Goal: Task Accomplishment & Management: Use online tool/utility

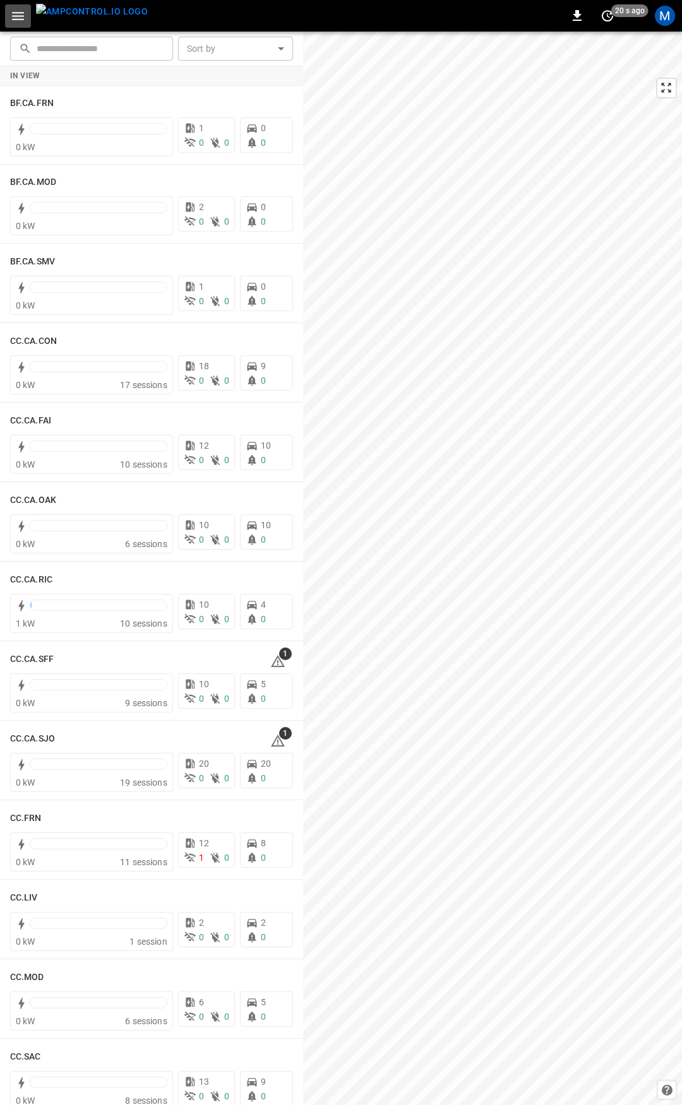
click at [20, 15] on icon "button" at bounding box center [18, 16] width 16 height 16
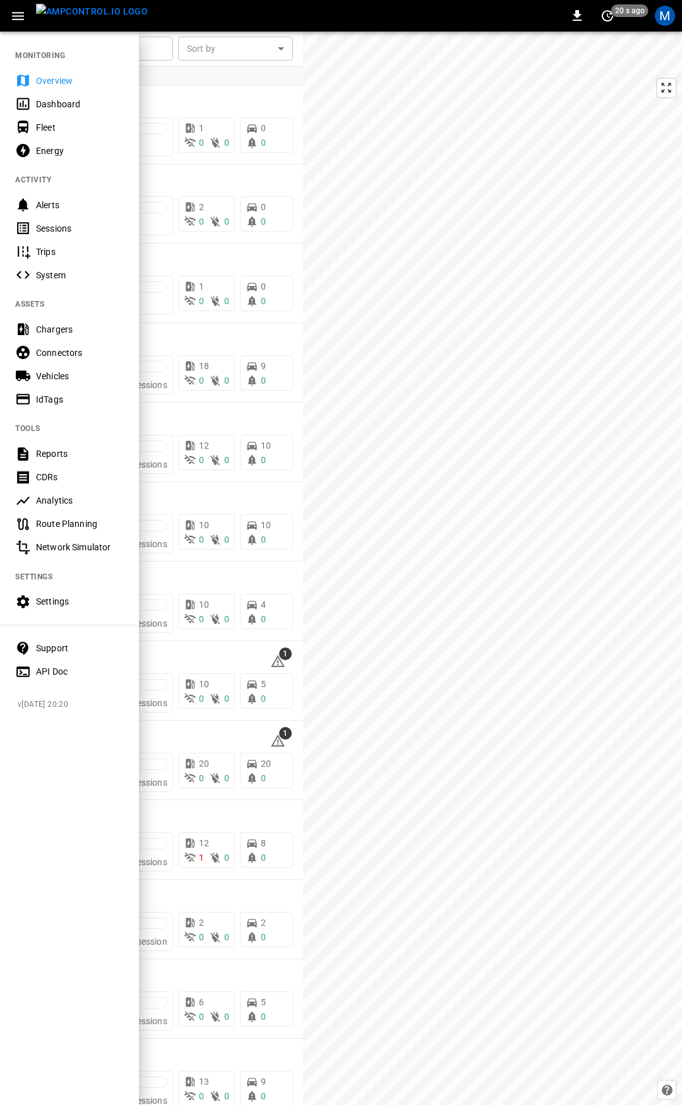
drag, startPoint x: 52, startPoint y: 127, endPoint x: 102, endPoint y: 4, distance: 133.4
click at [52, 126] on div "Fleet" at bounding box center [80, 127] width 88 height 13
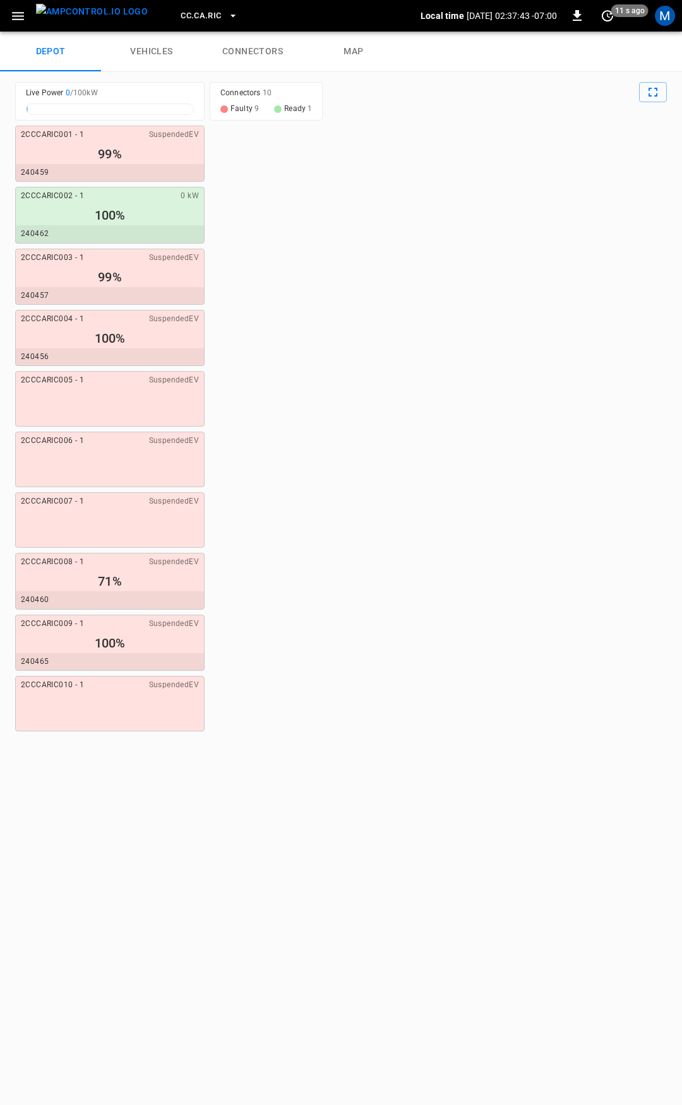
click at [271, 59] on link "connectors" at bounding box center [252, 52] width 101 height 40
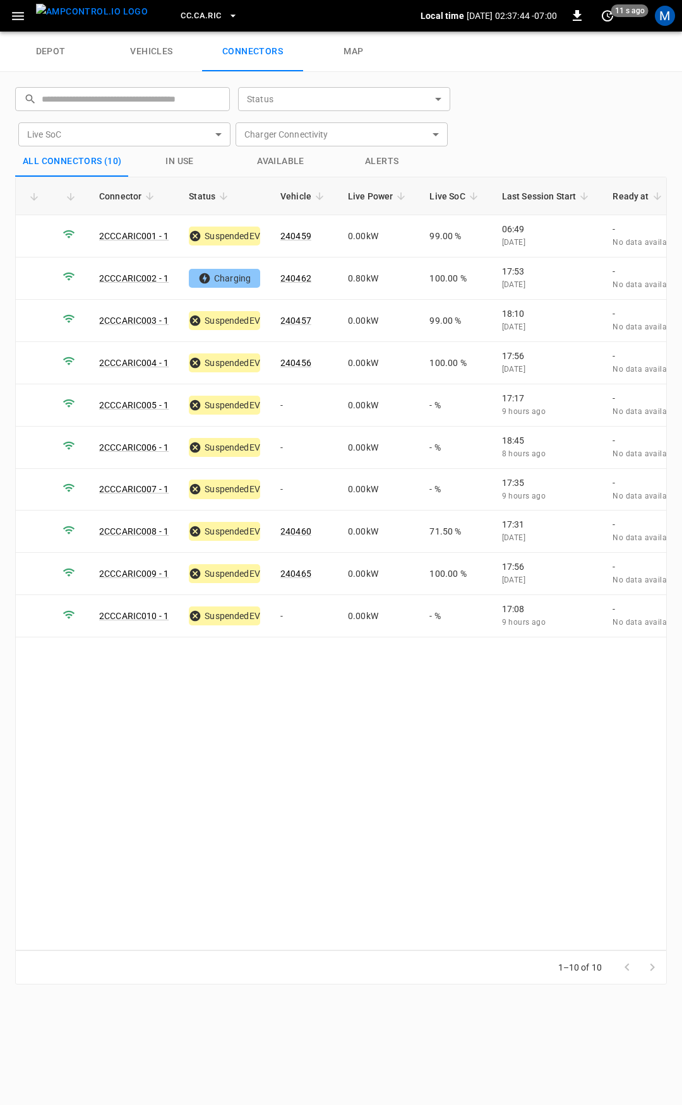
click at [200, 12] on button "CC.CA.RIC" at bounding box center [208, 16] width 67 height 25
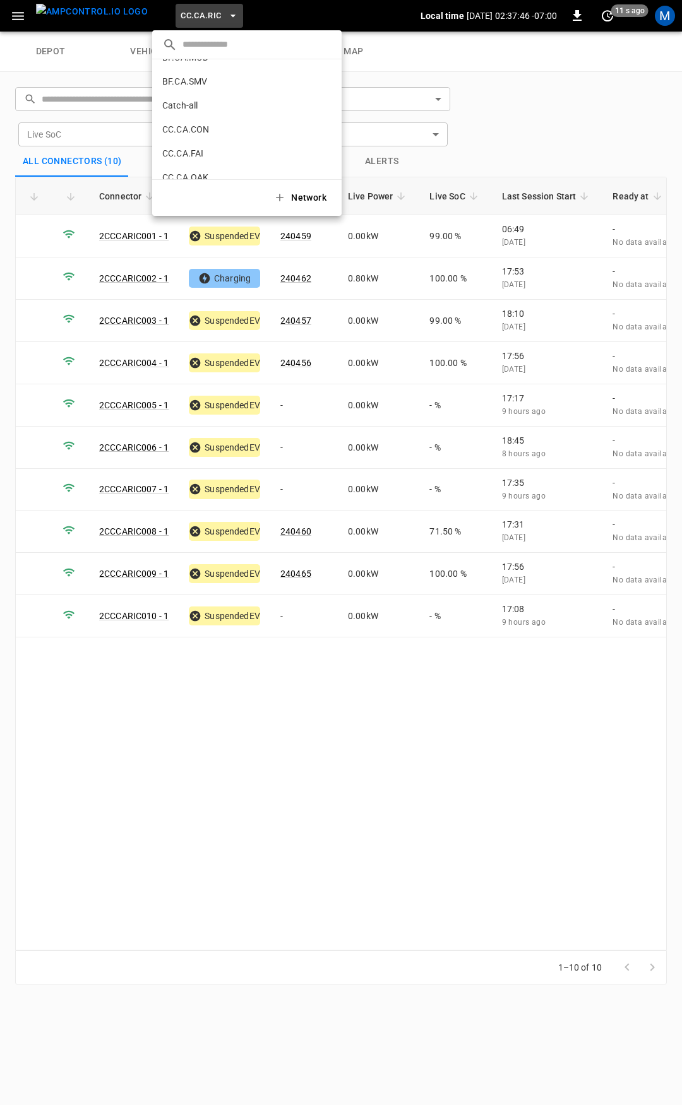
scroll to position [61, 0]
click at [201, 139] on p "CC.CA.CON" at bounding box center [223, 135] width 123 height 13
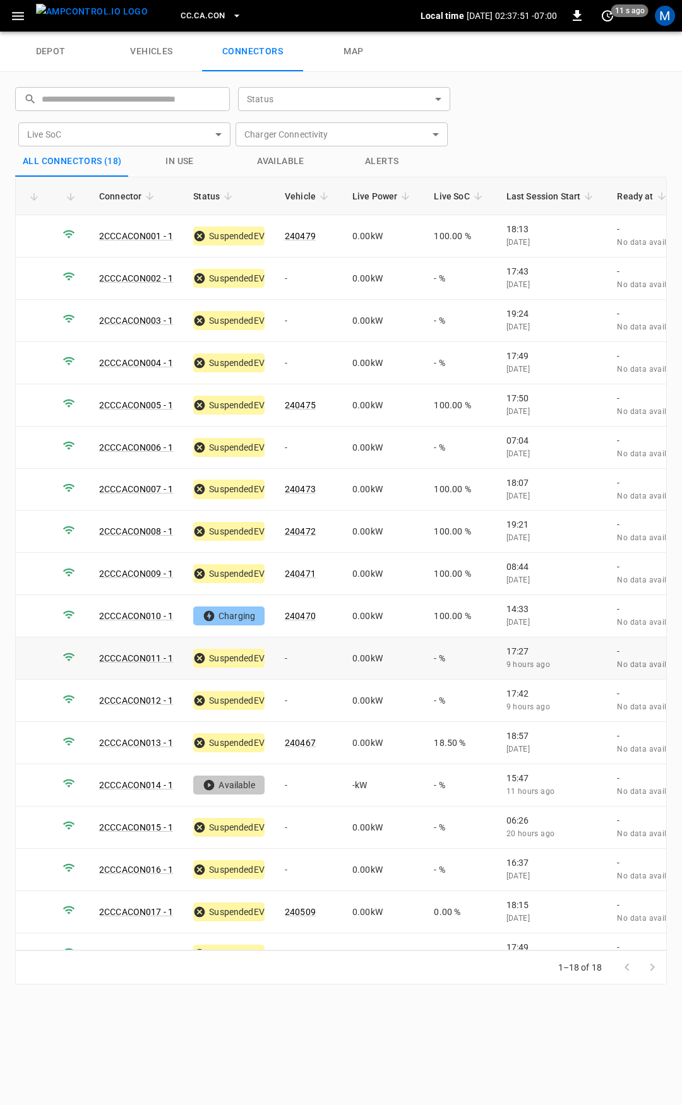
click at [301, 656] on td "-" at bounding box center [309, 658] width 68 height 42
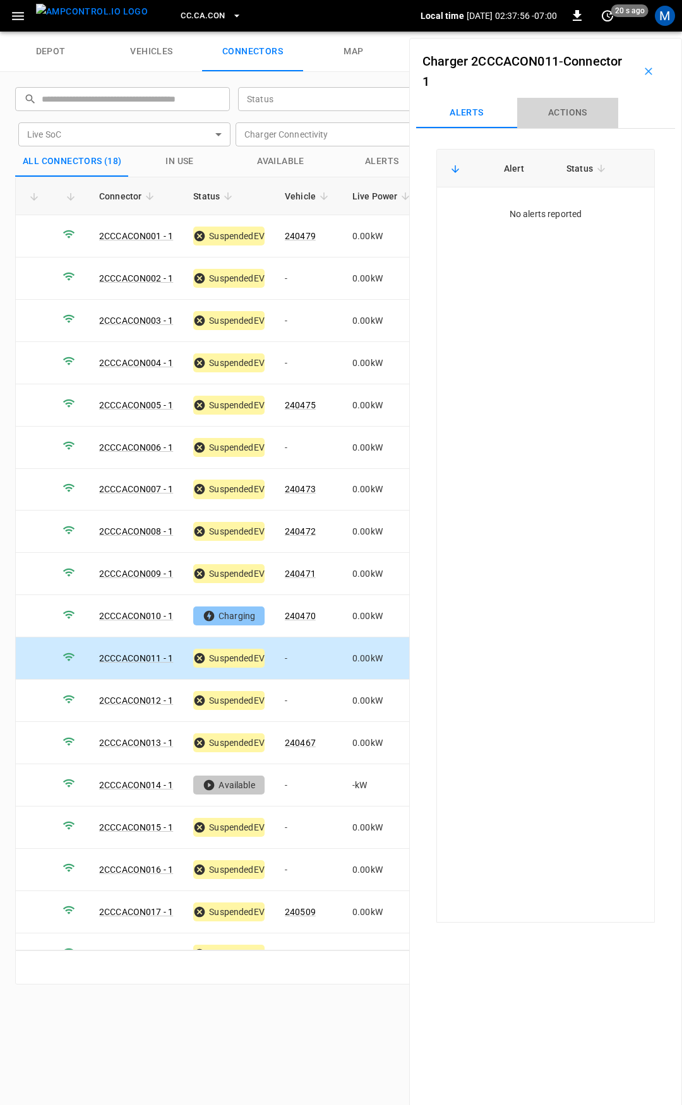
drag, startPoint x: 578, startPoint y: 114, endPoint x: 572, endPoint y: 146, distance: 32.8
click at [578, 116] on button "Actions" at bounding box center [567, 113] width 101 height 30
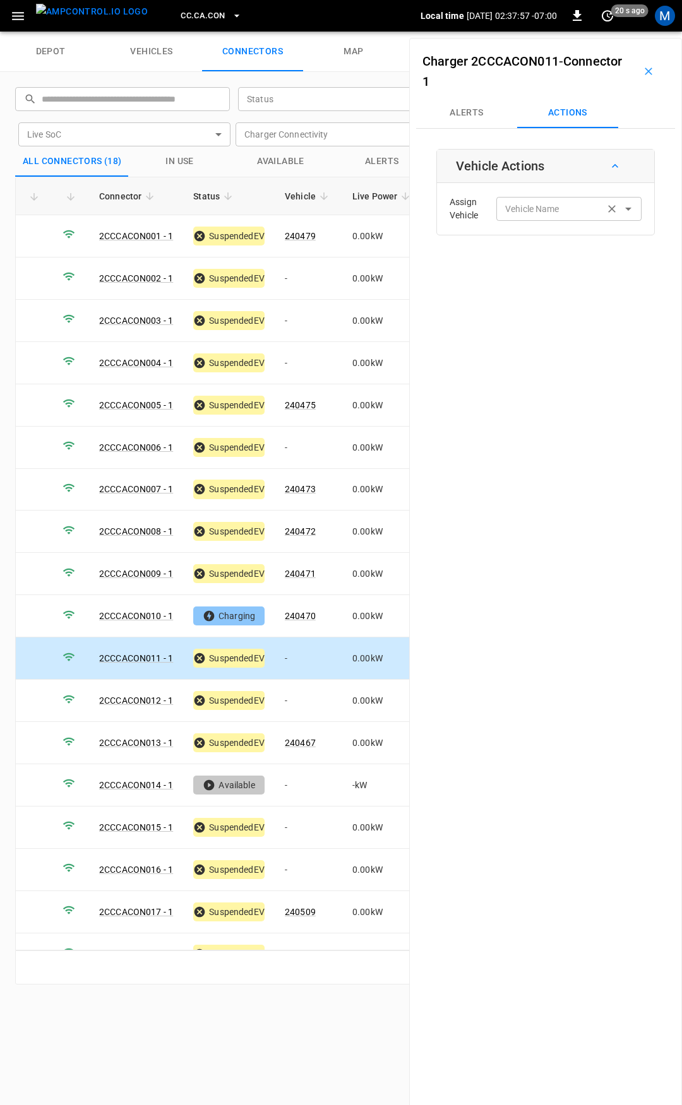
click at [546, 204] on div "Vehicle Name Vehicle Name" at bounding box center [568, 208] width 145 height 23
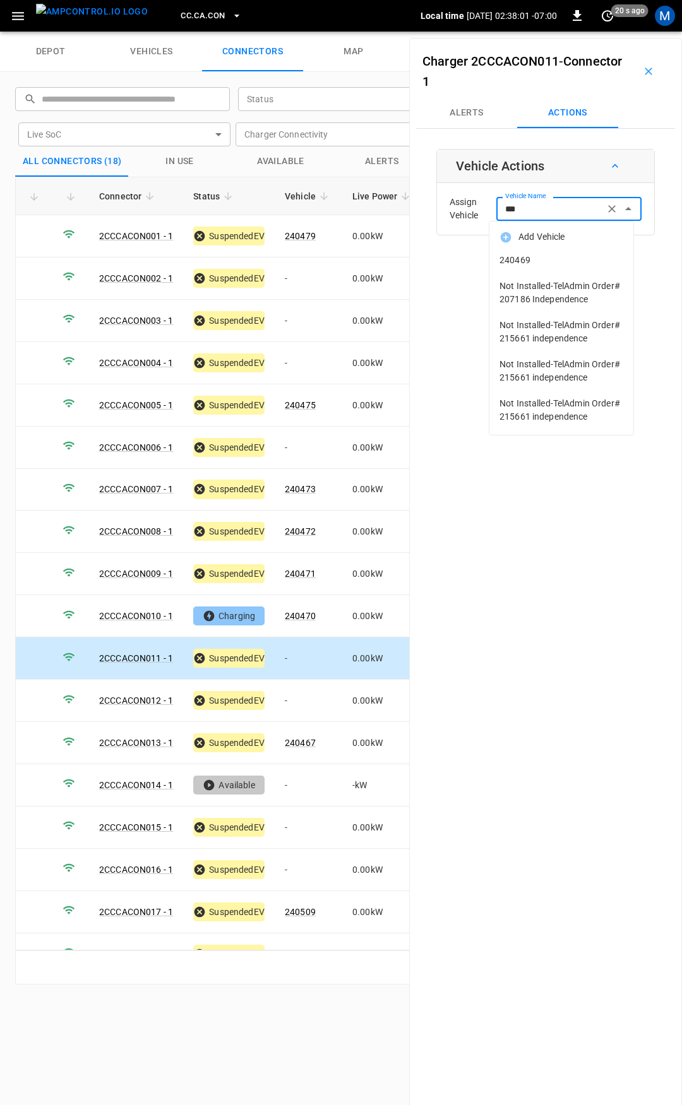
click at [552, 265] on span "240469" at bounding box center [561, 260] width 124 height 13
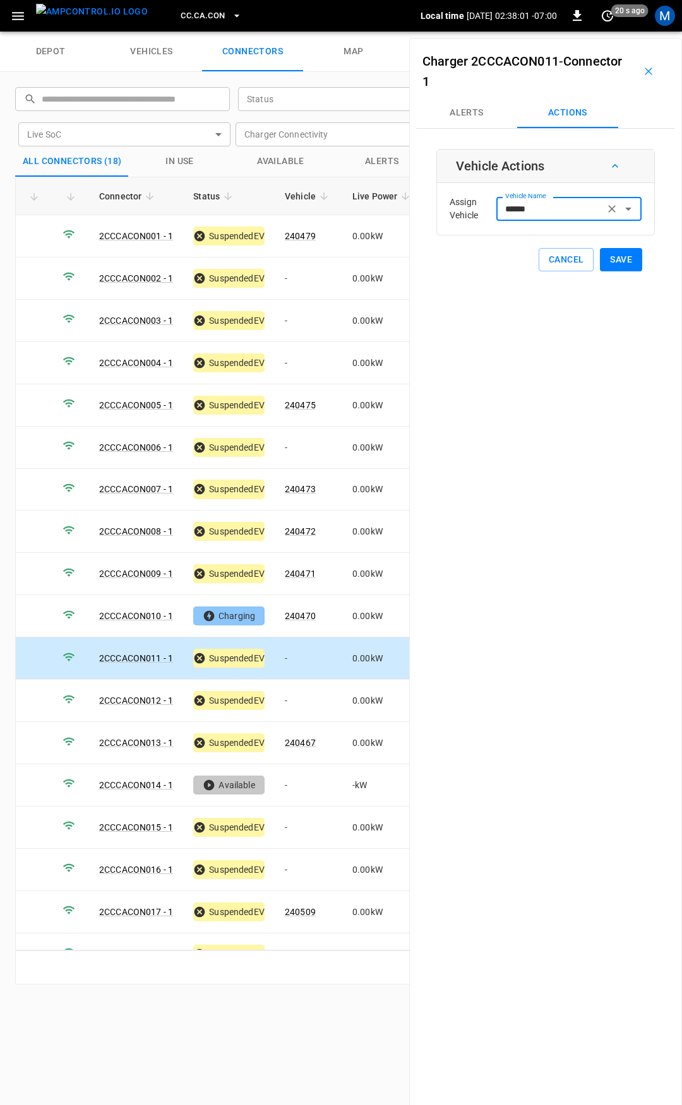
type input "******"
click at [612, 262] on button "Save" at bounding box center [621, 259] width 42 height 23
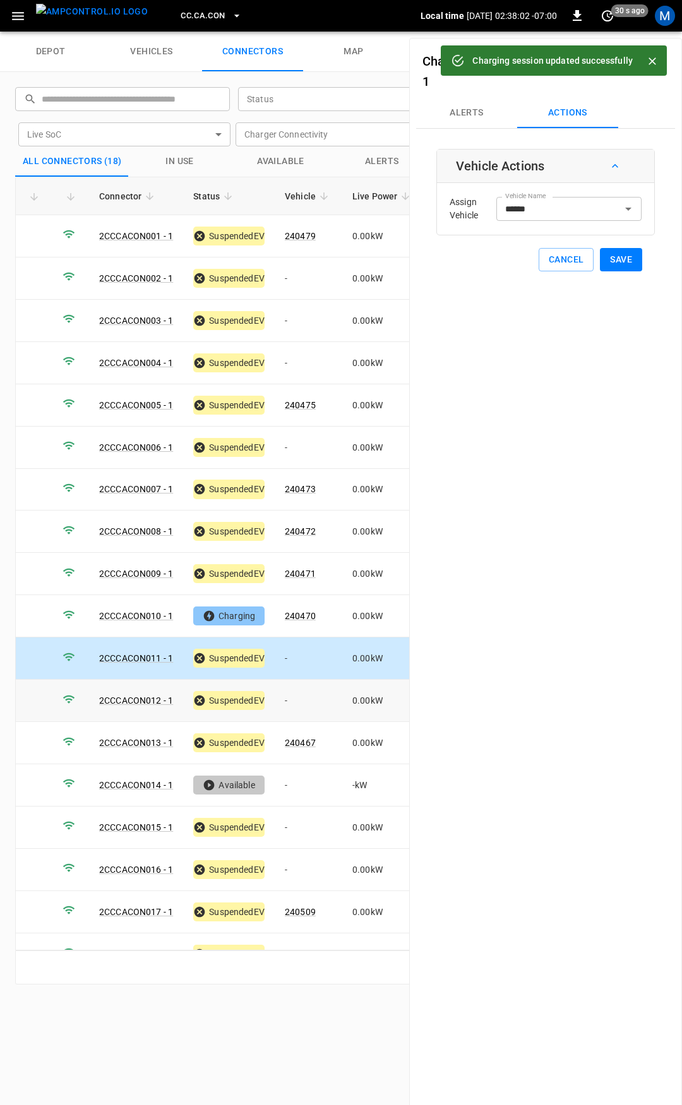
click at [295, 693] on td "-" at bounding box center [309, 701] width 68 height 42
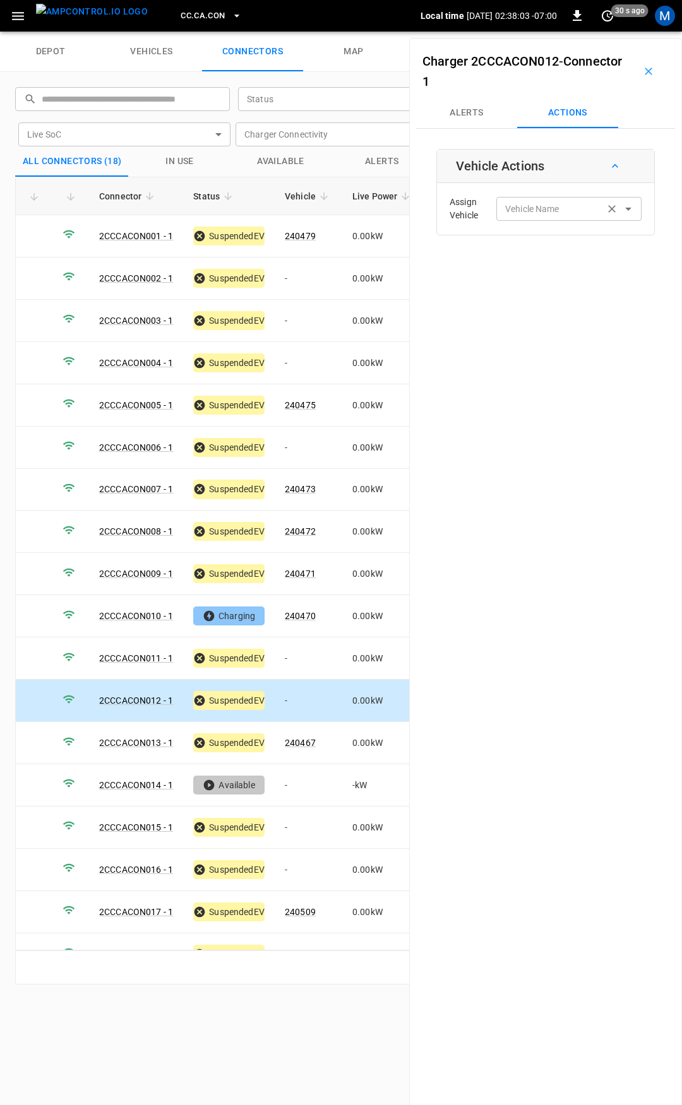
click at [561, 206] on input "Vehicle Name" at bounding box center [550, 209] width 100 height 16
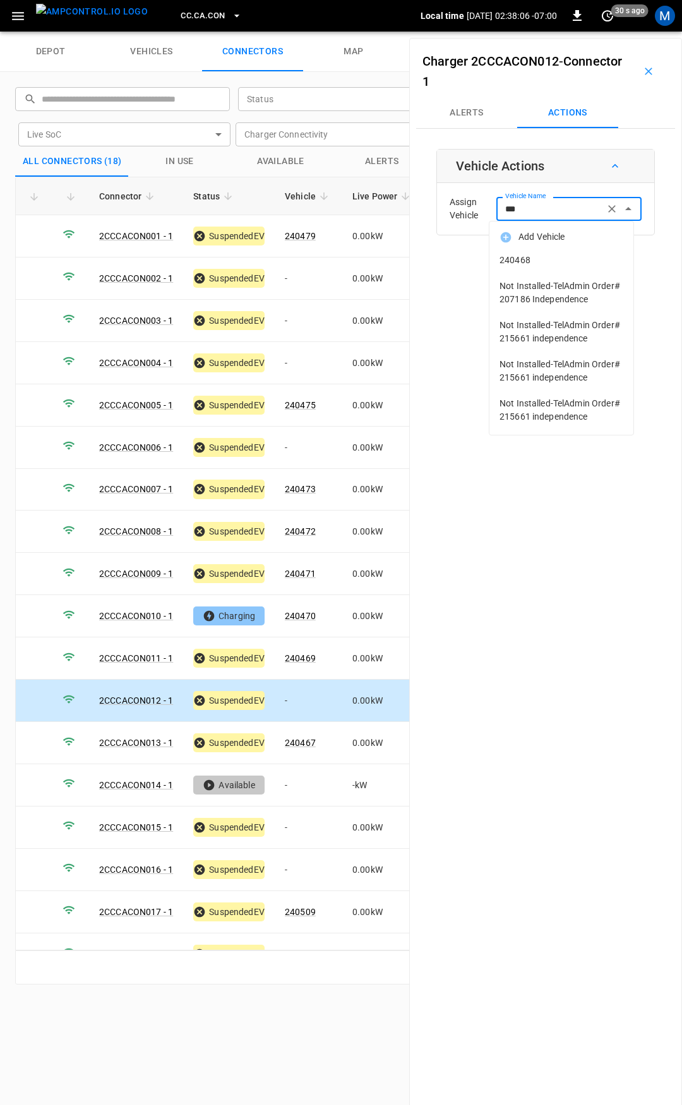
click at [550, 259] on span "240468" at bounding box center [561, 260] width 124 height 13
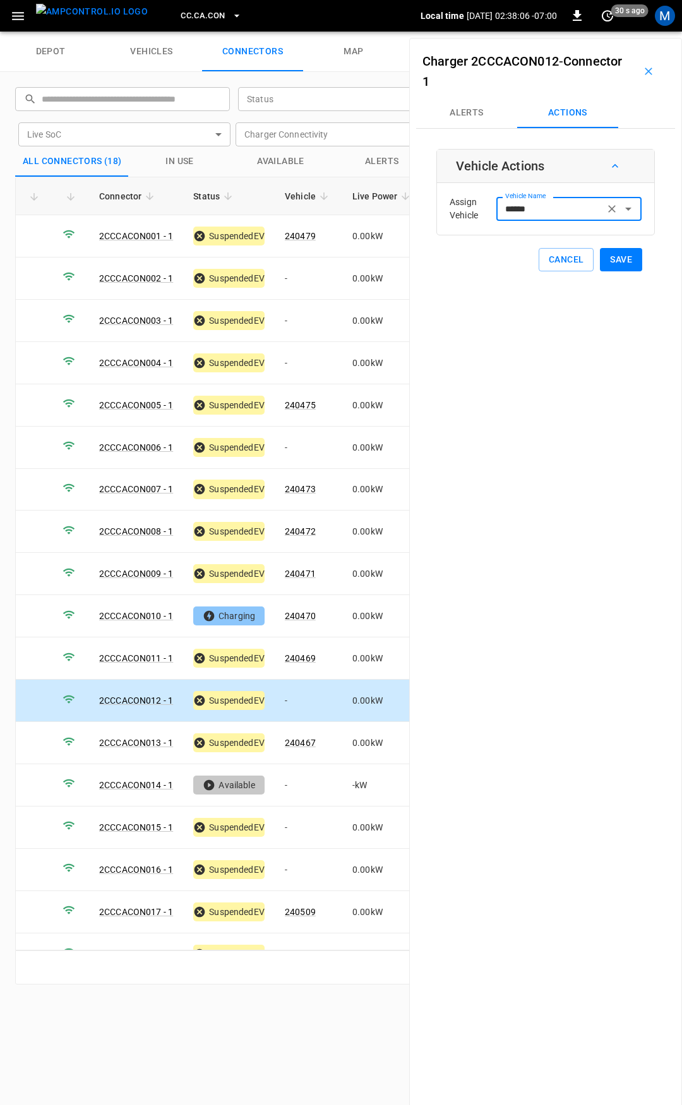
type input "******"
click at [624, 262] on button "Save" at bounding box center [621, 259] width 42 height 23
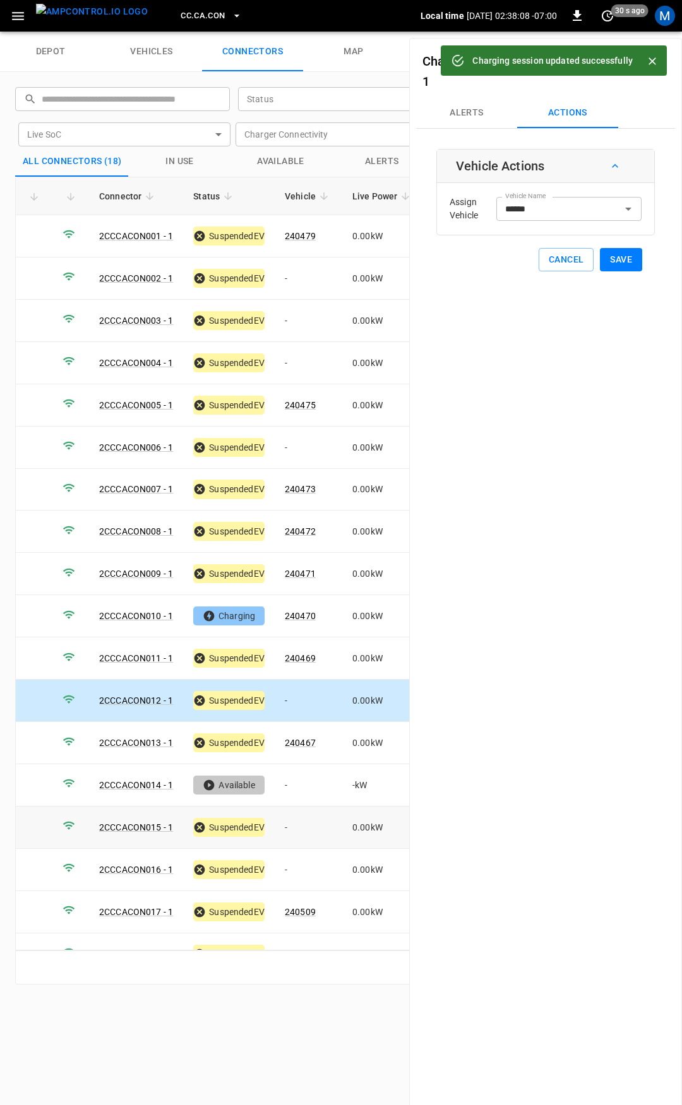
drag, startPoint x: 302, startPoint y: 823, endPoint x: 417, endPoint y: 551, distance: 295.3
click at [302, 824] on td "-" at bounding box center [309, 828] width 68 height 42
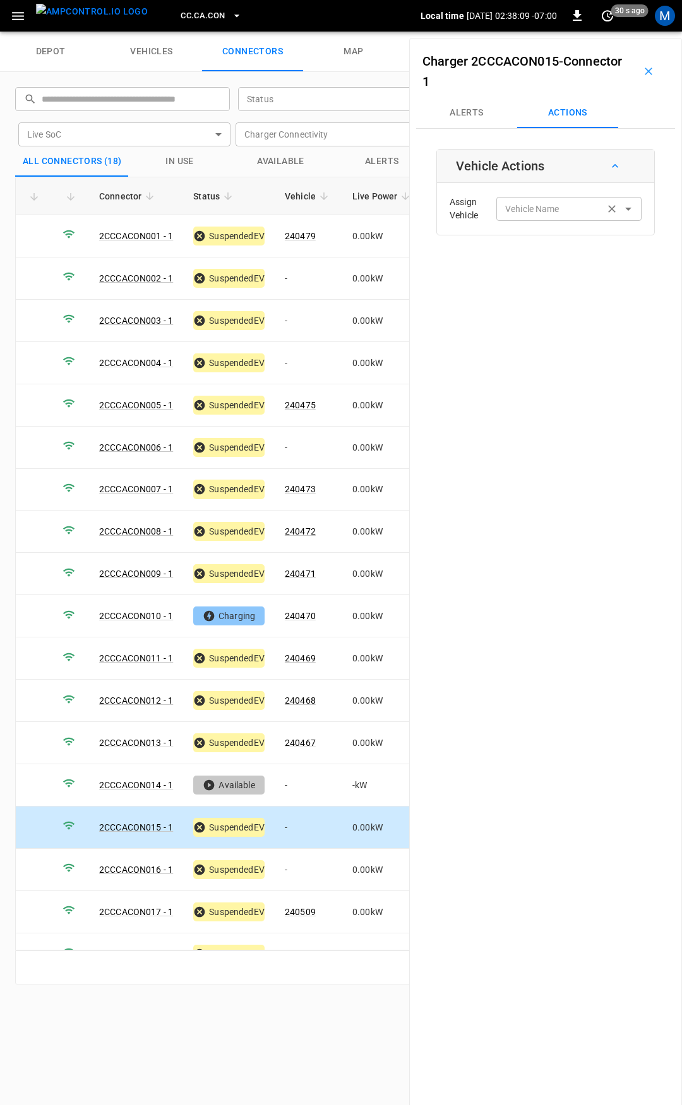
click at [548, 202] on input "Vehicle Name" at bounding box center [550, 209] width 100 height 16
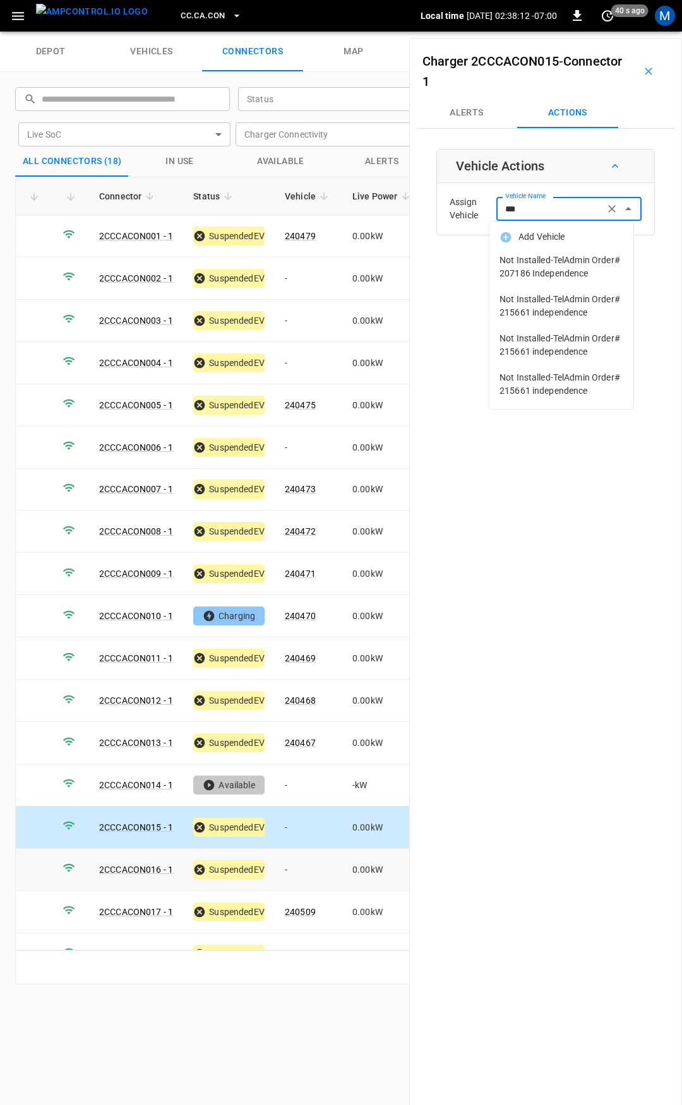
type input "***"
click at [310, 863] on td "-" at bounding box center [309, 870] width 68 height 42
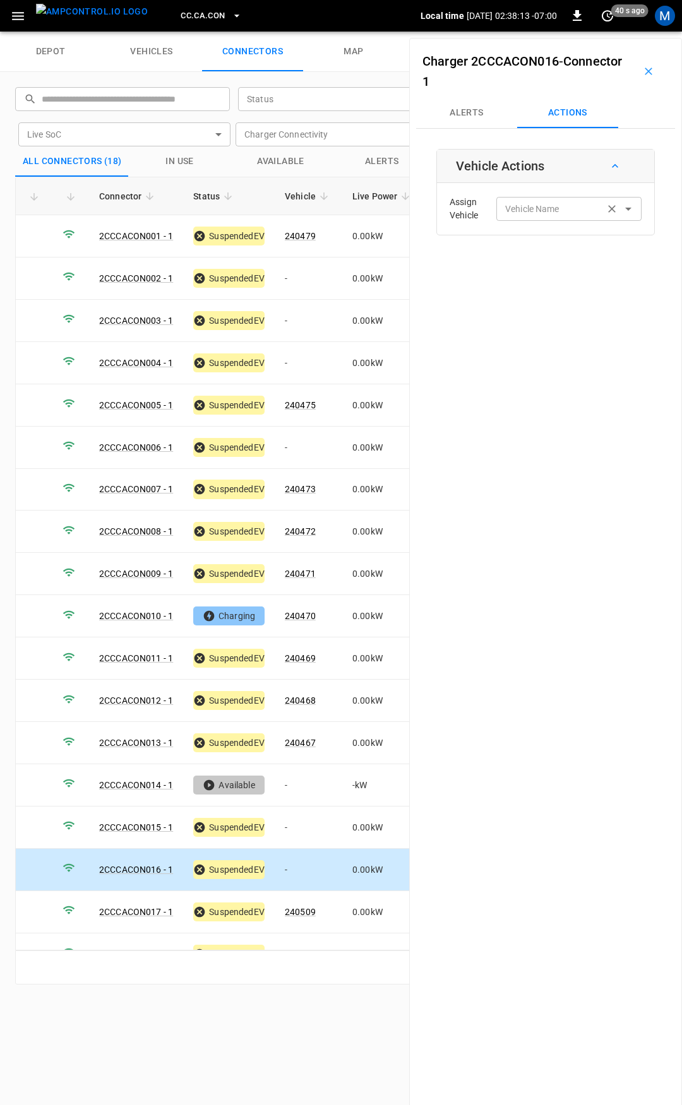
click at [518, 198] on div "Vehicle Name" at bounding box center [568, 208] width 145 height 23
click at [519, 206] on input "Vehicle Name" at bounding box center [550, 209] width 100 height 16
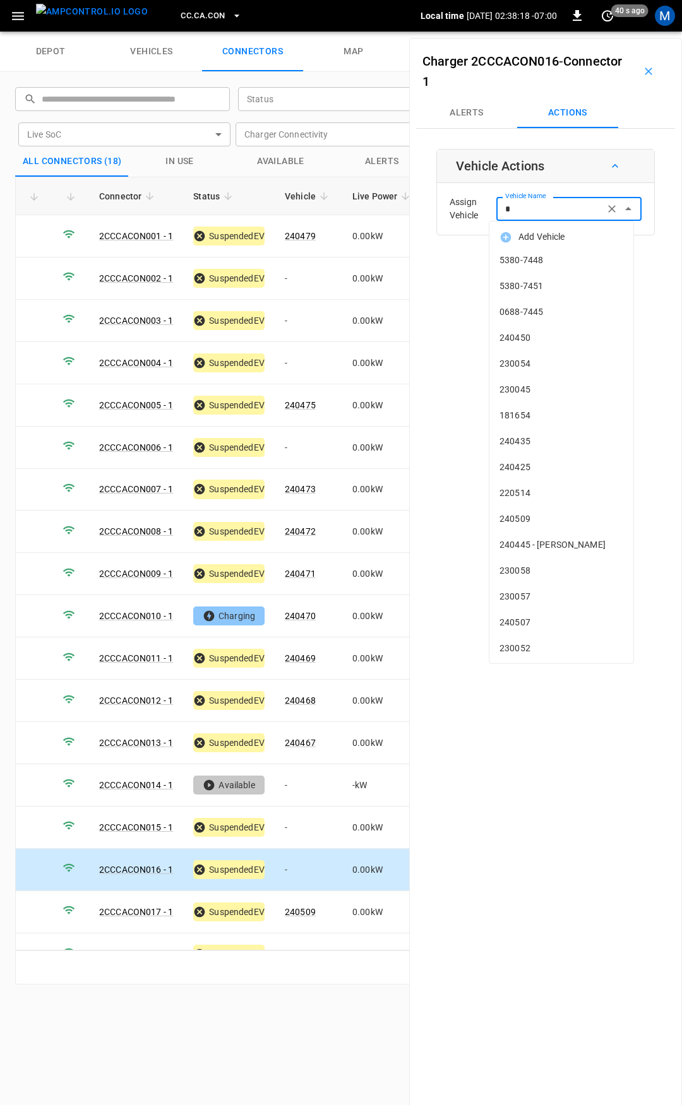
type input "**"
type input "*"
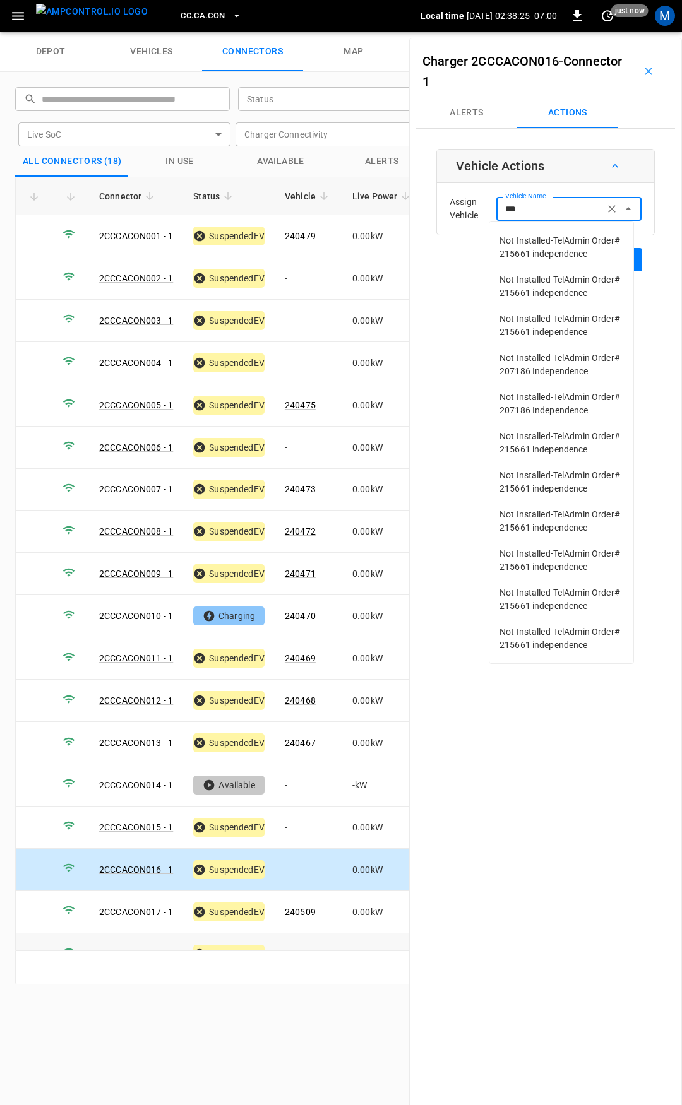
scroll to position [22, 0]
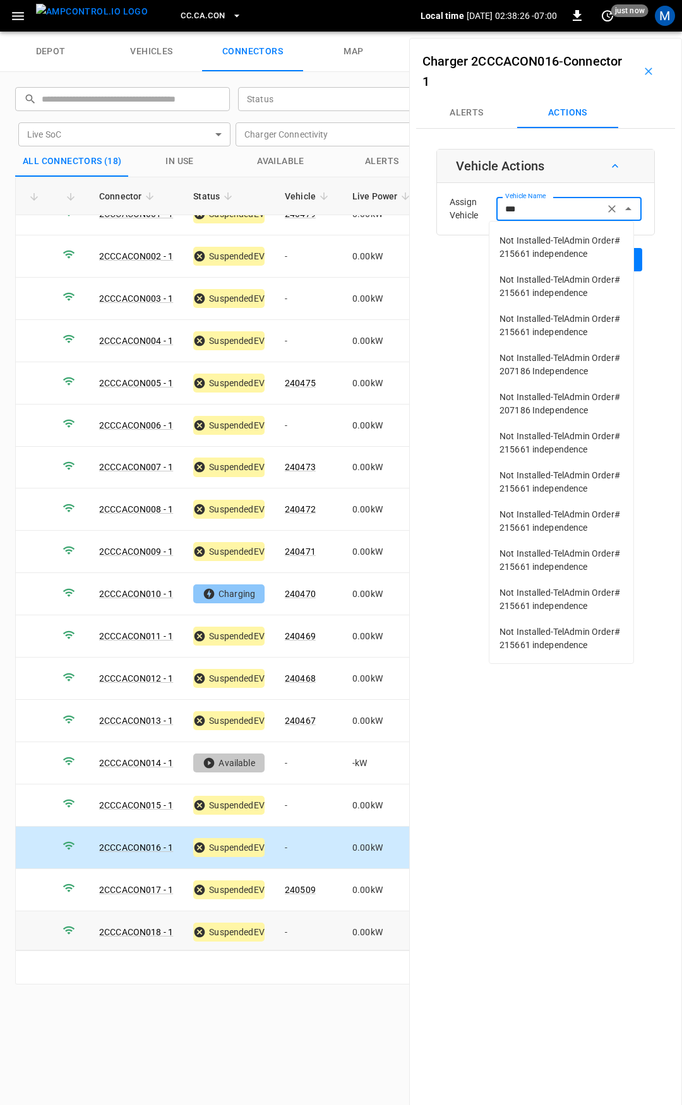
type input "***"
click at [308, 919] on td "-" at bounding box center [309, 932] width 68 height 42
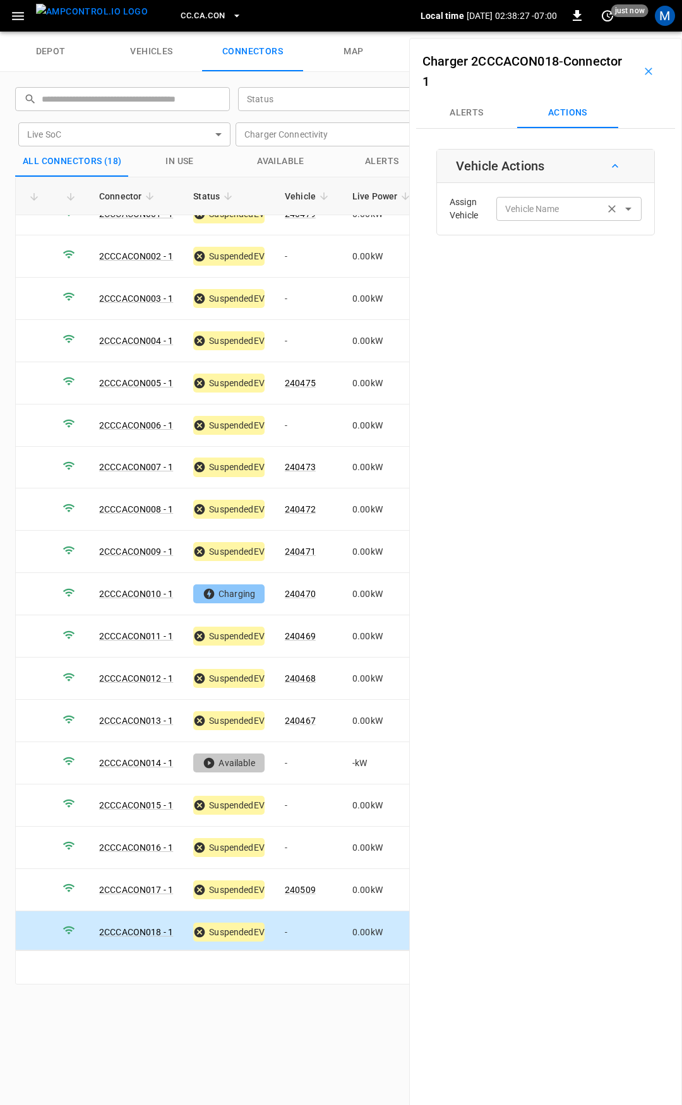
click at [536, 216] on input "Vehicle Name" at bounding box center [550, 209] width 100 height 16
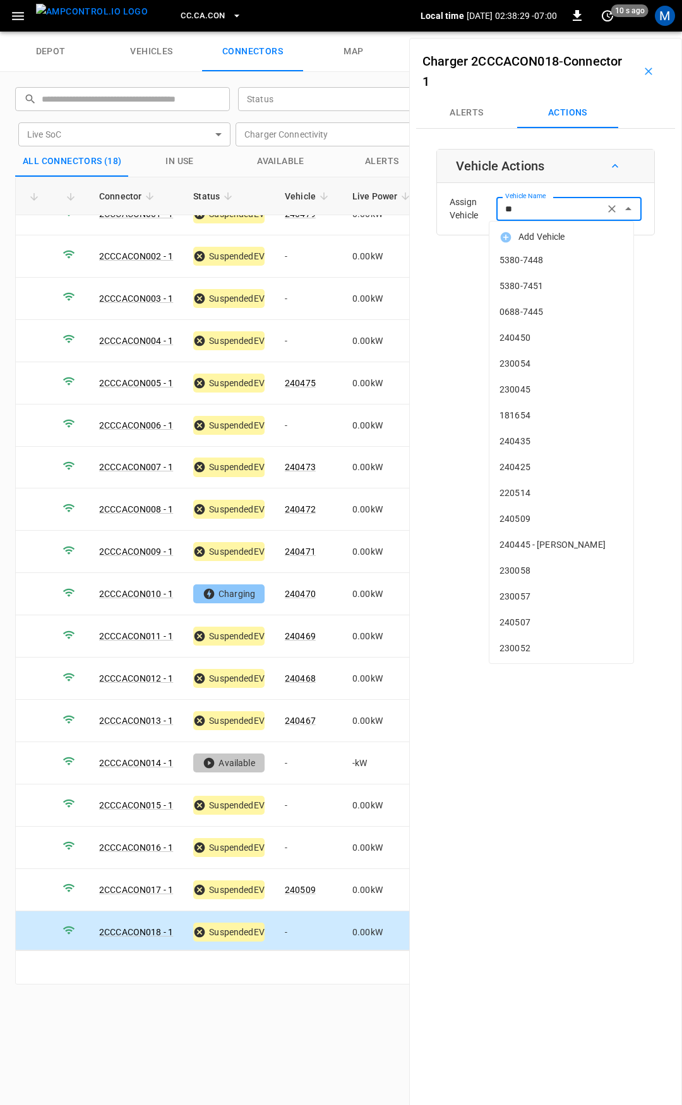
type input "***"
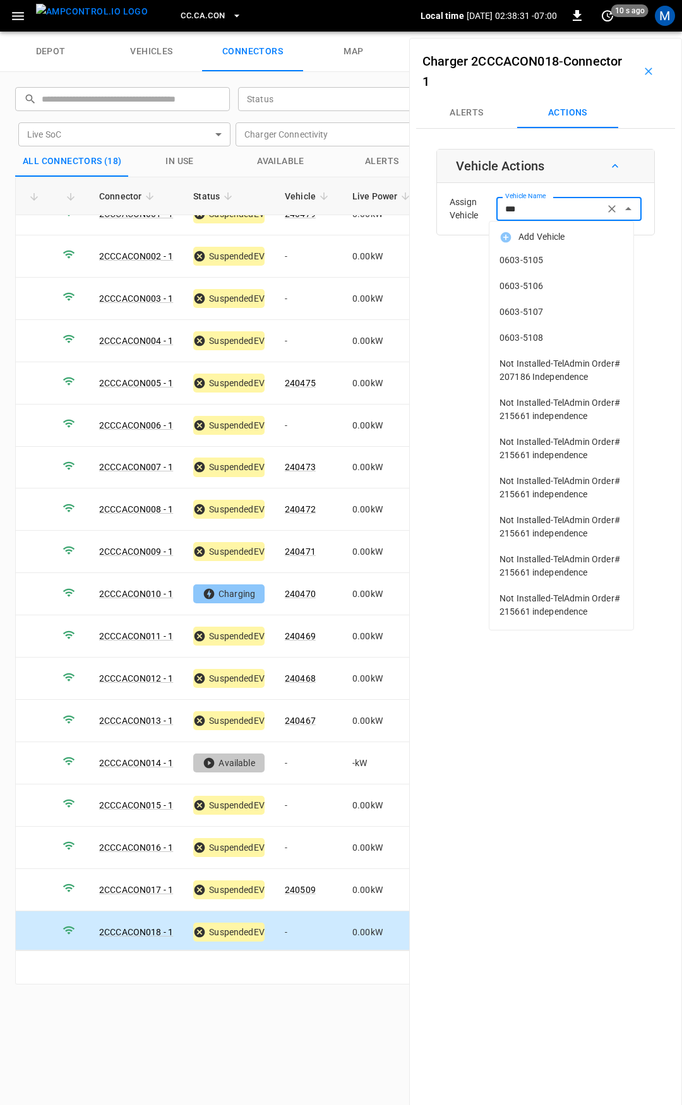
click at [552, 207] on input "***" at bounding box center [550, 209] width 100 height 16
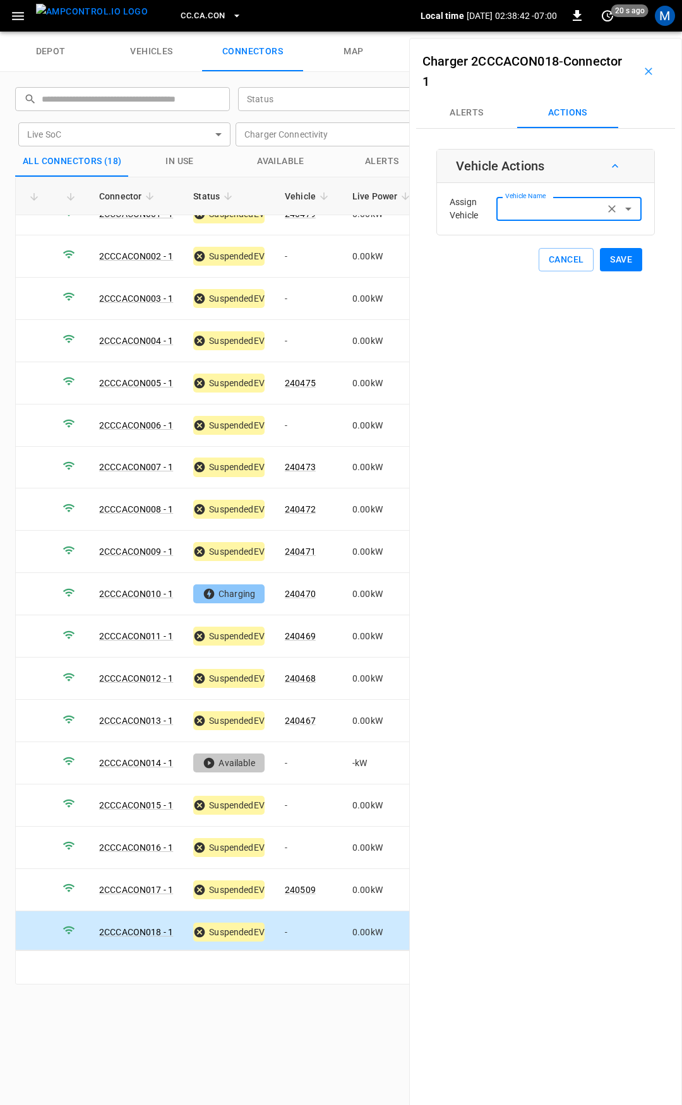
click at [189, 8] on button "CC.CA.CON" at bounding box center [210, 16] width 71 height 25
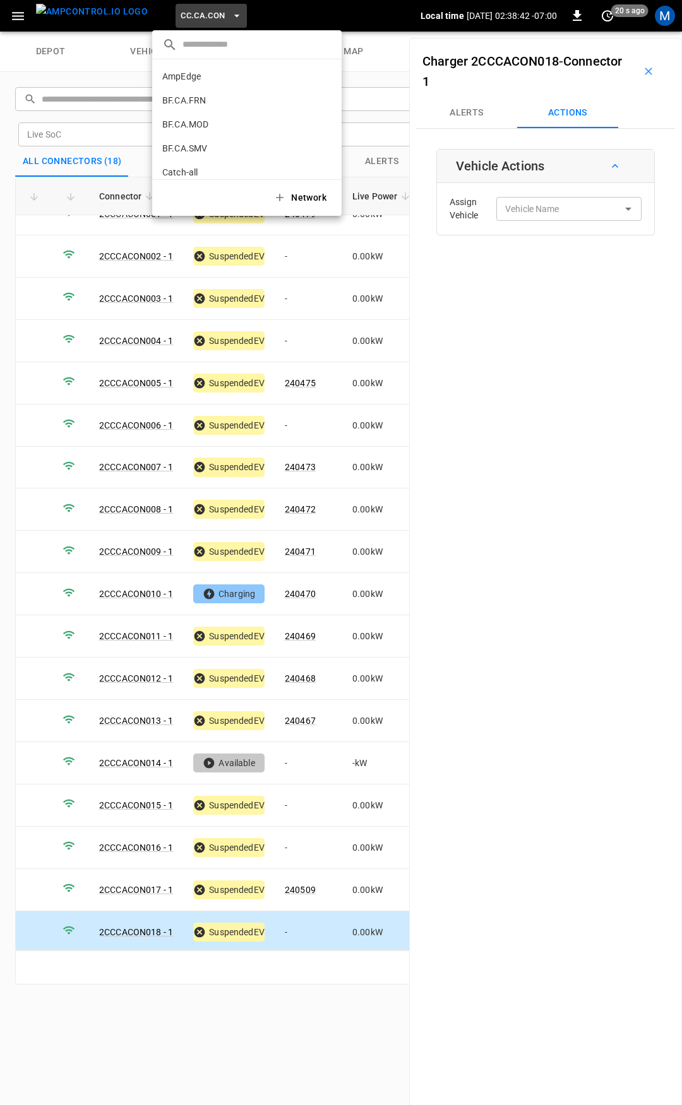
scroll to position [116, 0]
click at [211, 93] on li "CC.CA.FAI 4d3b ..." at bounding box center [246, 104] width 189 height 24
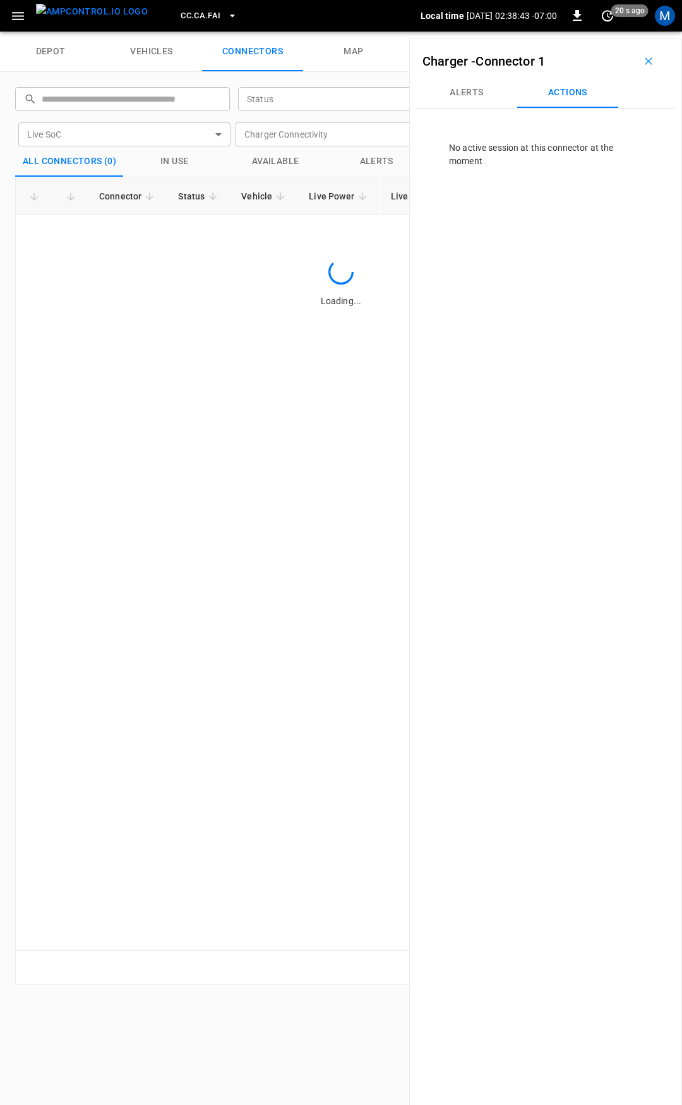
scroll to position [0, 0]
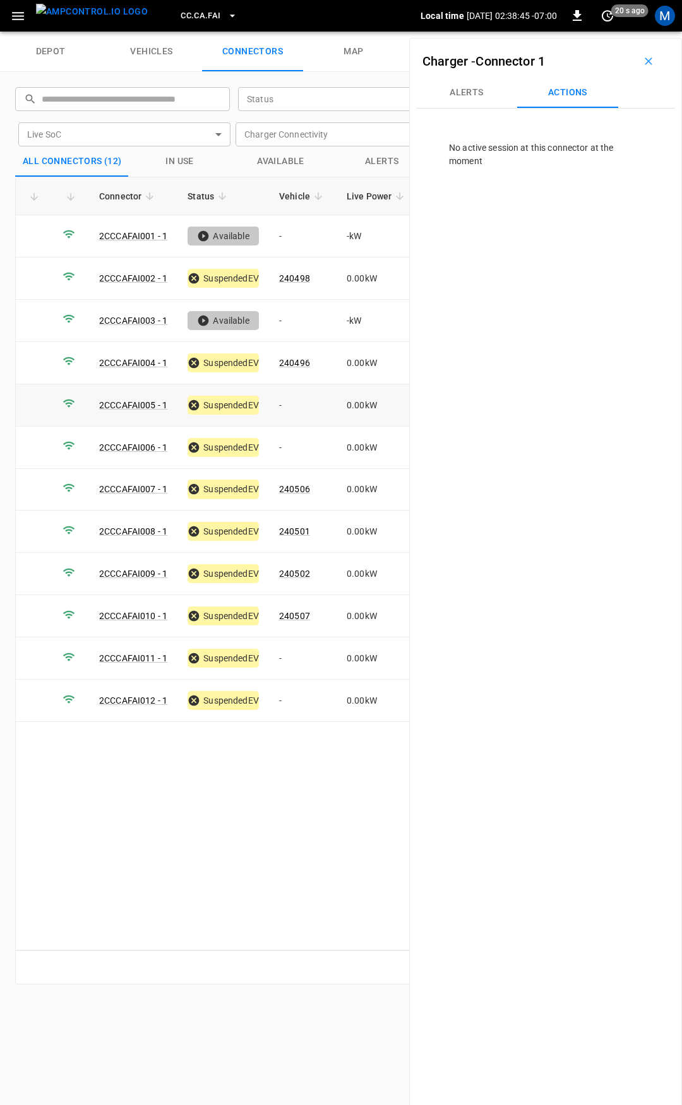
click at [297, 398] on td "-" at bounding box center [303, 405] width 68 height 42
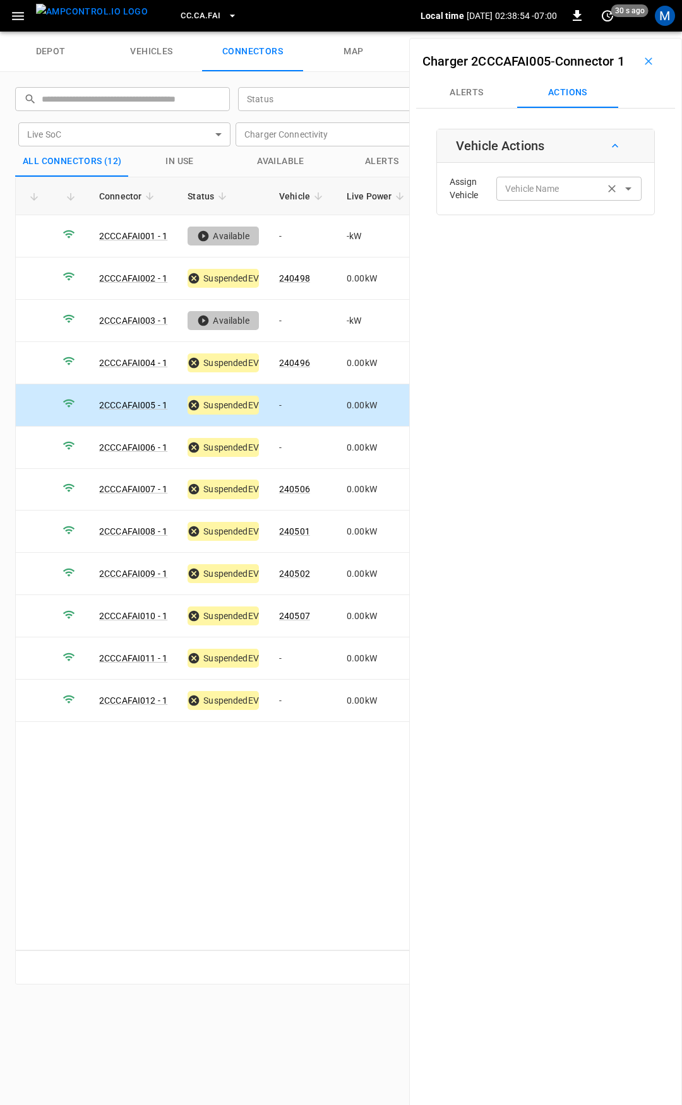
click at [547, 200] on div "Vehicle Name Vehicle Name" at bounding box center [568, 188] width 145 height 23
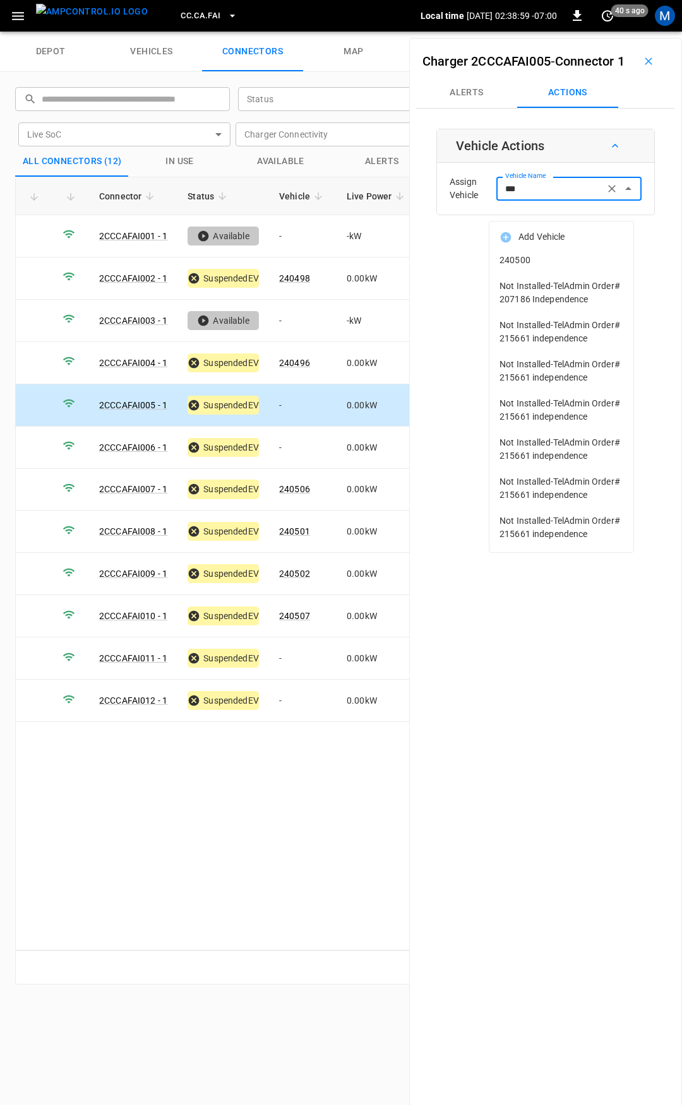
drag, startPoint x: 559, startPoint y: 277, endPoint x: 567, endPoint y: 253, distance: 25.3
click at [567, 253] on ul "Add Vehicle 240500 Not Installed-TelAdmin Order# 207186 Independence Not Instal…" at bounding box center [561, 387] width 144 height 331
click at [567, 253] on li "240500" at bounding box center [561, 260] width 144 height 26
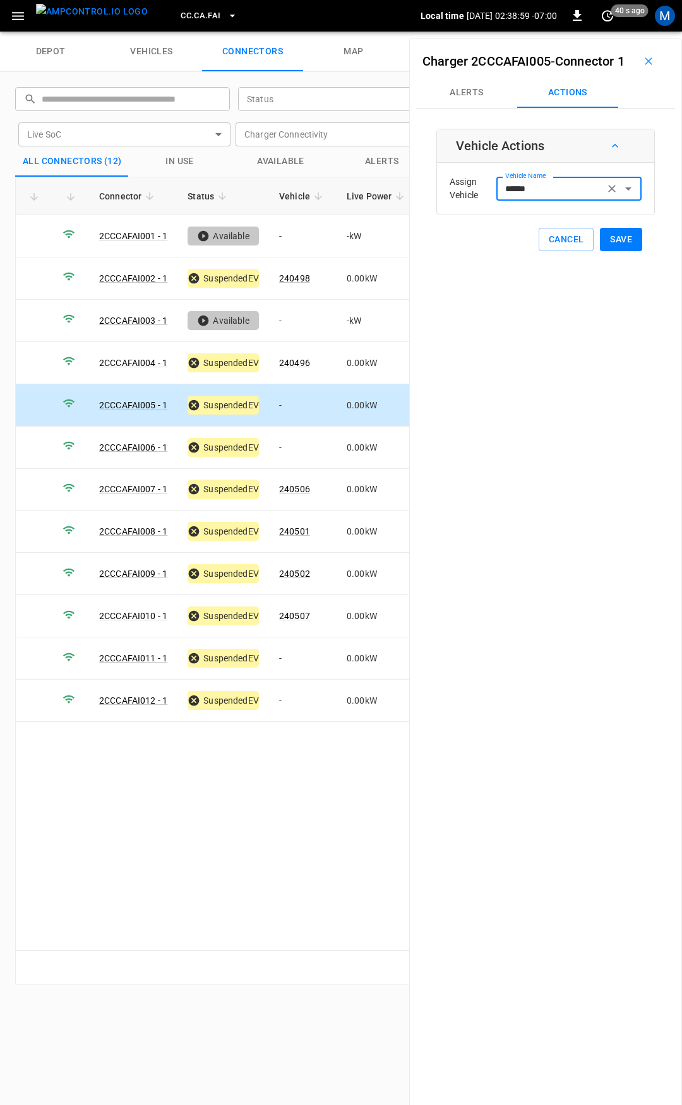
type input "******"
click at [607, 251] on button "Save" at bounding box center [621, 239] width 42 height 23
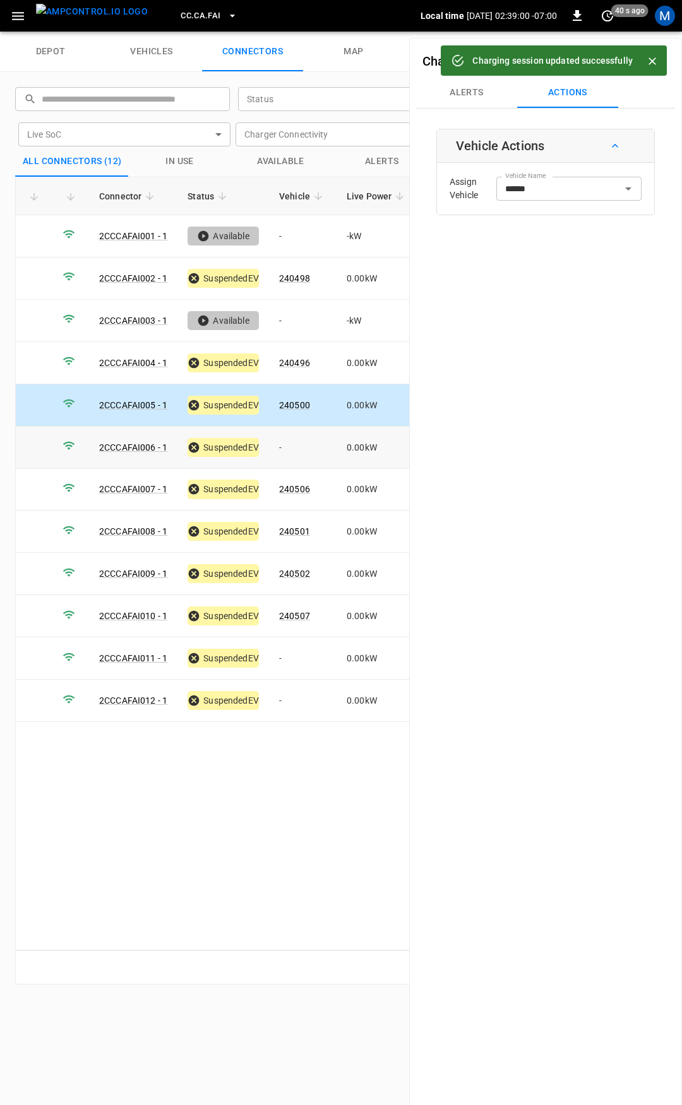
click at [317, 446] on td "-" at bounding box center [303, 448] width 68 height 42
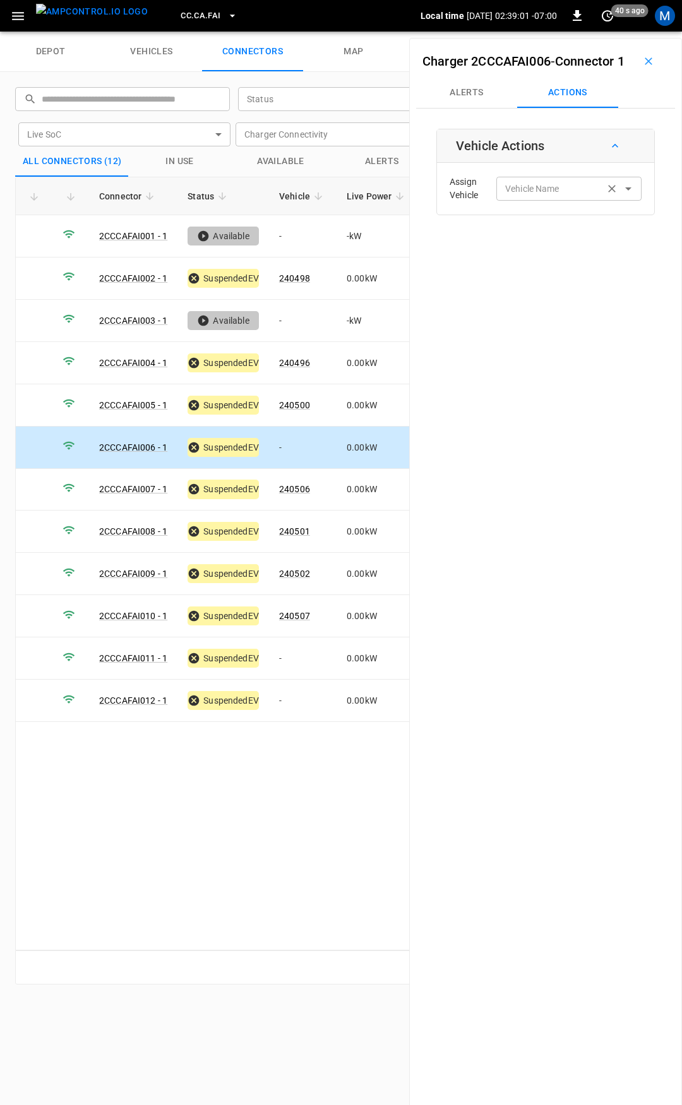
click at [532, 200] on div "Vehicle Name Vehicle Name" at bounding box center [568, 188] width 145 height 23
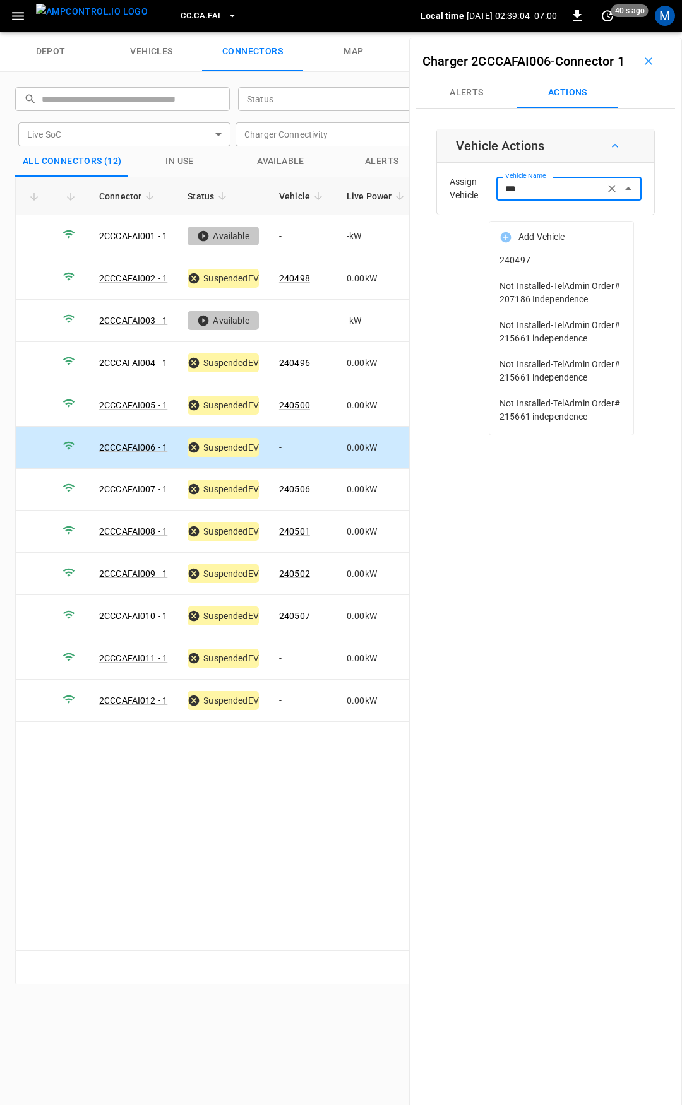
click at [559, 251] on li "240497" at bounding box center [561, 260] width 144 height 26
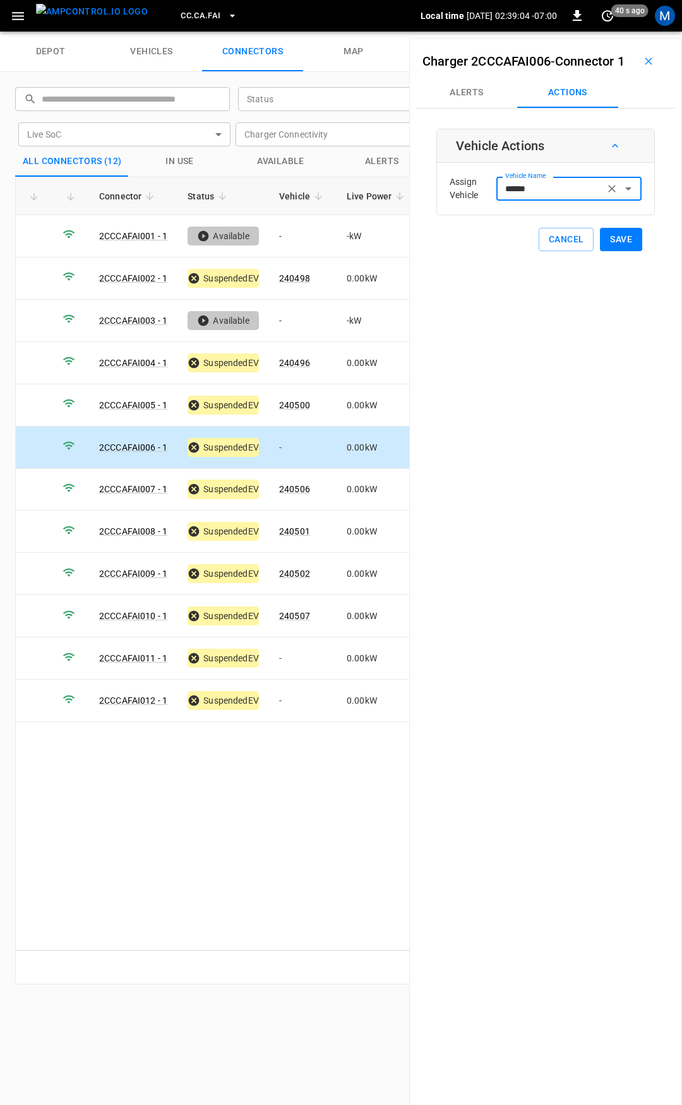
type input "******"
drag, startPoint x: 619, startPoint y: 261, endPoint x: 596, endPoint y: 263, distance: 23.5
click at [620, 251] on button "Save" at bounding box center [621, 239] width 42 height 23
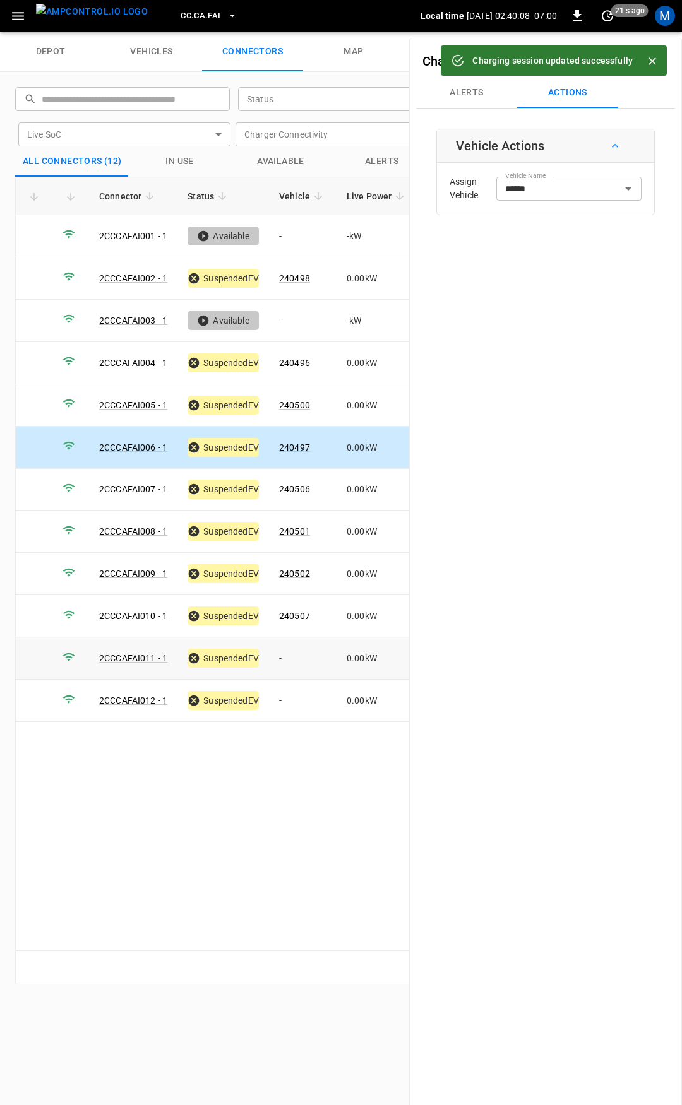
click at [294, 649] on td "-" at bounding box center [303, 658] width 68 height 42
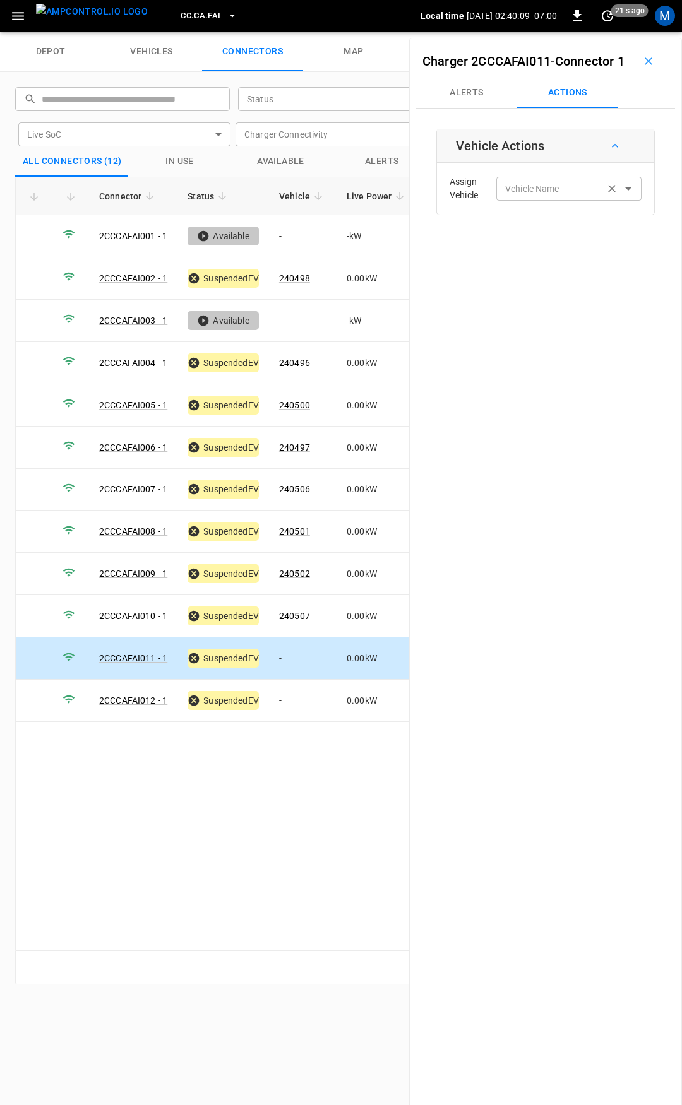
click at [507, 200] on div "Vehicle Name Vehicle Name" at bounding box center [568, 188] width 145 height 23
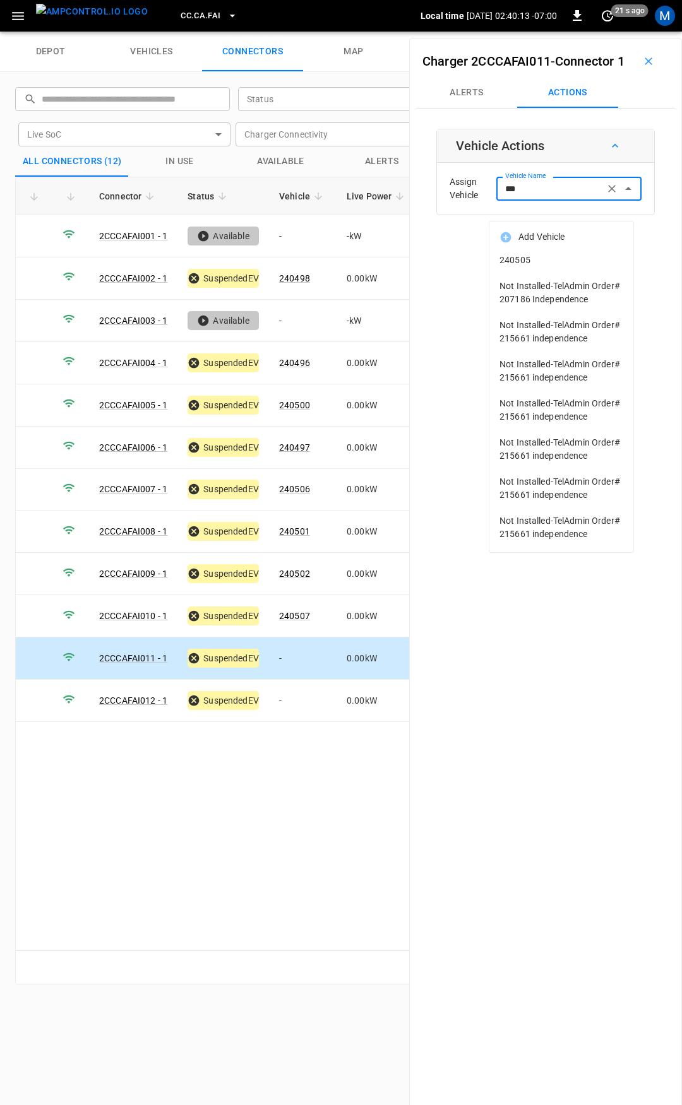
click at [534, 264] on span "240505" at bounding box center [561, 260] width 124 height 13
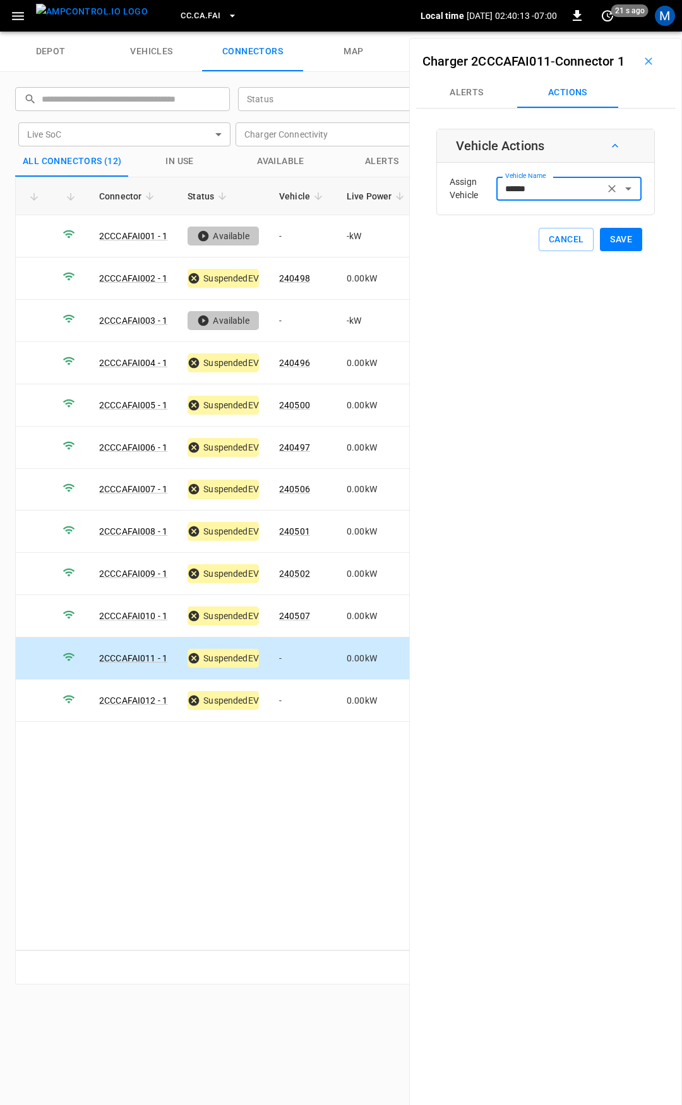
type input "******"
click at [614, 251] on button "Save" at bounding box center [621, 239] width 42 height 23
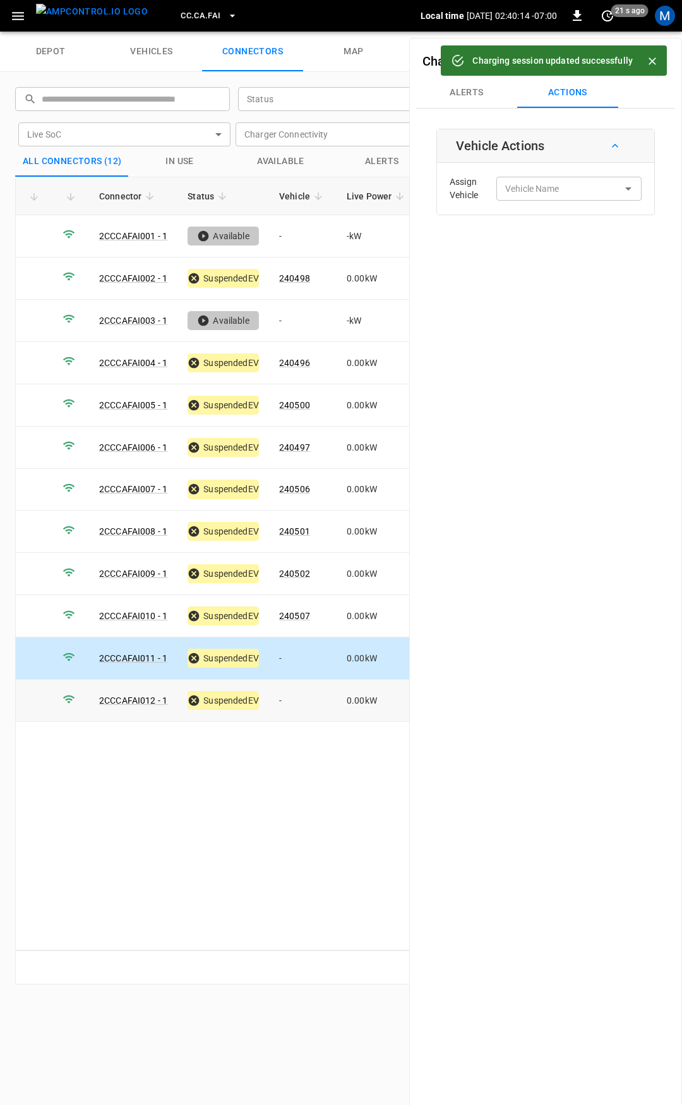
click at [295, 704] on td "-" at bounding box center [303, 701] width 68 height 42
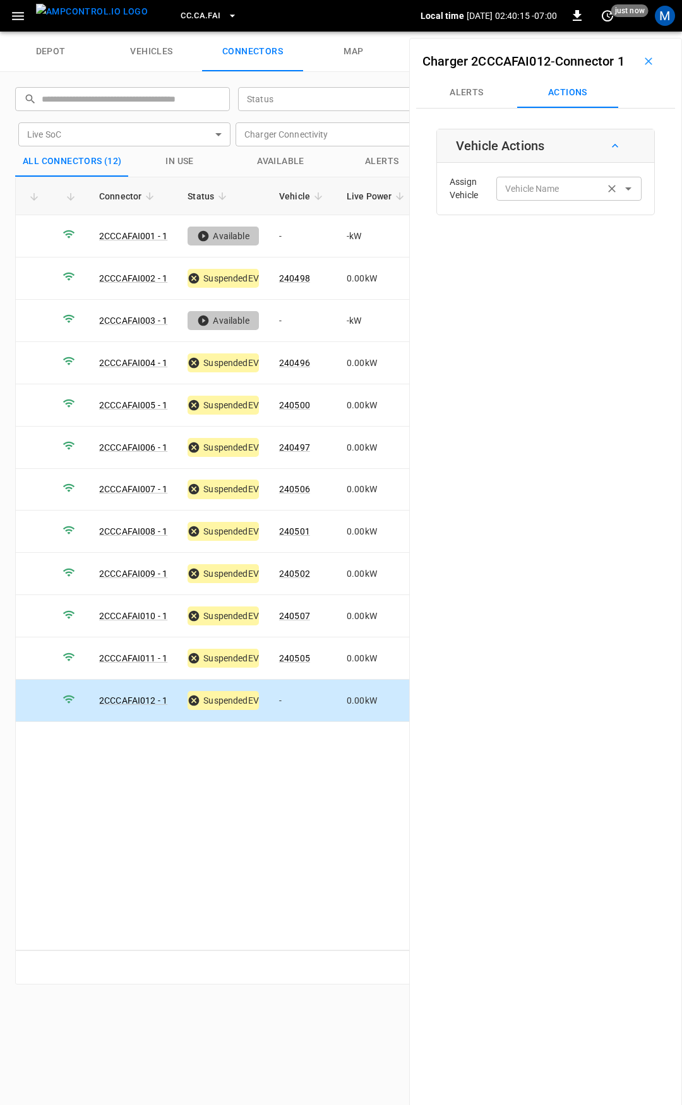
click at [513, 200] on div "Vehicle Name Vehicle Name" at bounding box center [568, 188] width 145 height 23
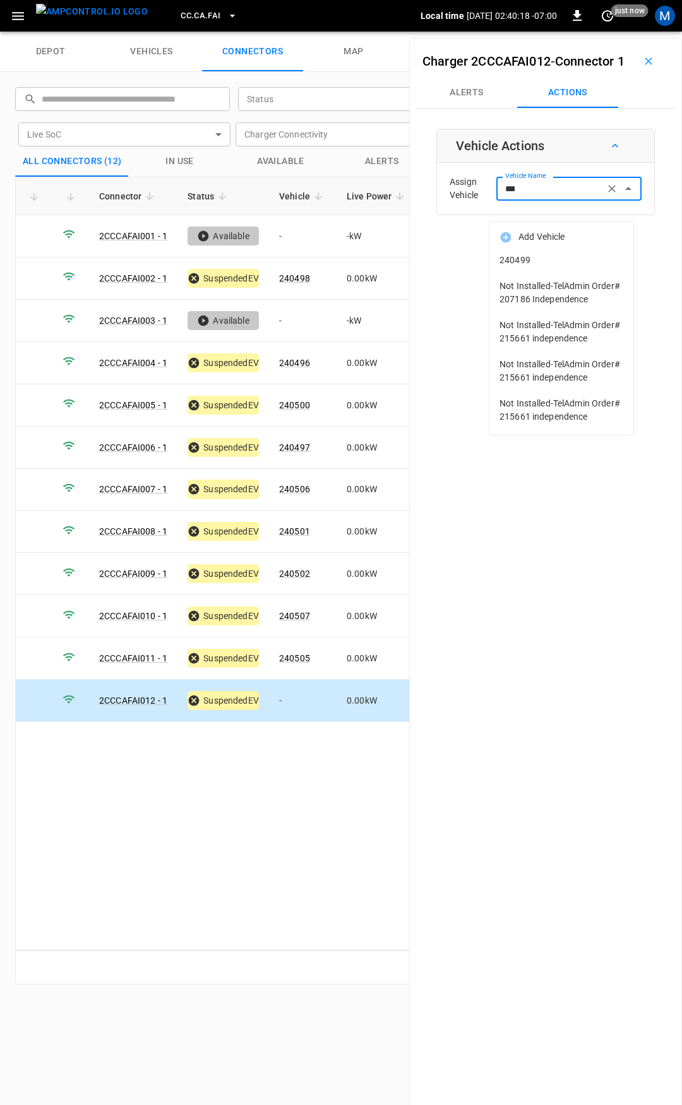
click at [557, 261] on span "240499" at bounding box center [561, 260] width 124 height 13
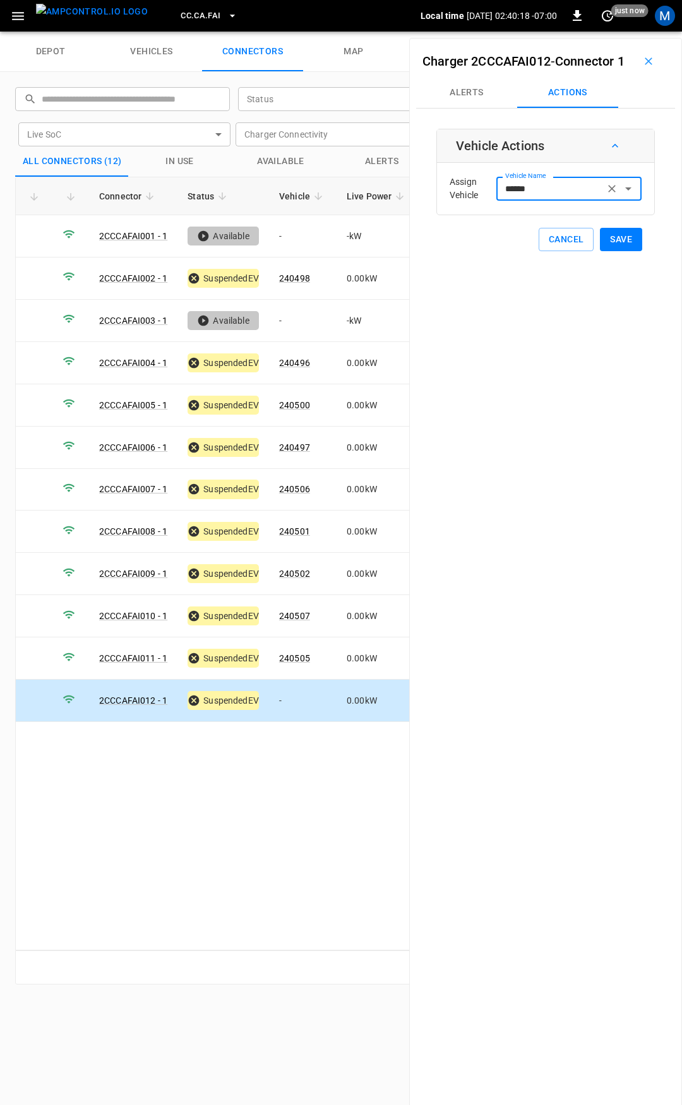
type input "******"
click at [629, 251] on button "Save" at bounding box center [621, 239] width 42 height 23
click at [208, 8] on button "CC.CA.FAI" at bounding box center [208, 16] width 66 height 25
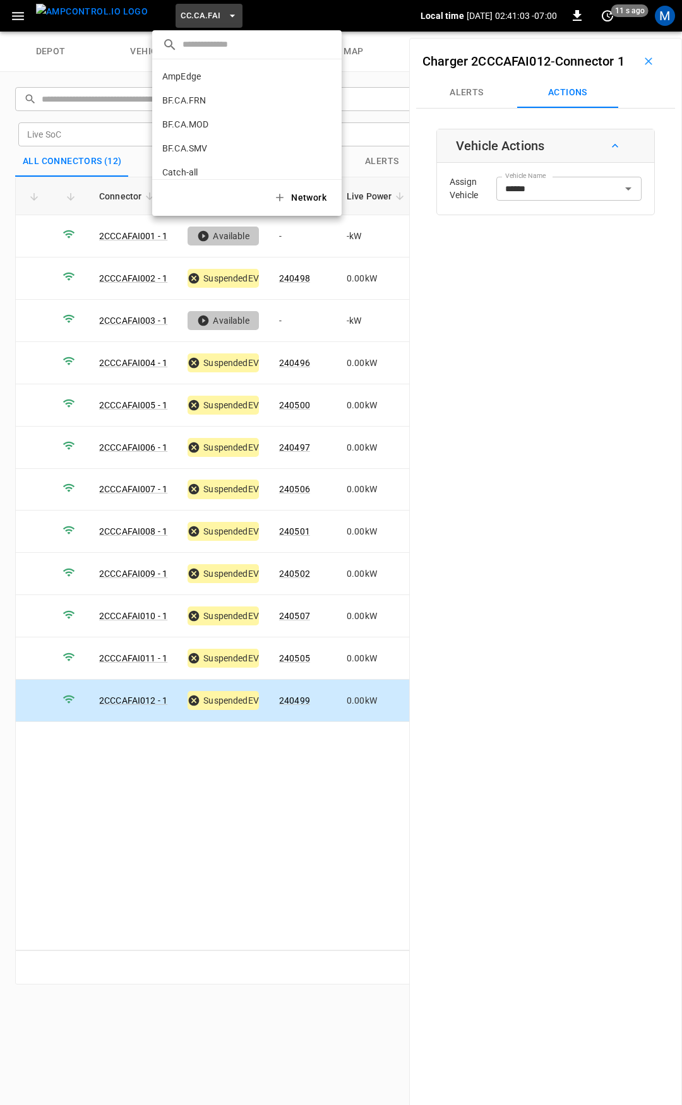
scroll to position [140, 0]
click at [222, 104] on p "CC.CA.OAK" at bounding box center [223, 104] width 123 height 13
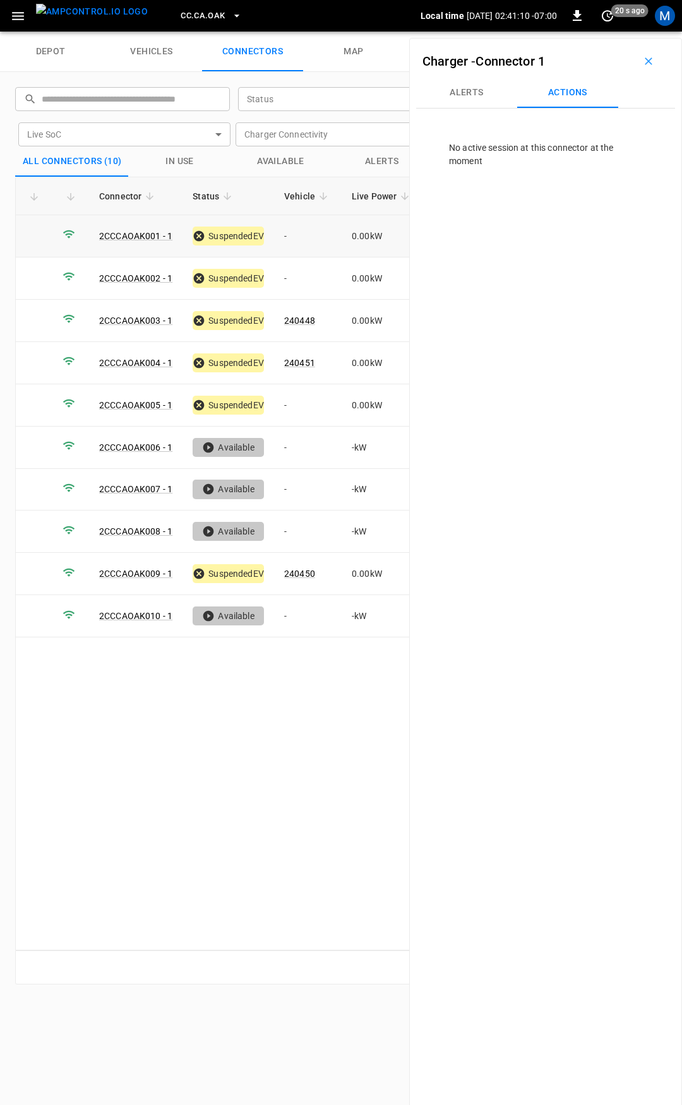
click at [290, 235] on td "-" at bounding box center [308, 236] width 68 height 42
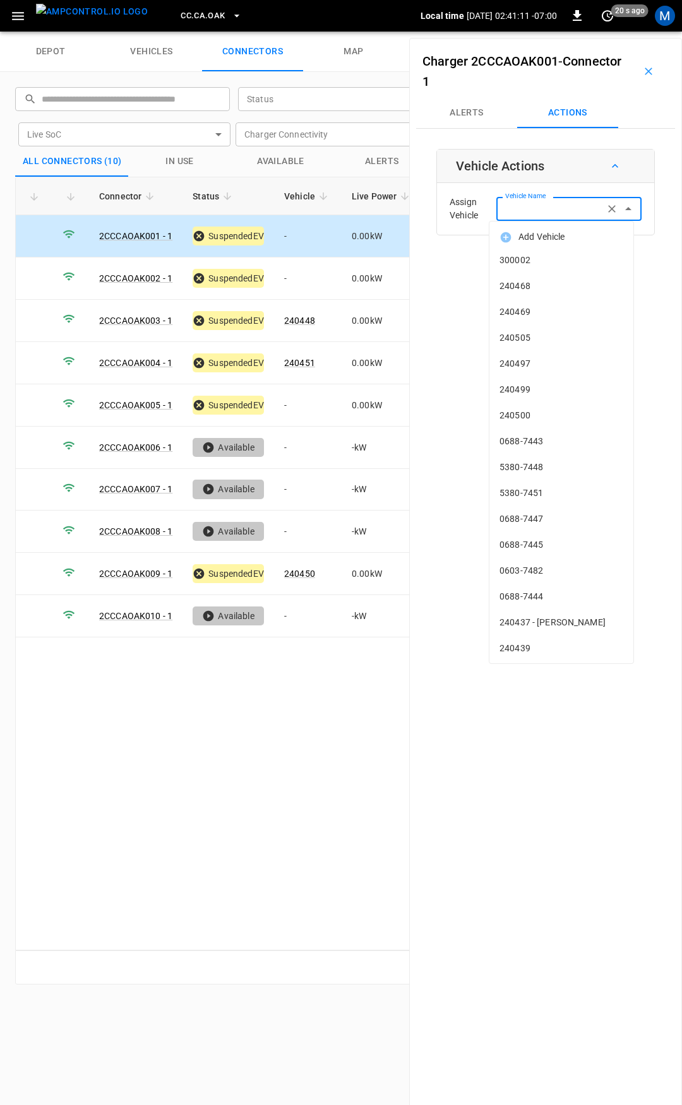
click at [545, 212] on input "Vehicle Name" at bounding box center [550, 209] width 100 height 16
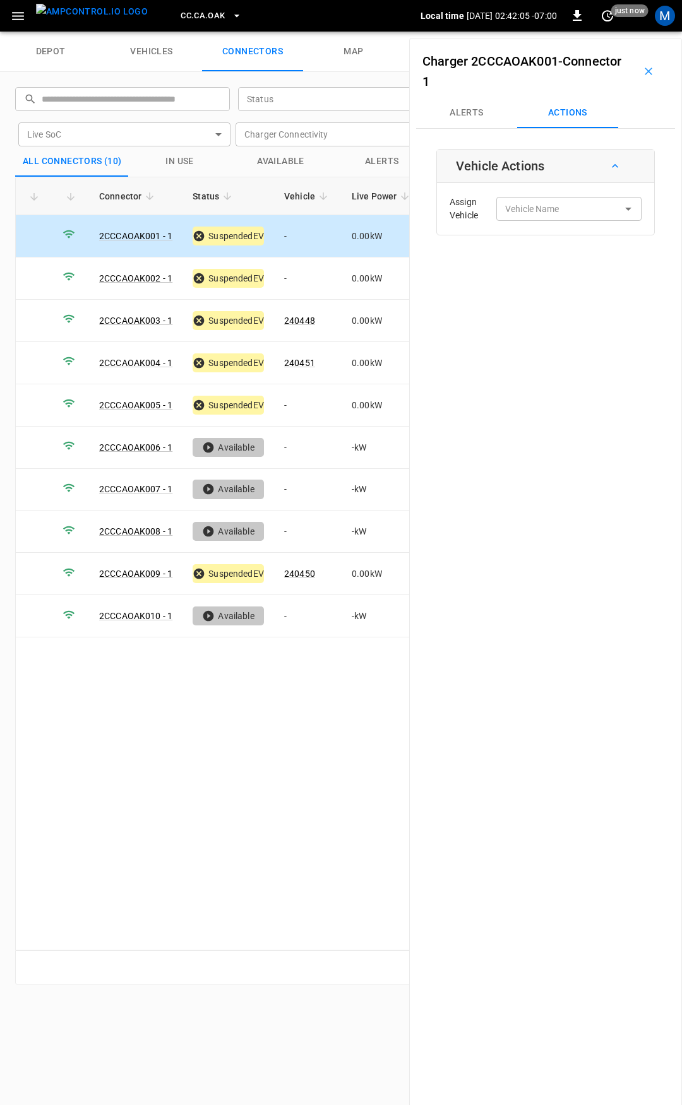
click at [305, 237] on td "-" at bounding box center [308, 236] width 68 height 42
click at [562, 208] on input "Vehicle Name" at bounding box center [550, 209] width 100 height 16
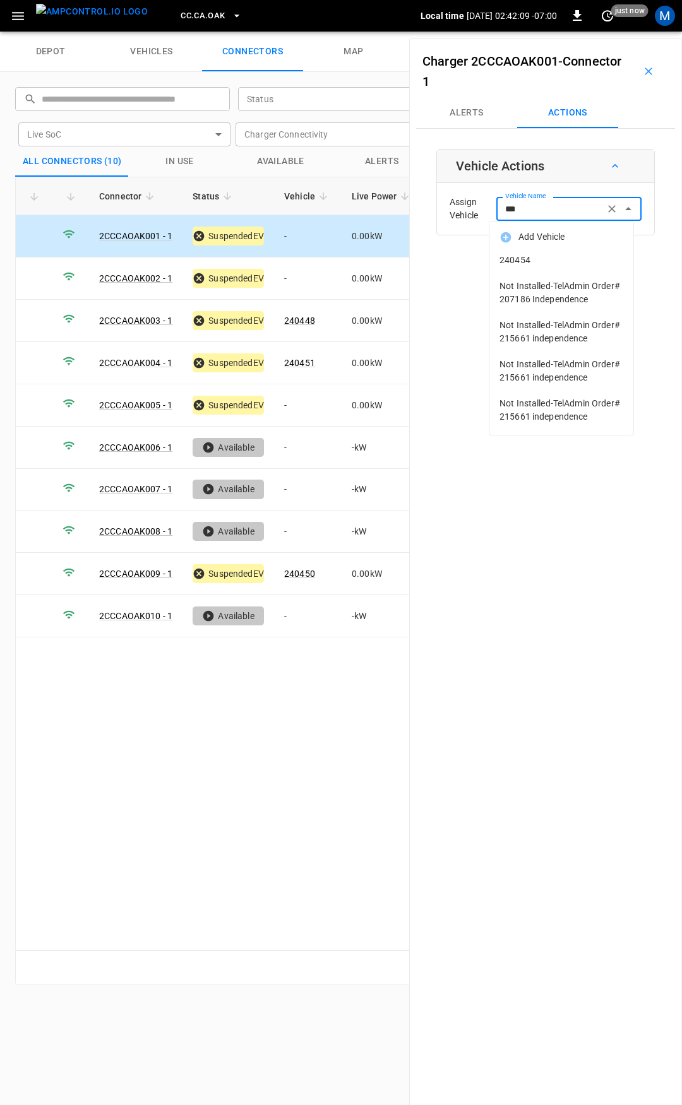
click at [554, 252] on li "240454" at bounding box center [561, 260] width 144 height 26
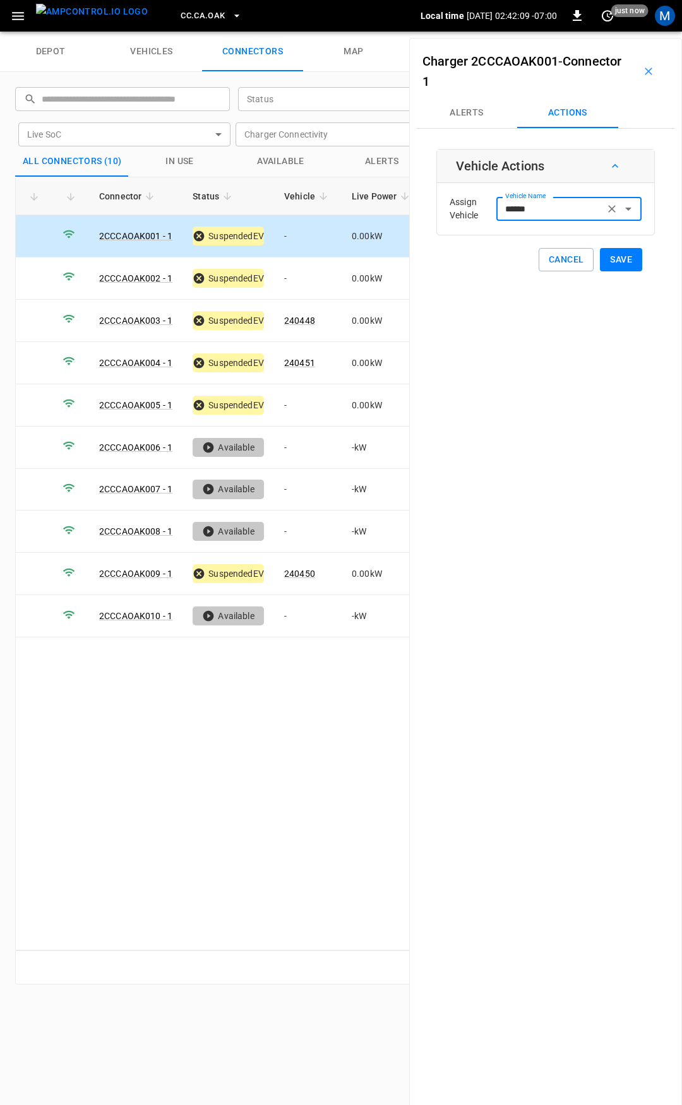
type input "******"
click at [621, 266] on button "Save" at bounding box center [621, 259] width 42 height 23
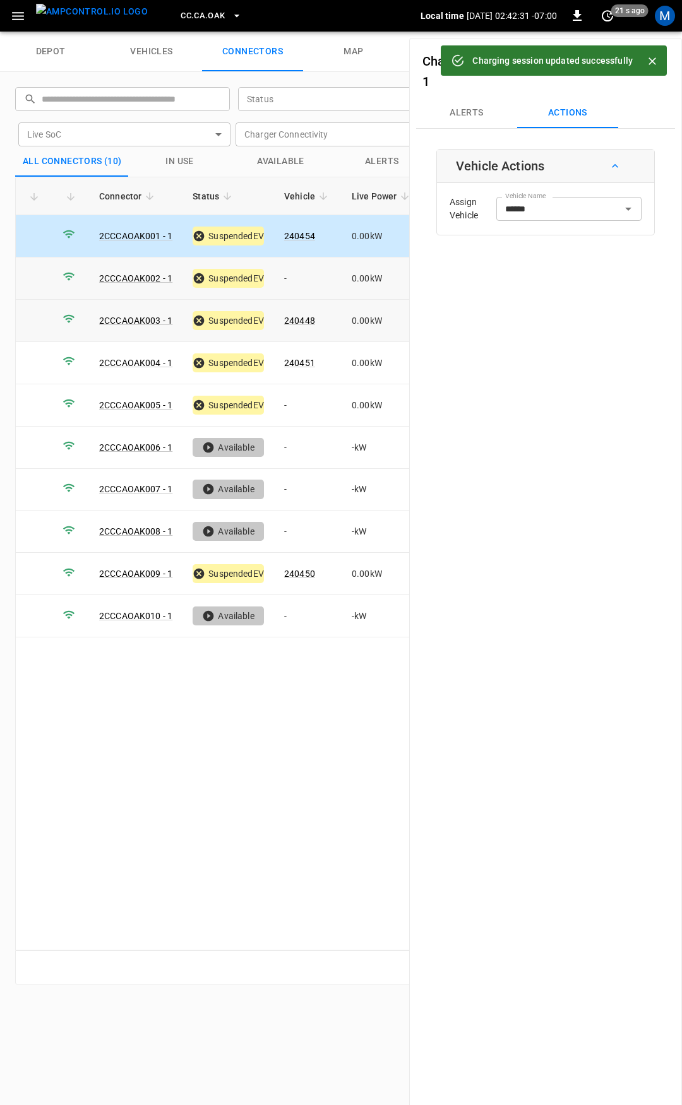
drag, startPoint x: 319, startPoint y: 274, endPoint x: 314, endPoint y: 304, distance: 30.7
click at [319, 274] on td "-" at bounding box center [308, 279] width 68 height 42
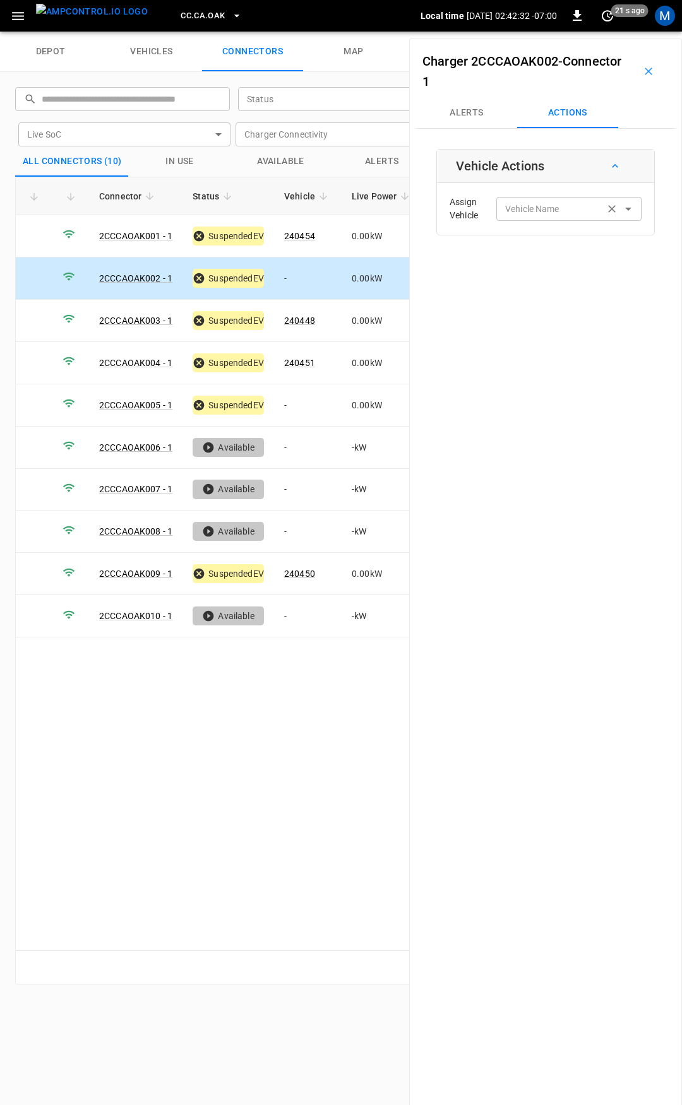
click at [531, 203] on div "Vehicle Name Vehicle Name" at bounding box center [568, 208] width 145 height 23
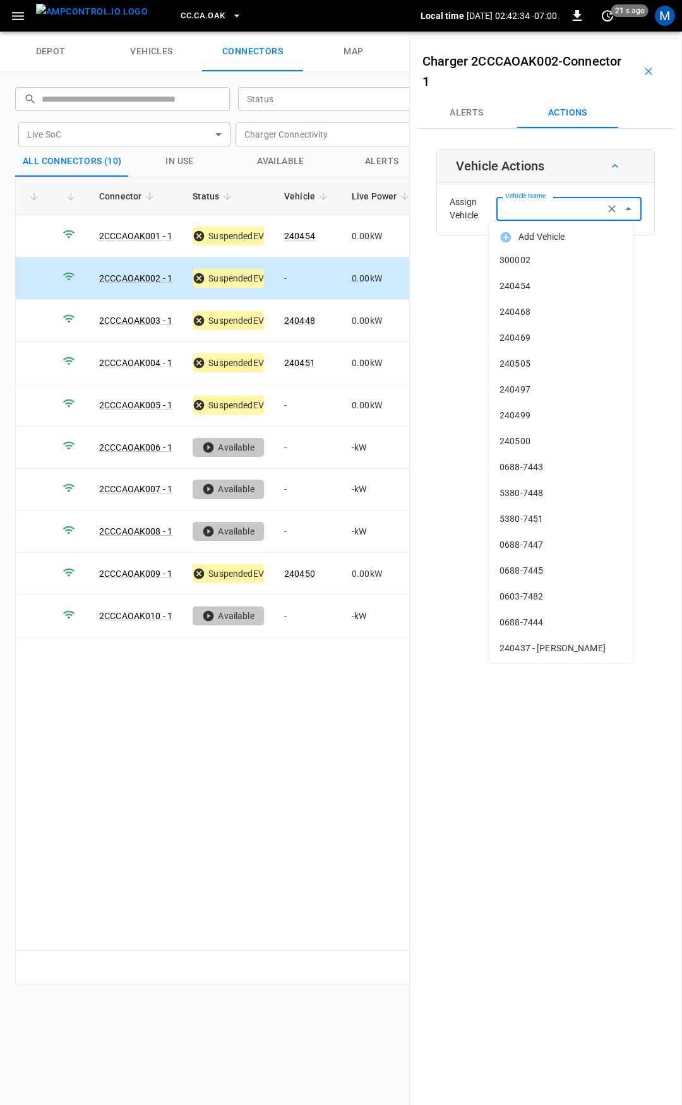
type input "*"
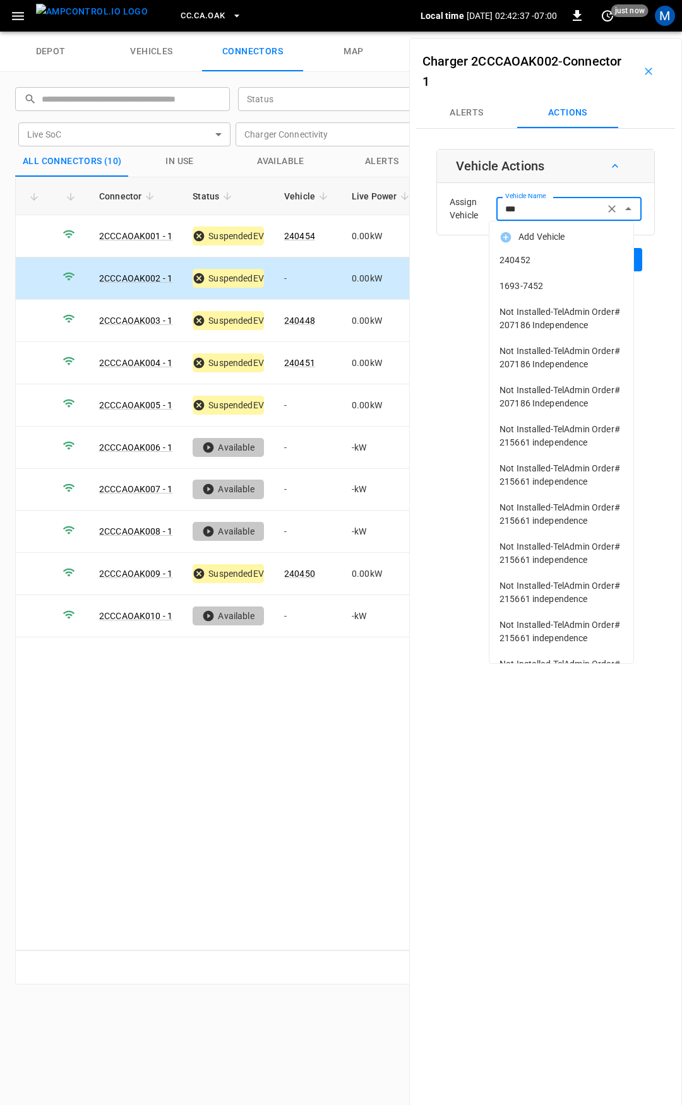
click at [559, 254] on span "240452" at bounding box center [561, 260] width 124 height 13
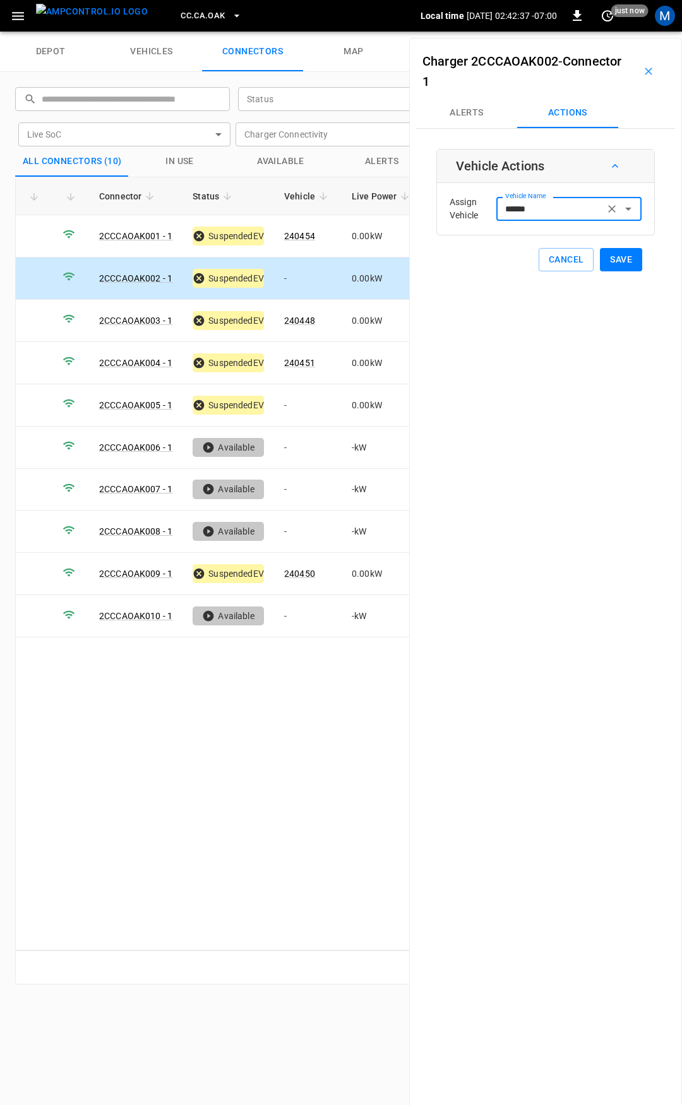
type input "******"
click at [613, 258] on button "Save" at bounding box center [621, 259] width 42 height 23
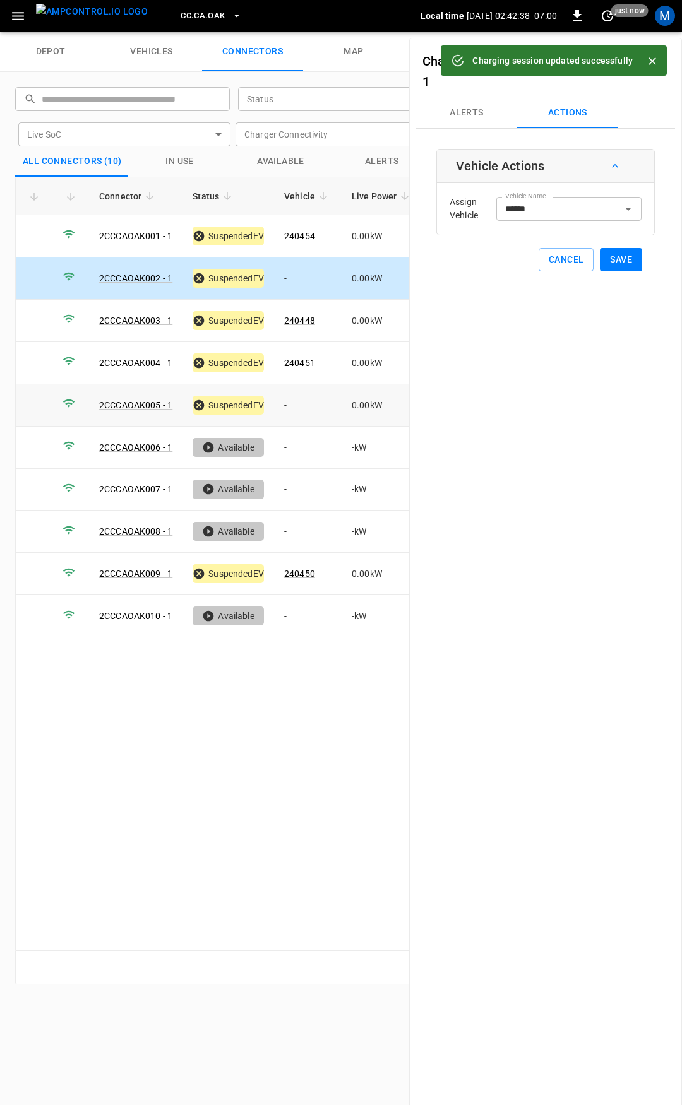
drag, startPoint x: 295, startPoint y: 406, endPoint x: 551, endPoint y: 249, distance: 300.4
click at [297, 406] on td "-" at bounding box center [308, 405] width 68 height 42
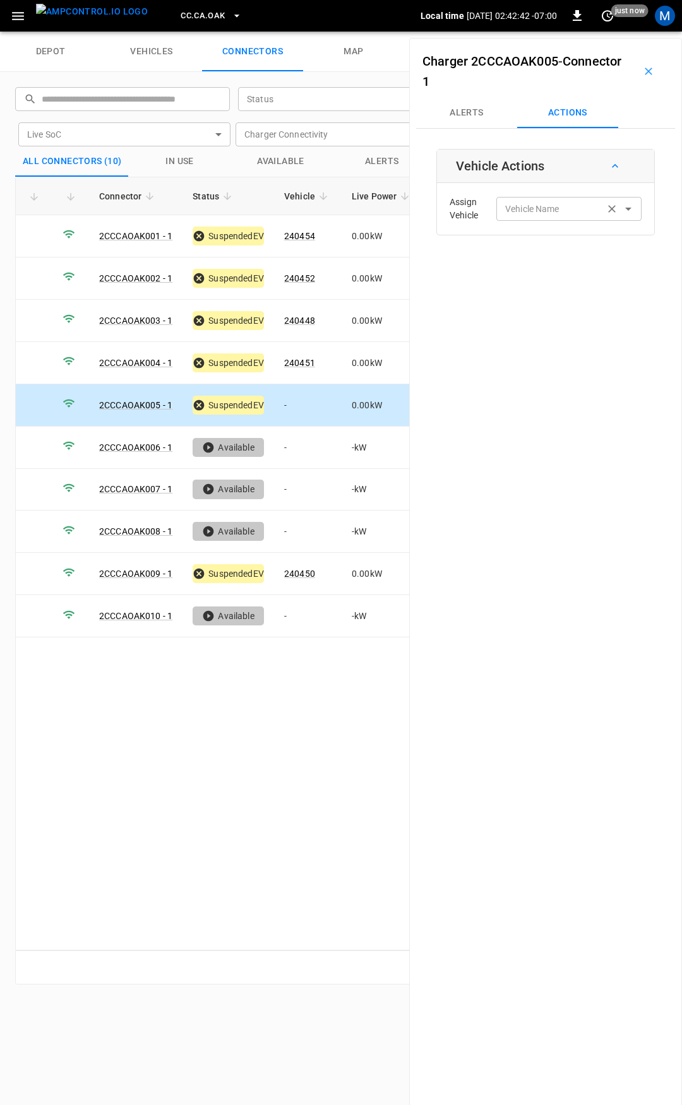
click at [531, 204] on div "Vehicle Name Vehicle Name" at bounding box center [568, 208] width 145 height 23
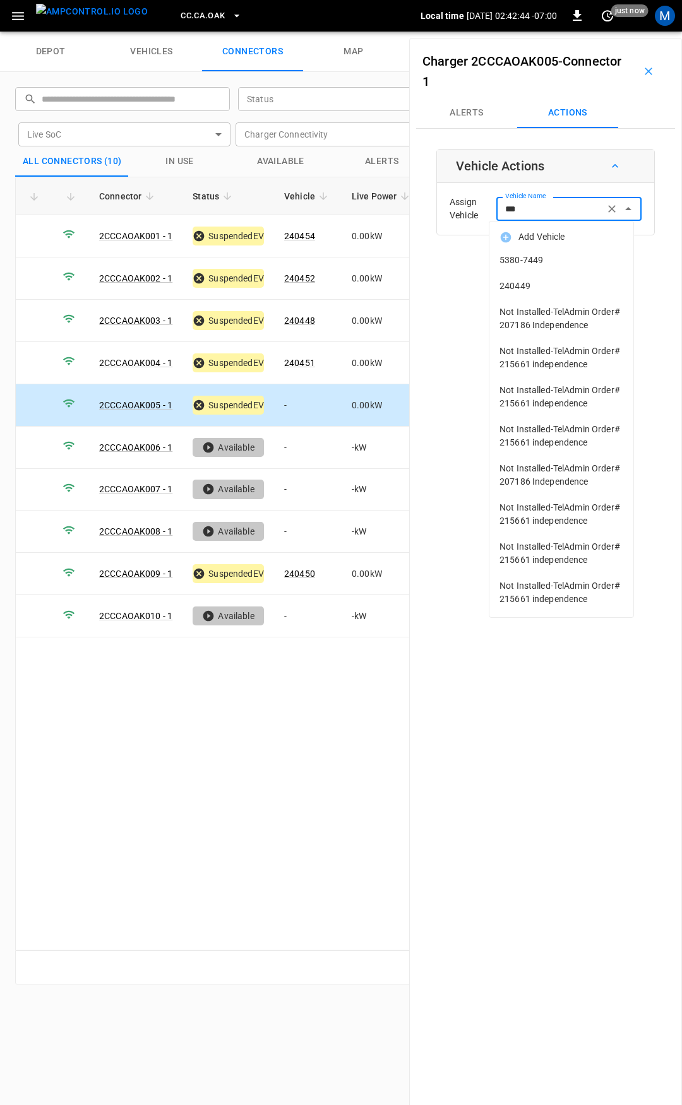
click at [551, 285] on span "240449" at bounding box center [561, 286] width 124 height 13
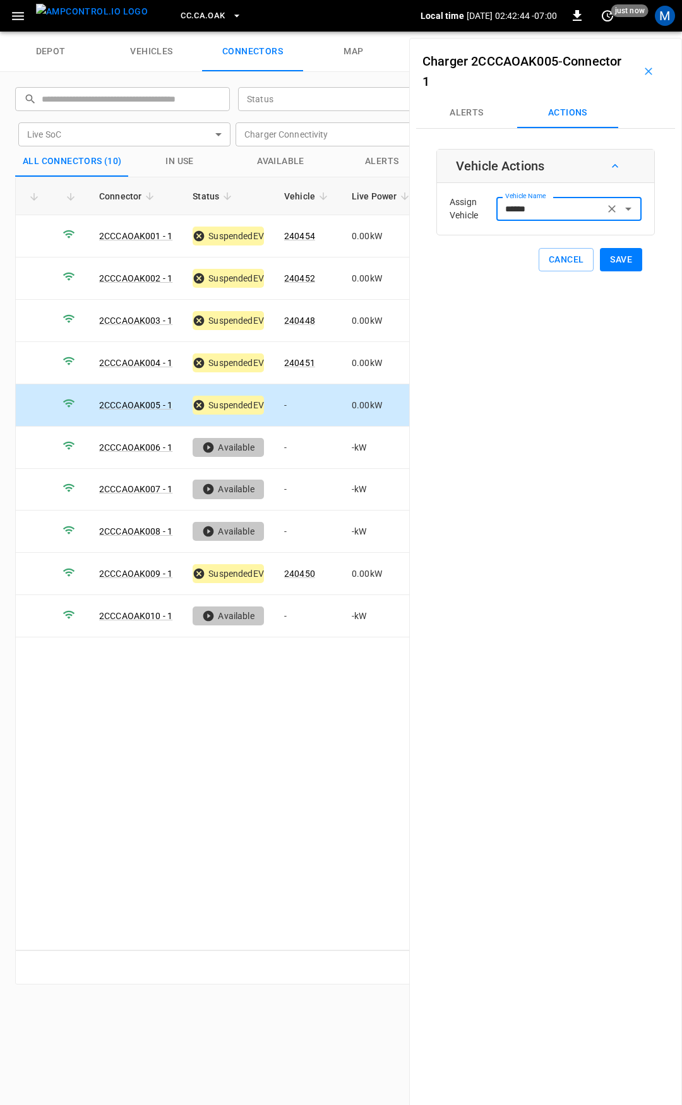
type input "******"
click at [624, 263] on button "Save" at bounding box center [621, 259] width 42 height 23
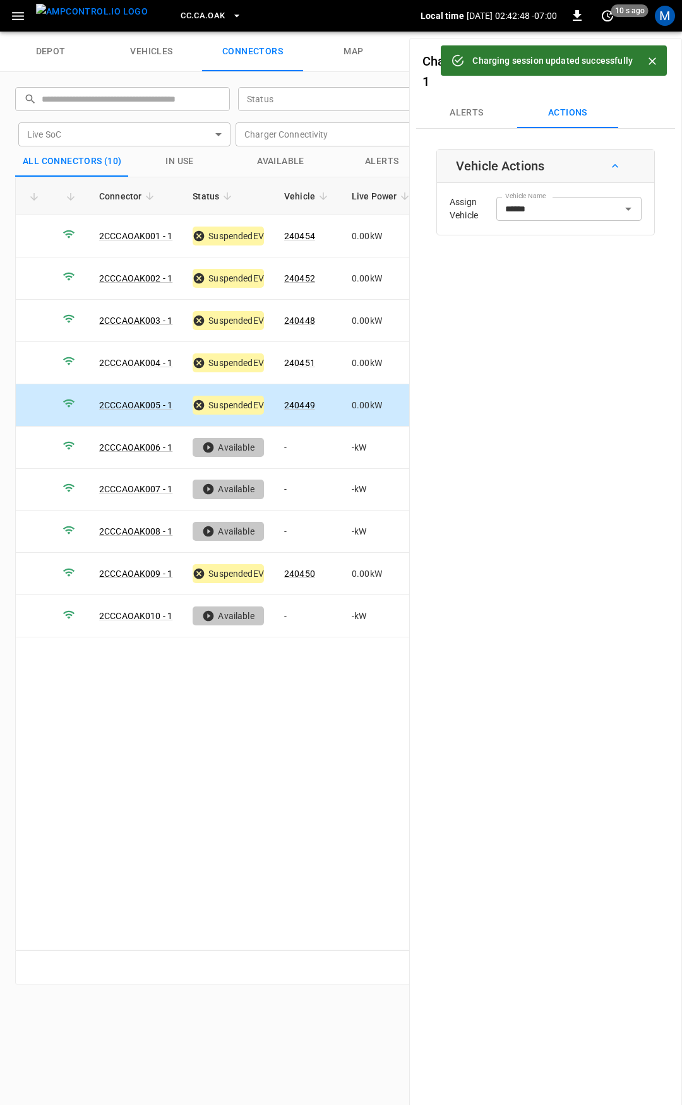
click at [181, 18] on span "CC.CA.OAK" at bounding box center [203, 16] width 44 height 15
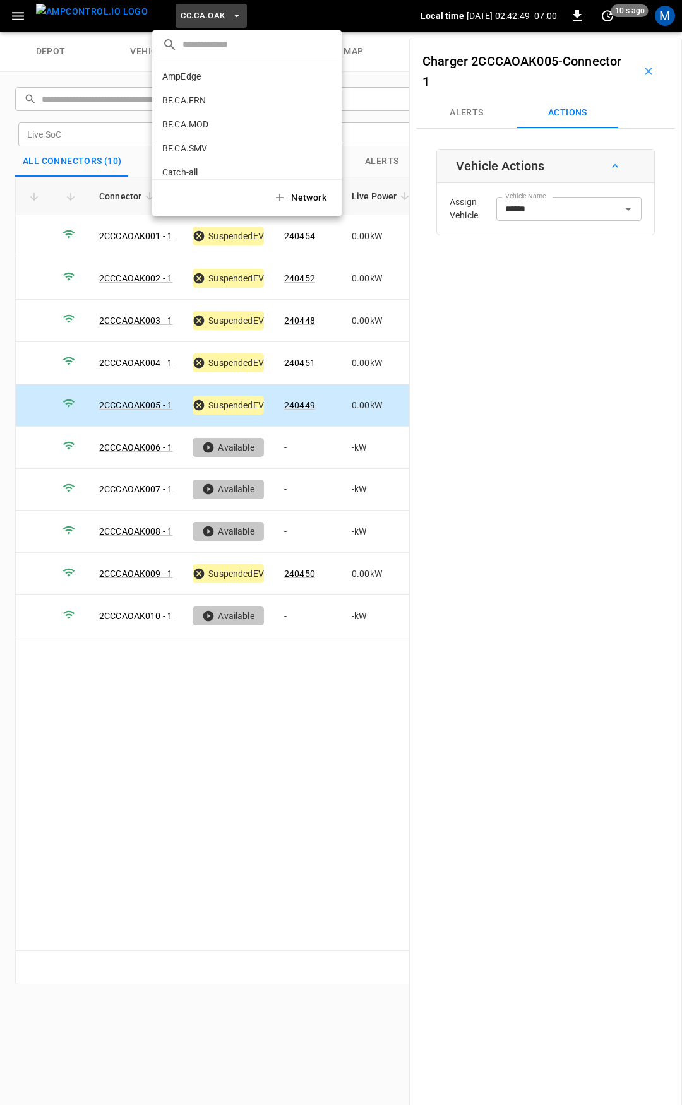
scroll to position [164, 0]
drag, startPoint x: 206, startPoint y: 104, endPoint x: 175, endPoint y: 39, distance: 72.3
click at [207, 104] on p "CC.CA.RIC" at bounding box center [224, 104] width 124 height 13
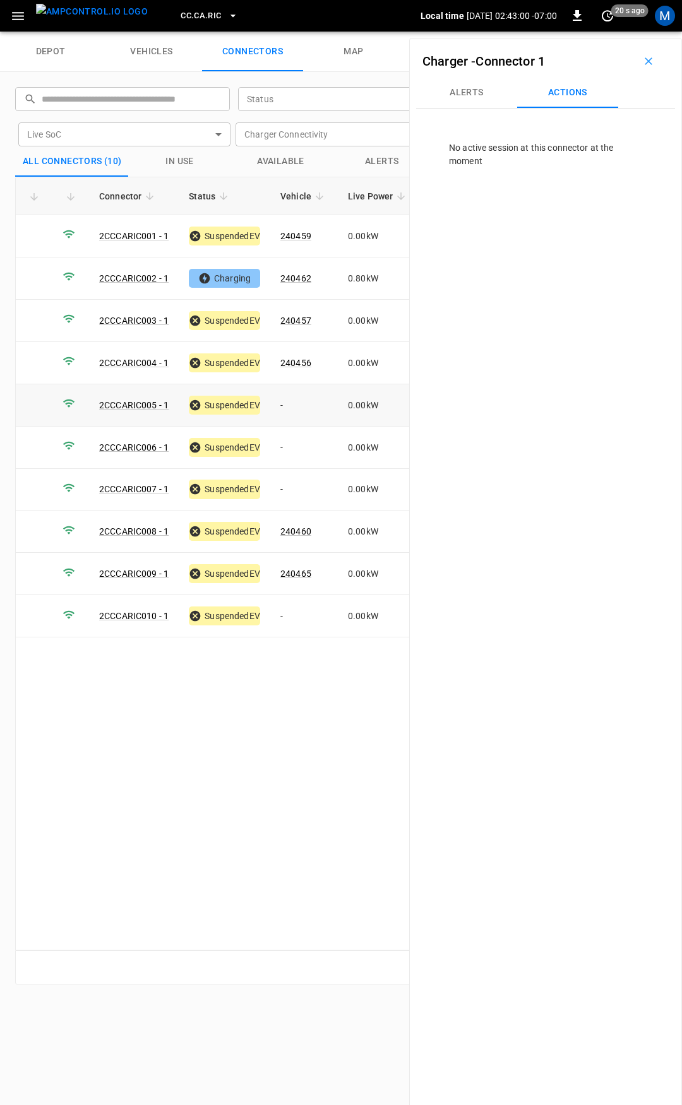
drag, startPoint x: 299, startPoint y: 403, endPoint x: 307, endPoint y: 418, distance: 17.2
click at [299, 403] on td "-" at bounding box center [304, 405] width 68 height 42
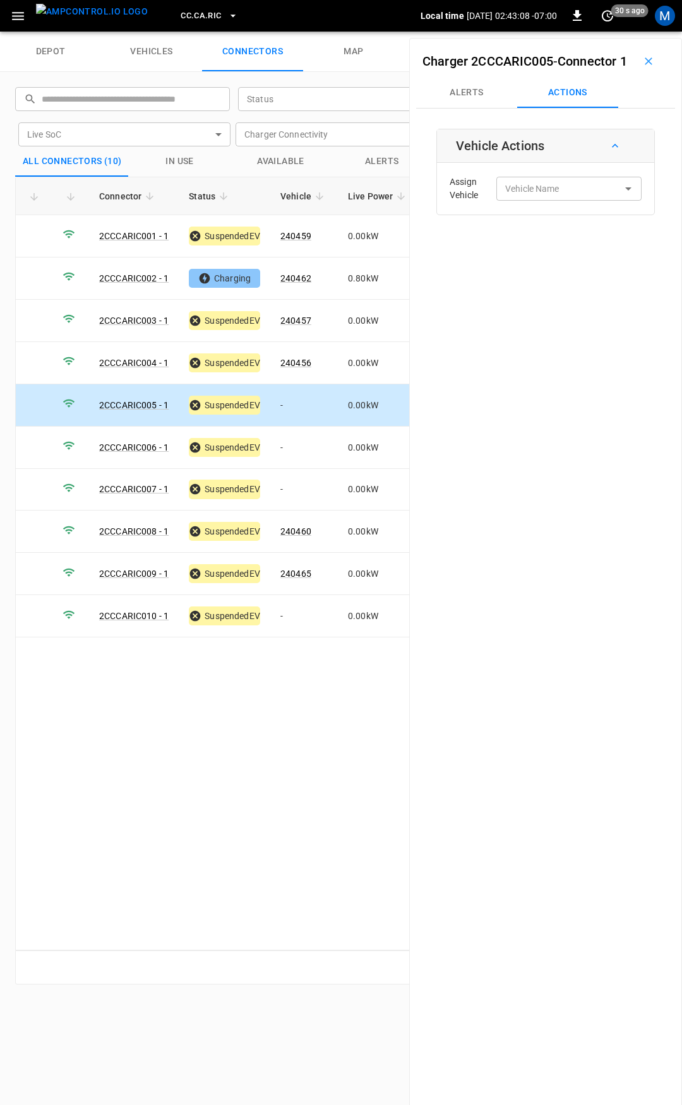
drag, startPoint x: 533, startPoint y: 191, endPoint x: 513, endPoint y: 221, distance: 35.9
click at [533, 191] on div "Assign Vehicle Vehicle Name Vehicle Name" at bounding box center [545, 188] width 211 height 45
click at [513, 211] on div "Assign Vehicle Vehicle Name Vehicle Name" at bounding box center [545, 188] width 211 height 45
click at [513, 196] on input "Vehicle Name" at bounding box center [550, 189] width 100 height 16
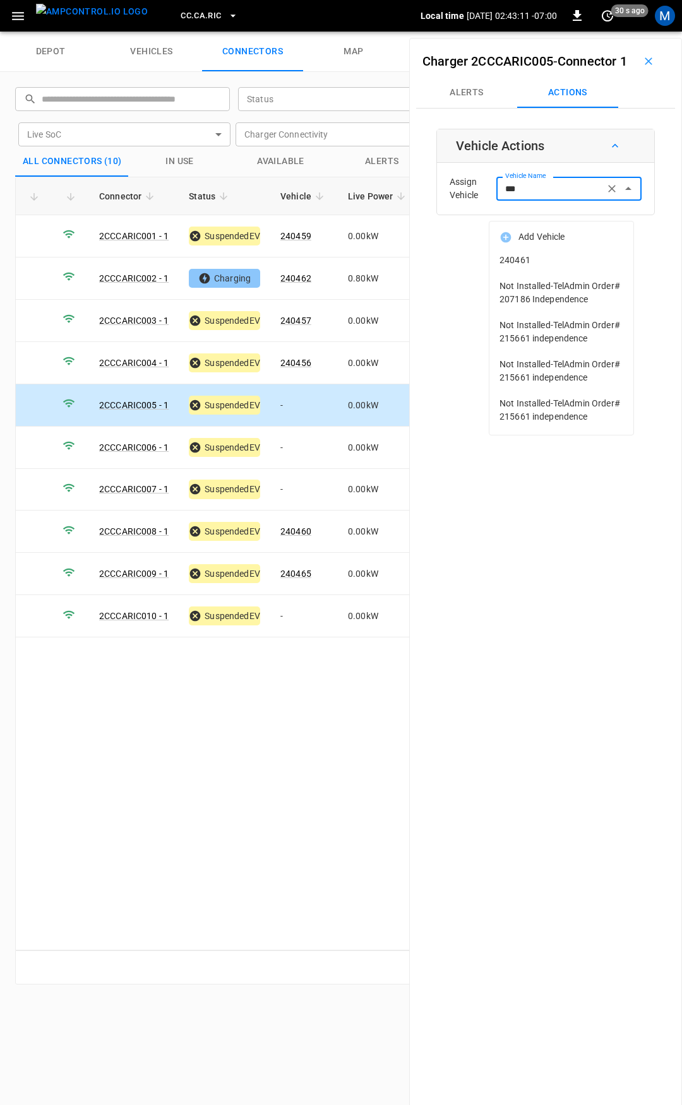
click at [533, 256] on span "240461" at bounding box center [561, 260] width 124 height 13
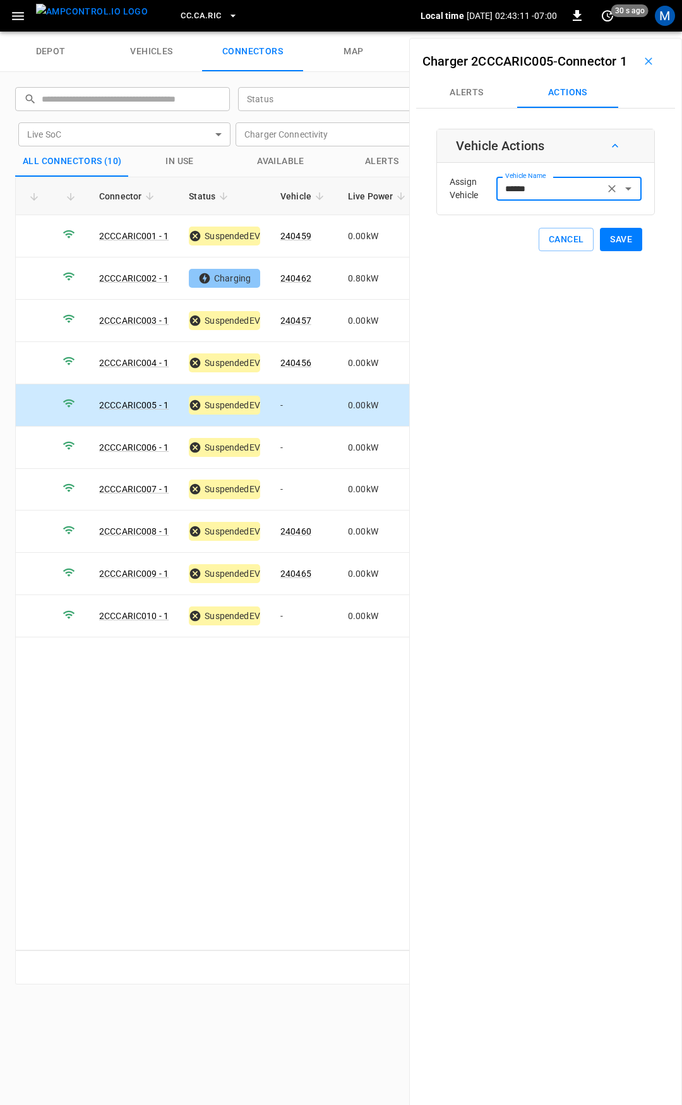
type input "******"
click at [610, 251] on button "Save" at bounding box center [621, 239] width 42 height 23
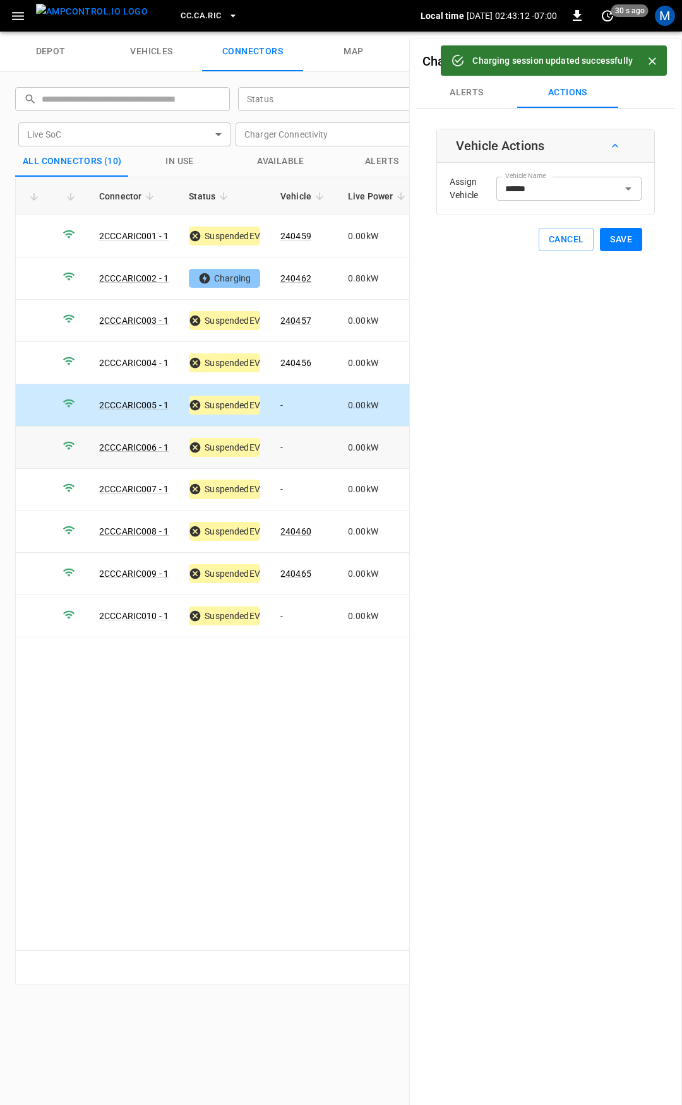
click at [308, 436] on td "-" at bounding box center [304, 448] width 68 height 42
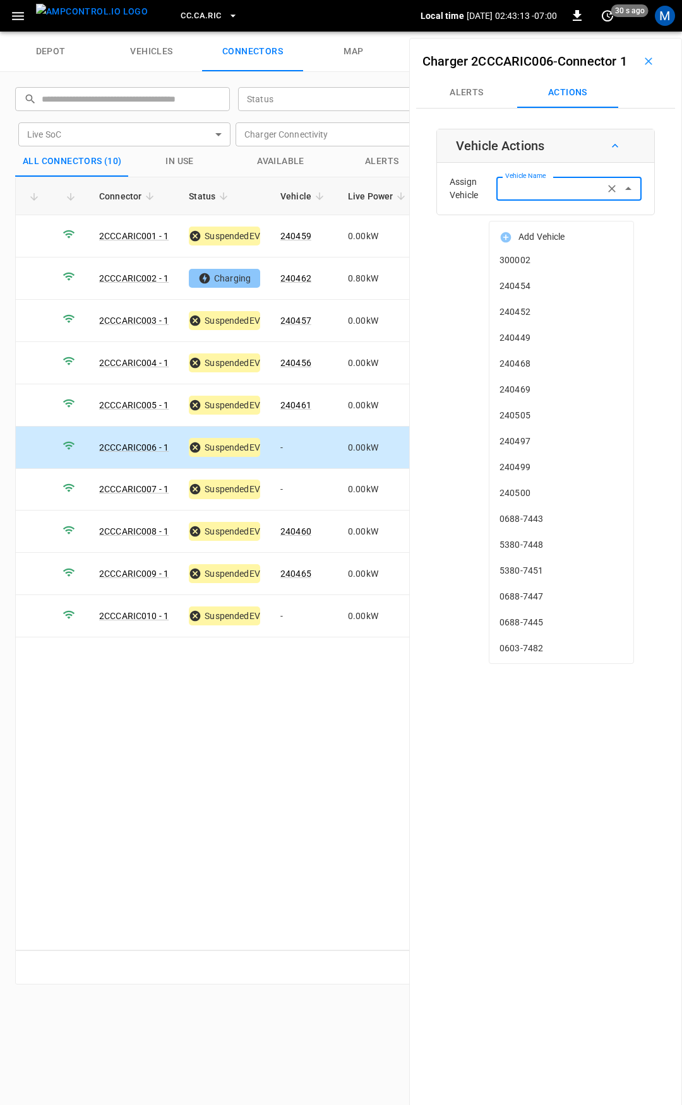
click at [526, 196] on input "Vehicle Name" at bounding box center [550, 189] width 100 height 16
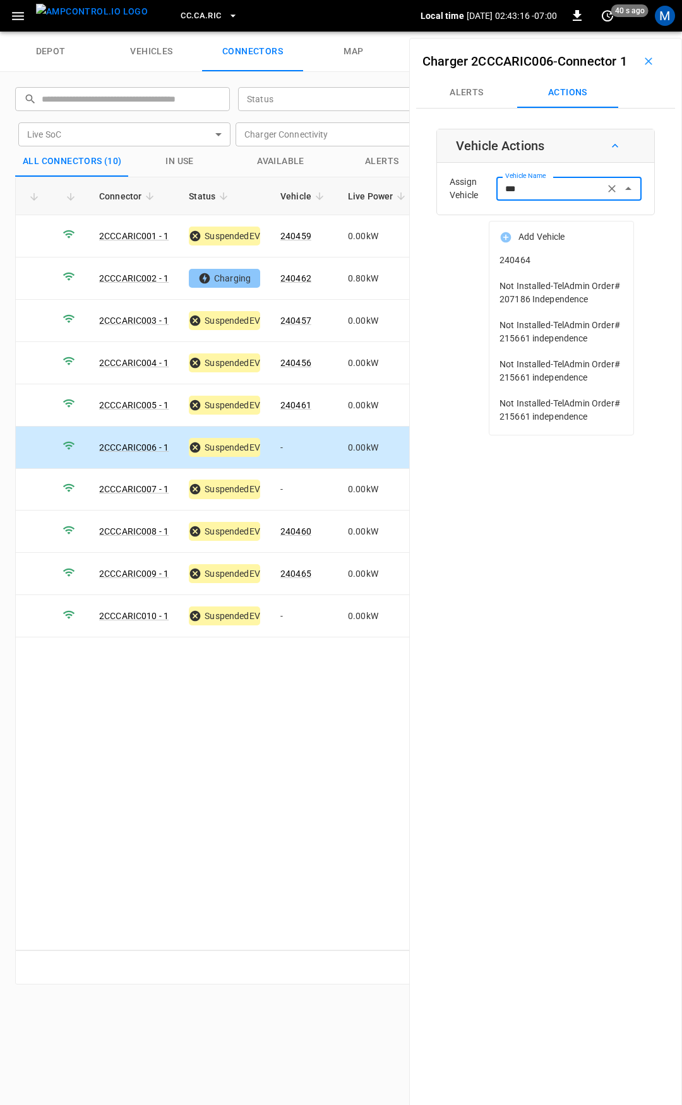
click at [544, 257] on span "240464" at bounding box center [561, 260] width 124 height 13
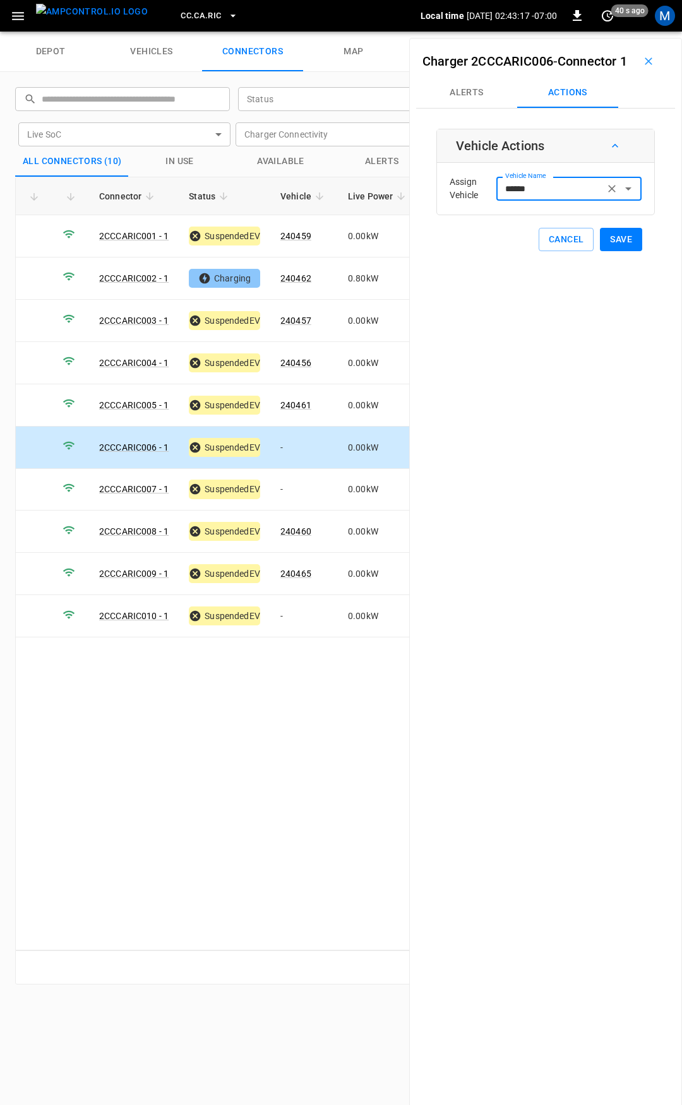
type input "******"
click at [612, 251] on button "Save" at bounding box center [621, 239] width 42 height 23
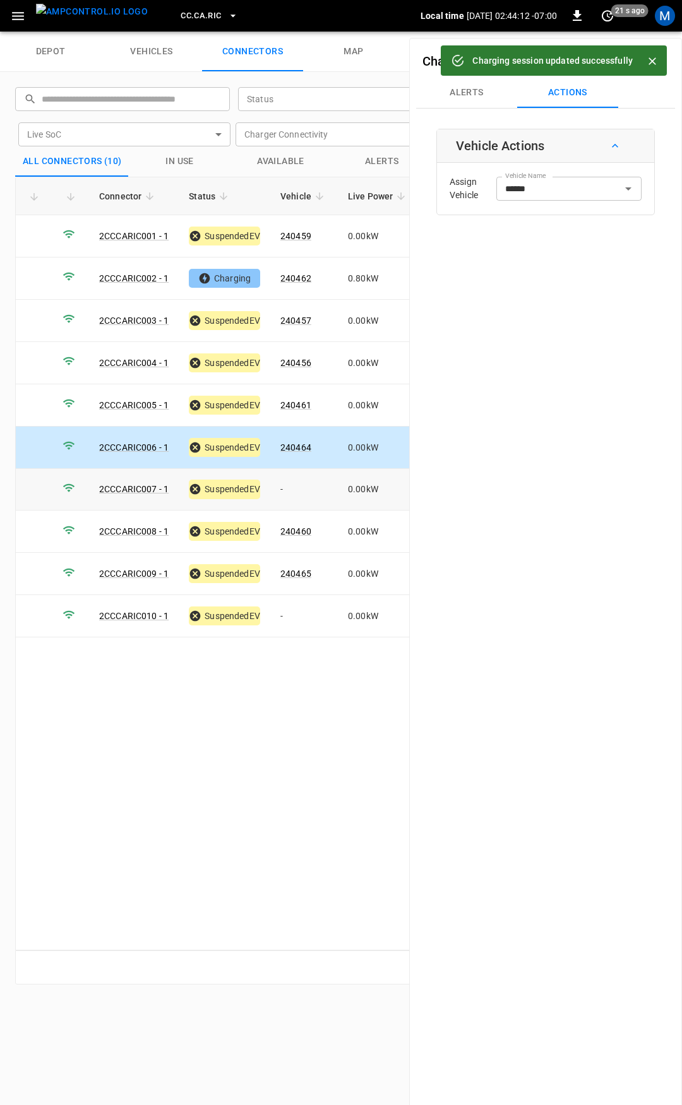
click at [288, 489] on td "-" at bounding box center [304, 490] width 68 height 42
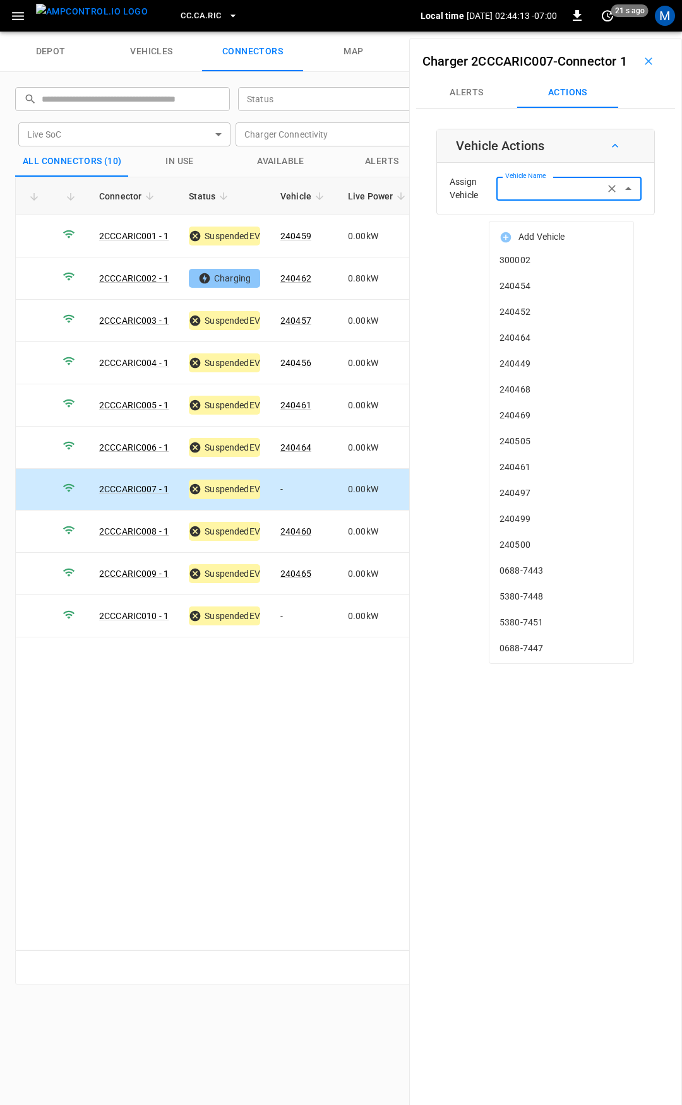
click at [514, 196] on input "Vehicle Name" at bounding box center [550, 189] width 100 height 16
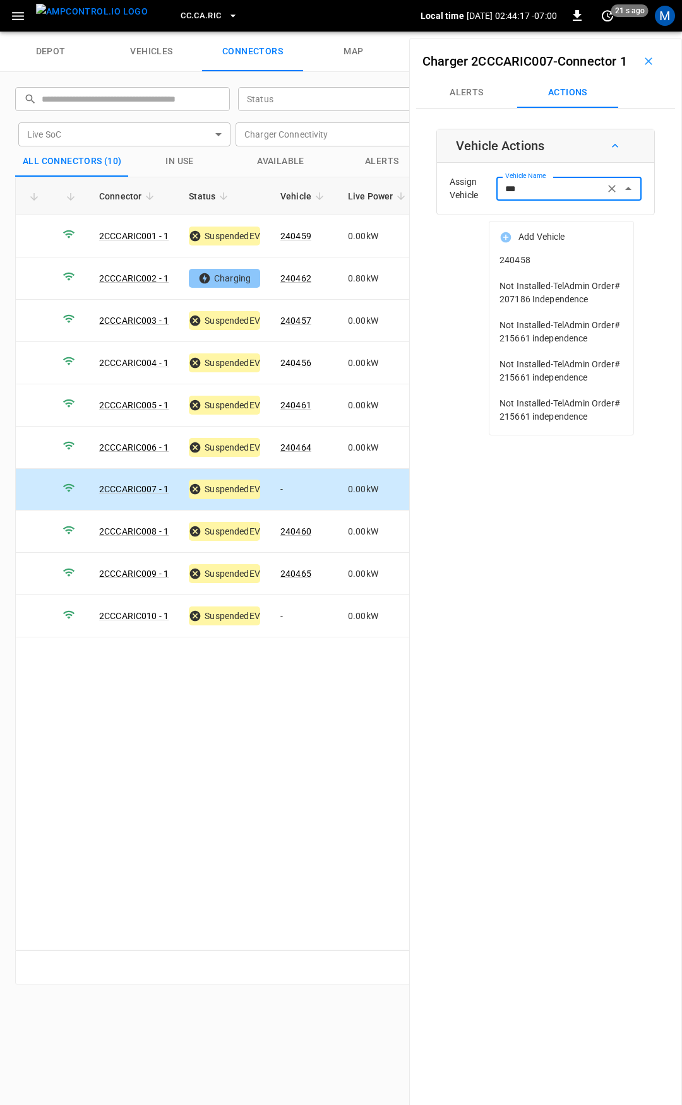
click at [588, 258] on span "240458" at bounding box center [561, 260] width 124 height 13
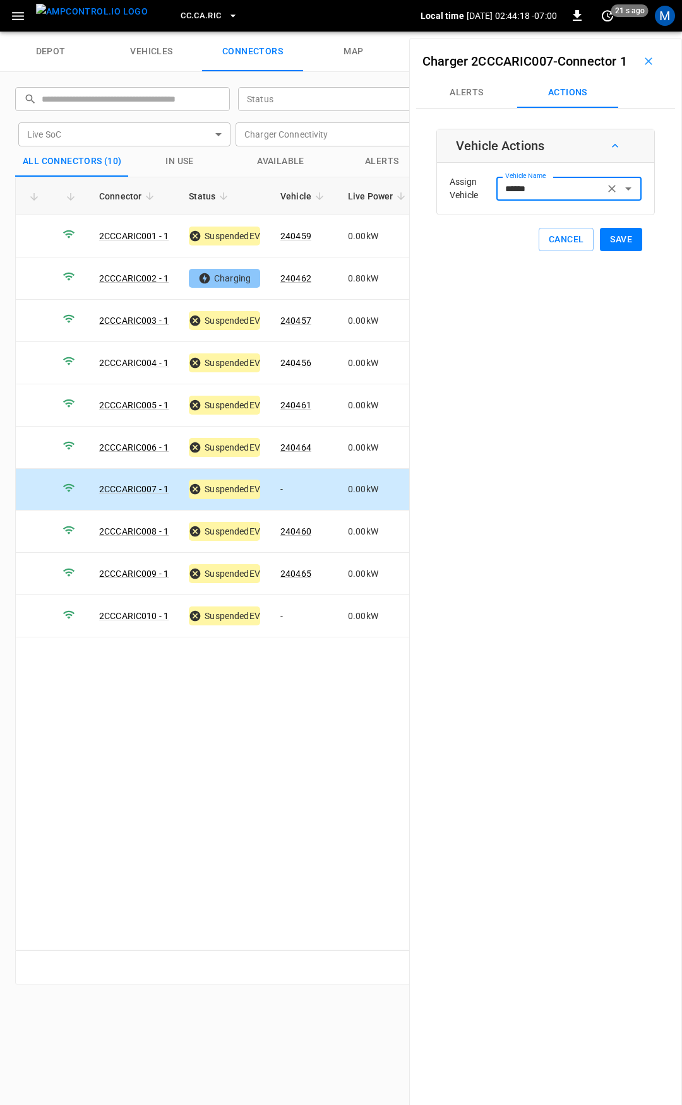
type input "******"
click at [618, 251] on button "Save" at bounding box center [621, 239] width 42 height 23
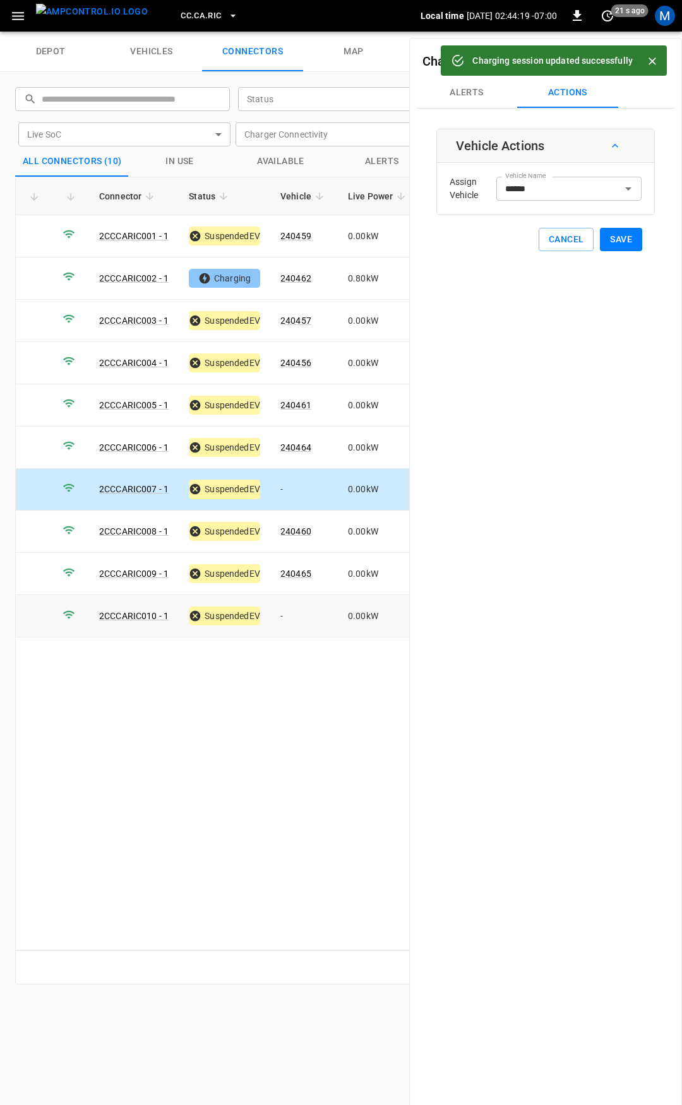
click at [299, 614] on td "-" at bounding box center [304, 616] width 68 height 42
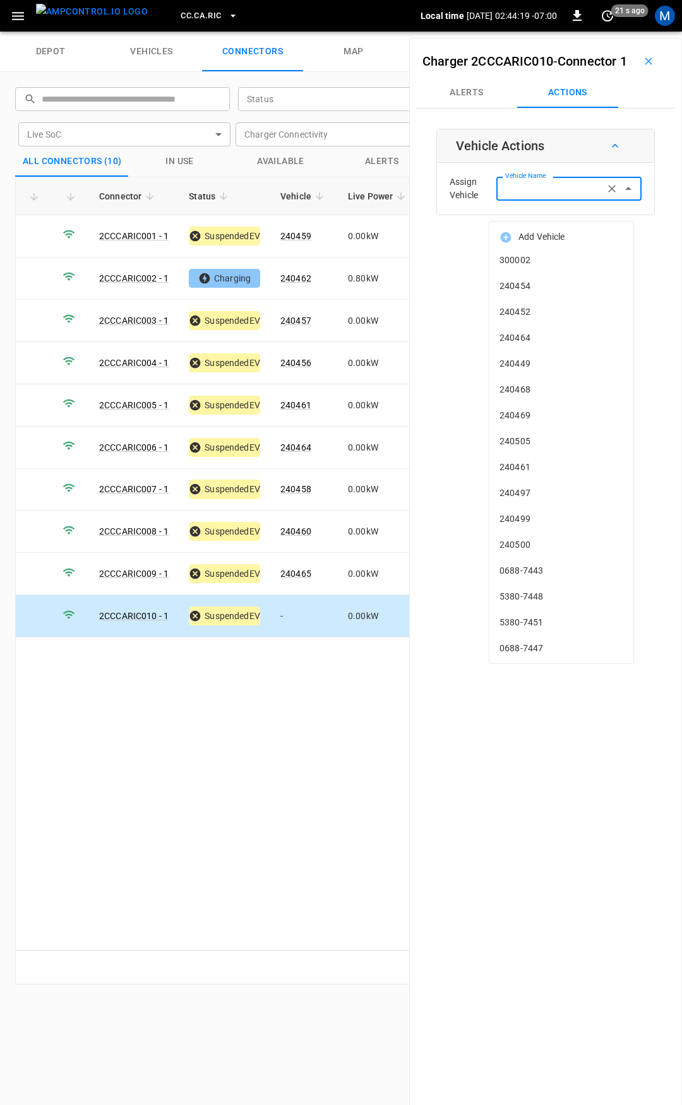
click at [518, 196] on input "Vehicle Name" at bounding box center [550, 189] width 100 height 16
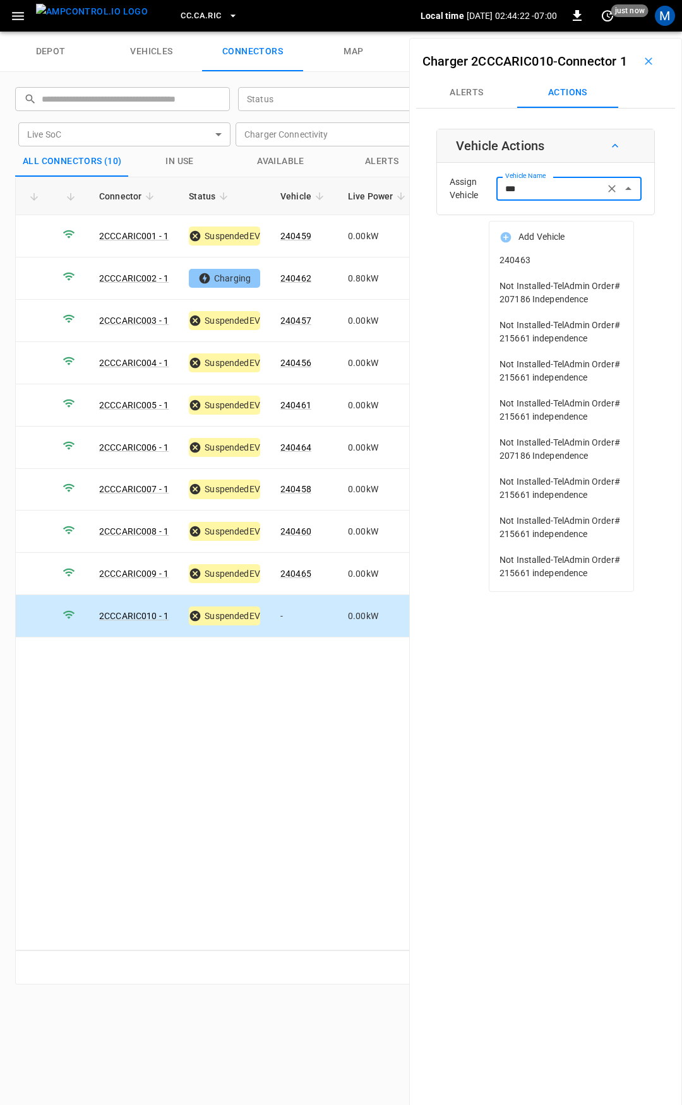
click at [554, 264] on span "240463" at bounding box center [561, 260] width 124 height 13
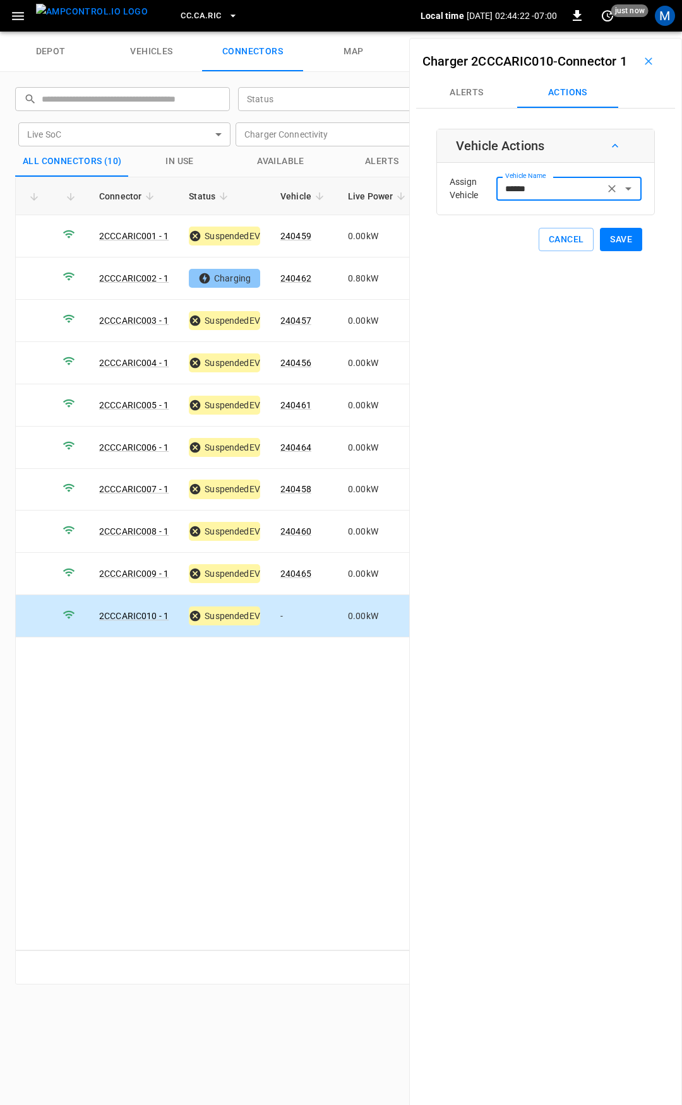
type input "******"
drag, startPoint x: 554, startPoint y: 264, endPoint x: 625, endPoint y: 264, distance: 72.0
click at [631, 251] on button "Save" at bounding box center [621, 239] width 42 height 23
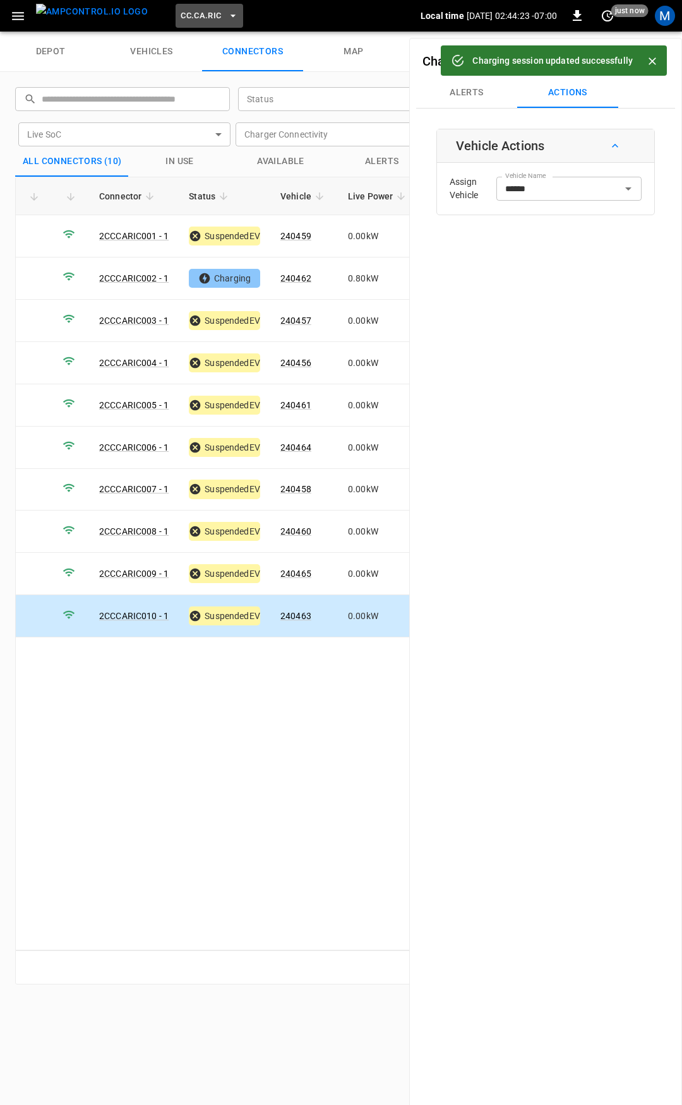
click at [181, 13] on span "CC.CA.RIC" at bounding box center [201, 16] width 40 height 15
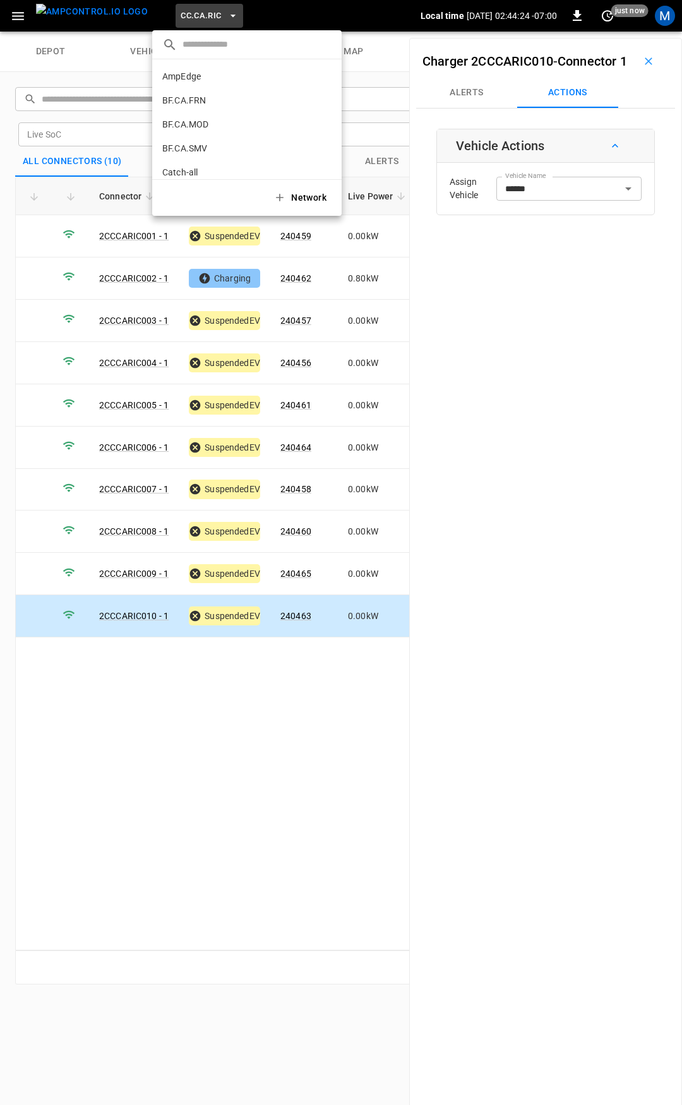
scroll to position [188, 0]
click at [215, 107] on p "CC.CA.SFF" at bounding box center [224, 104] width 125 height 13
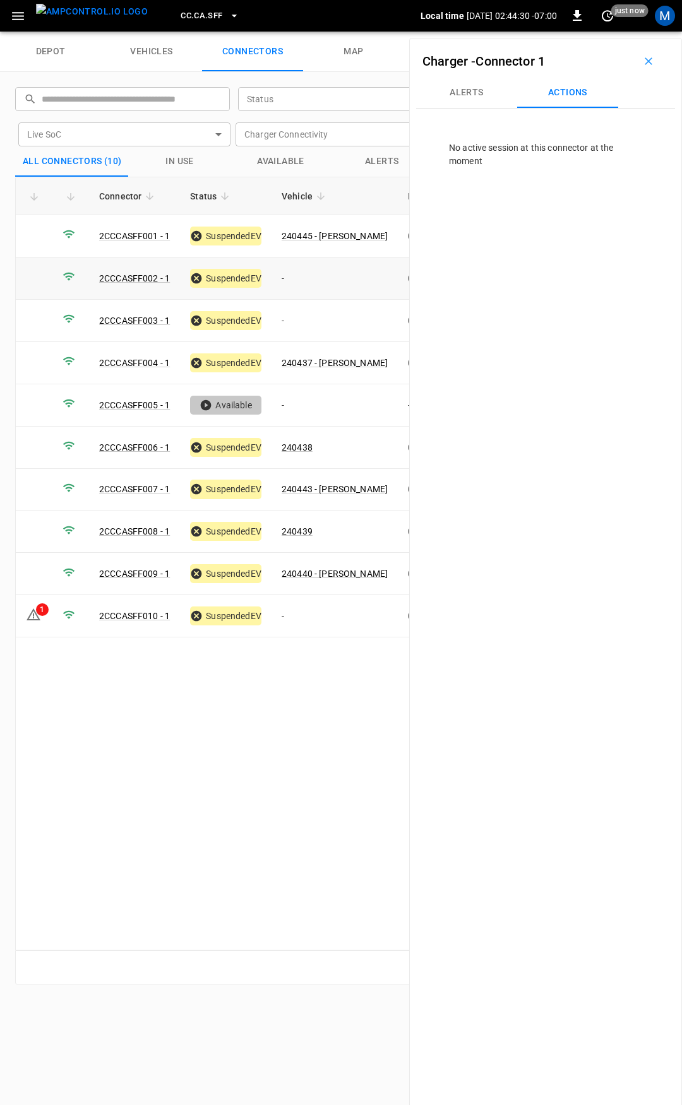
click at [314, 268] on td "-" at bounding box center [334, 279] width 126 height 42
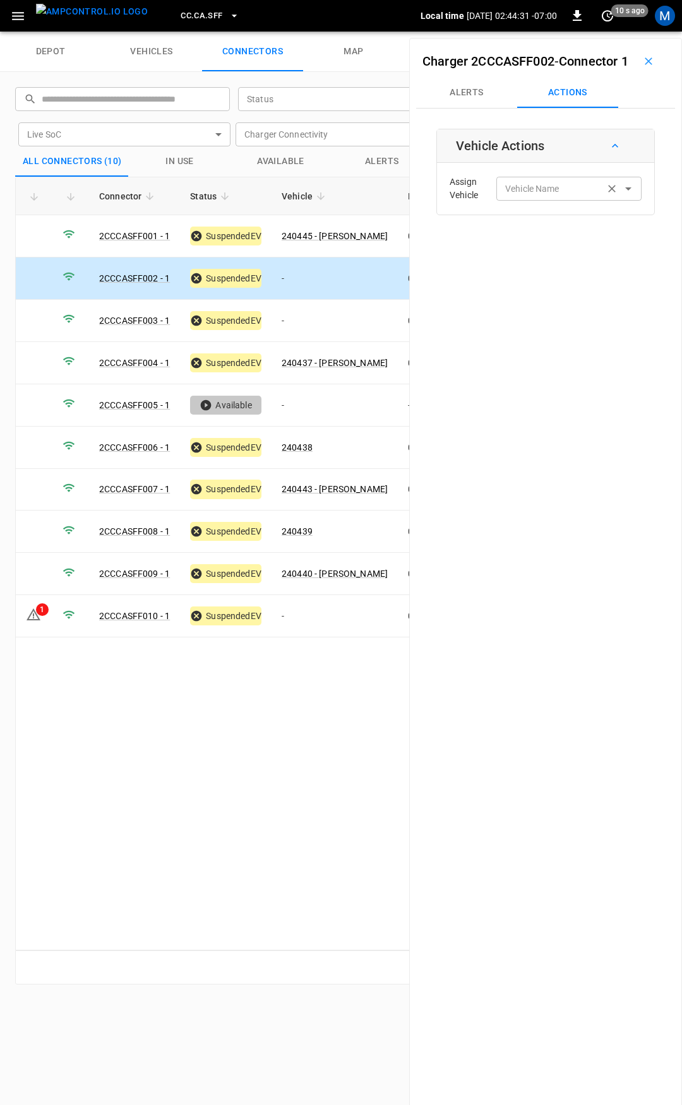
click at [533, 200] on div "Vehicle Name Vehicle Name" at bounding box center [568, 188] width 145 height 23
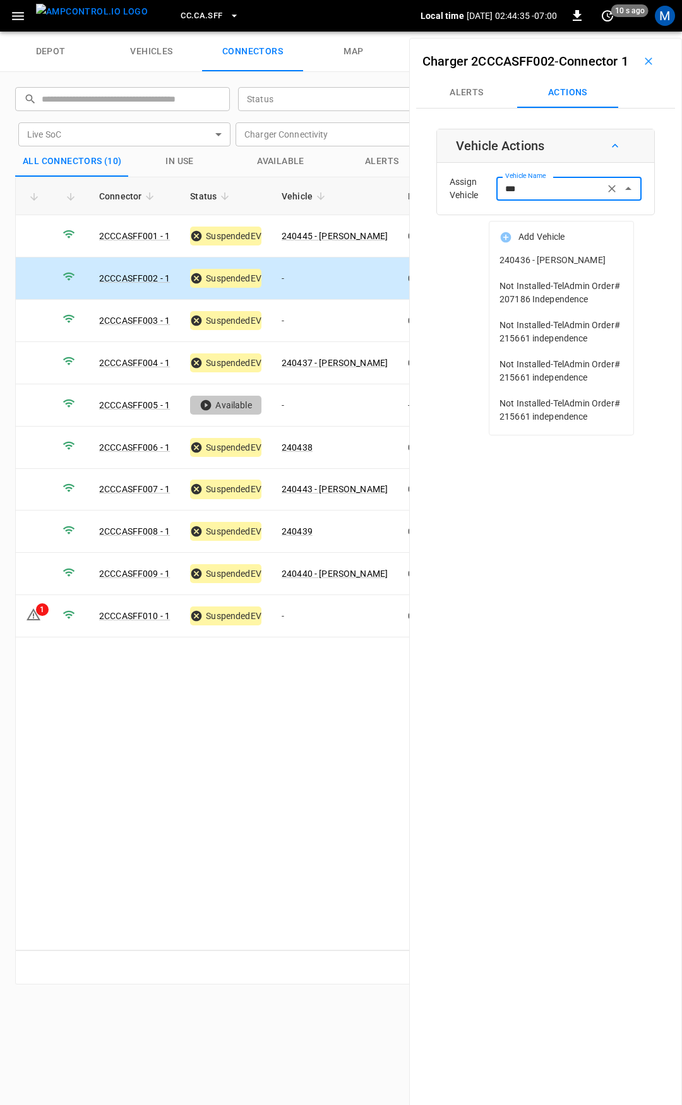
click at [549, 257] on span "240436 - [PERSON_NAME]" at bounding box center [561, 260] width 124 height 13
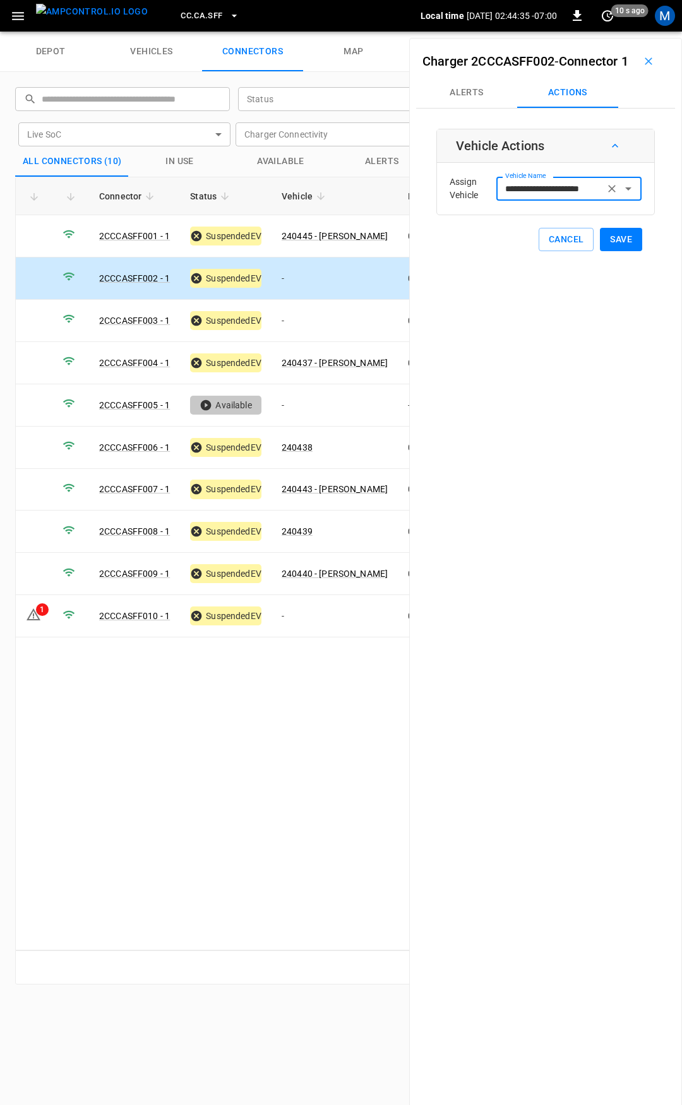
type input "**********"
click at [604, 251] on button "Save" at bounding box center [621, 239] width 42 height 23
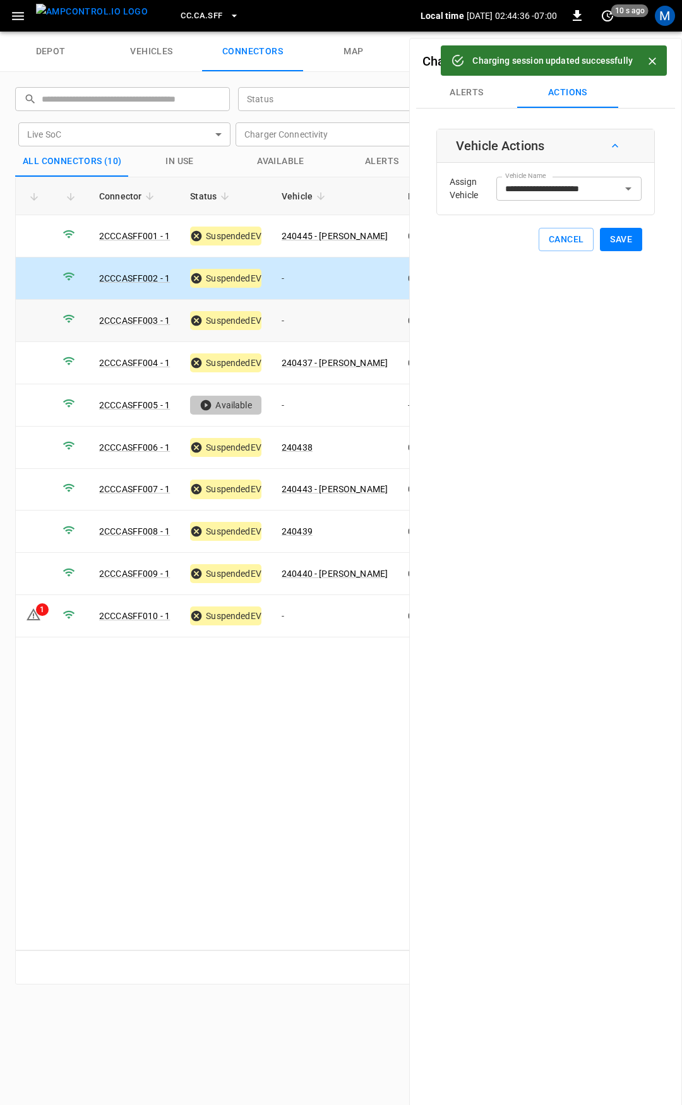
drag, startPoint x: 303, startPoint y: 317, endPoint x: 469, endPoint y: 223, distance: 190.5
click at [304, 317] on td "-" at bounding box center [334, 321] width 126 height 42
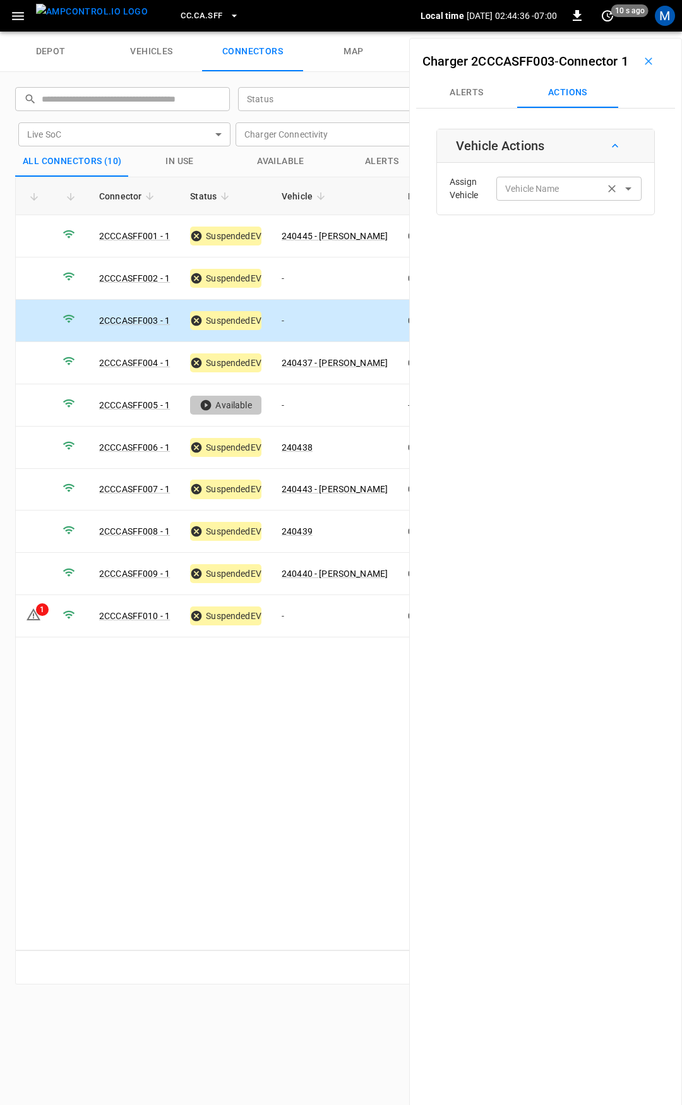
click at [528, 196] on input "Vehicle Name" at bounding box center [550, 189] width 100 height 16
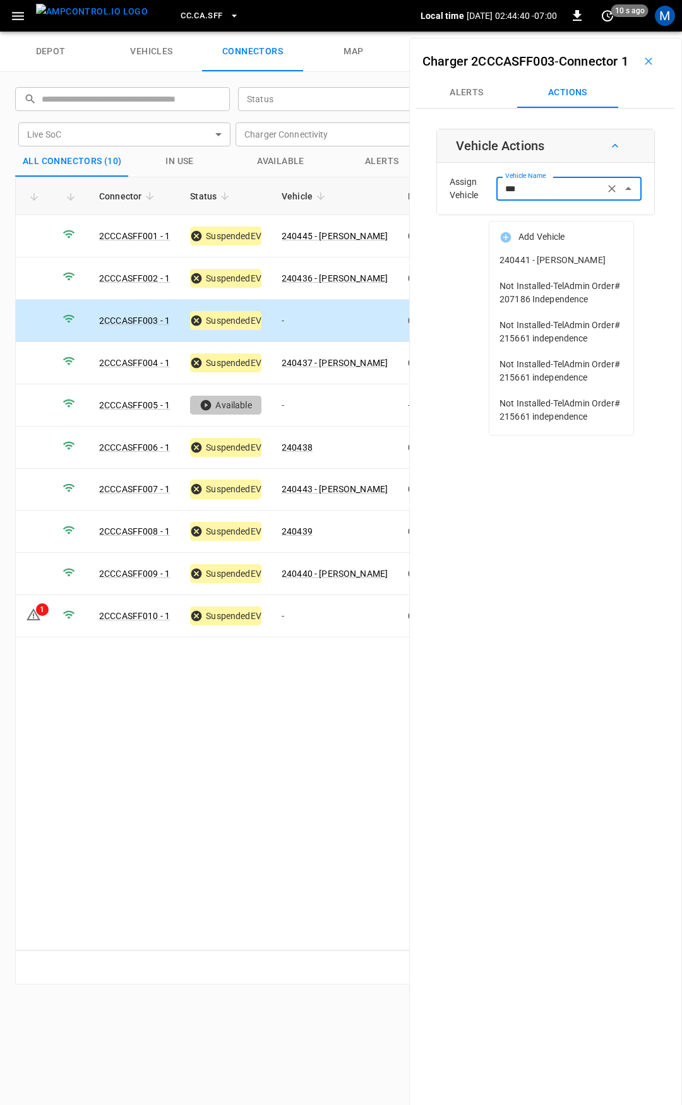
click at [530, 267] on span "240441 - [PERSON_NAME]" at bounding box center [561, 260] width 124 height 13
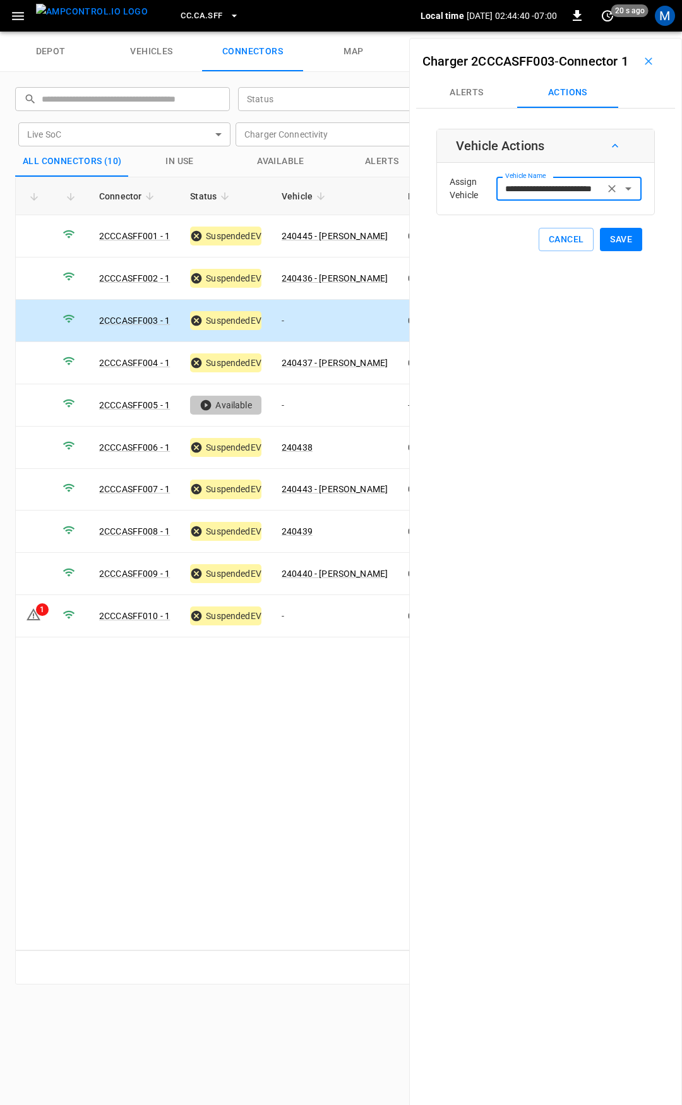
type input "**********"
click at [620, 251] on button "Save" at bounding box center [621, 239] width 42 height 23
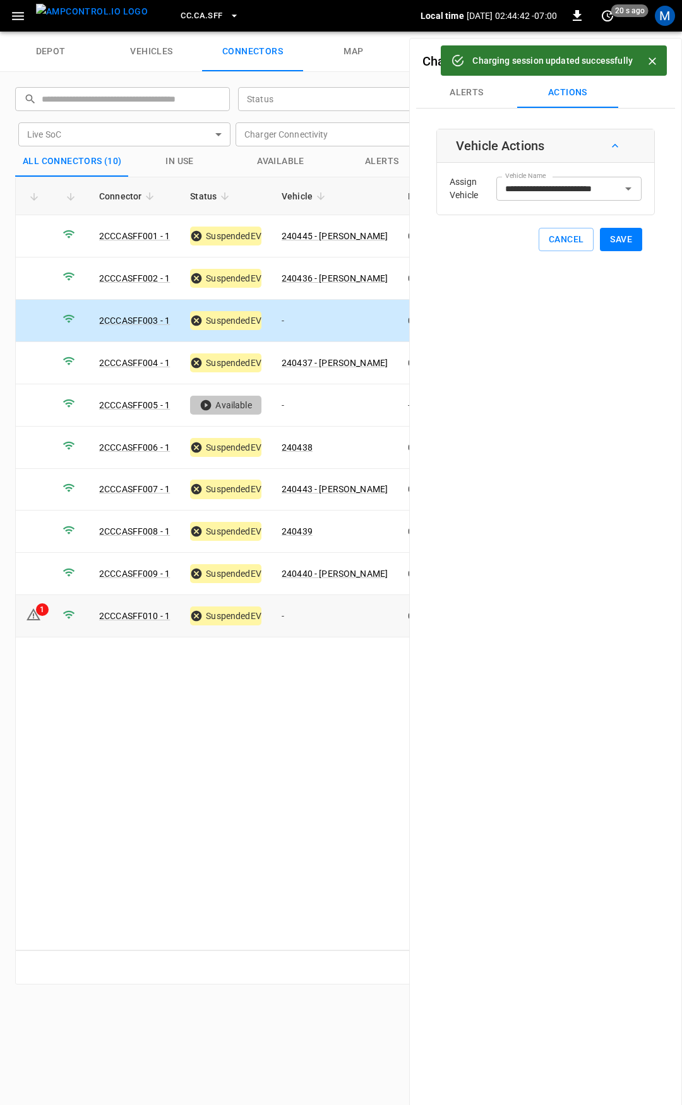
click at [322, 610] on td "-" at bounding box center [334, 616] width 126 height 42
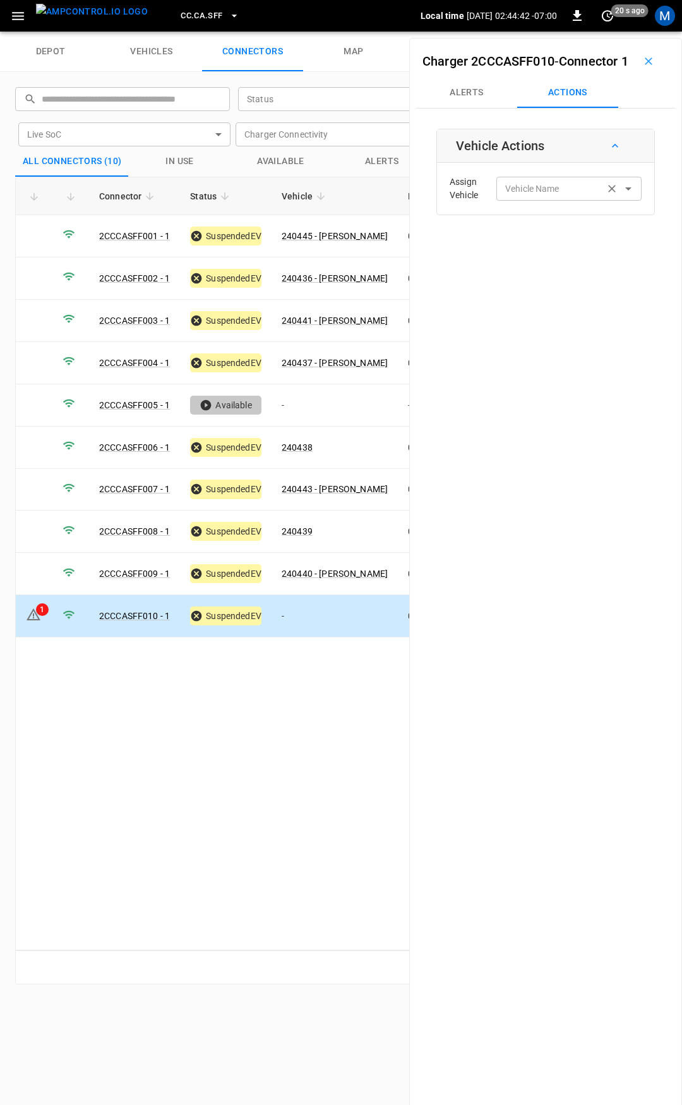
click at [538, 200] on div "Vehicle Name Vehicle Name" at bounding box center [568, 188] width 145 height 23
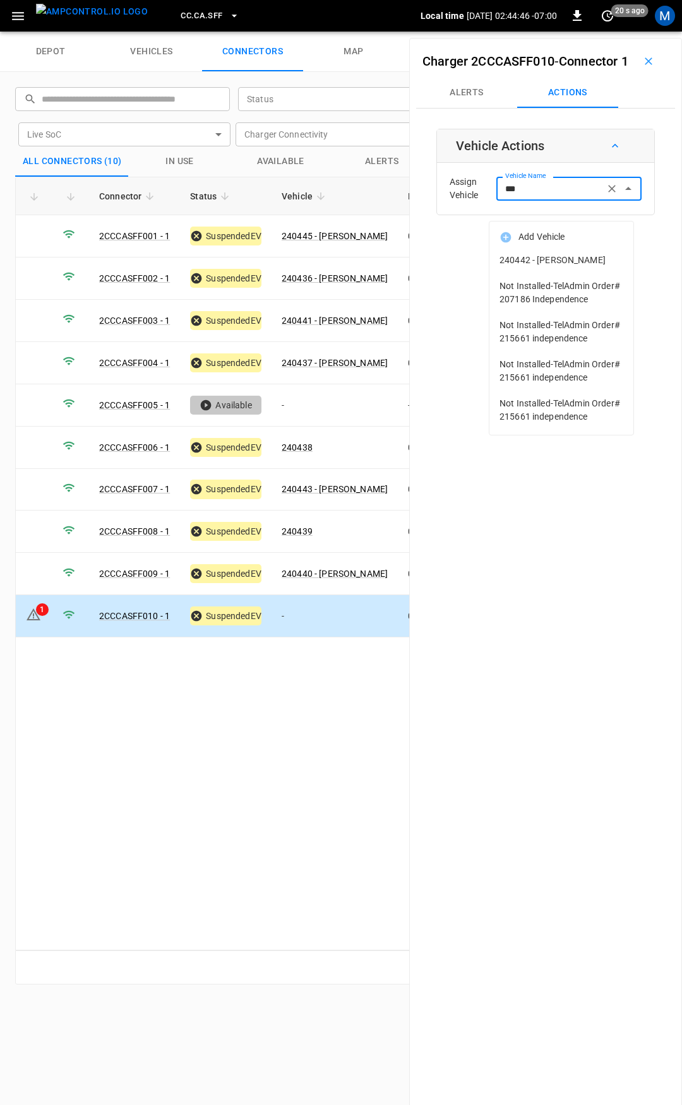
click at [554, 258] on span "240442 - [PERSON_NAME]" at bounding box center [561, 260] width 124 height 13
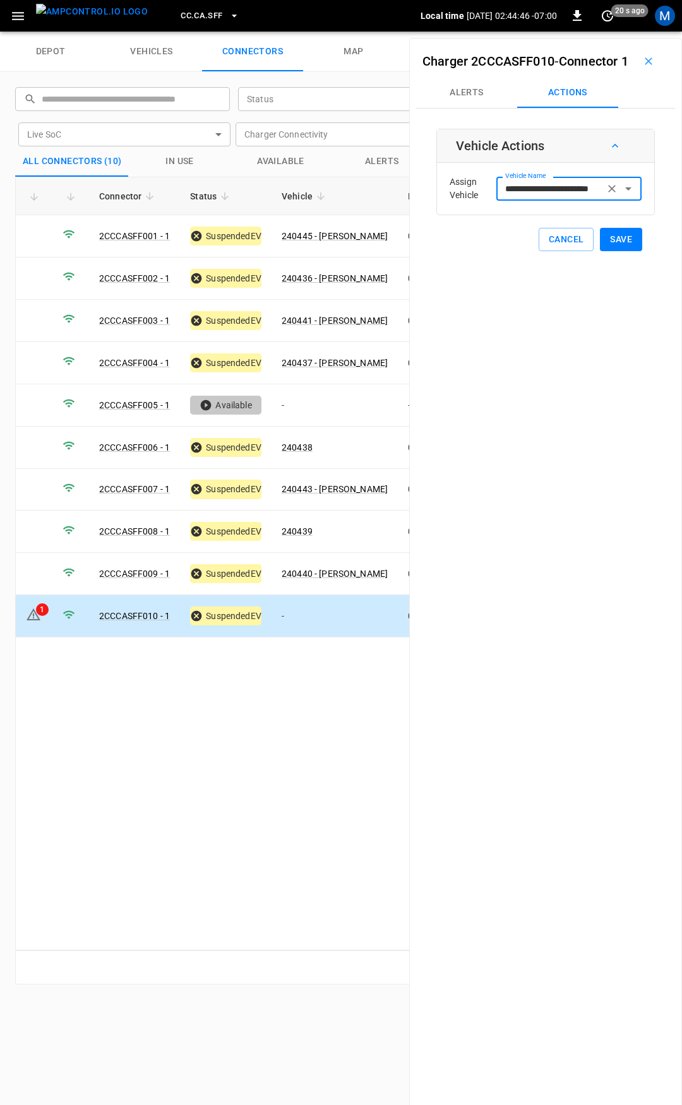
type input "**********"
drag, startPoint x: 637, startPoint y: 261, endPoint x: 627, endPoint y: 262, distance: 10.2
click at [634, 251] on div "**********" at bounding box center [545, 190] width 218 height 122
click at [627, 251] on button "Save" at bounding box center [621, 239] width 42 height 23
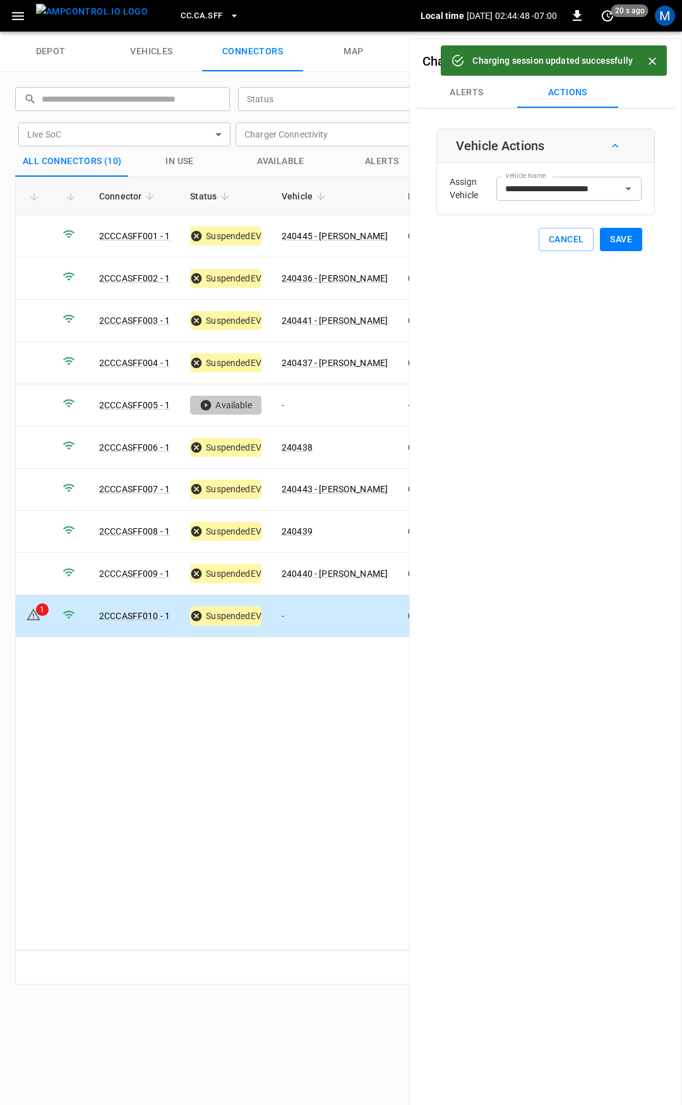
click at [479, 108] on button "Alerts" at bounding box center [466, 93] width 101 height 30
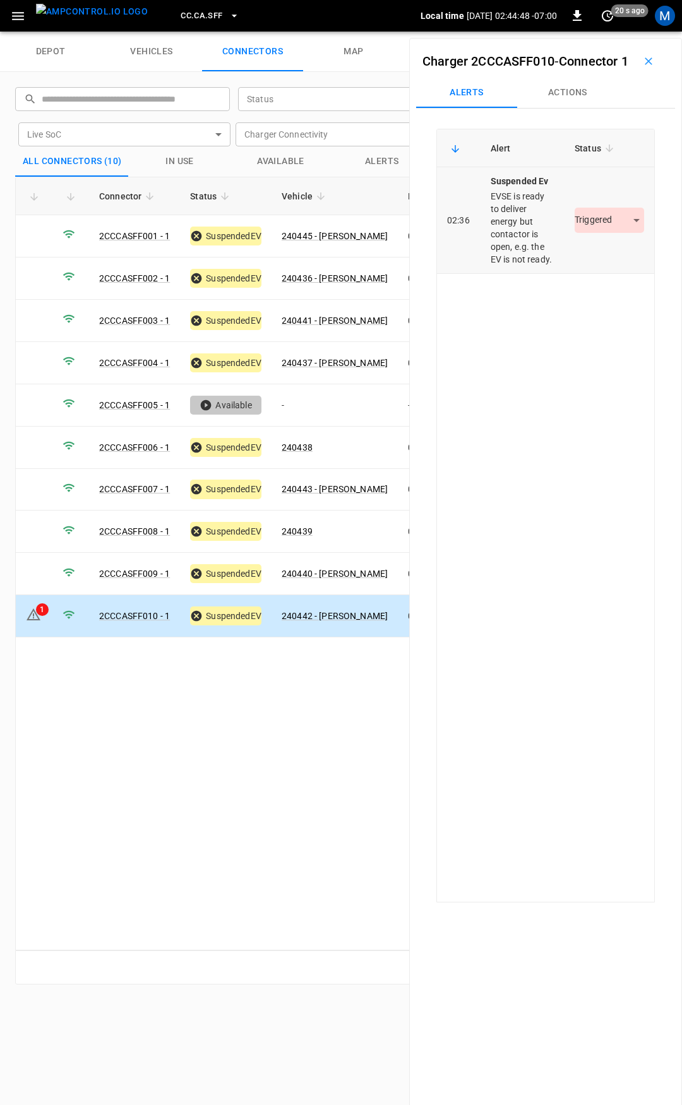
click at [613, 32] on body "CC.CA.SFF Local time [DATE] 02:44:48 -07:00 0 20 s ago M depot vehicles connect…" at bounding box center [341, 16] width 682 height 32
click at [607, 277] on li "Resolved" at bounding box center [601, 278] width 79 height 21
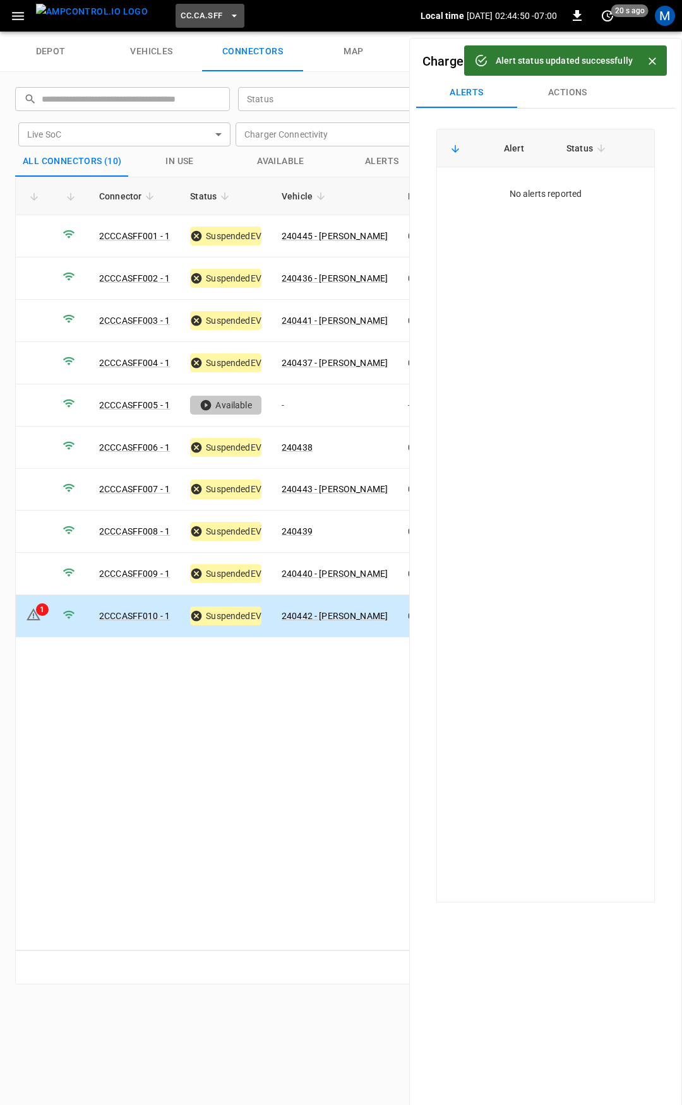
click at [181, 13] on span "CC.CA.SFF" at bounding box center [202, 16] width 42 height 15
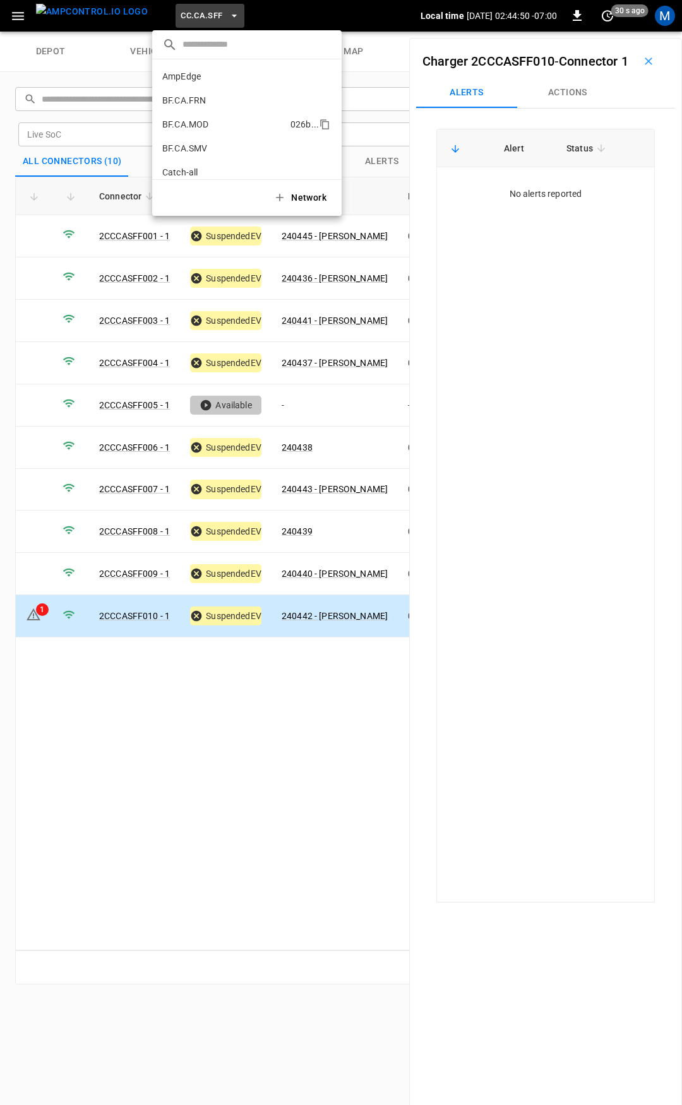
scroll to position [212, 0]
click at [204, 98] on p "CC.CA.SJO" at bounding box center [223, 104] width 123 height 13
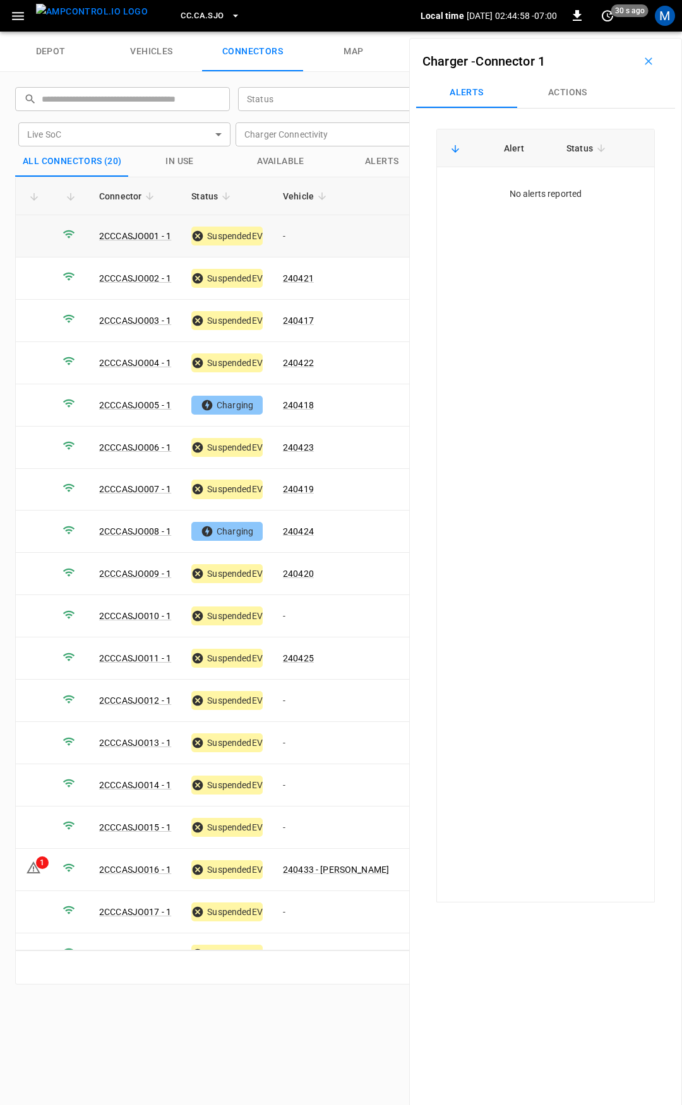
click at [349, 243] on td "-" at bounding box center [336, 236] width 126 height 42
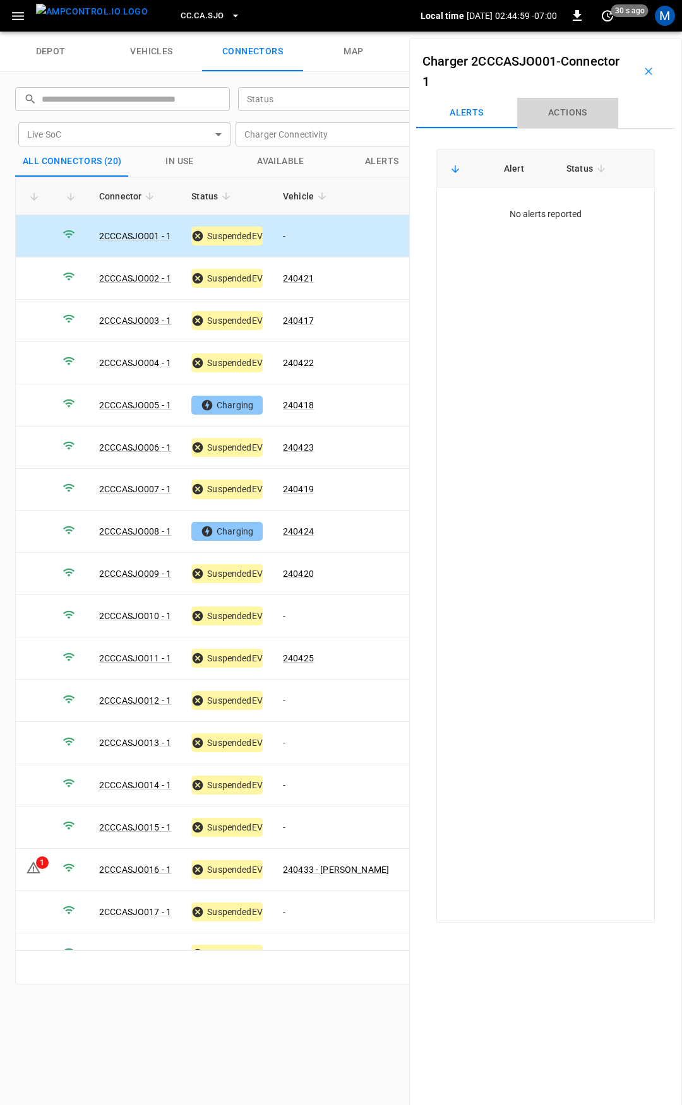
drag, startPoint x: 562, startPoint y: 100, endPoint x: 565, endPoint y: 110, distance: 11.2
click at [562, 102] on button "Actions" at bounding box center [567, 113] width 101 height 30
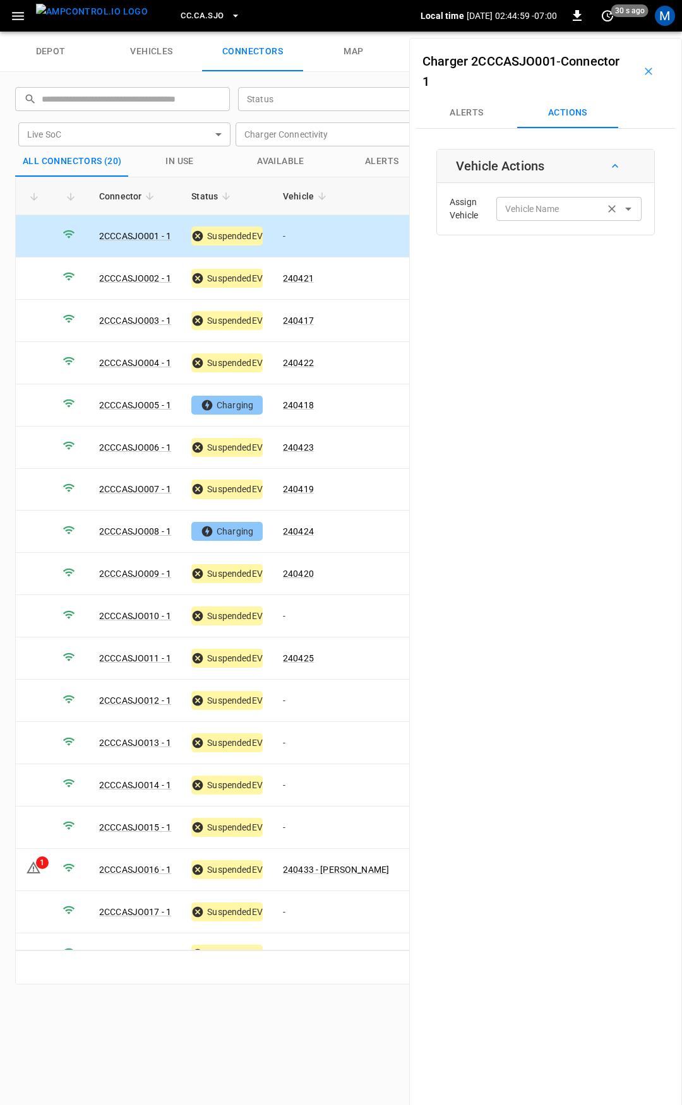
click at [608, 210] on icon "Clear" at bounding box center [611, 209] width 13 height 13
click at [556, 215] on input "Vehicle Name" at bounding box center [550, 209] width 100 height 16
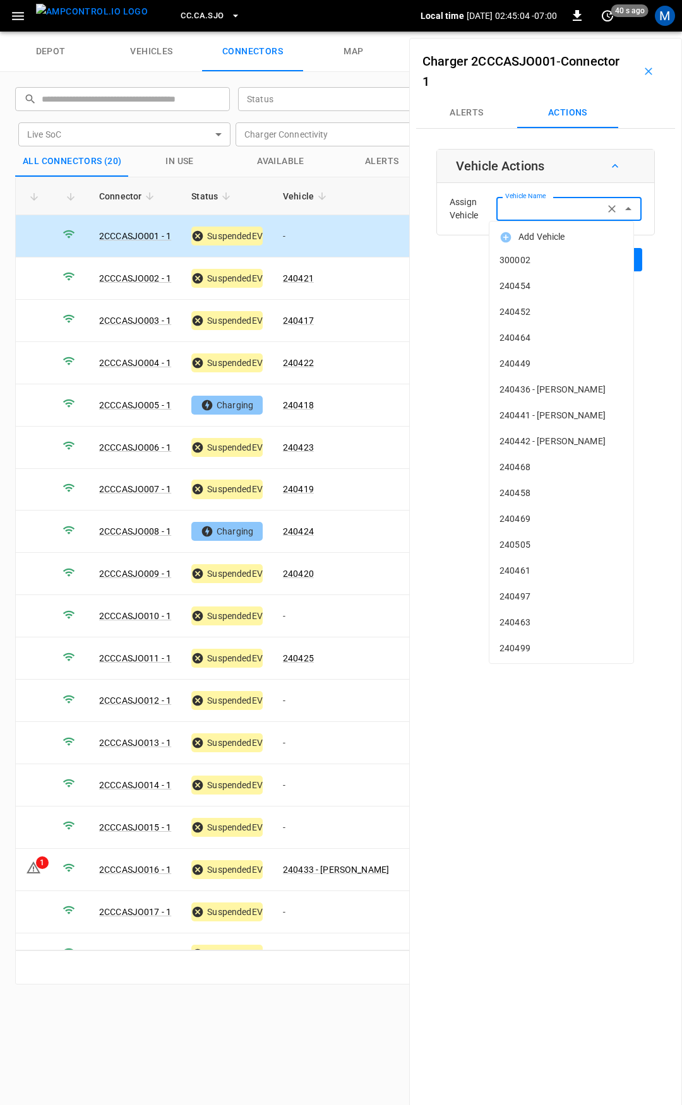
type input "*"
type input "**"
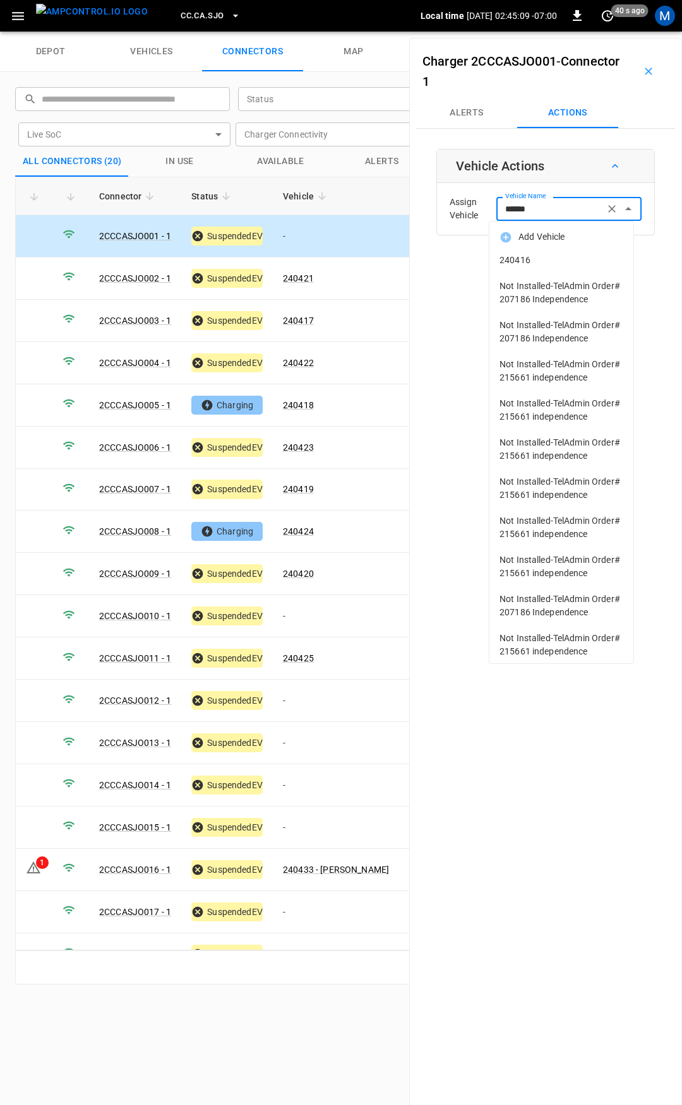
click at [542, 256] on span "240416" at bounding box center [561, 260] width 124 height 13
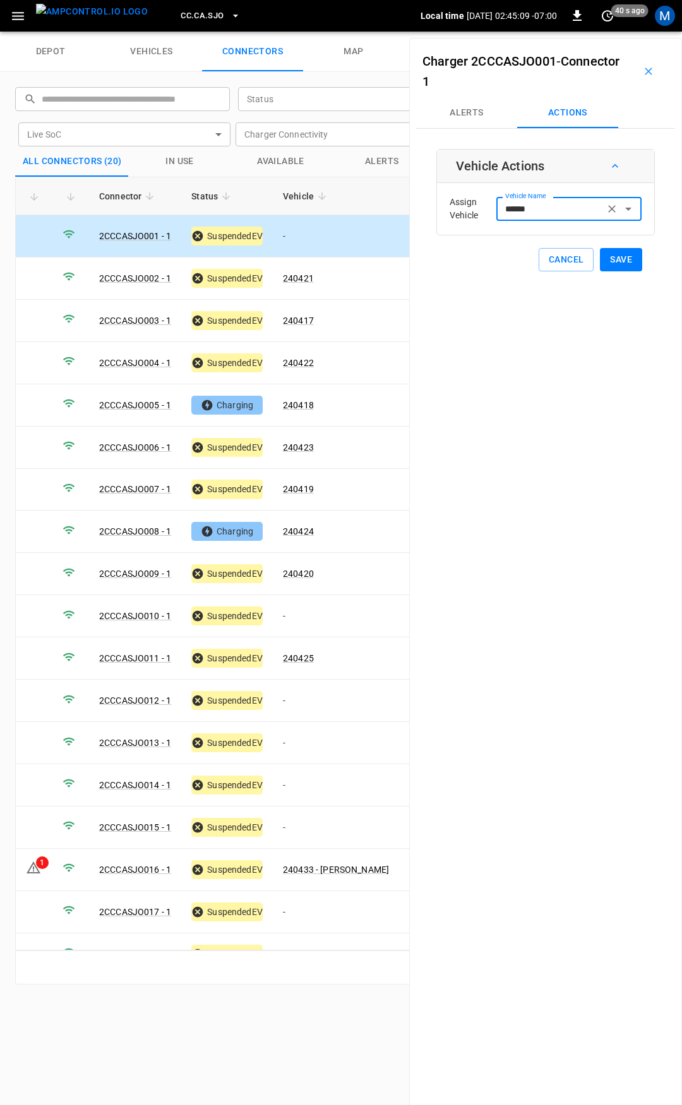
type input "******"
click at [606, 262] on button "Save" at bounding box center [621, 259] width 42 height 23
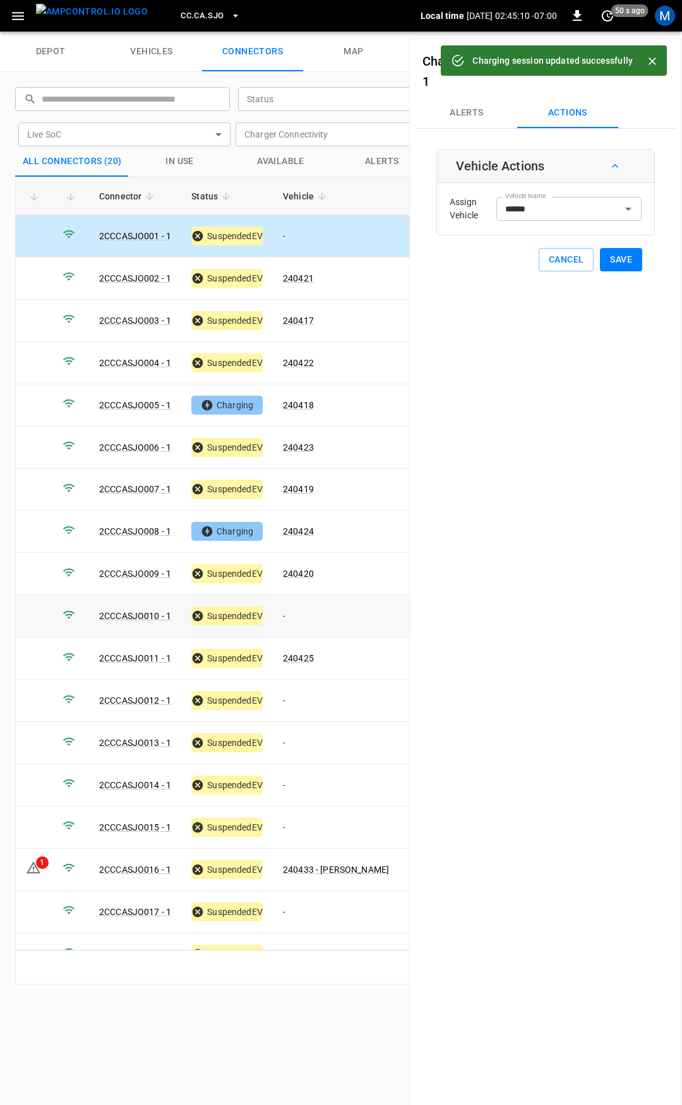
click at [314, 615] on td "-" at bounding box center [336, 616] width 126 height 42
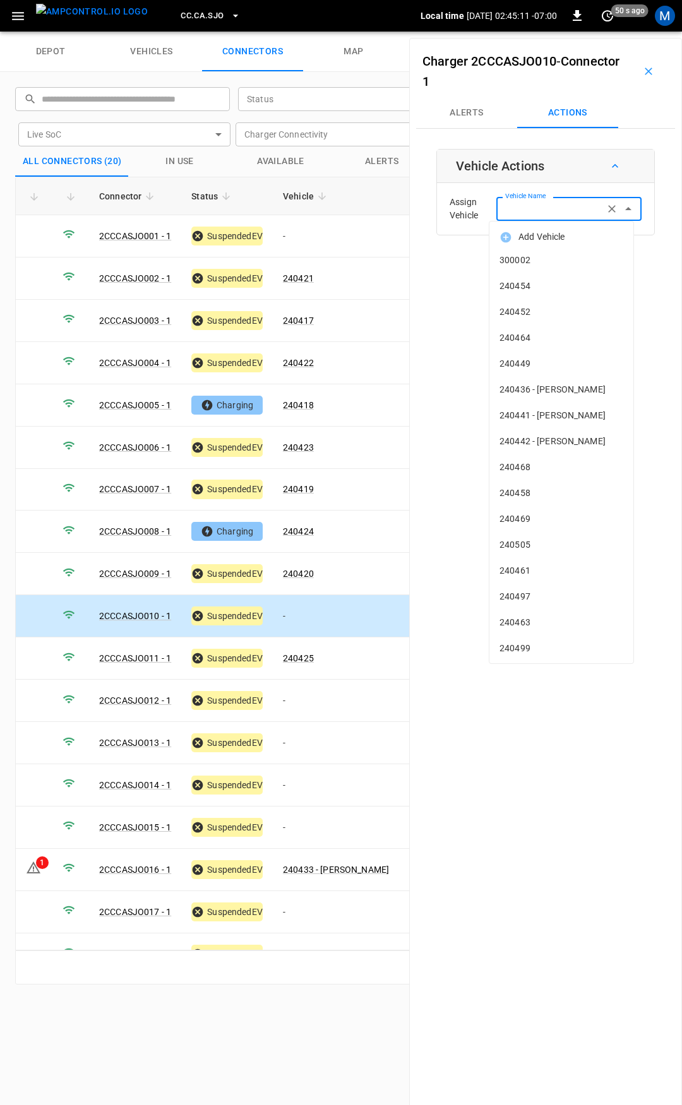
click at [562, 211] on input "Vehicle Name" at bounding box center [550, 209] width 100 height 16
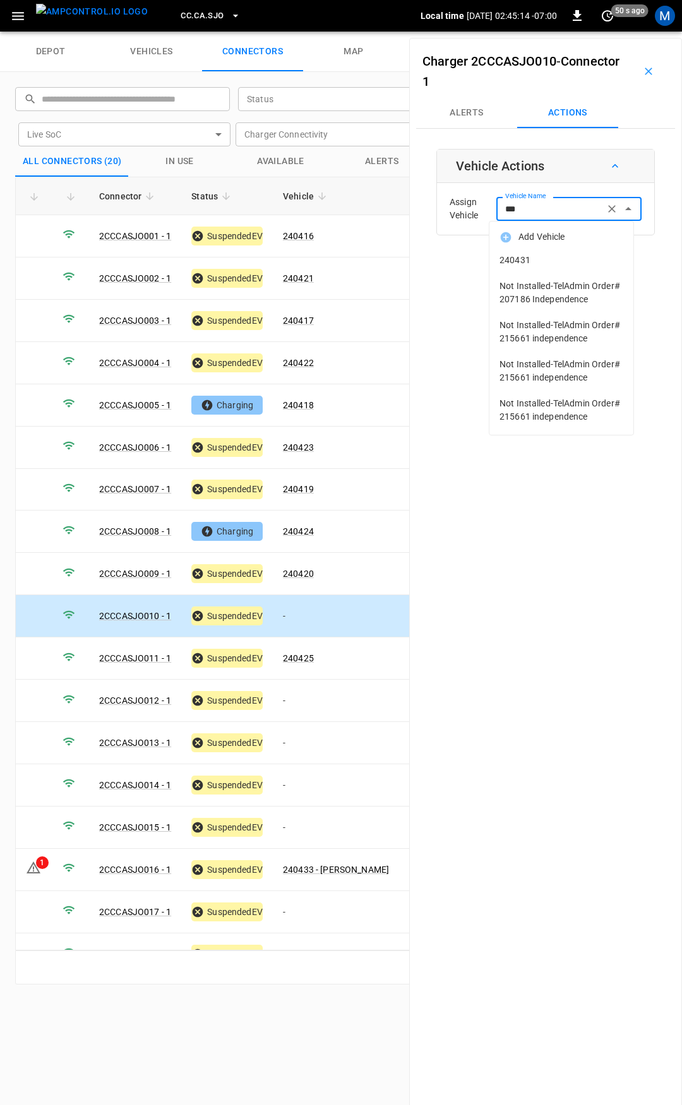
click at [537, 255] on span "240431" at bounding box center [561, 260] width 124 height 13
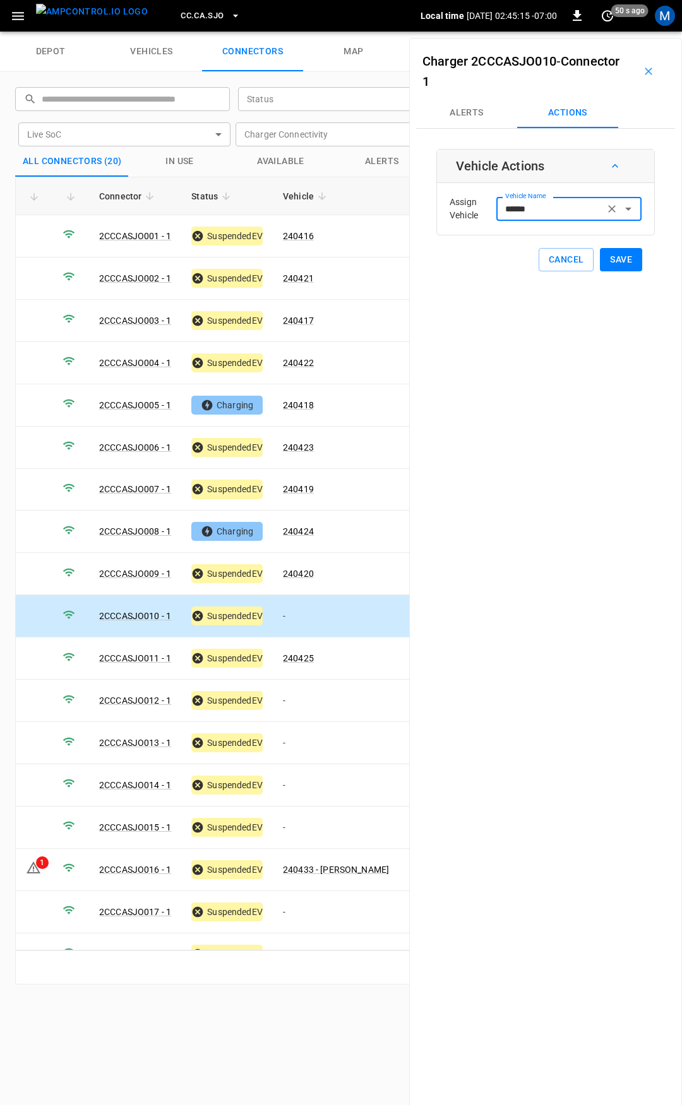
type input "******"
click at [607, 259] on button "Save" at bounding box center [621, 259] width 42 height 23
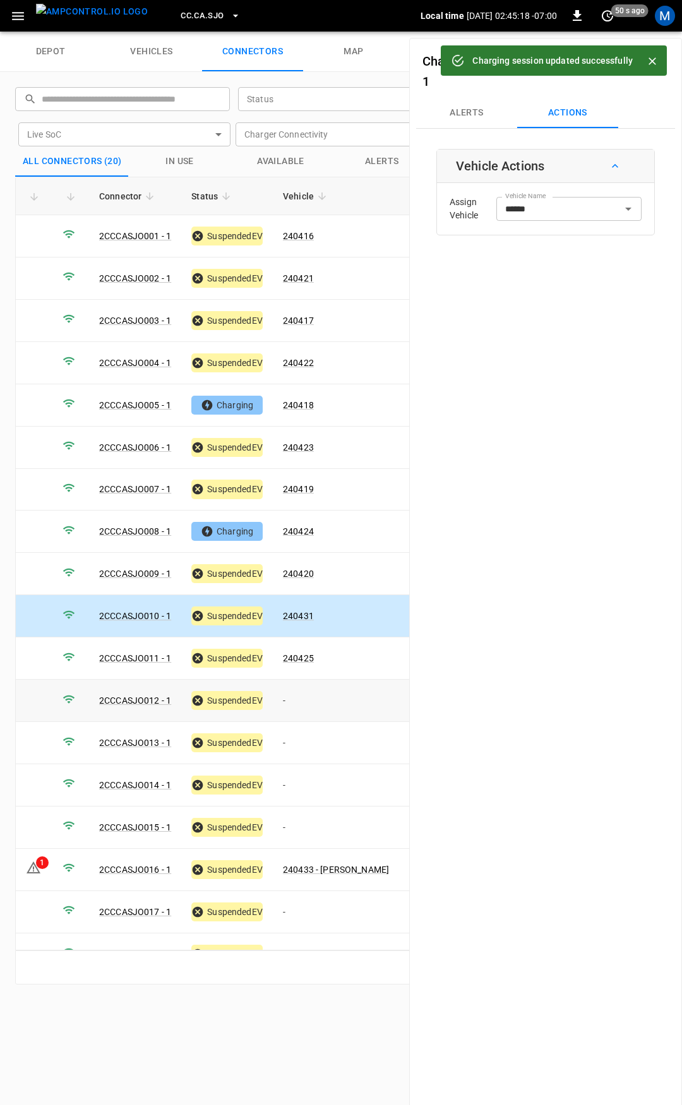
click at [311, 686] on td "-" at bounding box center [336, 701] width 126 height 42
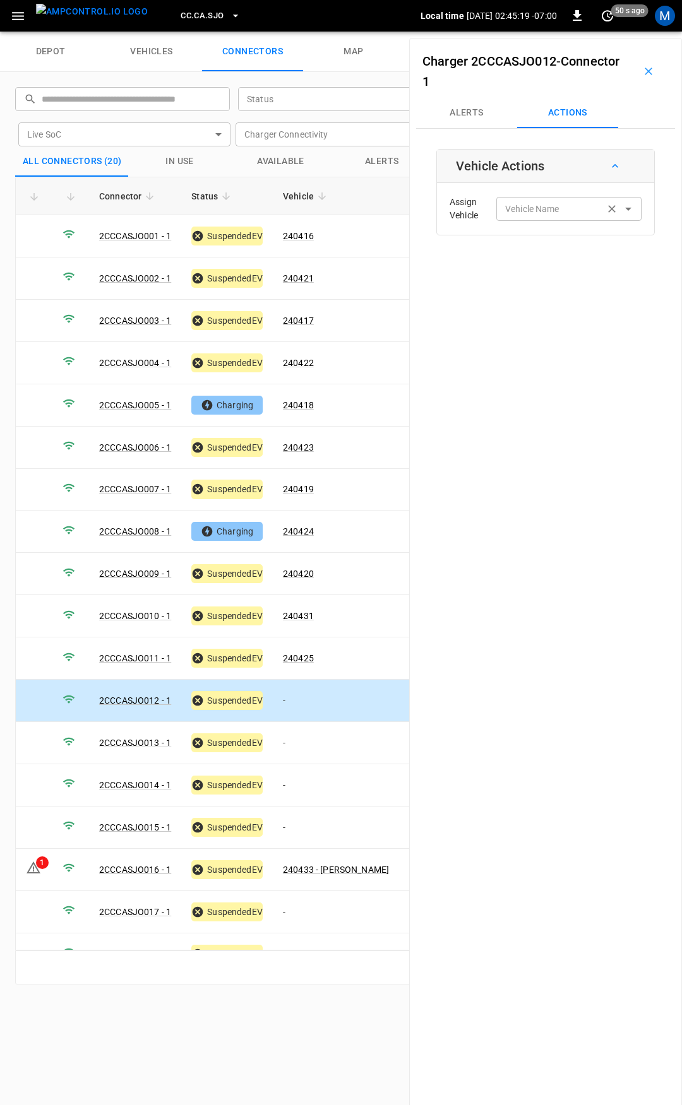
click at [551, 218] on div "Vehicle Name" at bounding box center [568, 208] width 145 height 23
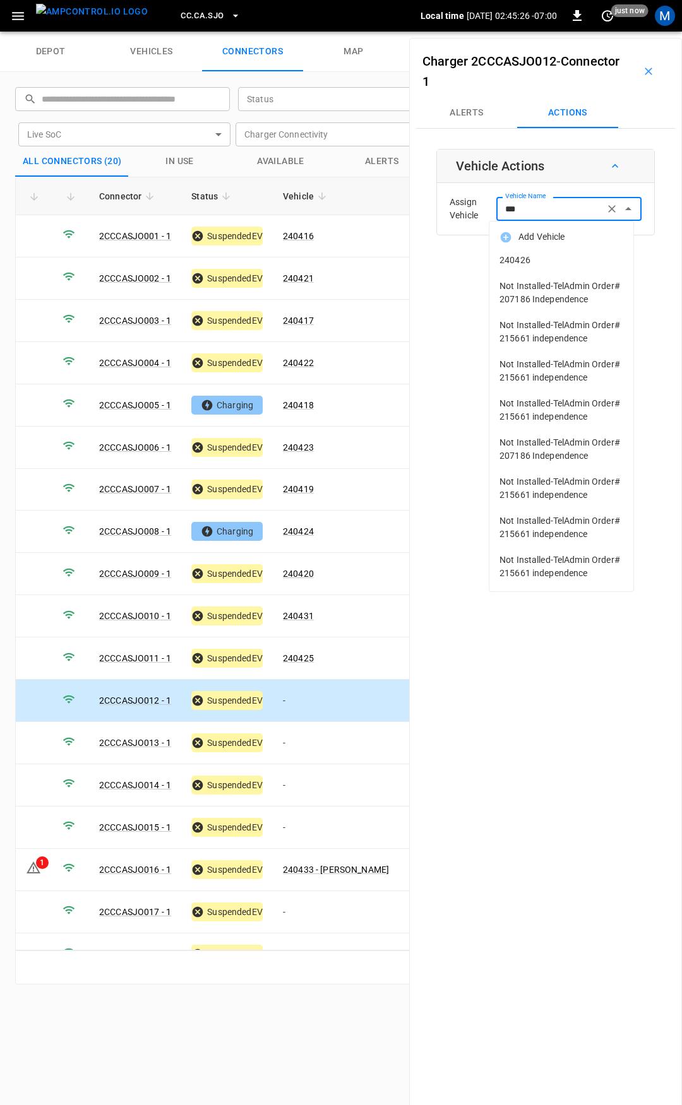
click at [551, 259] on span "240426" at bounding box center [561, 260] width 124 height 13
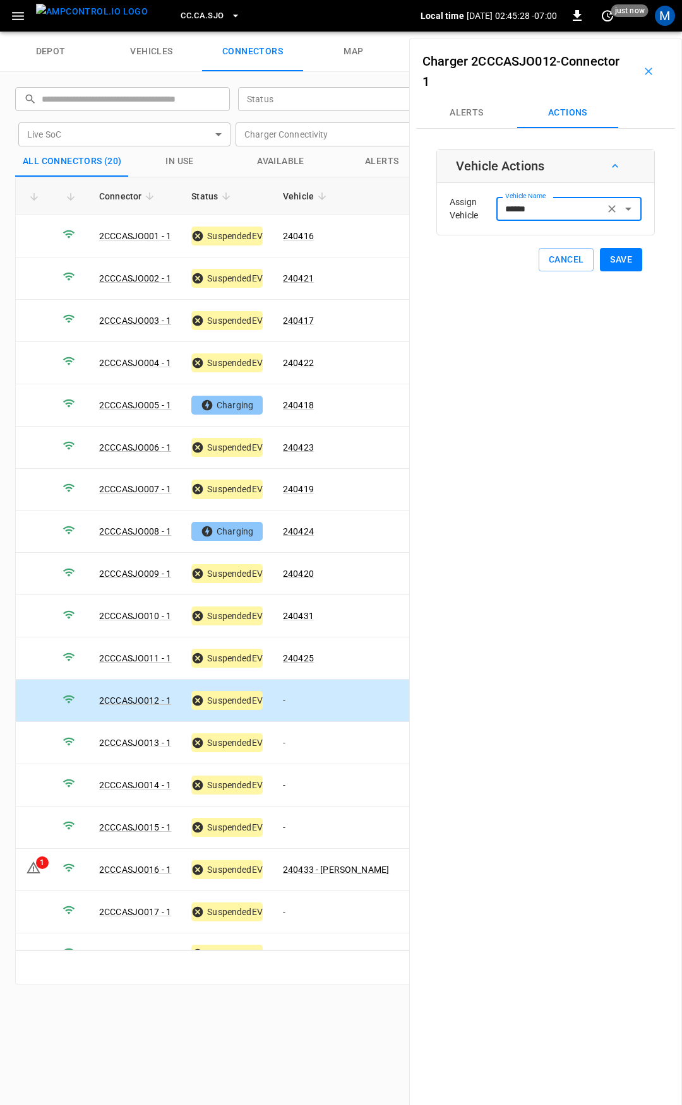
type input "******"
click at [610, 260] on button "Save" at bounding box center [621, 259] width 42 height 23
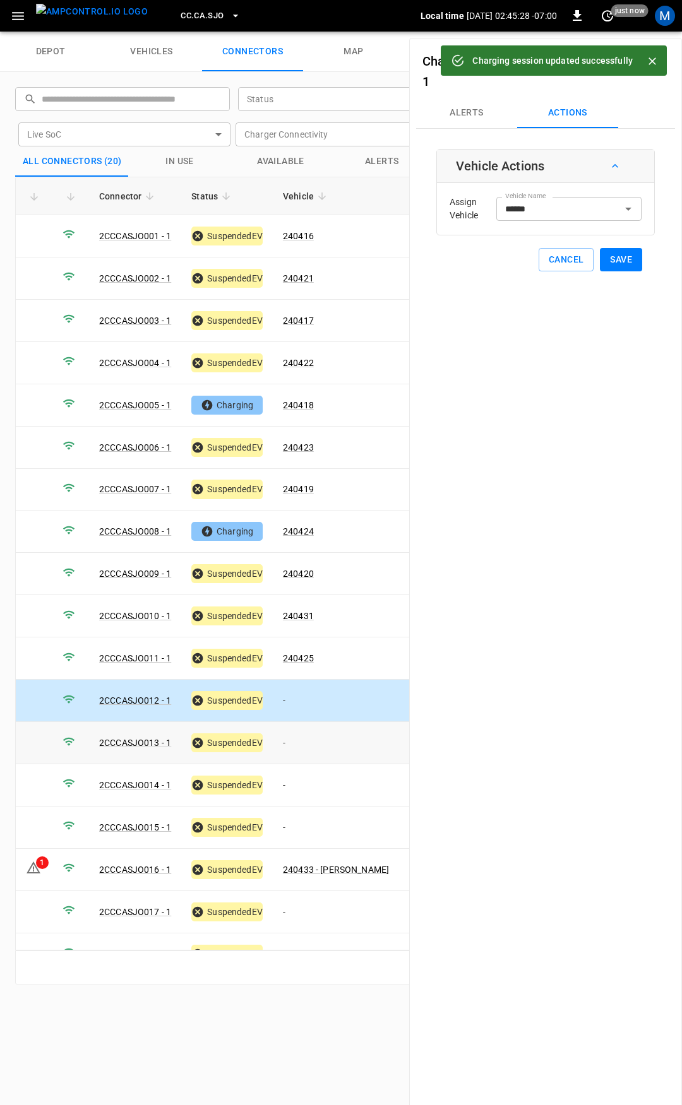
click at [309, 736] on td "-" at bounding box center [336, 743] width 126 height 42
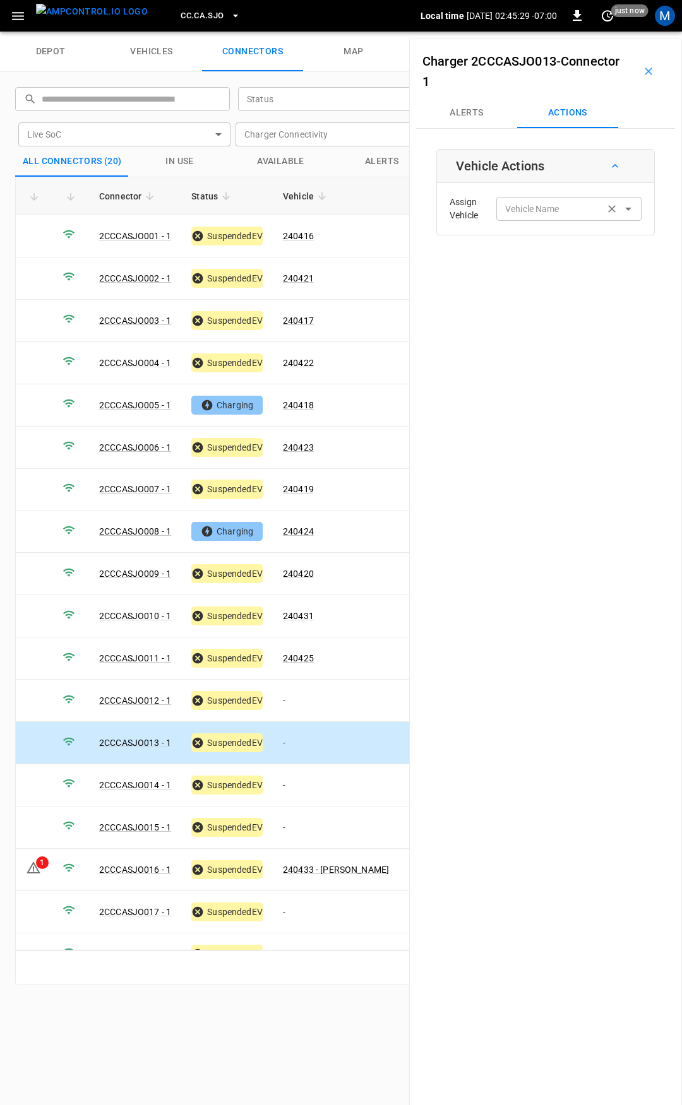
click at [523, 214] on input "Vehicle Name" at bounding box center [550, 209] width 100 height 16
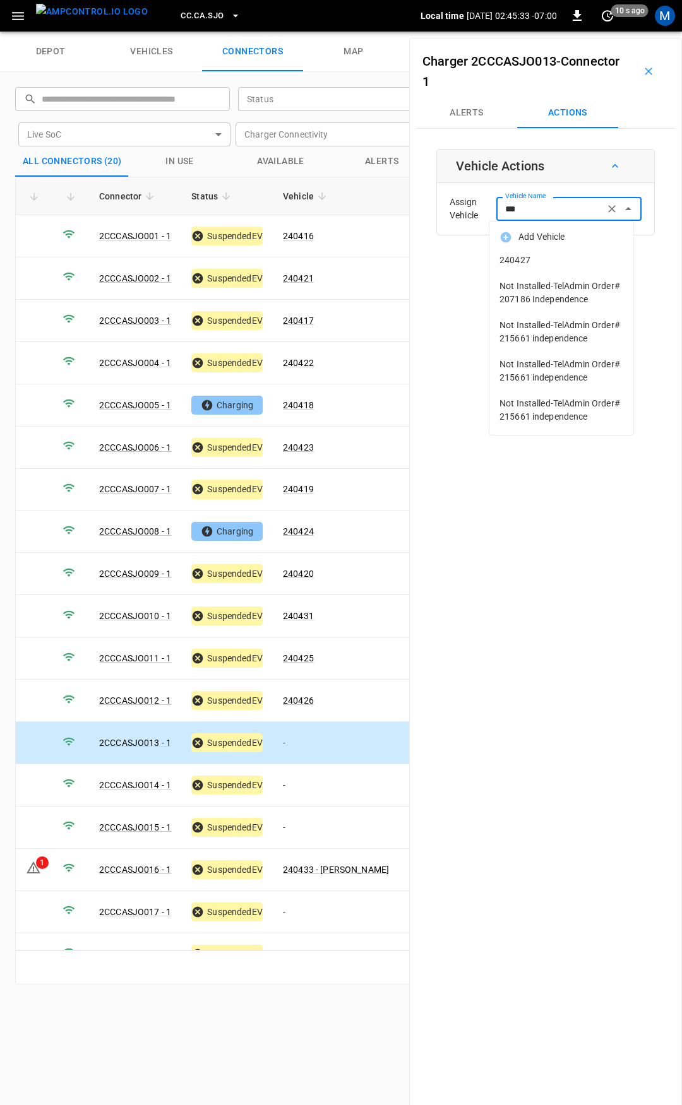
click at [540, 250] on li "240427" at bounding box center [561, 260] width 144 height 26
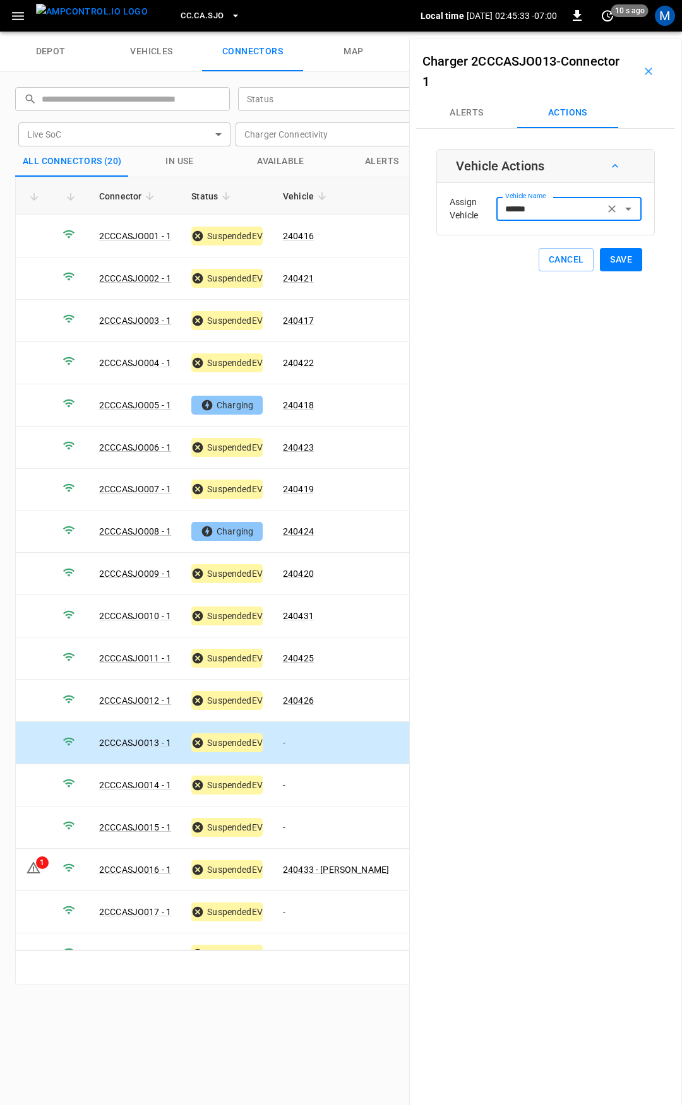
type input "******"
click at [618, 256] on button "Save" at bounding box center [621, 259] width 42 height 23
click at [322, 781] on td "-" at bounding box center [336, 785] width 126 height 42
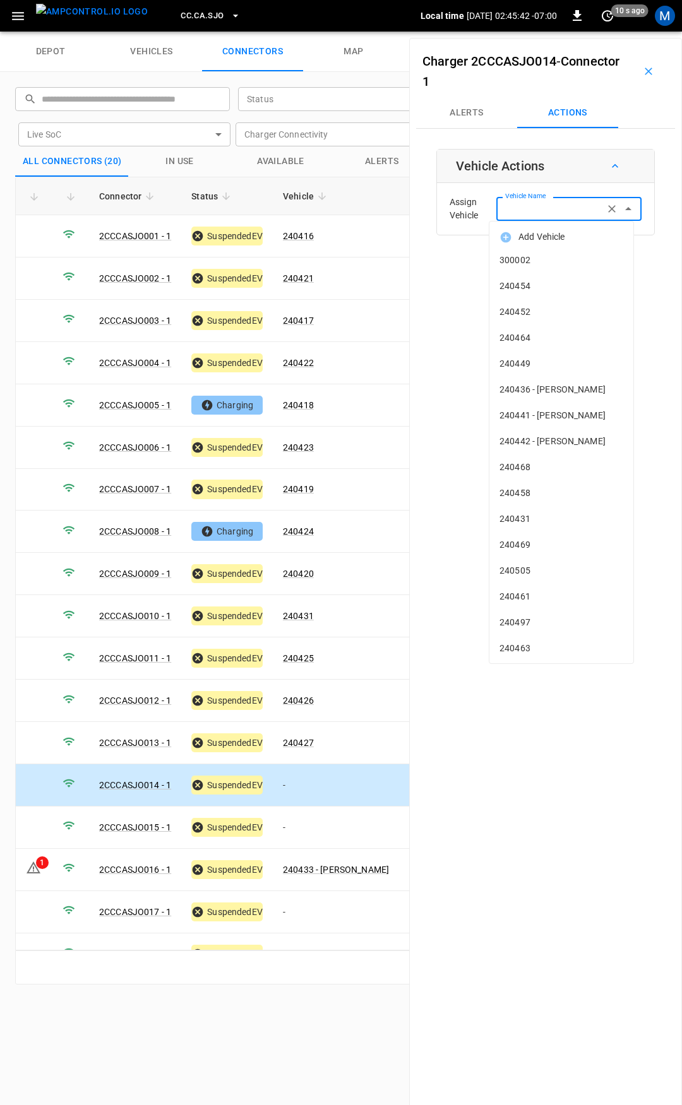
click at [521, 211] on input "Vehicle Name" at bounding box center [550, 209] width 100 height 16
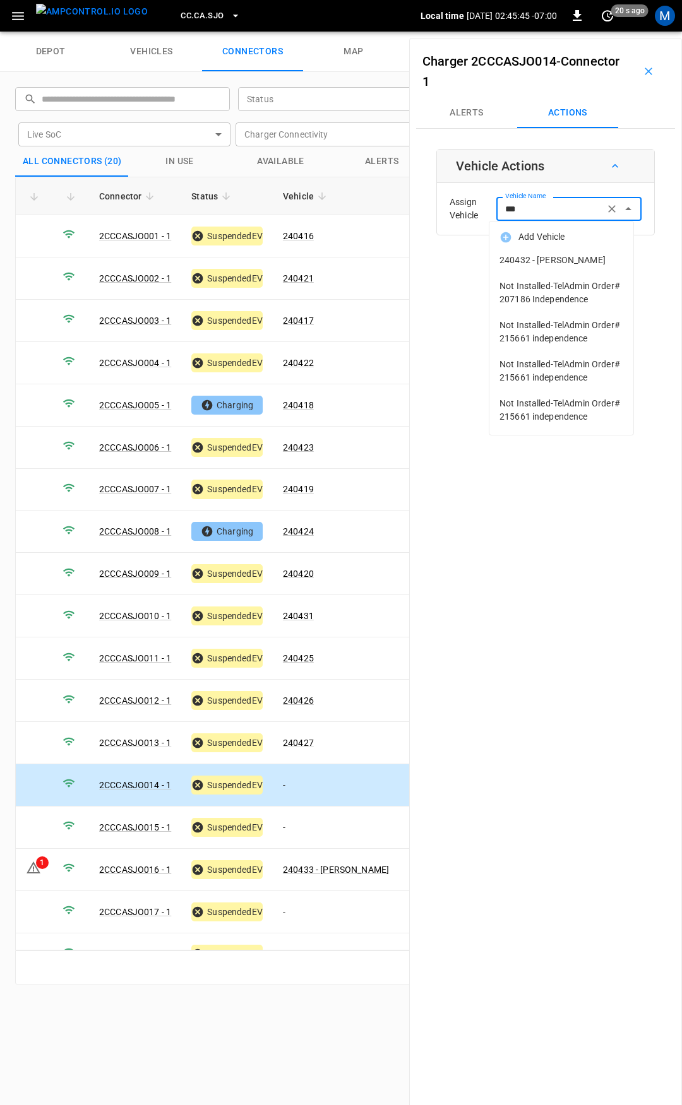
click at [556, 255] on span "240432 - [PERSON_NAME]" at bounding box center [561, 260] width 124 height 13
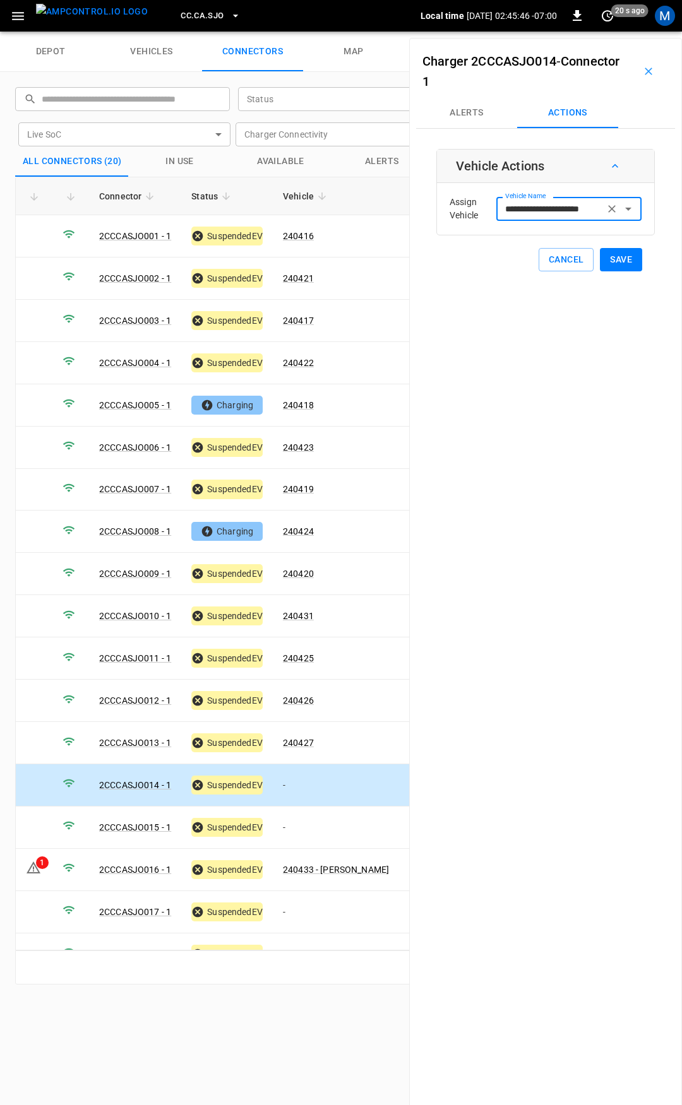
type input "**********"
click at [613, 259] on button "Save" at bounding box center [621, 259] width 42 height 23
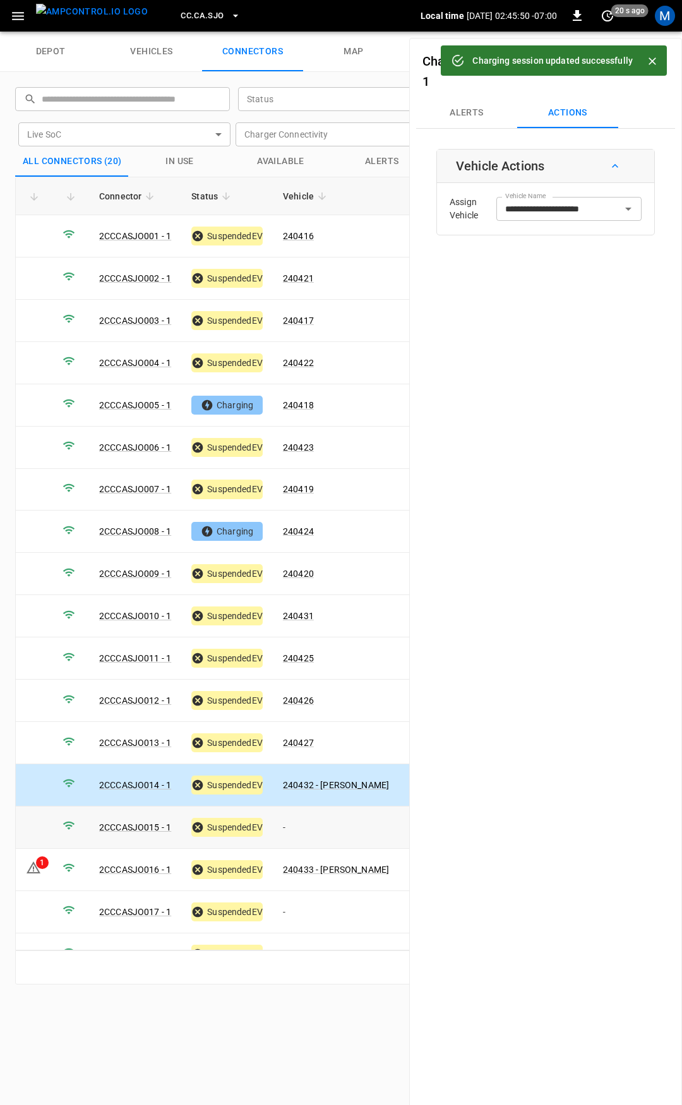
click at [301, 821] on td "-" at bounding box center [336, 828] width 126 height 42
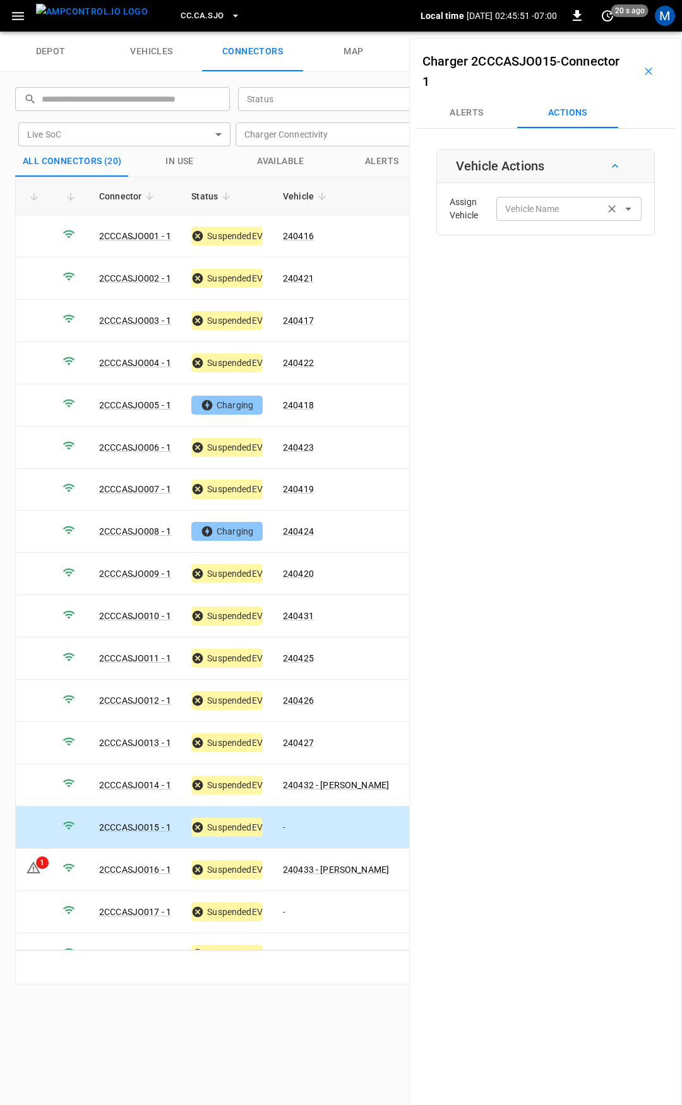
click at [511, 219] on div "Vehicle Name" at bounding box center [568, 208] width 145 height 23
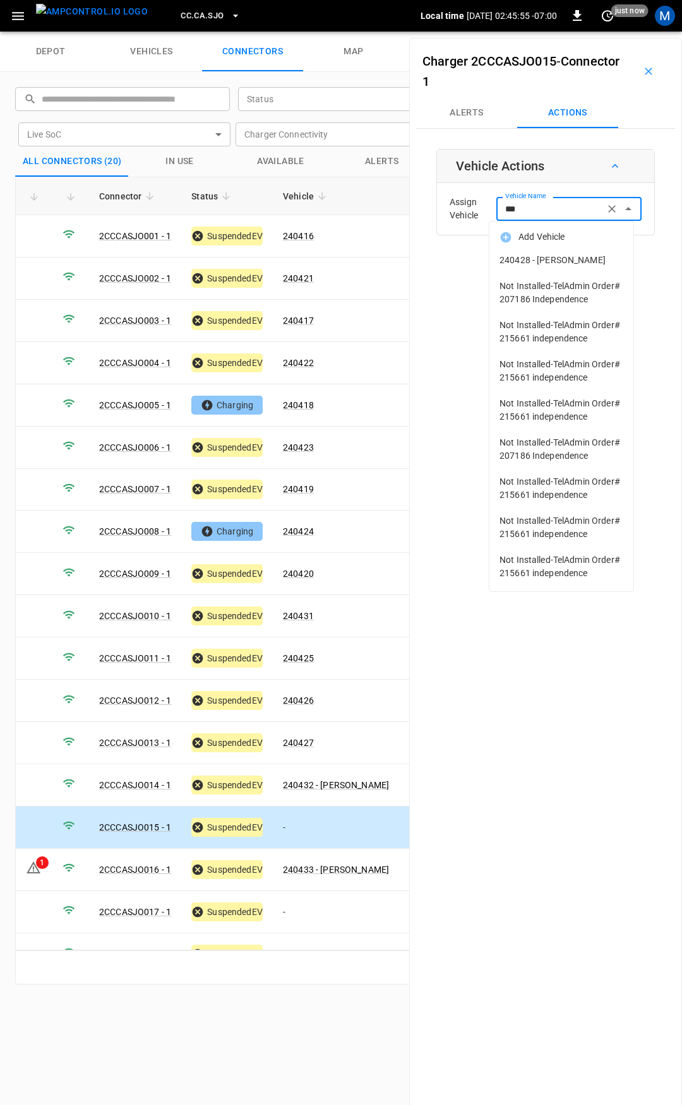
click at [531, 249] on li "240428 - [PERSON_NAME]" at bounding box center [561, 260] width 144 height 26
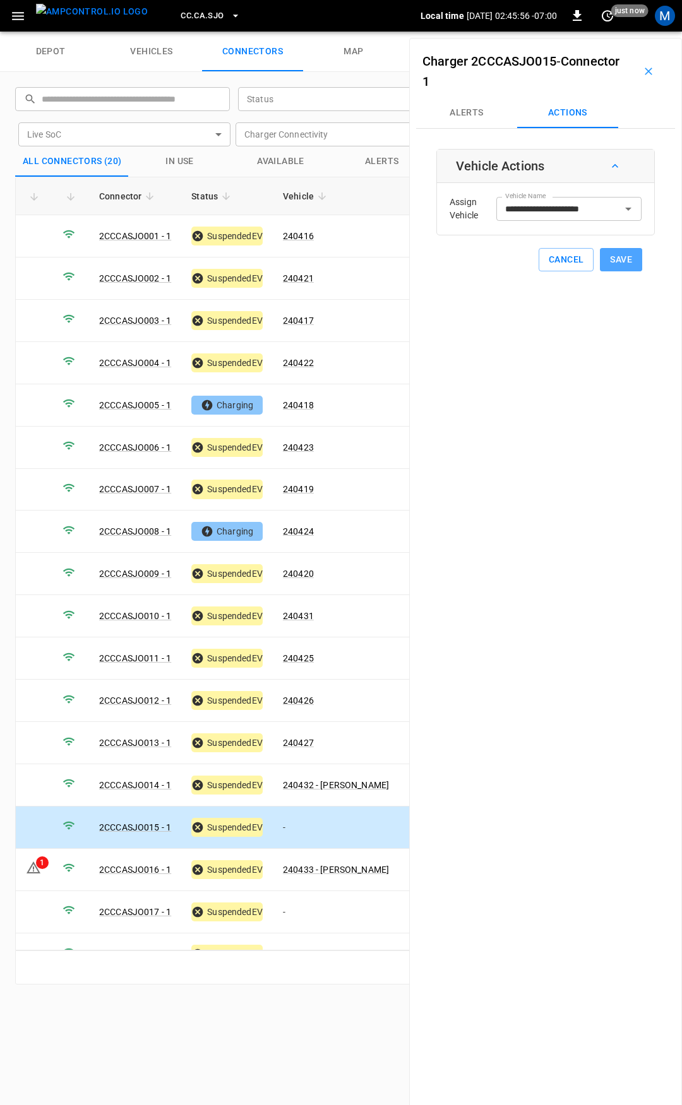
click at [615, 264] on button "Save" at bounding box center [621, 259] width 42 height 23
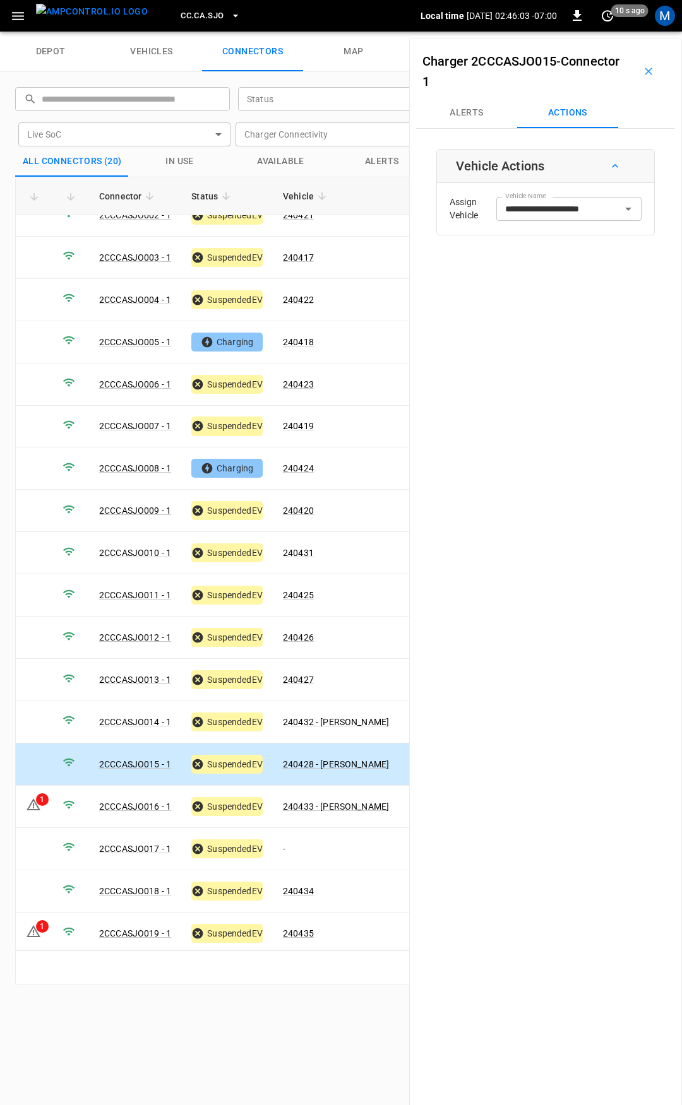
scroll to position [105, 0]
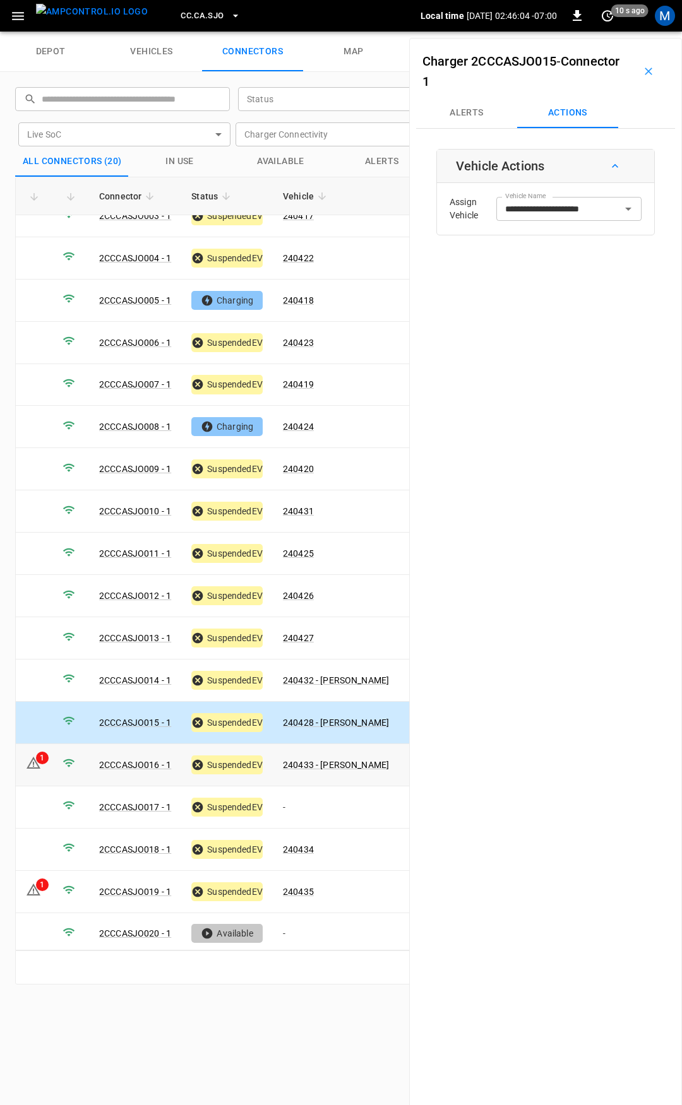
click at [314, 771] on td "240433 - [PERSON_NAME]" at bounding box center [336, 765] width 126 height 42
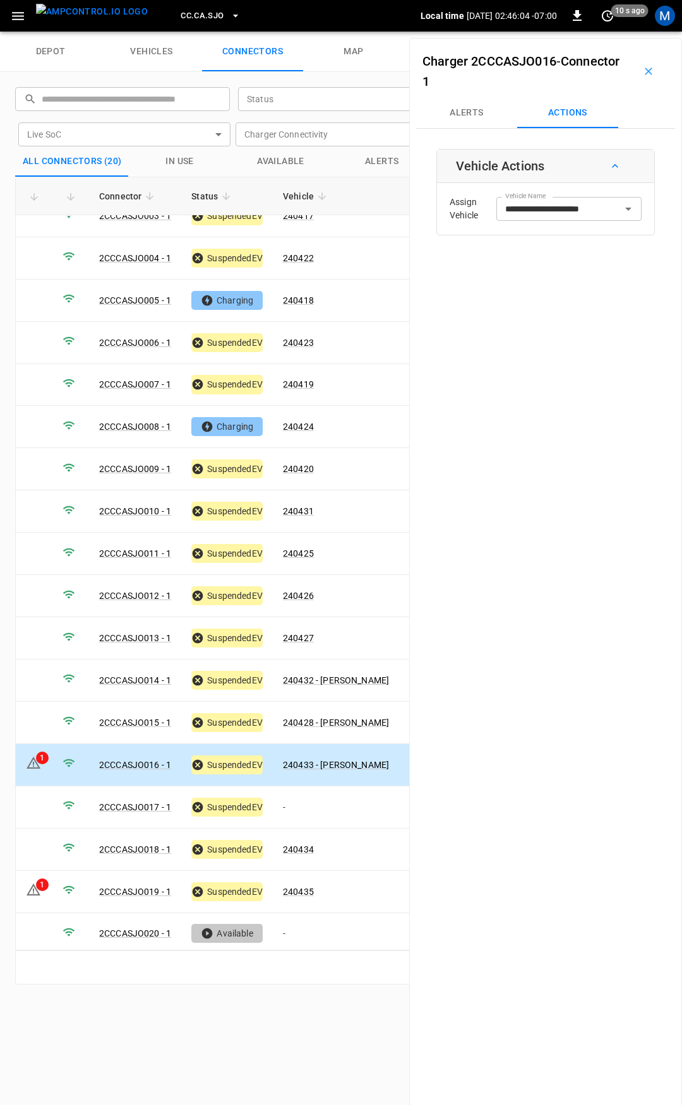
type input "**********"
click at [336, 757] on link "240433 - [PERSON_NAME]" at bounding box center [335, 764] width 111 height 15
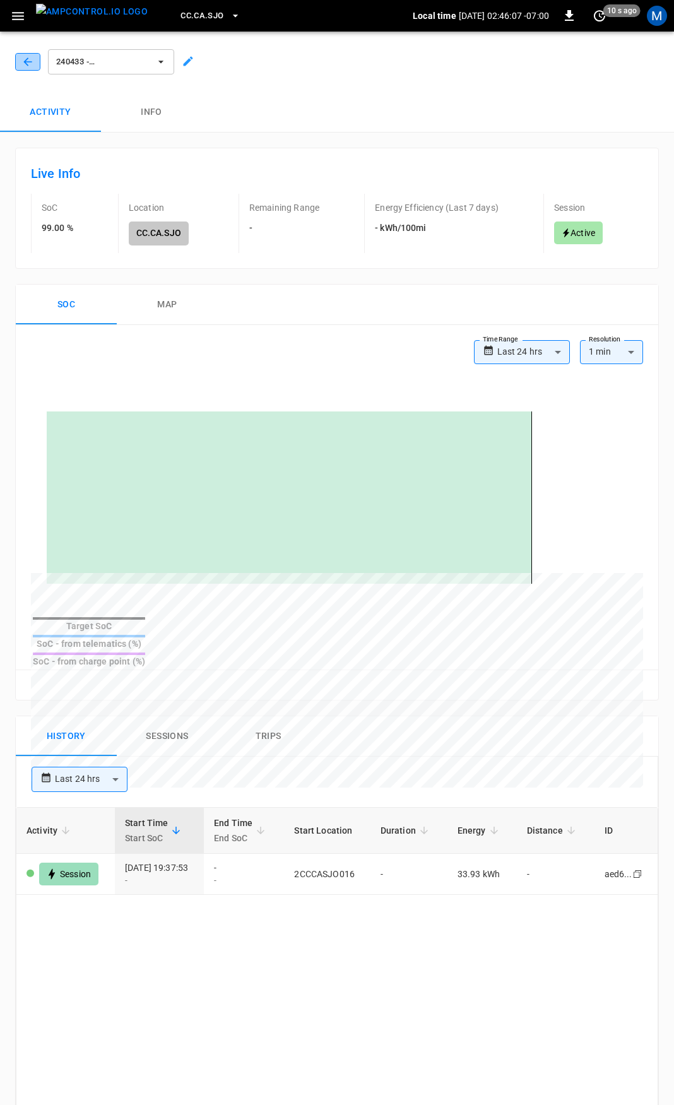
click at [28, 64] on icon "button" at bounding box center [27, 62] width 13 height 13
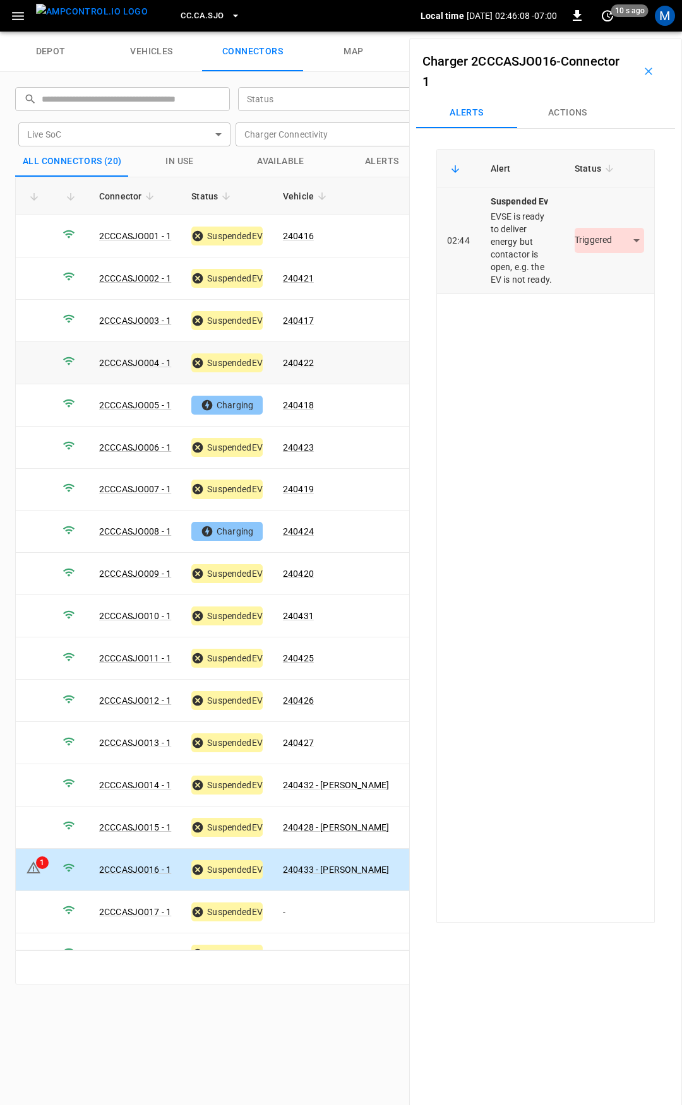
click at [602, 32] on body "CC.CA.SJO Local time [DATE] 02:46:08 -07:00 0 10 s ago M depot vehicles connect…" at bounding box center [341, 16] width 682 height 32
click at [613, 270] on li "Resolved" at bounding box center [601, 278] width 79 height 21
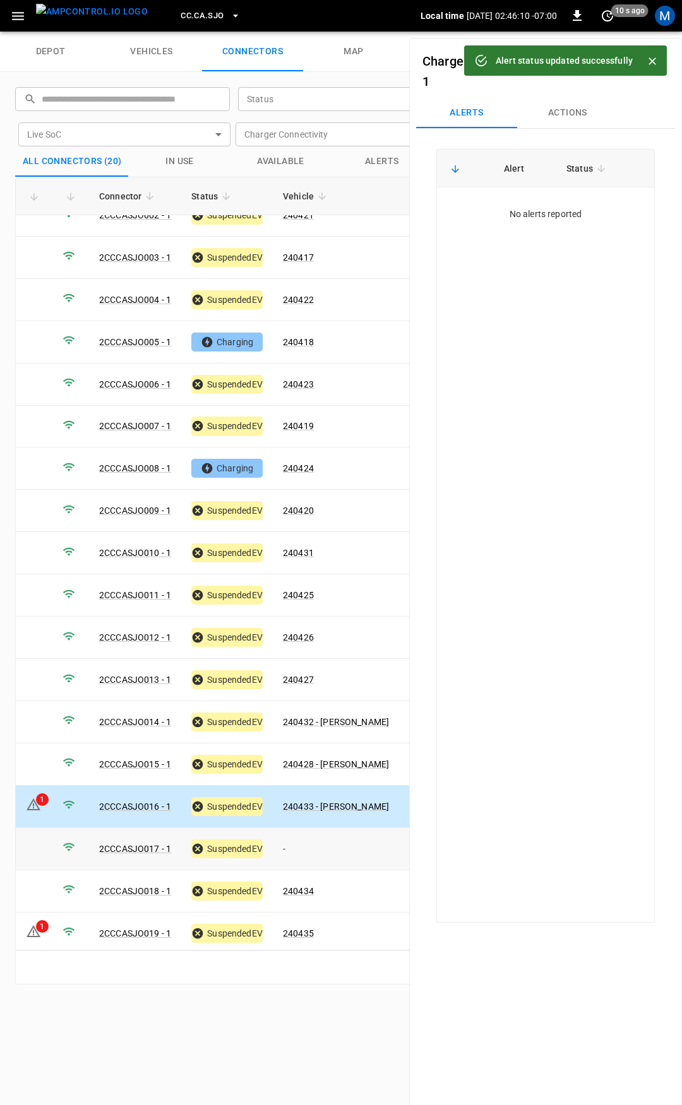
click at [328, 840] on td "-" at bounding box center [336, 849] width 126 height 42
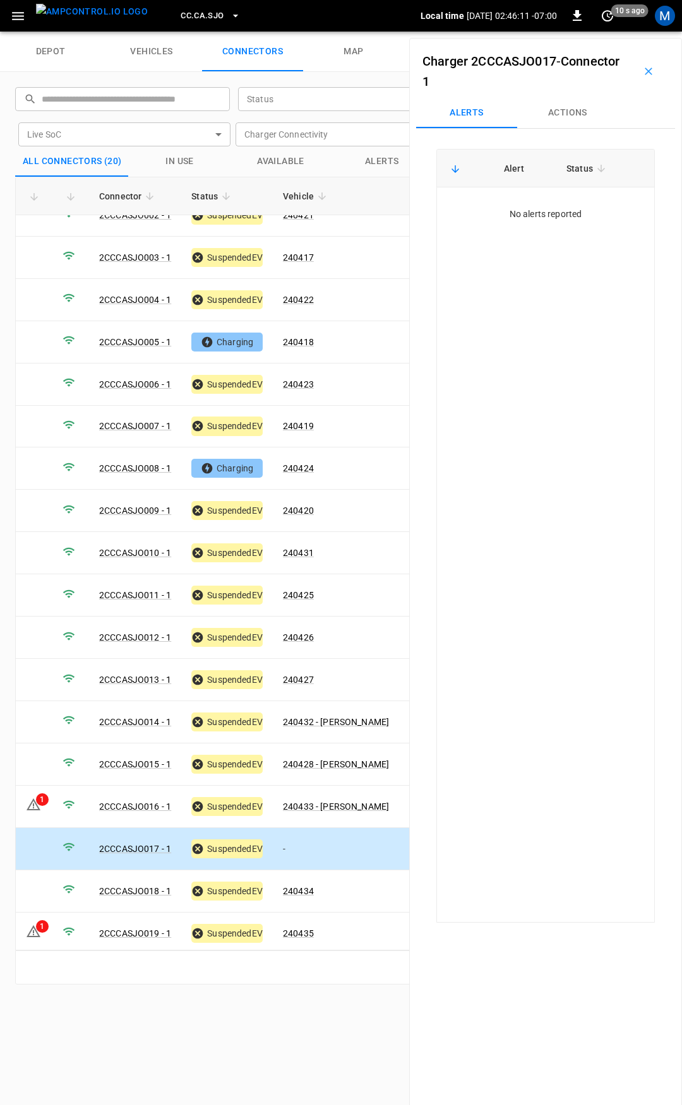
click at [570, 119] on button "Actions" at bounding box center [567, 113] width 101 height 30
click at [567, 214] on input "Vehicle Name" at bounding box center [550, 209] width 100 height 16
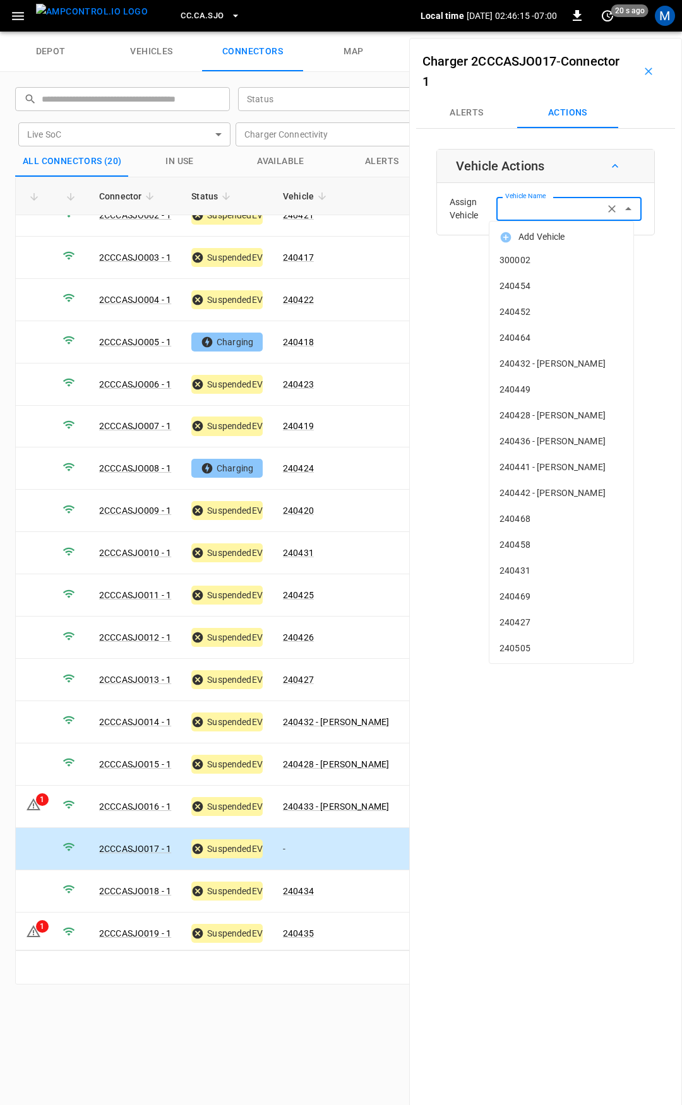
click at [536, 214] on input "Vehicle Name" at bounding box center [550, 209] width 100 height 16
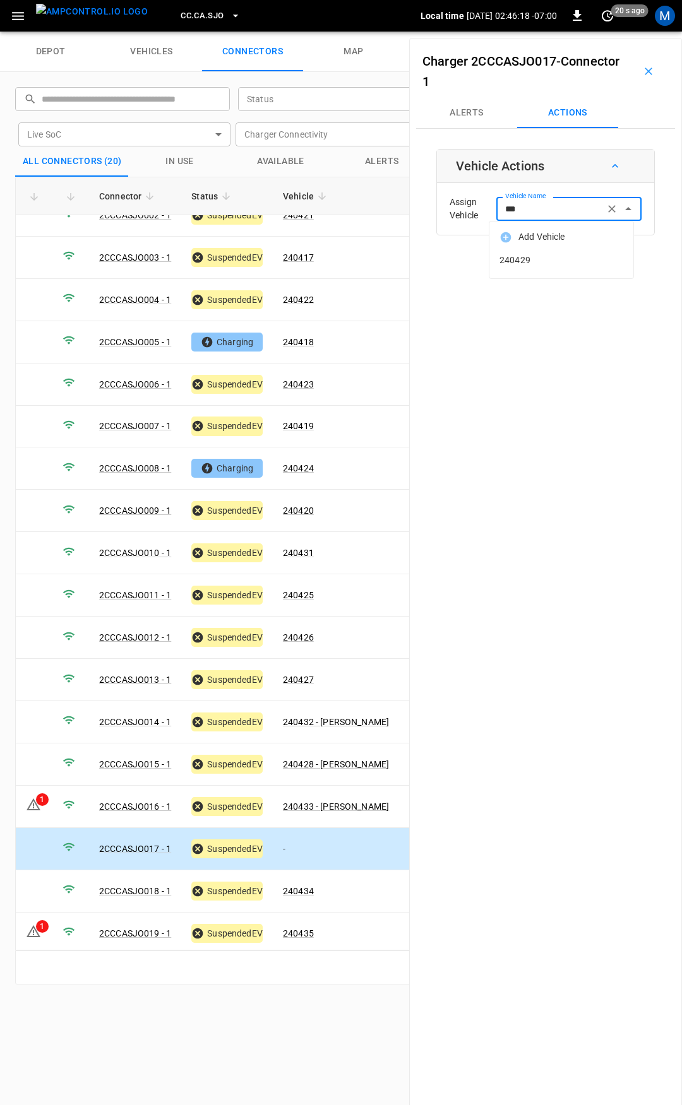
click at [535, 256] on span "240429" at bounding box center [561, 260] width 124 height 13
type input "******"
click at [608, 253] on button "Save" at bounding box center [621, 259] width 42 height 23
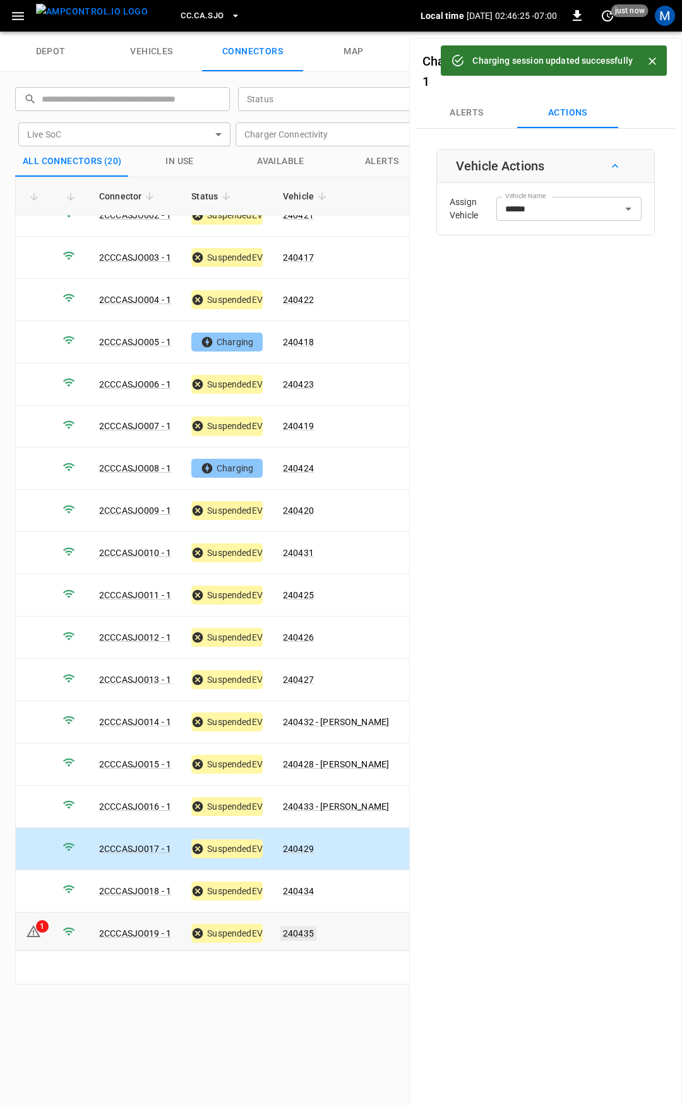
click at [311, 926] on link "240435" at bounding box center [298, 933] width 36 height 15
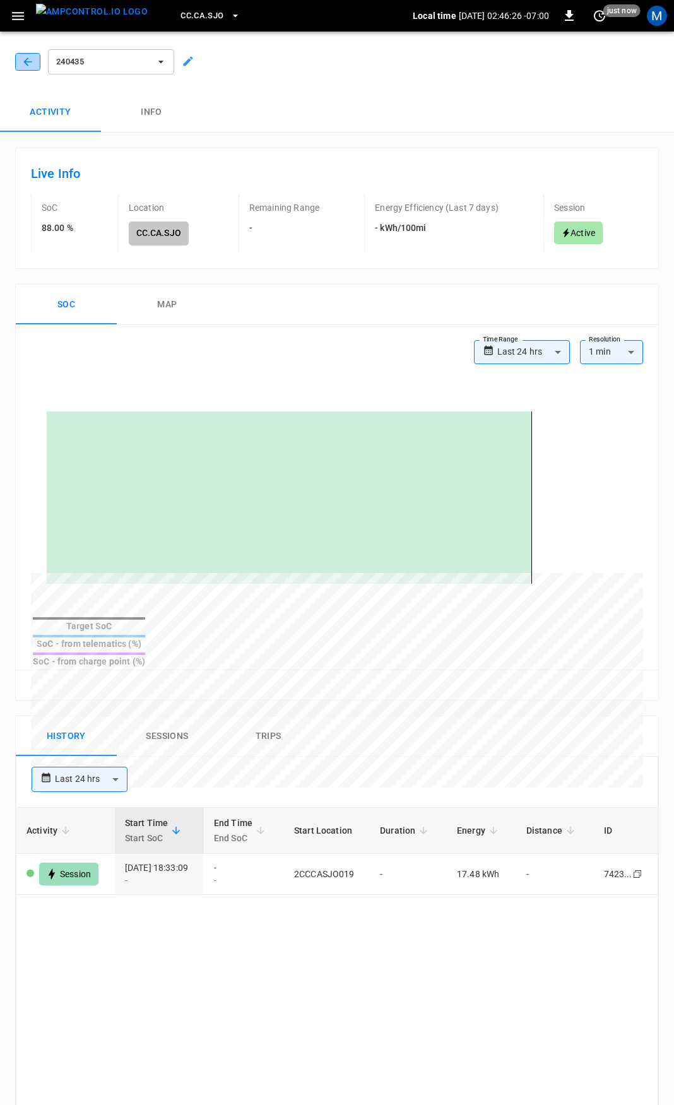
click at [26, 63] on icon "button" at bounding box center [27, 61] width 8 height 8
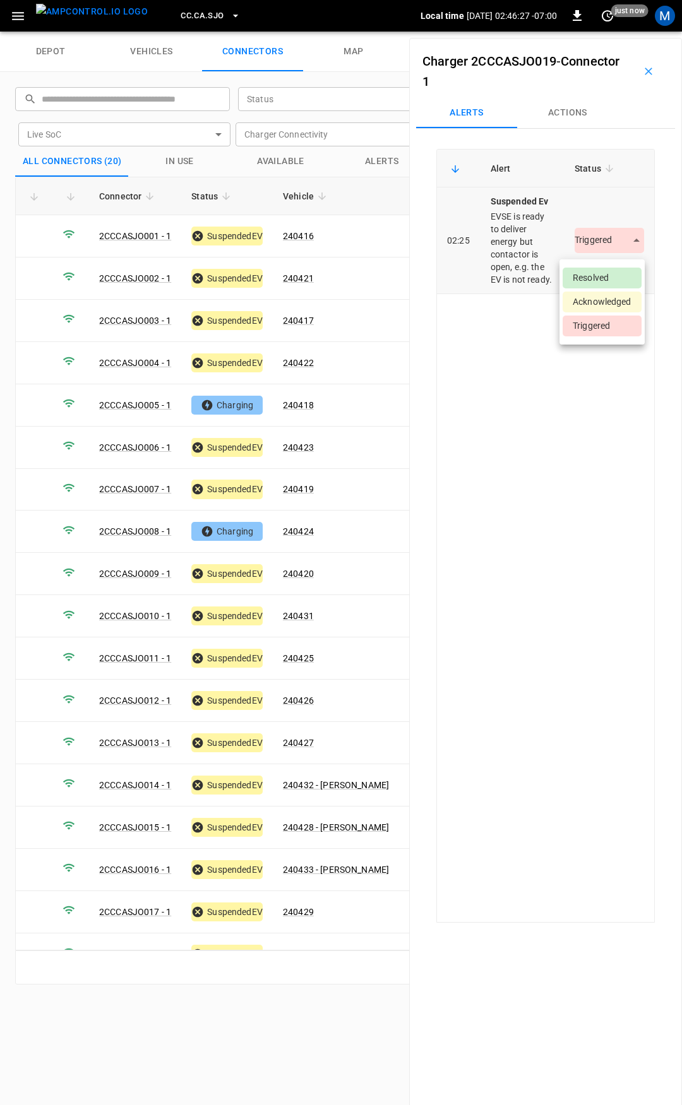
click at [598, 32] on body "CC.CA.SJO Local time [DATE] 02:46:27 -07:00 0 just now M depot vehicles connect…" at bounding box center [341, 16] width 682 height 32
drag, startPoint x: 606, startPoint y: 279, endPoint x: 588, endPoint y: 285, distance: 19.4
click at [606, 280] on li "Resolved" at bounding box center [601, 278] width 79 height 21
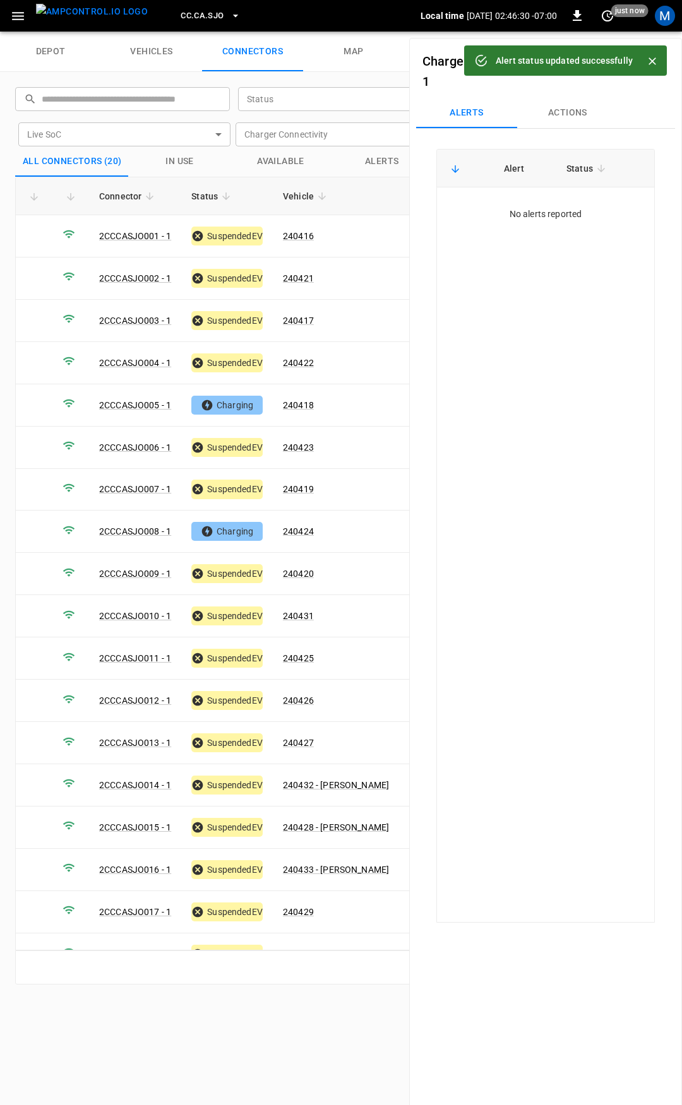
click at [181, 13] on span "CC.CA.SJO" at bounding box center [202, 16] width 43 height 15
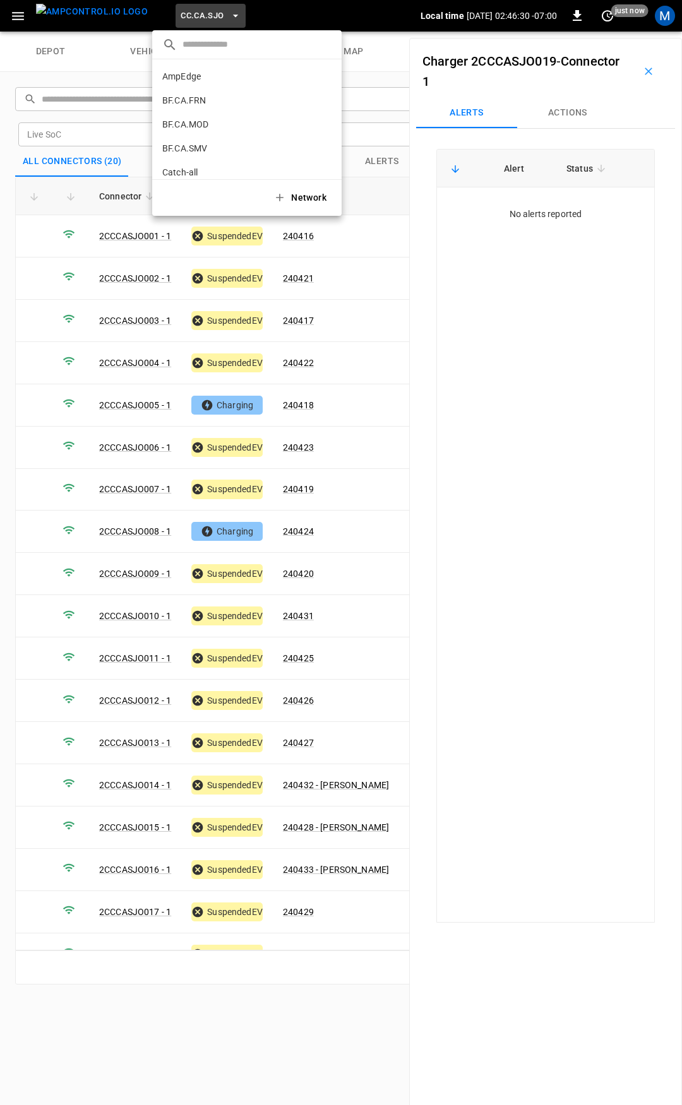
scroll to position [236, 0]
click at [197, 100] on p "CC.FRN" at bounding box center [224, 104] width 125 height 13
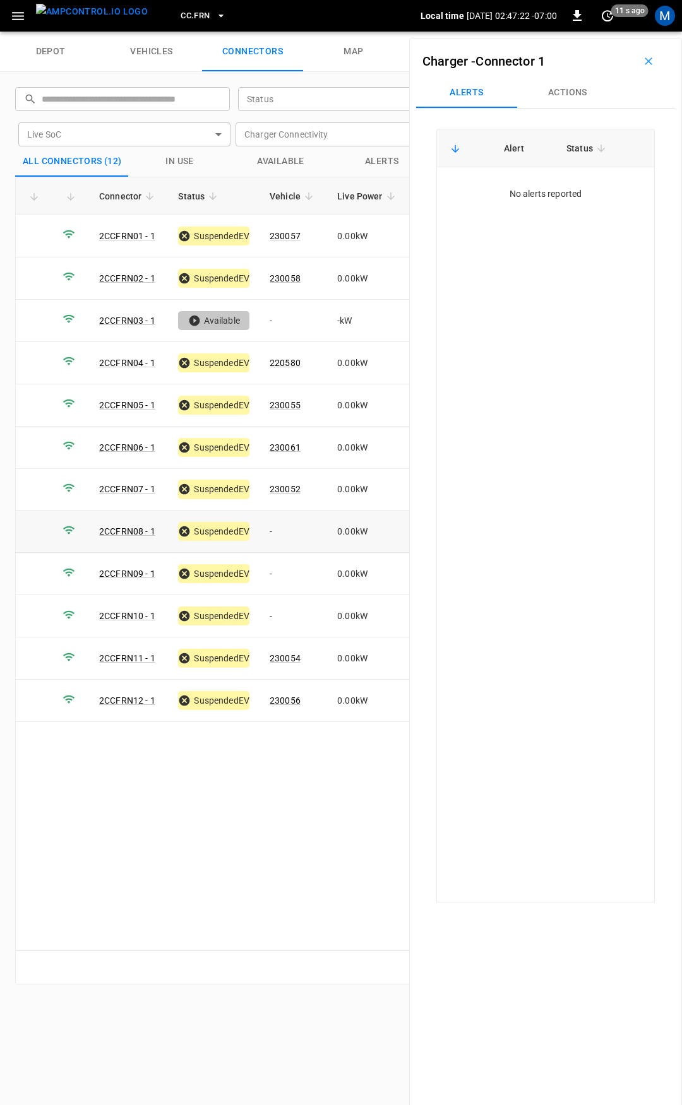
click at [299, 526] on td "-" at bounding box center [293, 532] width 68 height 42
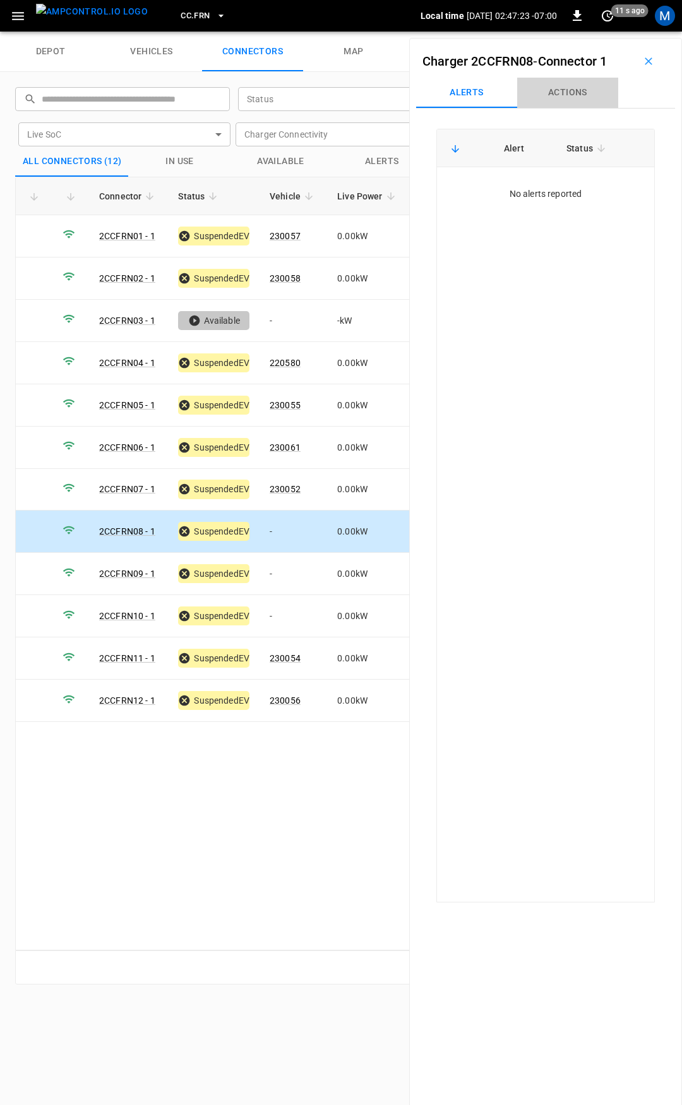
click at [569, 97] on button "Actions" at bounding box center [567, 93] width 101 height 30
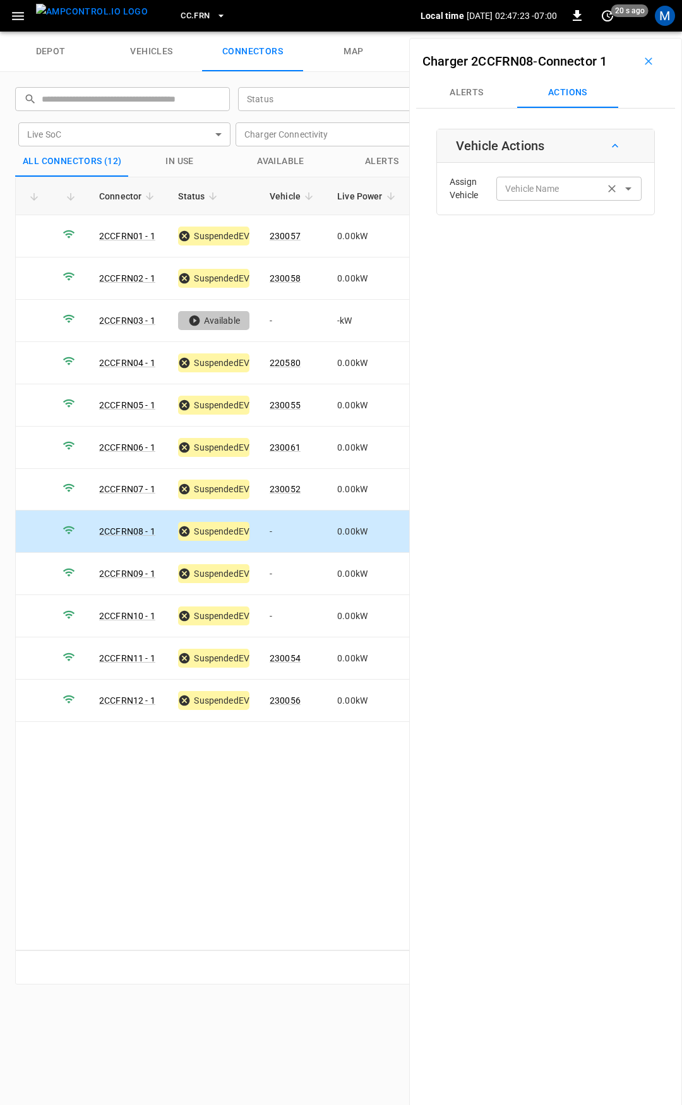
click at [557, 196] on input "Vehicle Name" at bounding box center [550, 189] width 100 height 16
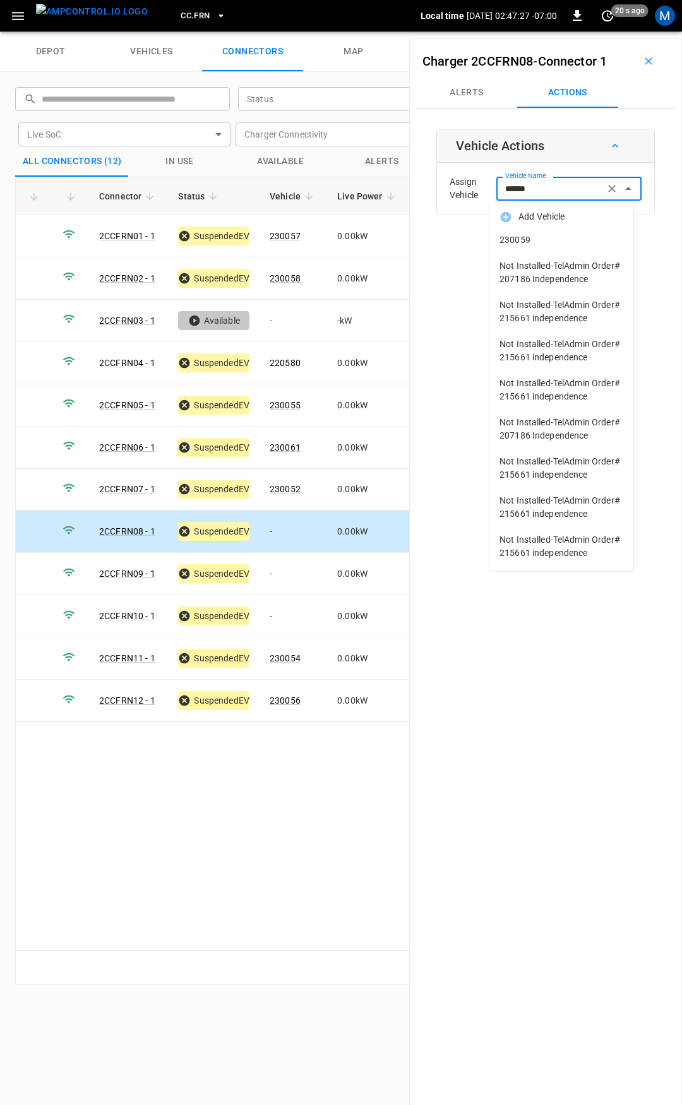
click at [558, 233] on li "230059" at bounding box center [561, 240] width 144 height 26
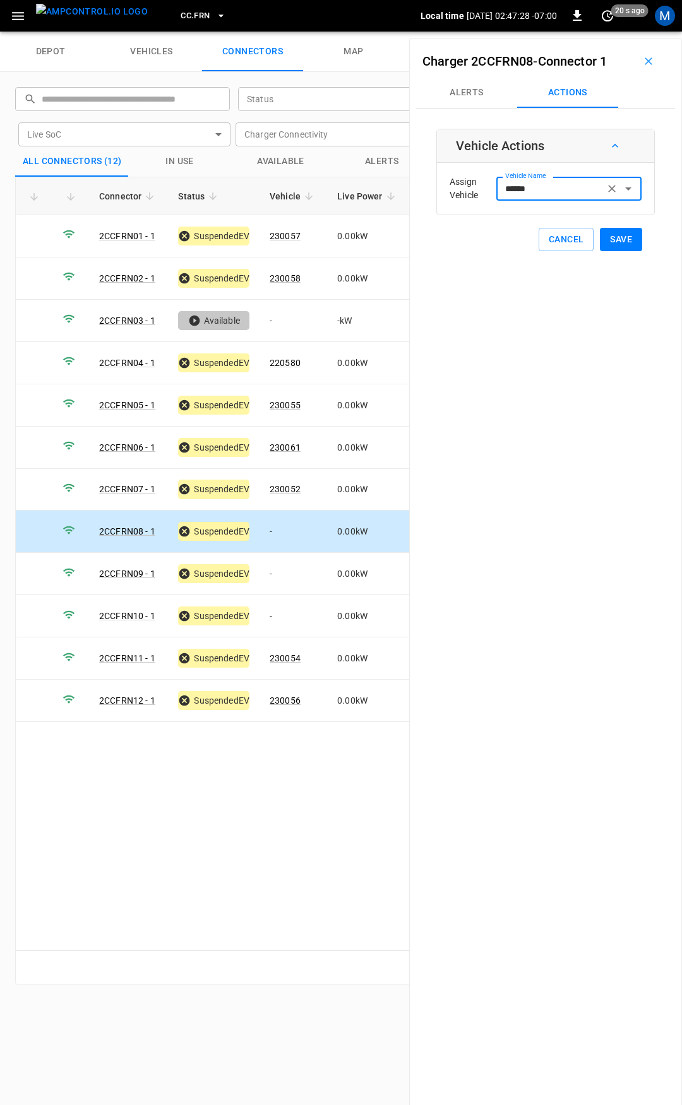
type input "******"
click at [604, 241] on button "Save" at bounding box center [621, 239] width 42 height 23
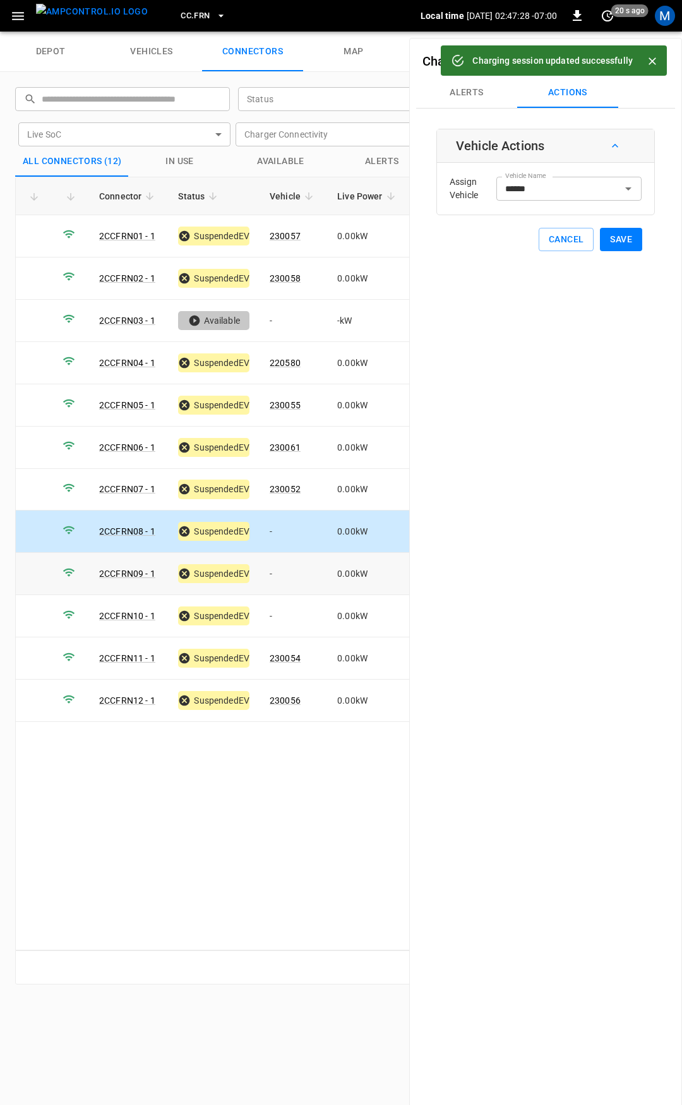
click at [288, 580] on td "-" at bounding box center [293, 574] width 68 height 42
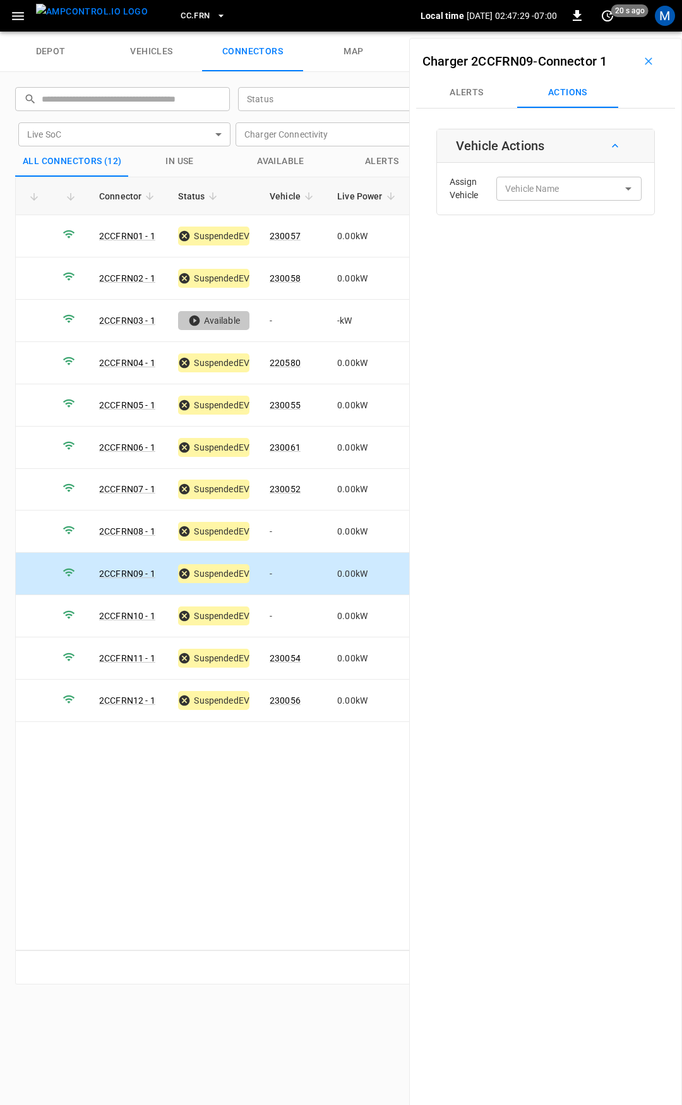
click at [552, 203] on div "Assign Vehicle Vehicle Name Vehicle Name" at bounding box center [545, 188] width 211 height 45
click at [550, 182] on div "Vehicle Name Vehicle Name" at bounding box center [568, 188] width 145 height 23
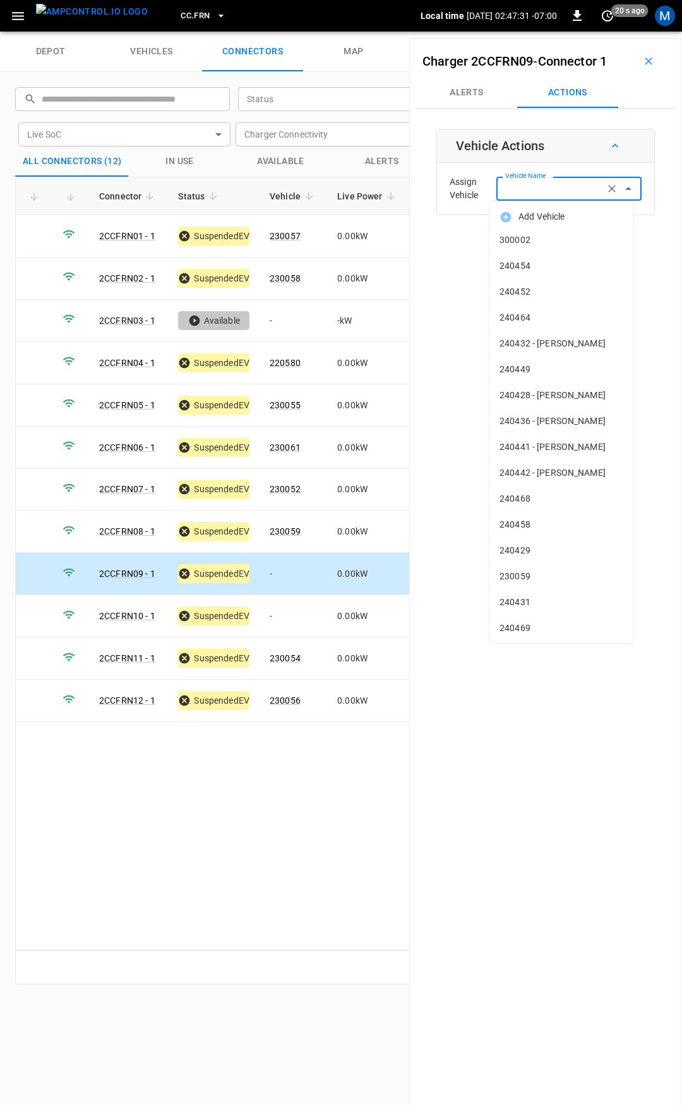
type input "*"
type input "***"
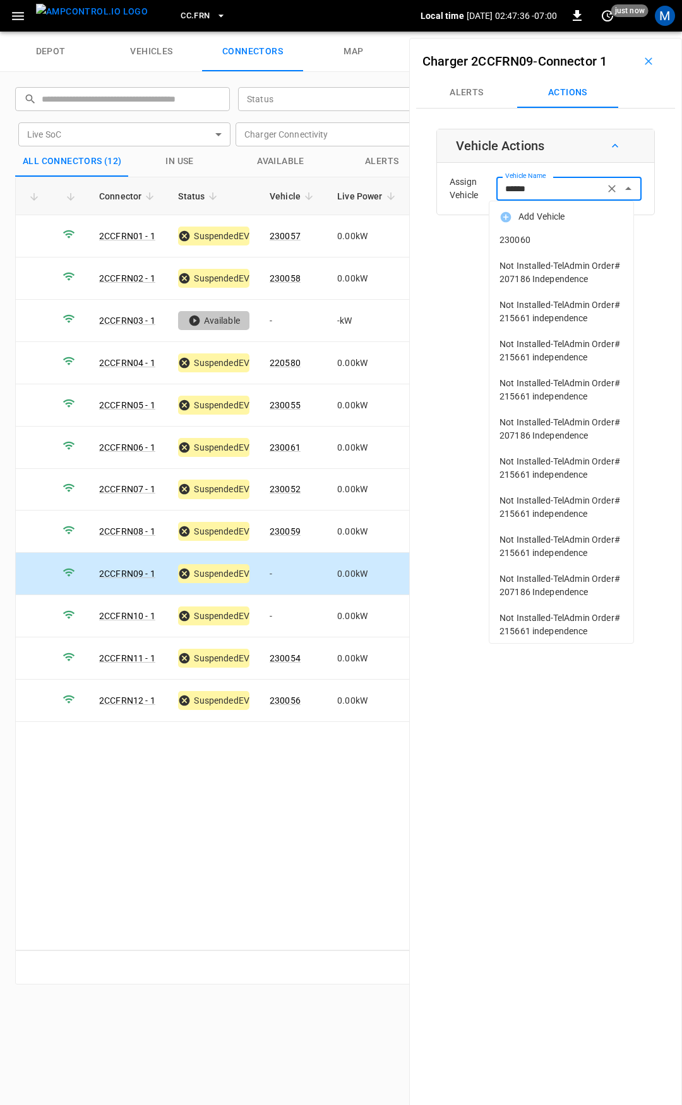
click at [553, 234] on span "230060" at bounding box center [561, 240] width 124 height 13
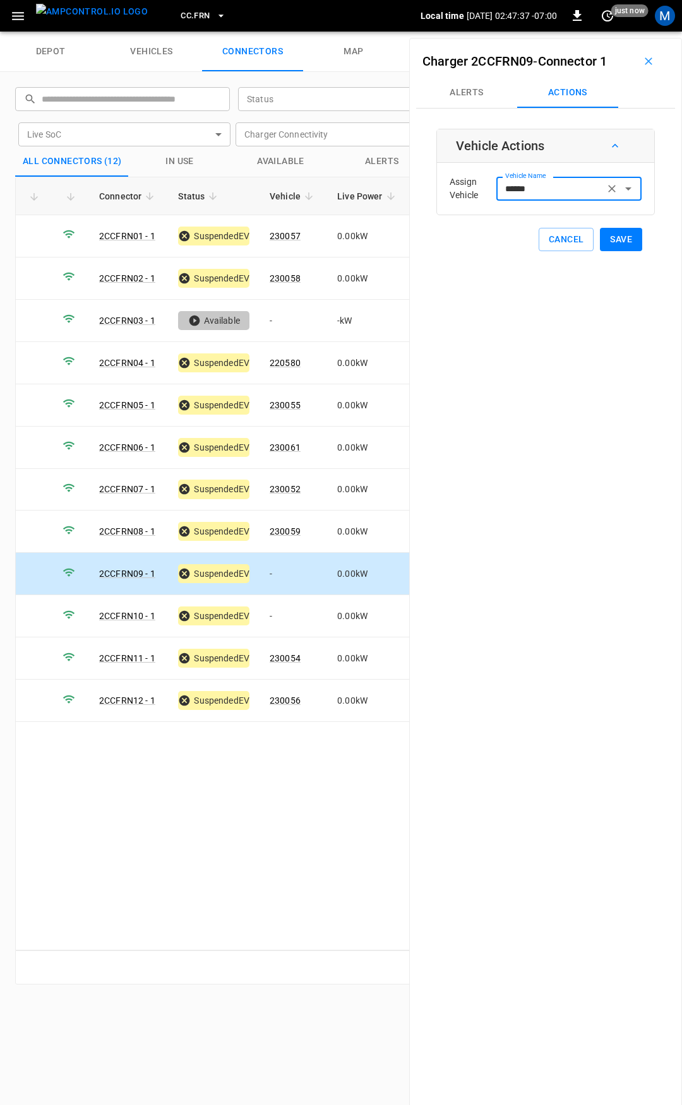
type input "******"
click at [602, 236] on button "Save" at bounding box center [621, 239] width 42 height 23
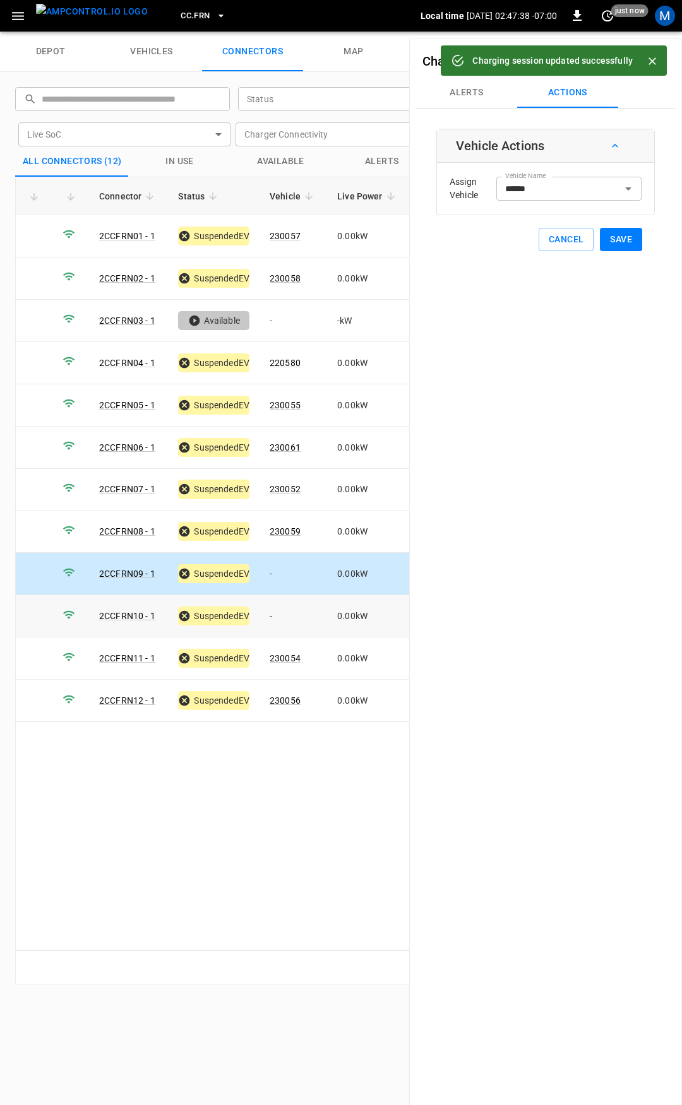
click at [298, 603] on td "-" at bounding box center [293, 616] width 68 height 42
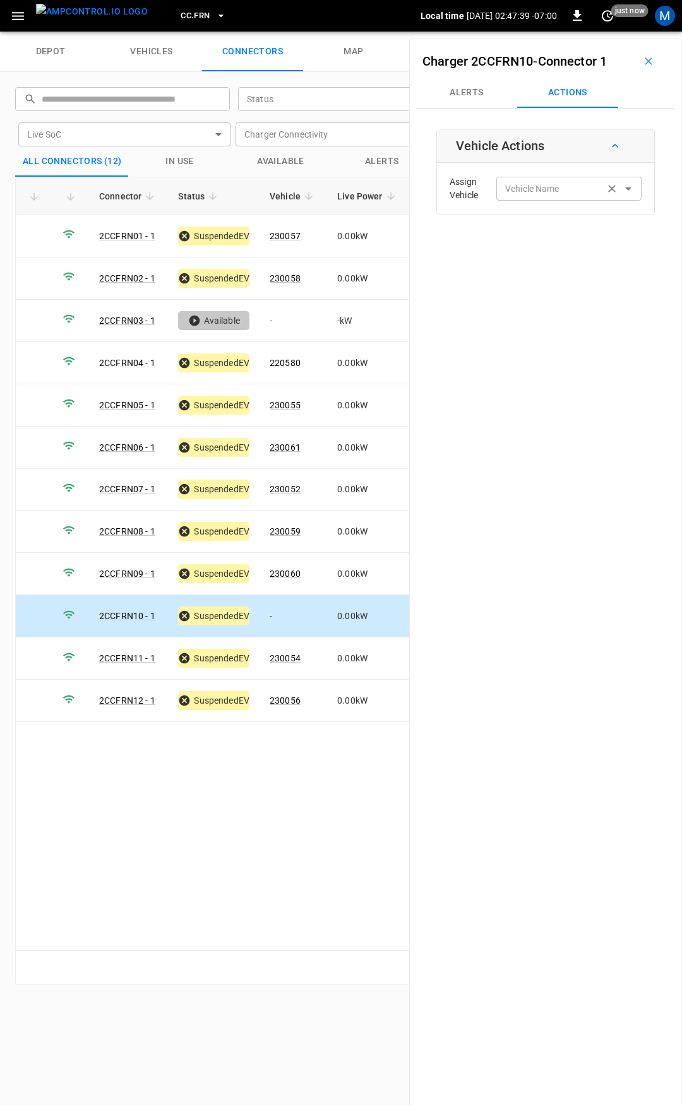
click at [544, 184] on div "Vehicle Name Vehicle Name" at bounding box center [568, 188] width 145 height 23
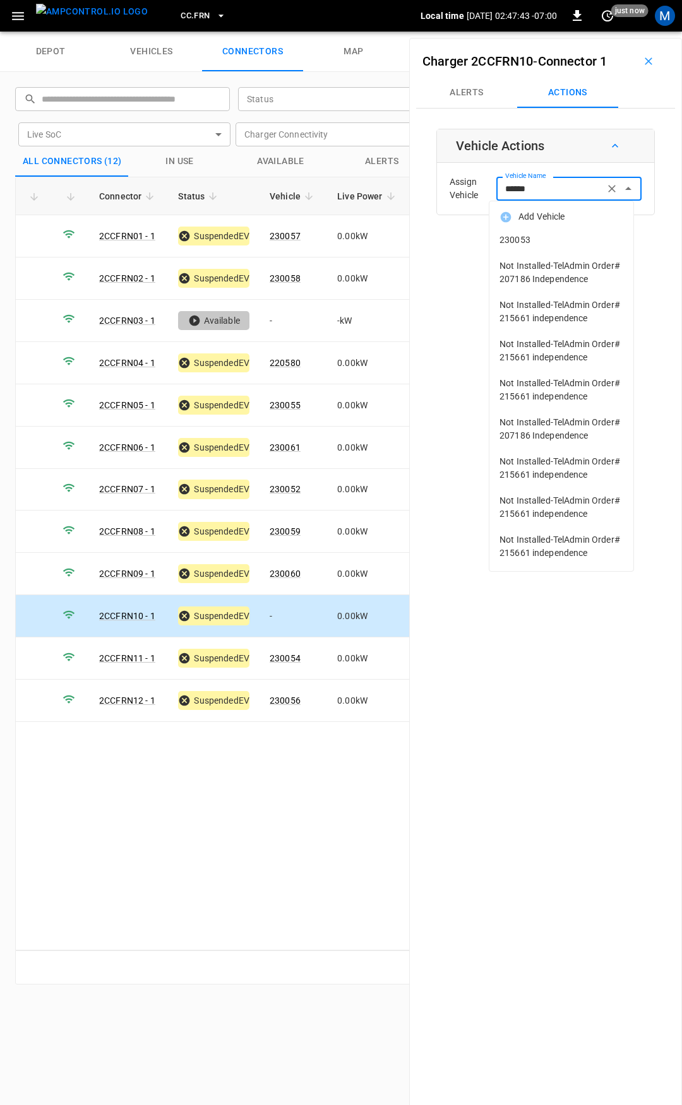
click at [540, 246] on span "230053" at bounding box center [561, 240] width 124 height 13
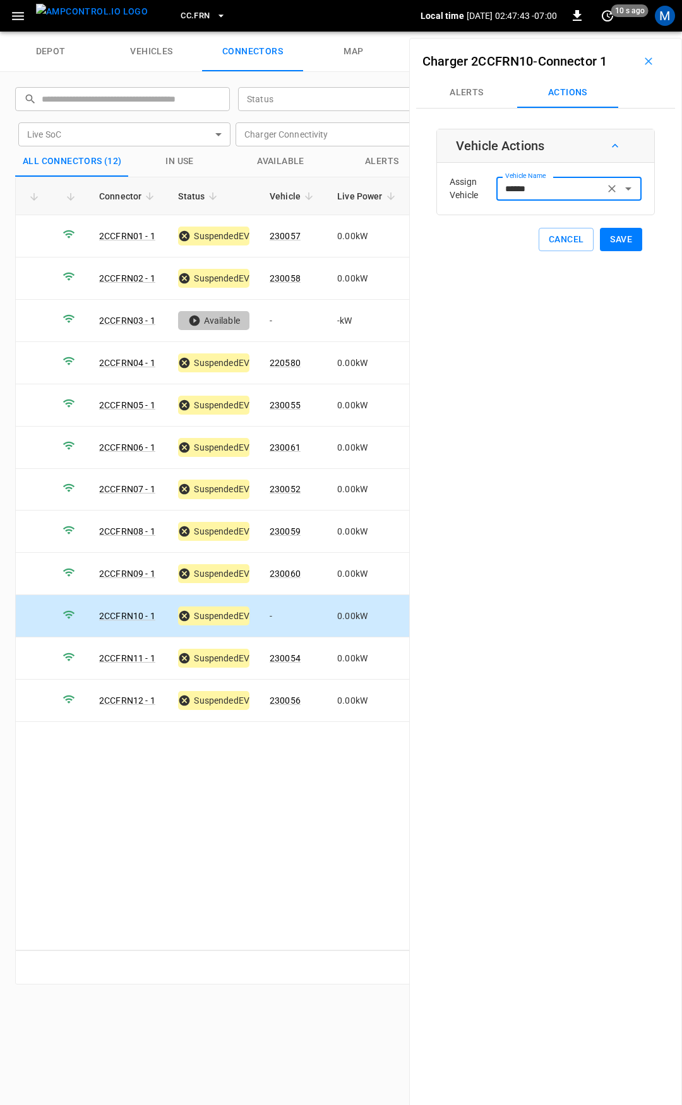
type input "******"
click at [600, 237] on button "Save" at bounding box center [621, 239] width 42 height 23
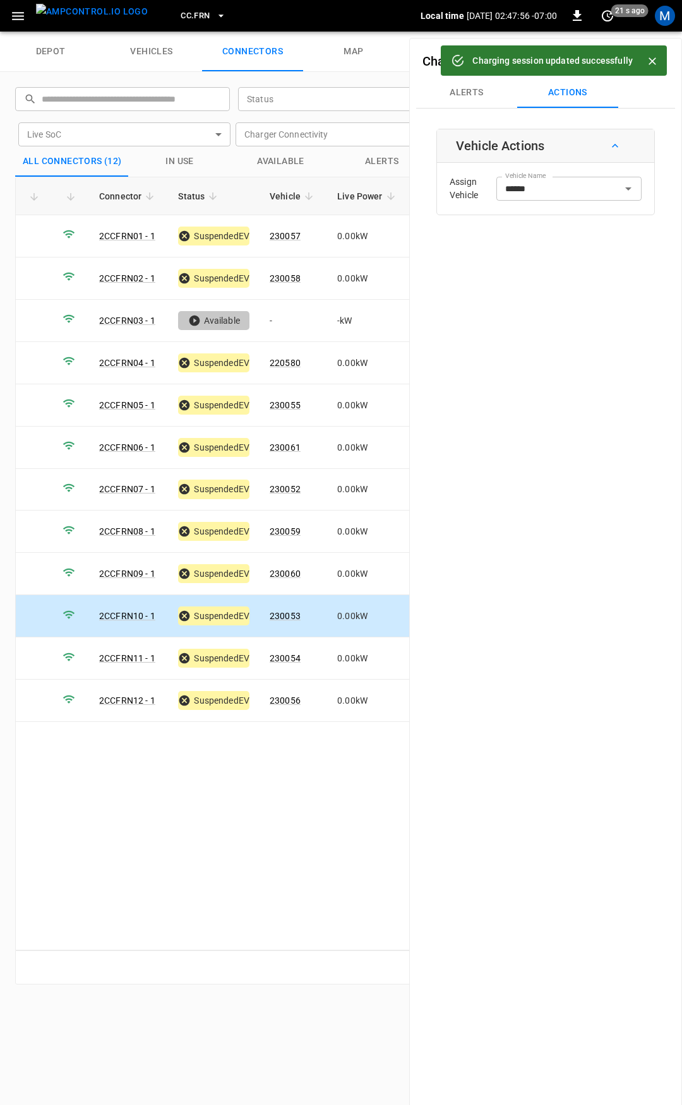
click at [186, 9] on span "CC.FRN" at bounding box center [195, 16] width 29 height 15
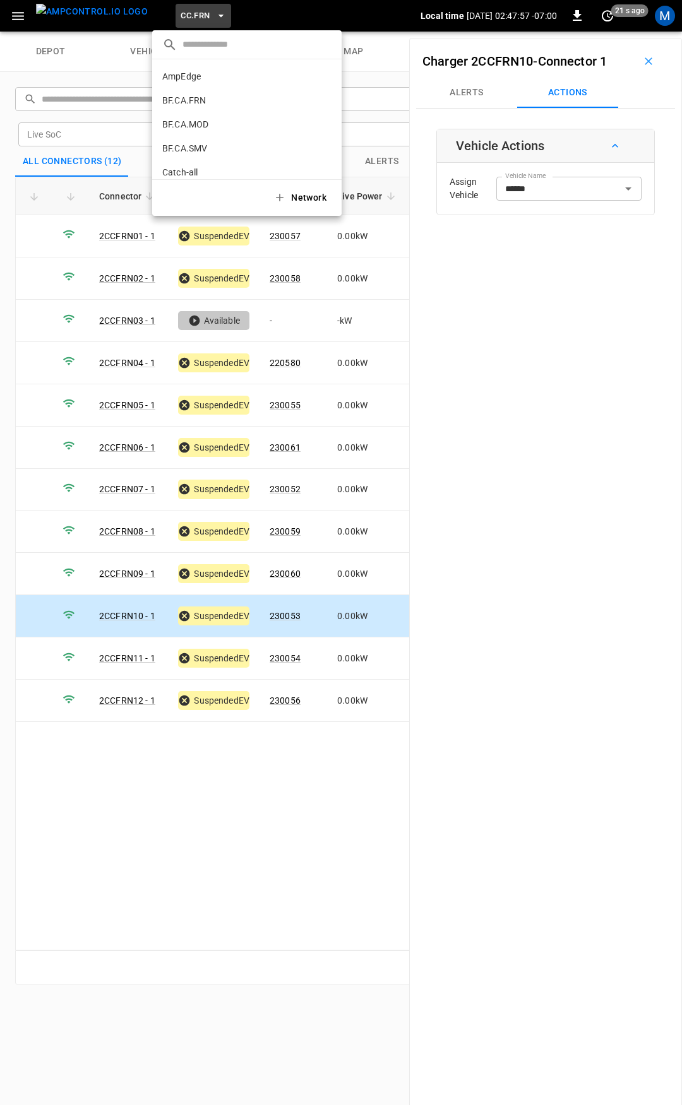
scroll to position [260, 0]
click at [195, 100] on p "CC.LIV" at bounding box center [223, 104] width 123 height 13
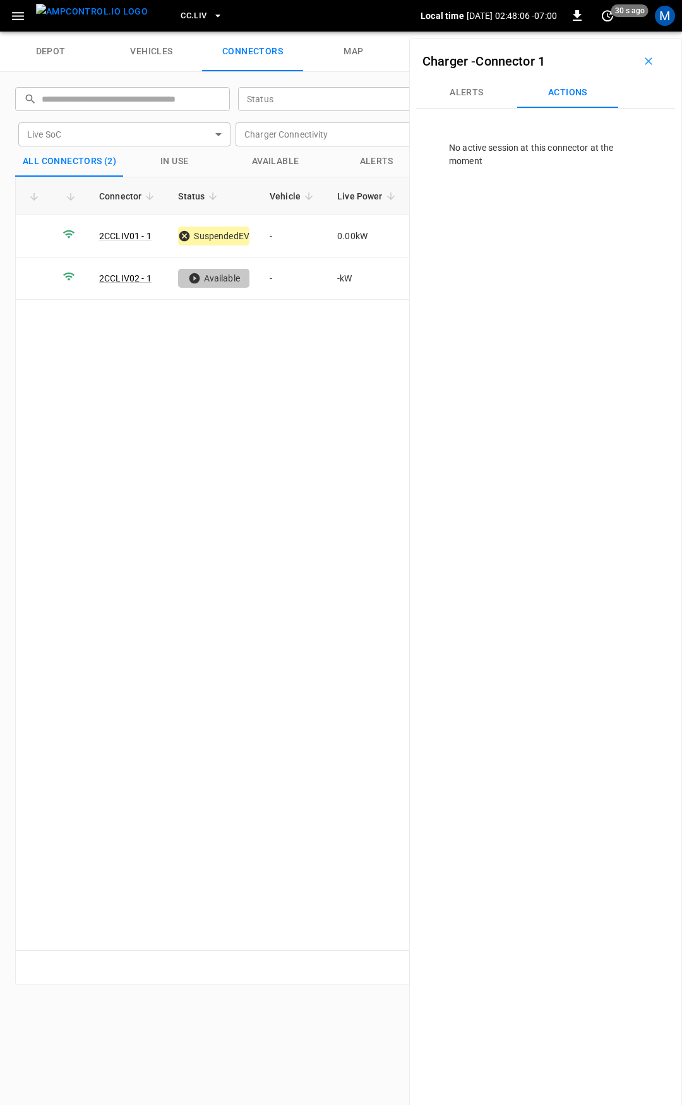
click at [175, 6] on button "CC.LIV" at bounding box center [201, 16] width 52 height 25
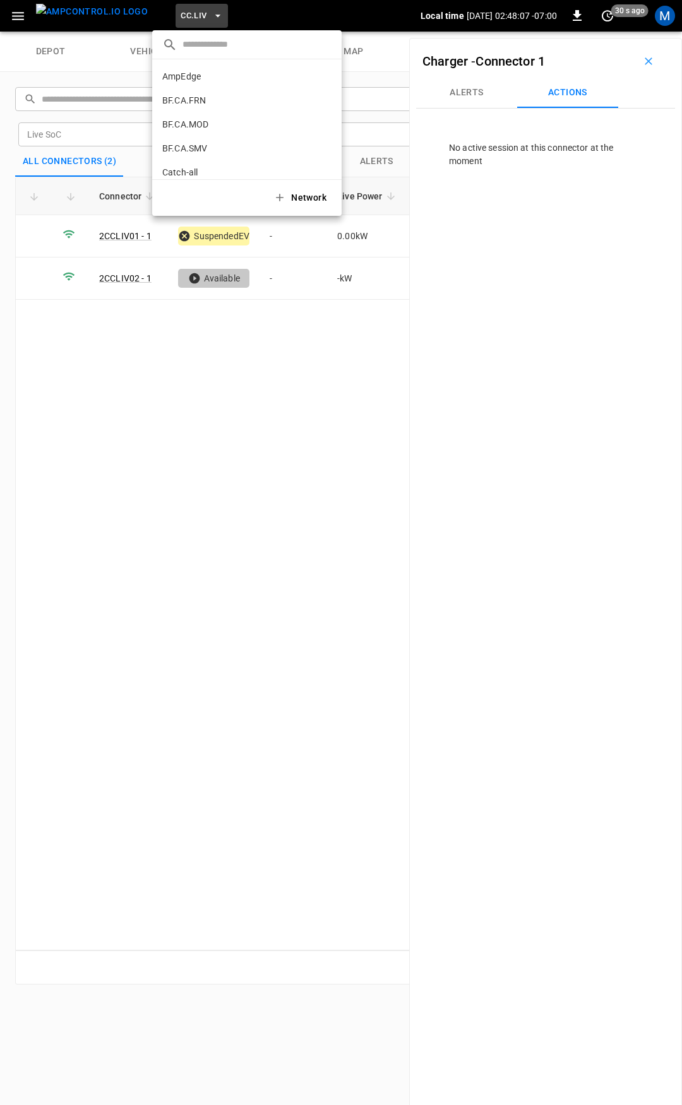
scroll to position [284, 0]
click at [196, 108] on p "CC.MOD" at bounding box center [225, 104] width 126 height 13
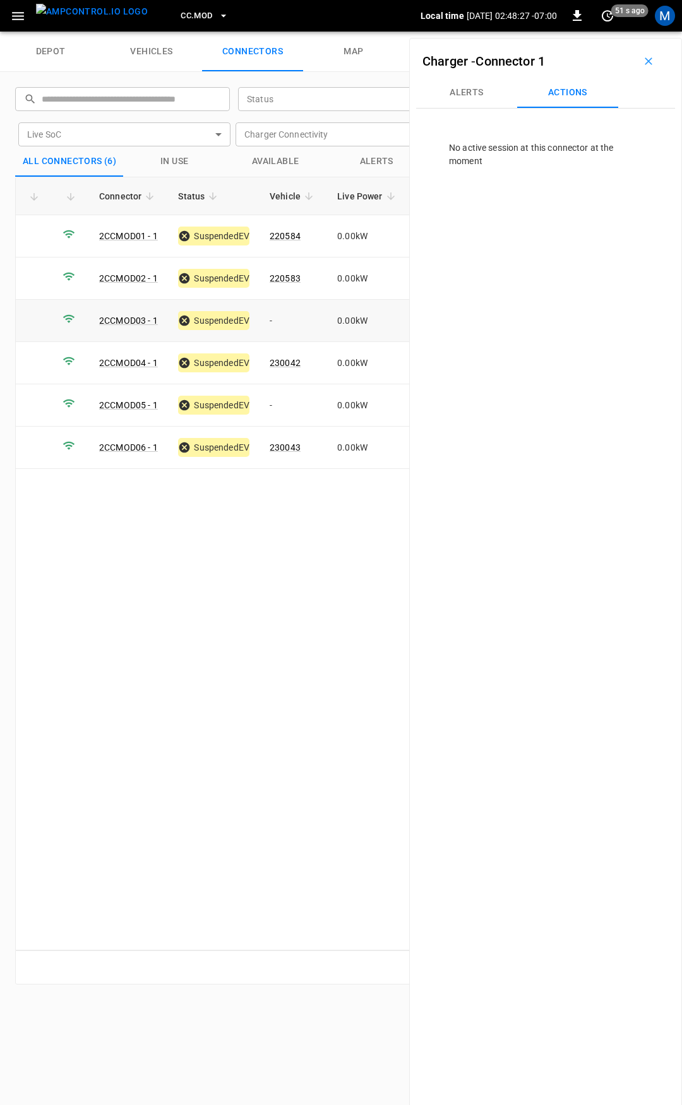
click at [288, 324] on td "-" at bounding box center [293, 321] width 68 height 42
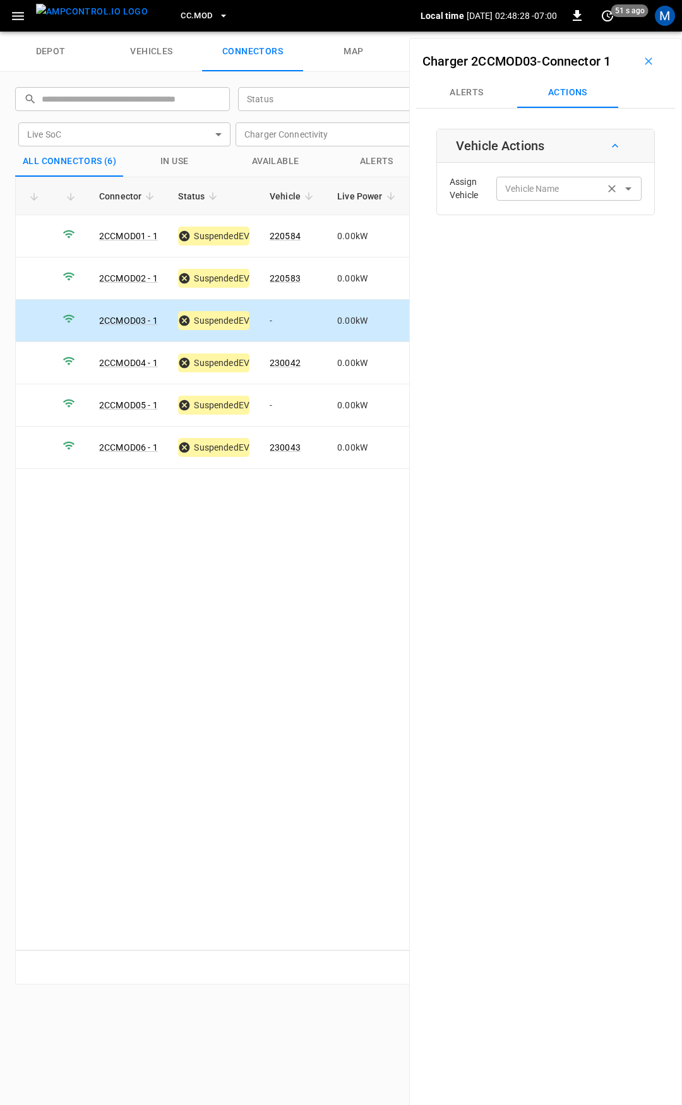
click at [524, 191] on input "Vehicle Name" at bounding box center [550, 189] width 100 height 16
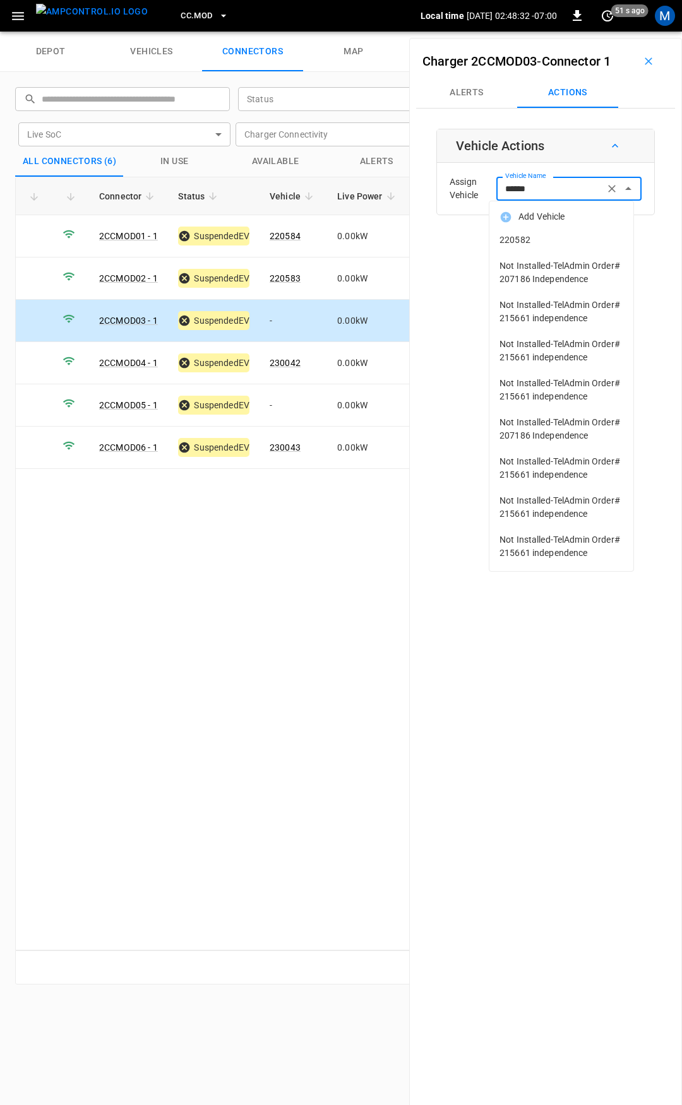
click at [533, 235] on span "220582" at bounding box center [561, 240] width 124 height 13
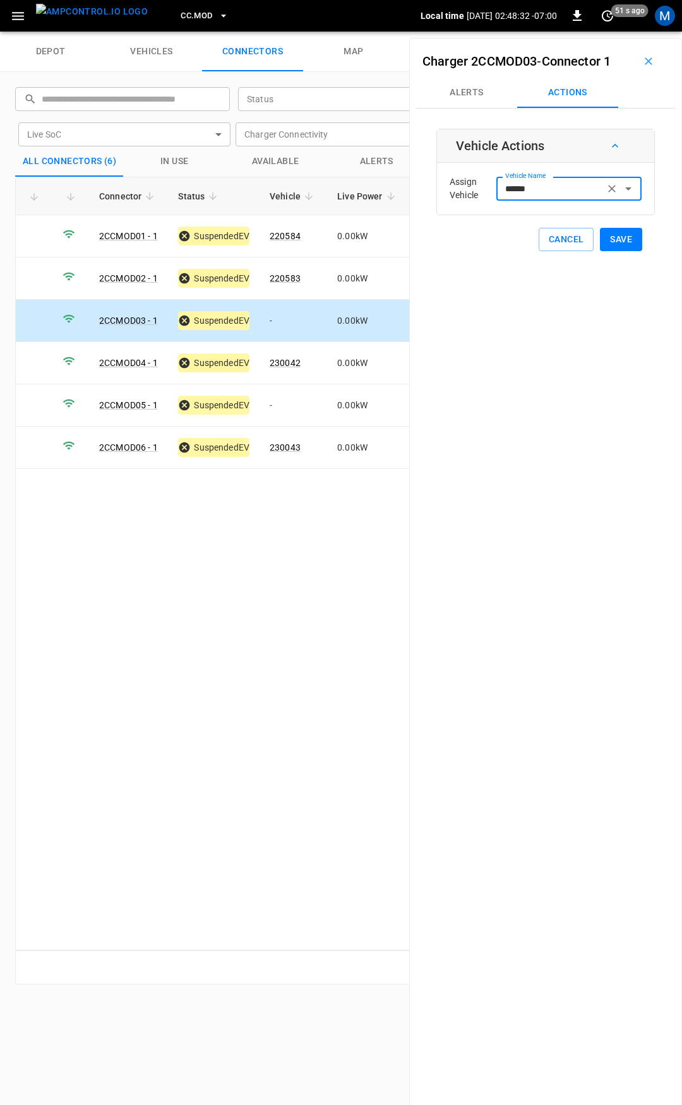
type input "******"
click at [608, 239] on button "Save" at bounding box center [621, 239] width 42 height 23
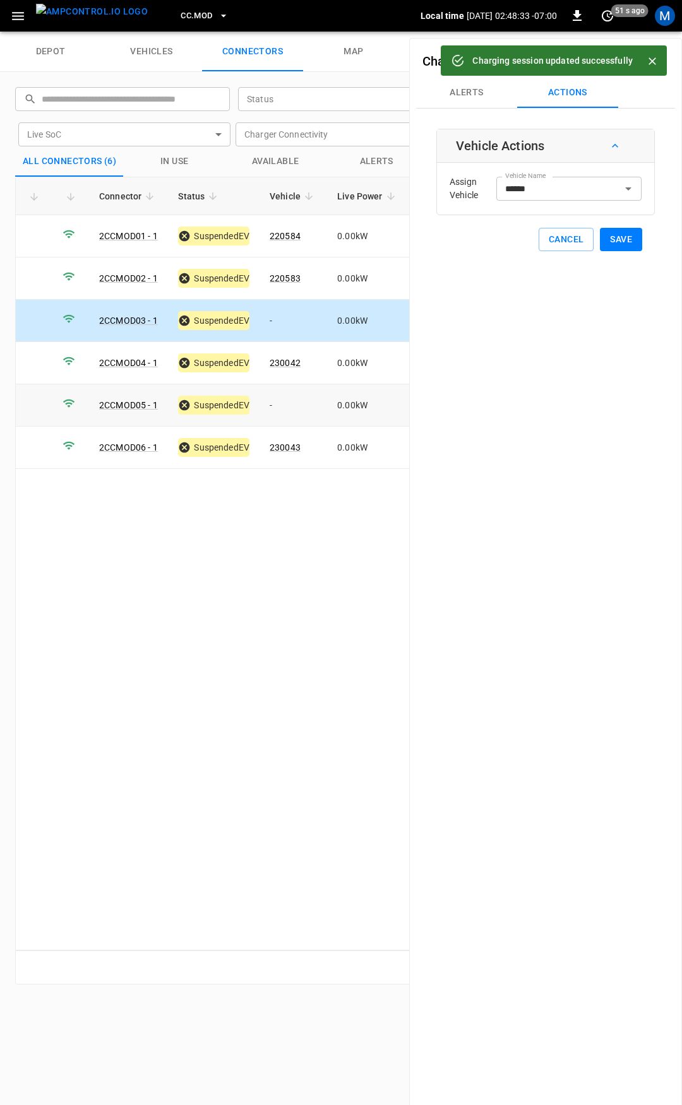
click at [293, 401] on td "-" at bounding box center [293, 405] width 68 height 42
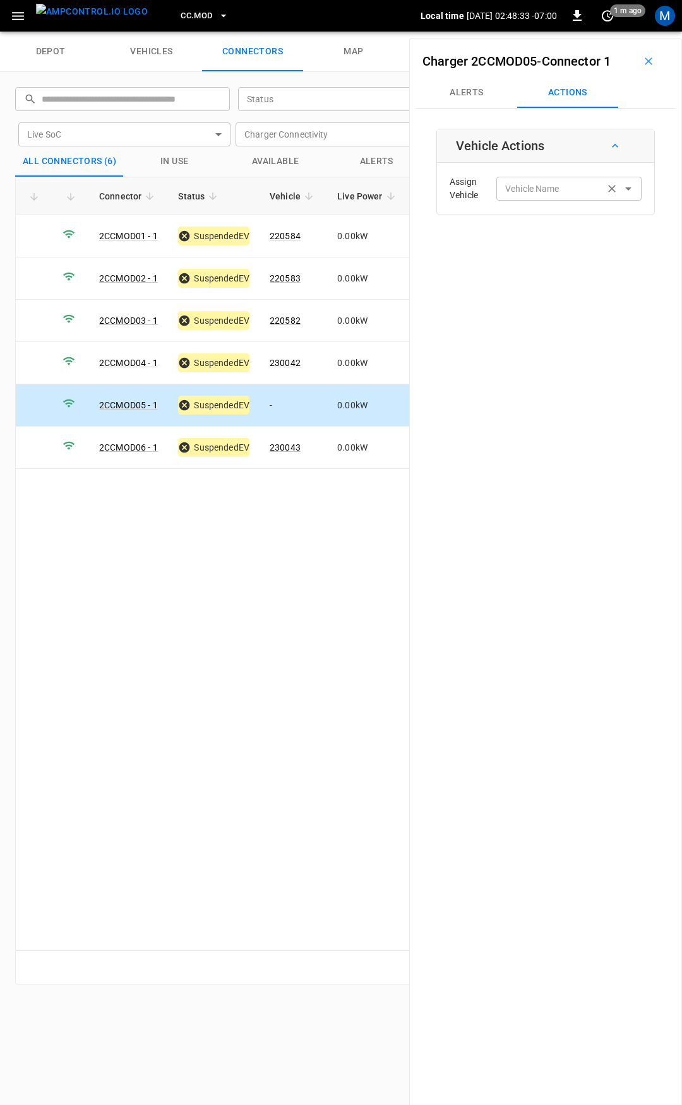
click at [516, 189] on input "Vehicle Name" at bounding box center [550, 189] width 100 height 16
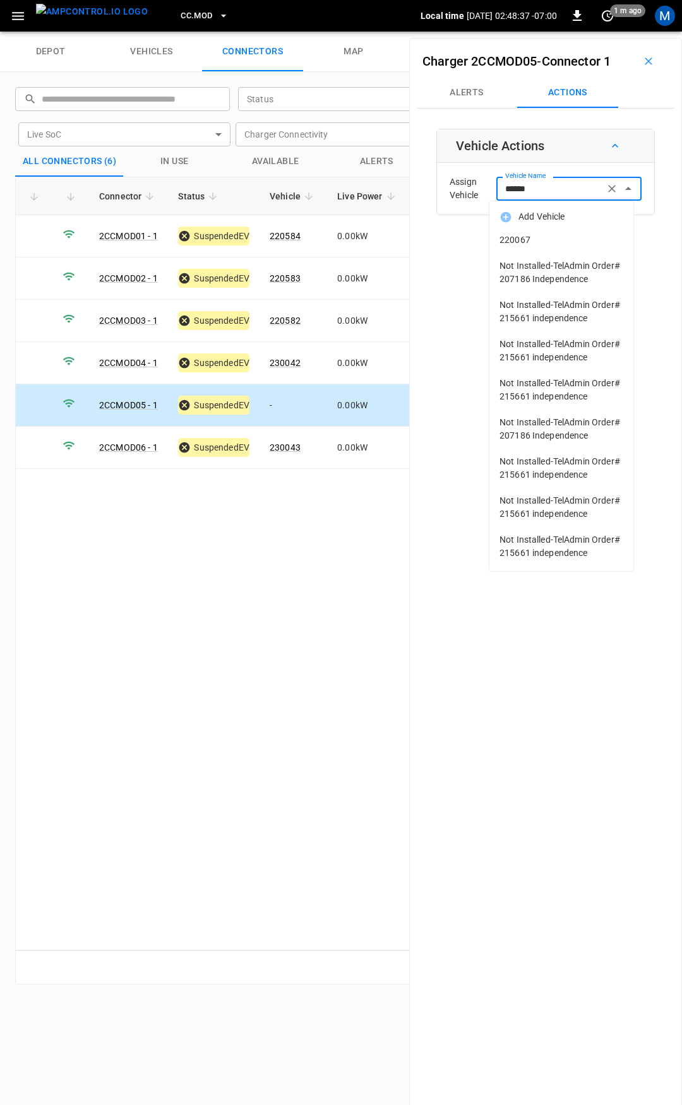
click at [545, 244] on span "220067" at bounding box center [561, 240] width 124 height 13
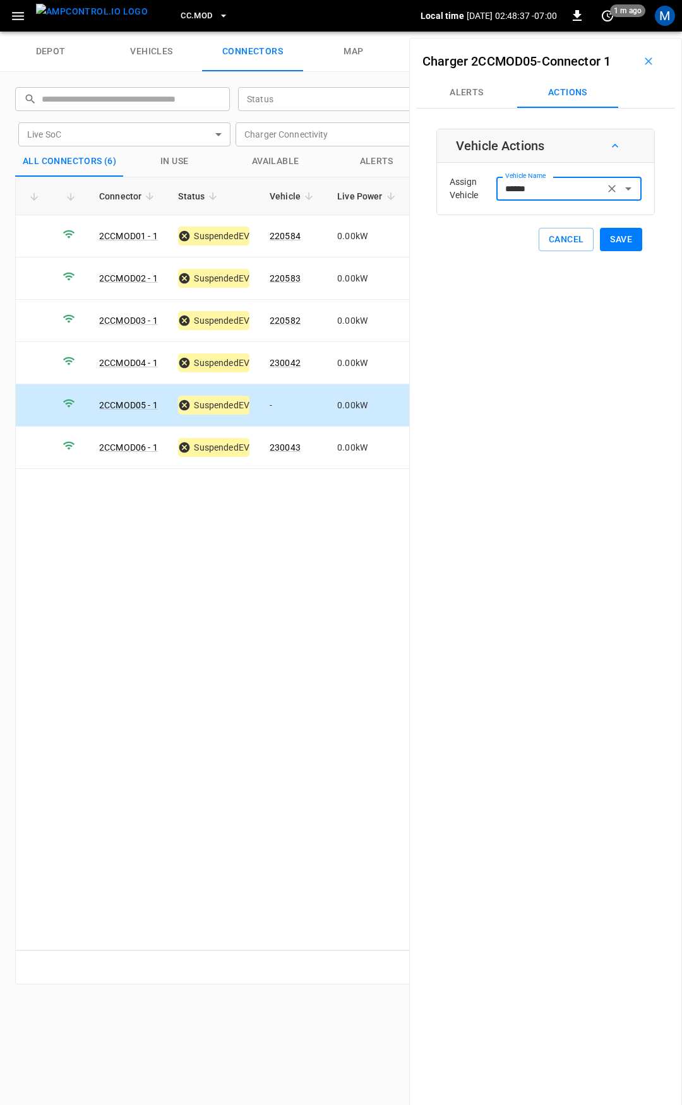
type input "******"
click at [614, 234] on button "Save" at bounding box center [621, 239] width 42 height 23
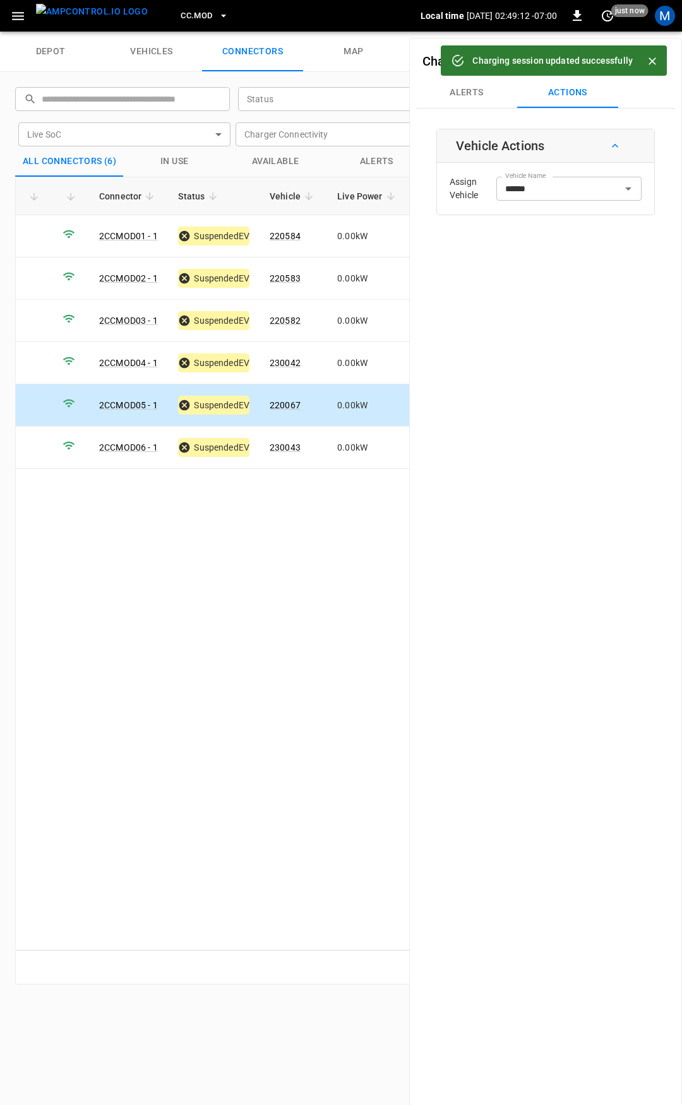
click at [181, 15] on span "CC.MOD" at bounding box center [197, 16] width 32 height 15
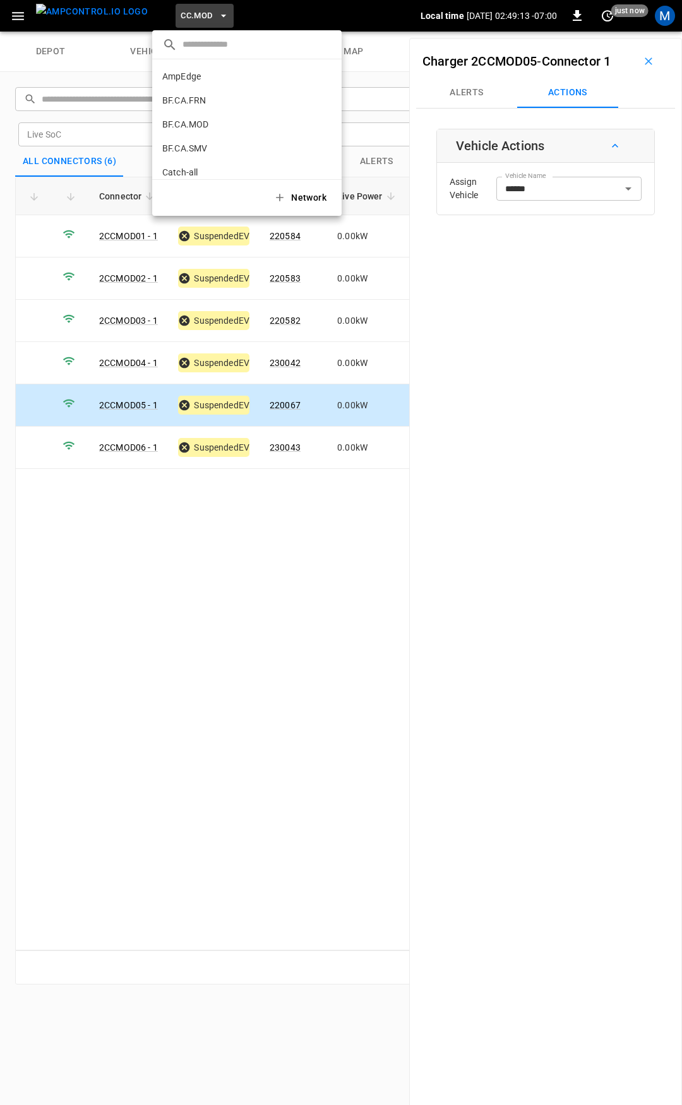
scroll to position [308, 0]
click at [203, 105] on p "CC.SAC" at bounding box center [224, 104] width 124 height 13
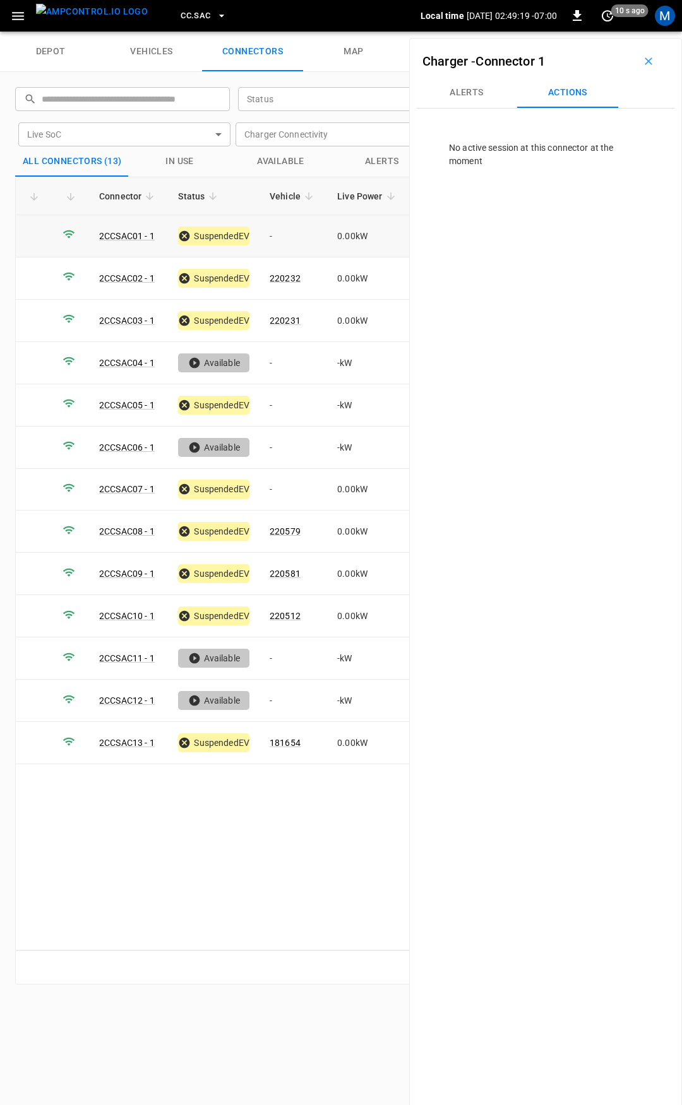
click at [286, 237] on td "-" at bounding box center [293, 236] width 68 height 42
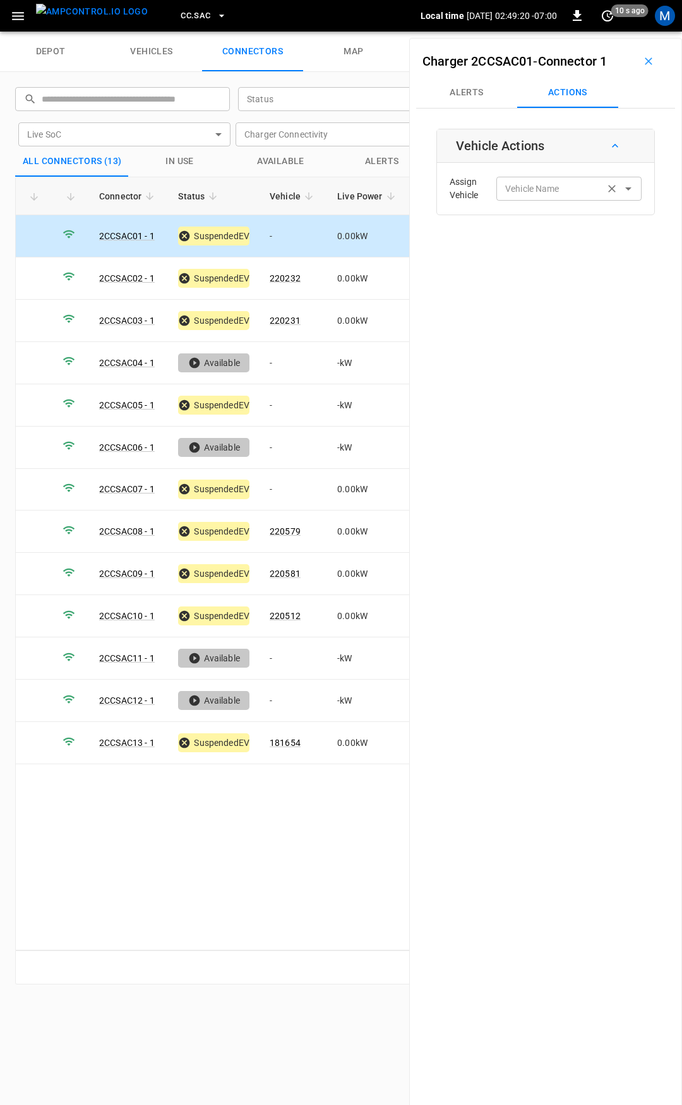
click at [542, 194] on input "Vehicle Name" at bounding box center [550, 189] width 100 height 16
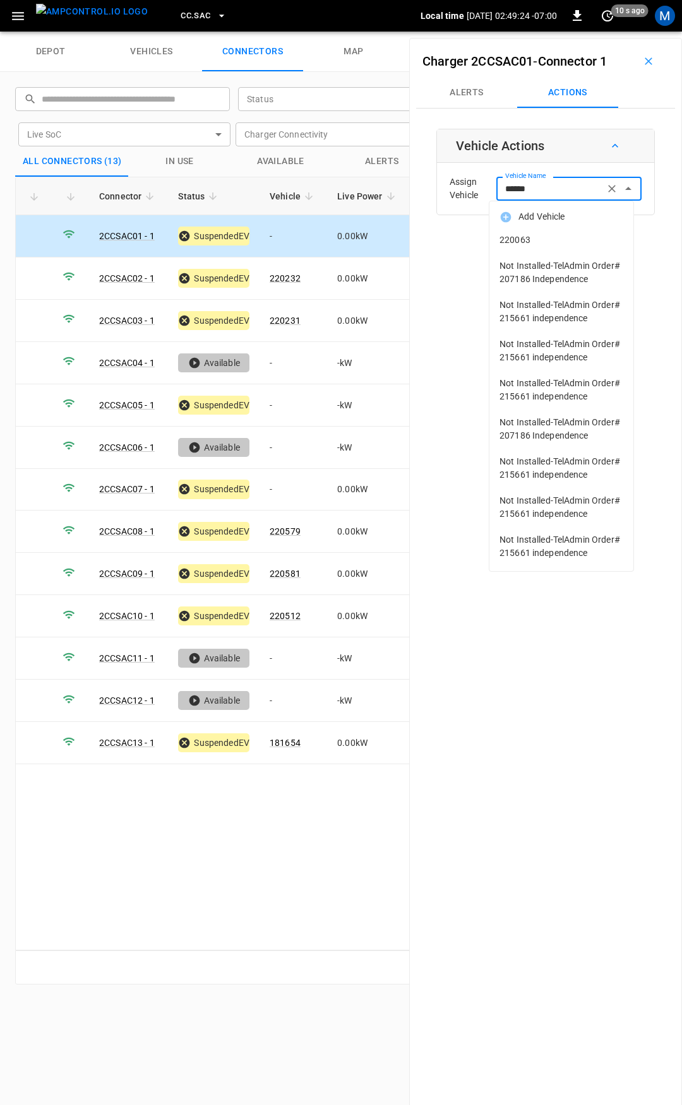
click at [557, 233] on li "220063" at bounding box center [561, 240] width 144 height 26
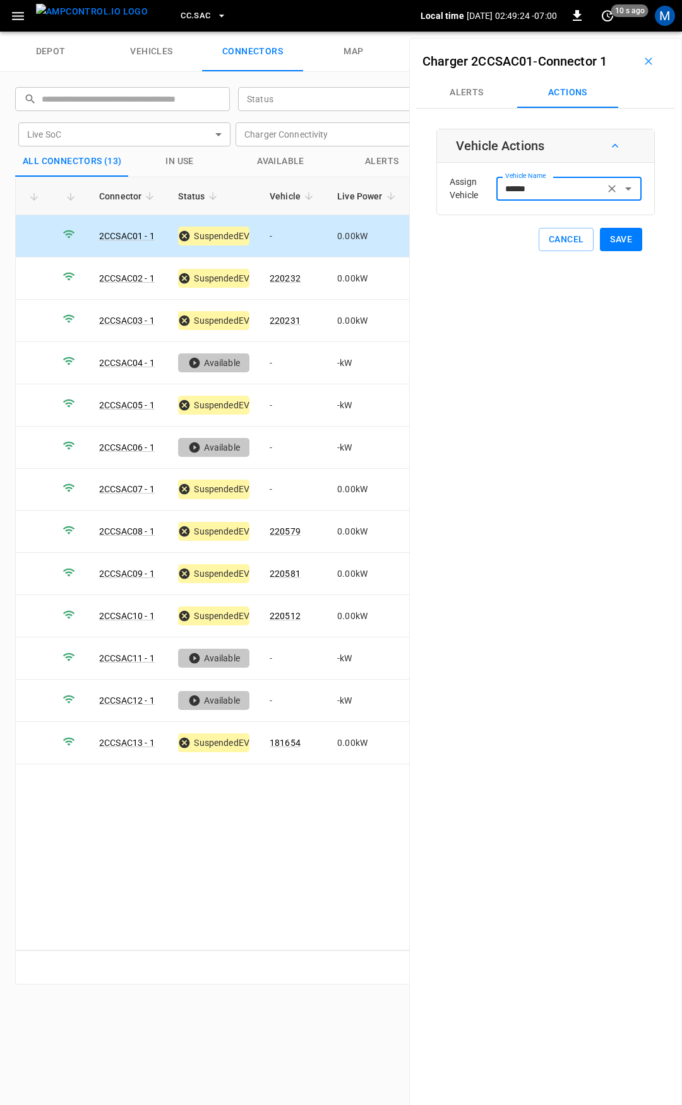
type input "******"
click at [608, 243] on button "Save" at bounding box center [621, 239] width 42 height 23
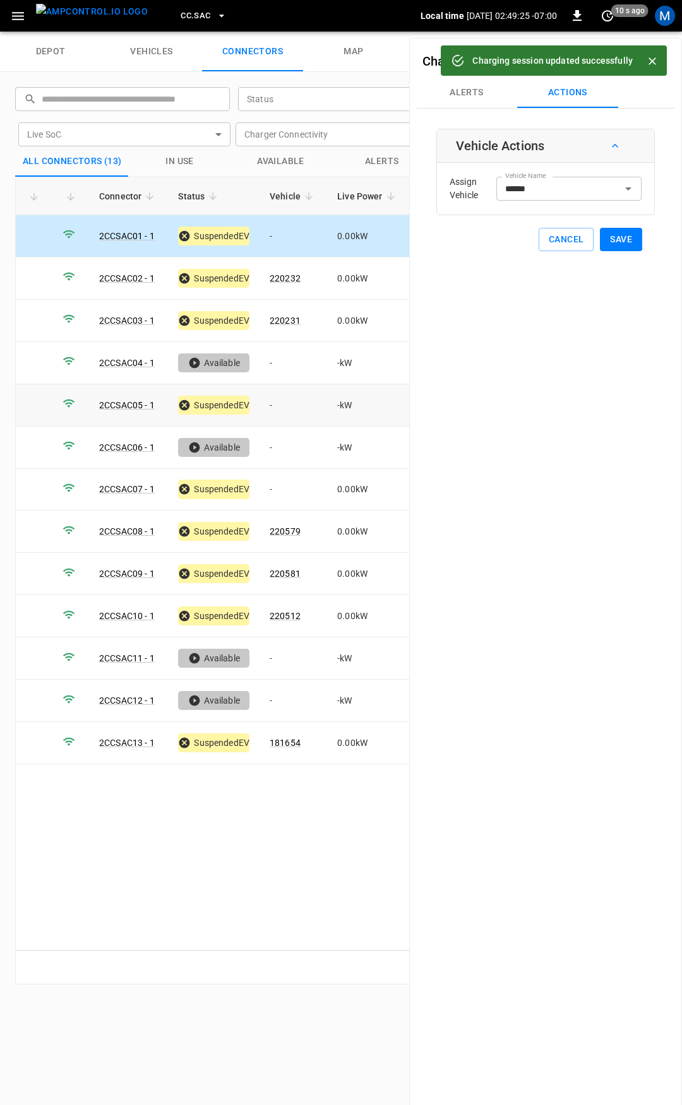
click at [295, 400] on td "-" at bounding box center [293, 405] width 68 height 42
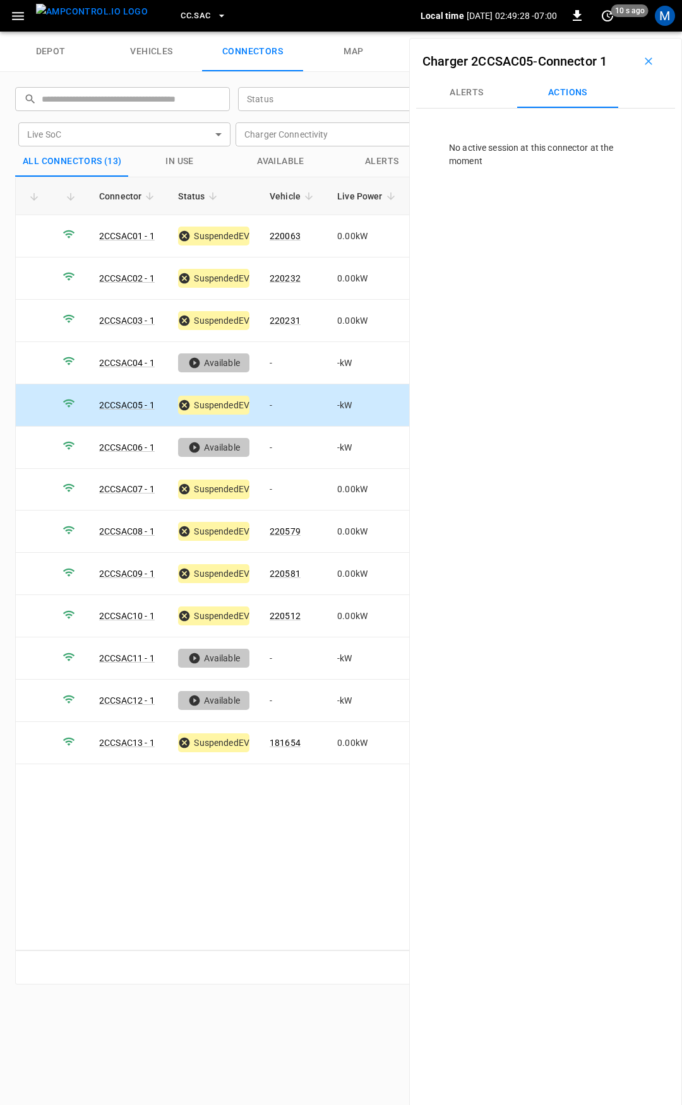
click at [303, 400] on td "-" at bounding box center [293, 405] width 68 height 42
click at [128, 400] on link "2CCSAC05 - 1" at bounding box center [127, 405] width 61 height 15
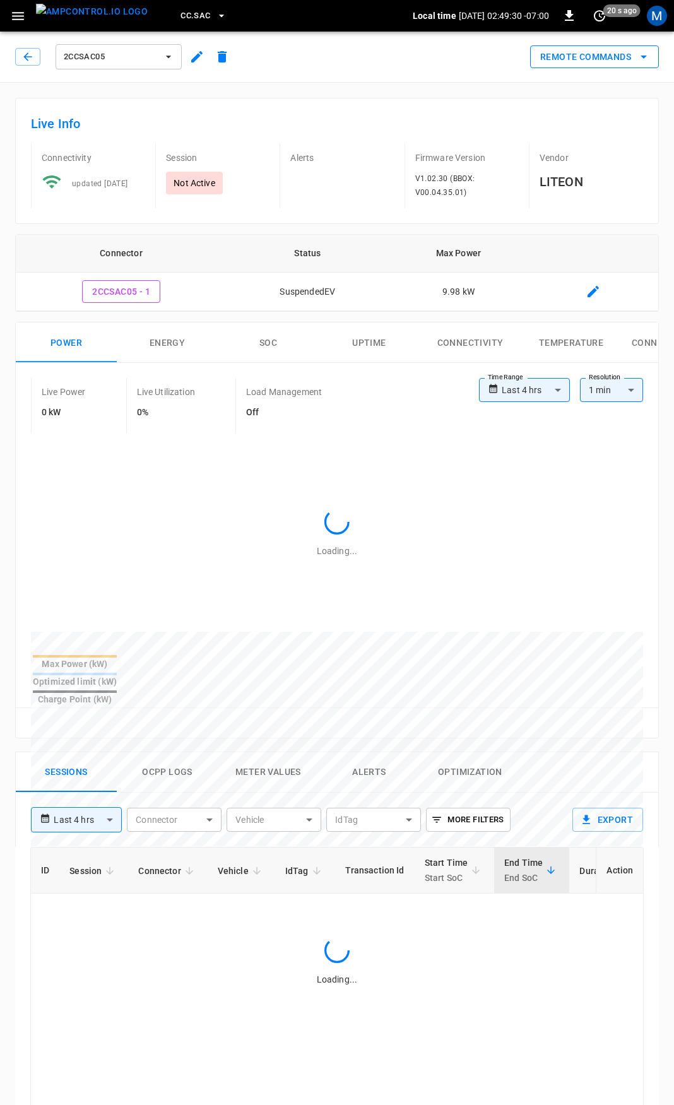
type input "**********"
click at [581, 62] on button "Remote Commands" at bounding box center [594, 56] width 129 height 23
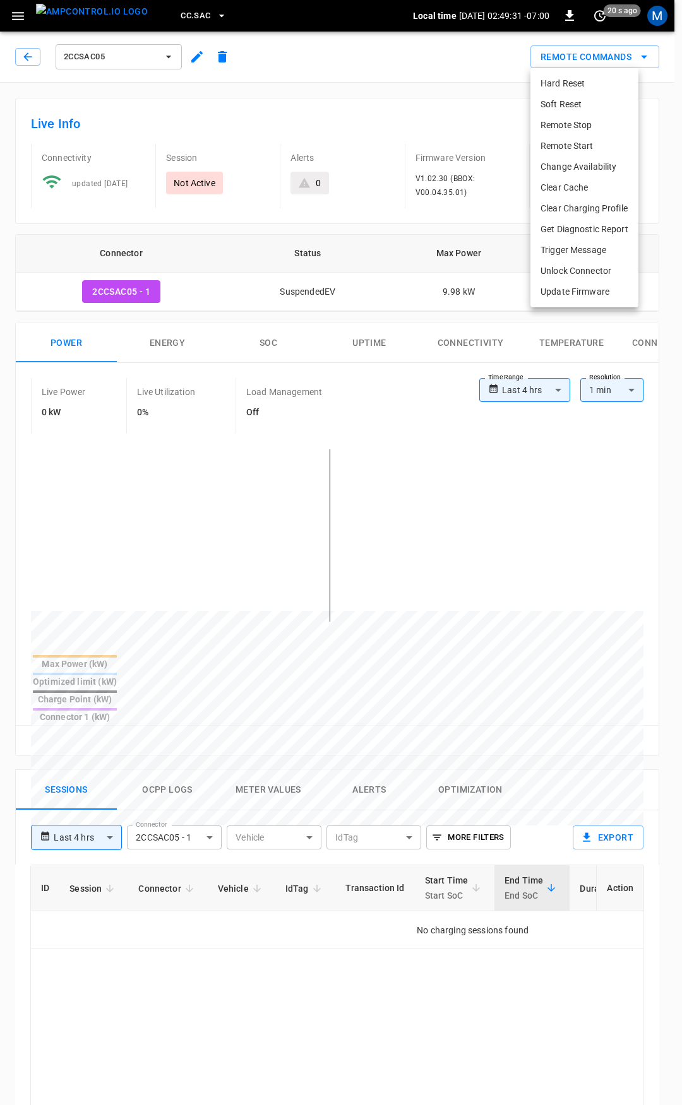
click at [580, 106] on li "Soft Reset" at bounding box center [584, 104] width 108 height 21
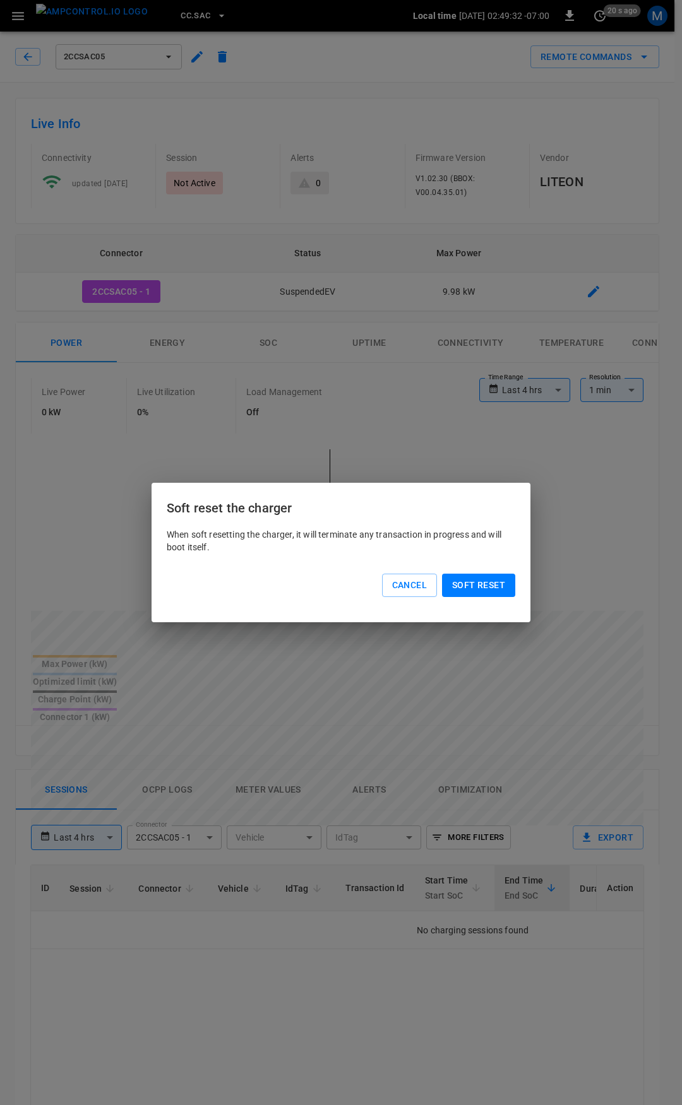
drag, startPoint x: 483, startPoint y: 592, endPoint x: 246, endPoint y: 466, distance: 268.5
click at [483, 591] on button "Soft reset" at bounding box center [478, 585] width 73 height 23
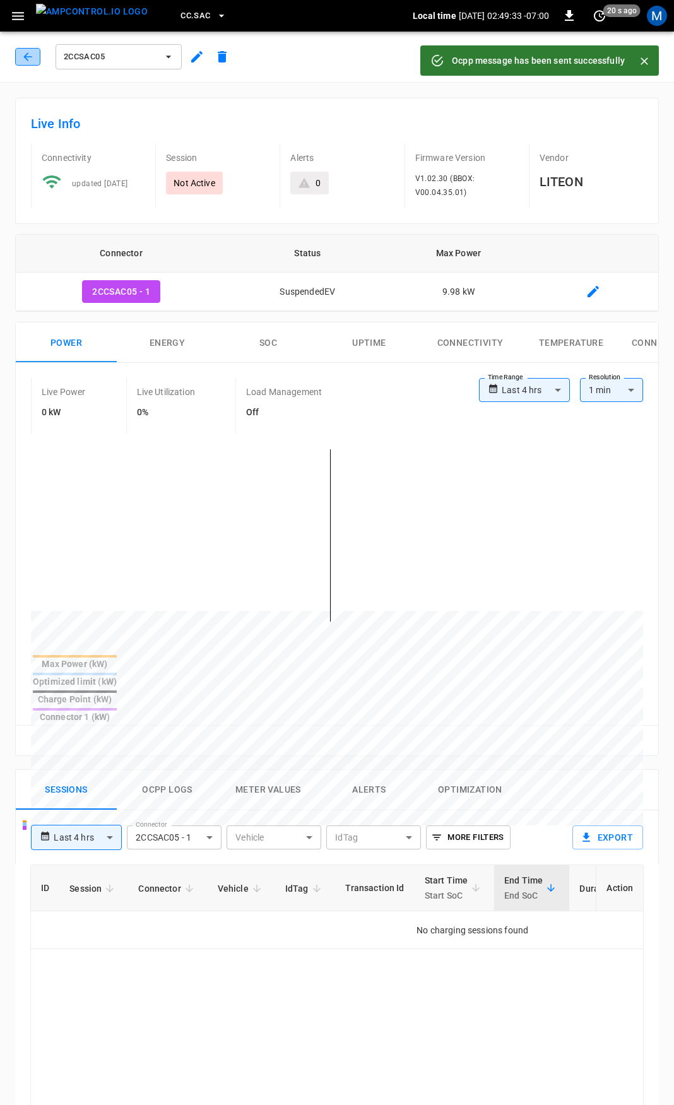
click at [30, 54] on icon "button" at bounding box center [27, 56] width 13 height 13
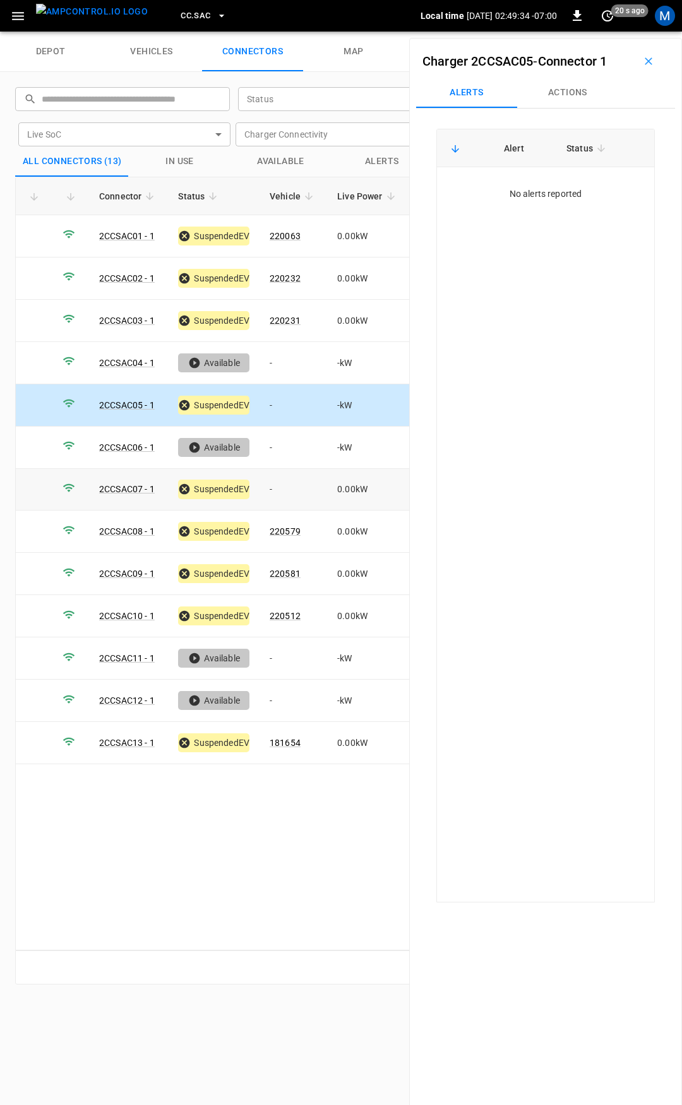
click at [278, 482] on td "-" at bounding box center [293, 490] width 68 height 42
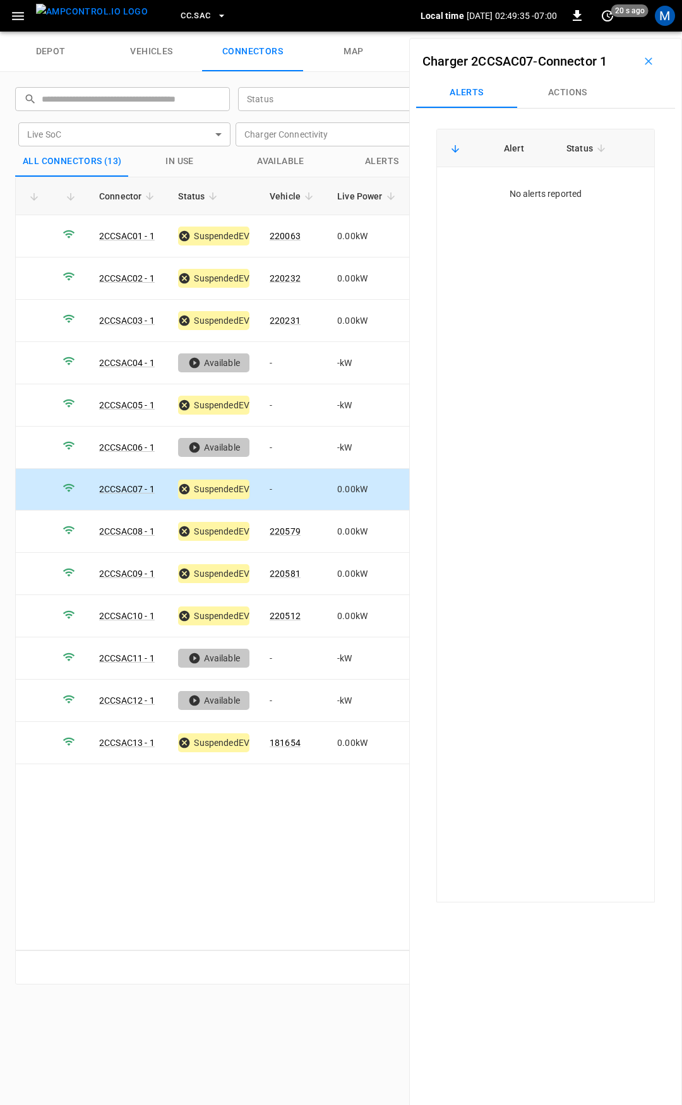
click at [573, 89] on button "Actions" at bounding box center [567, 93] width 101 height 30
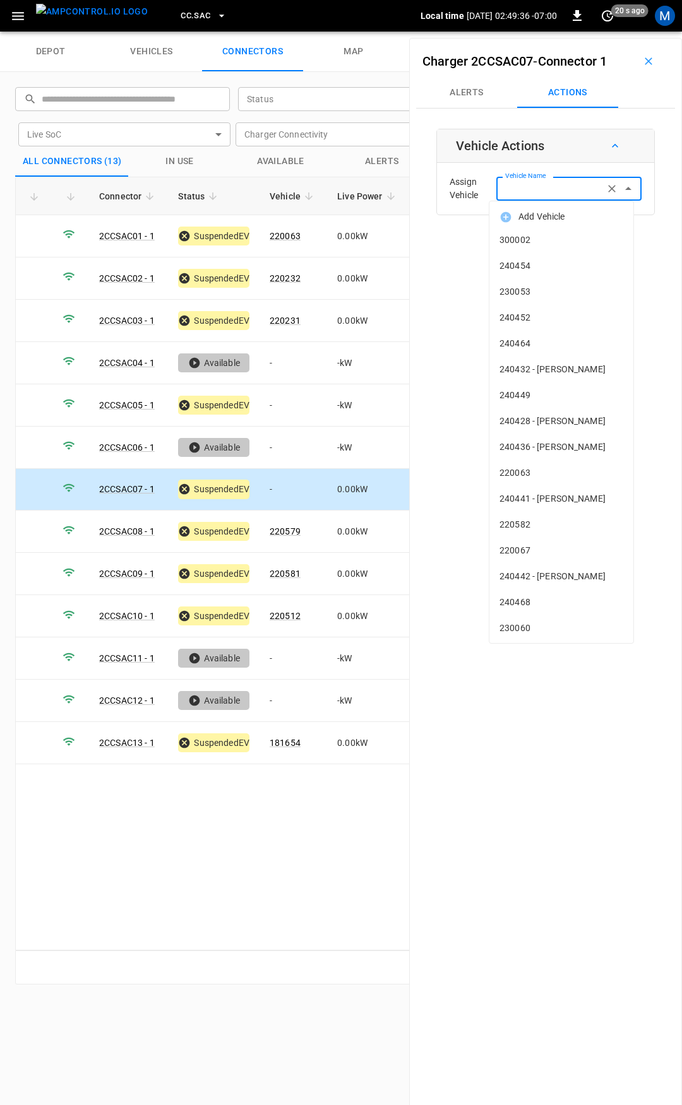
click at [572, 181] on input "Vehicle Name" at bounding box center [550, 189] width 100 height 16
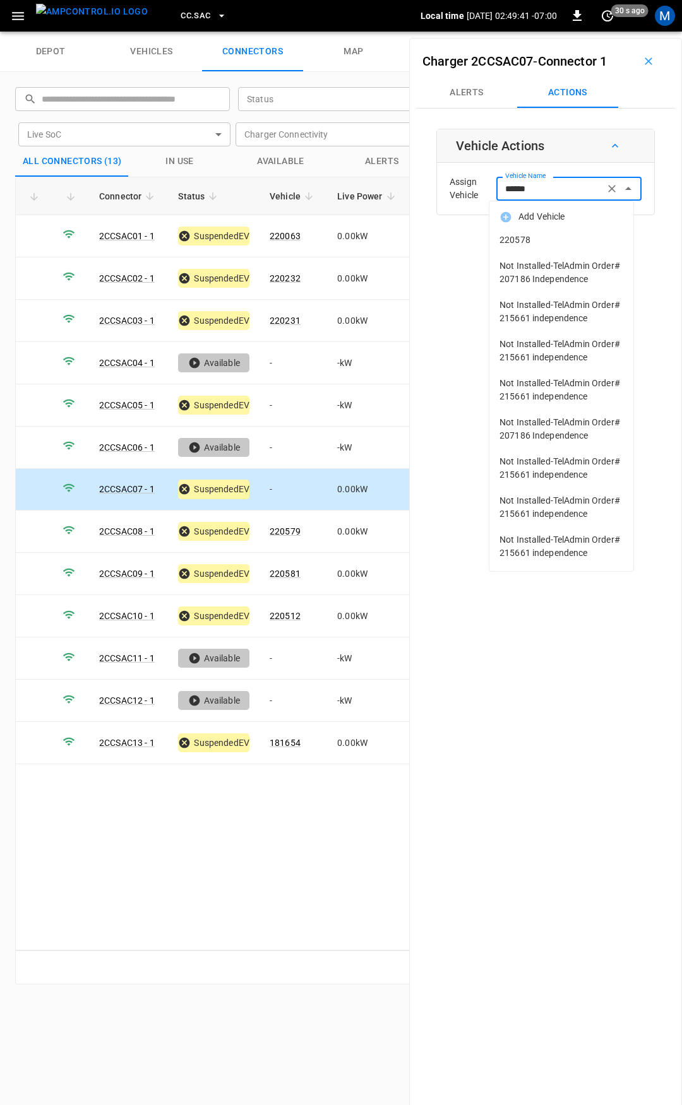
click at [581, 247] on li "220578" at bounding box center [561, 240] width 144 height 26
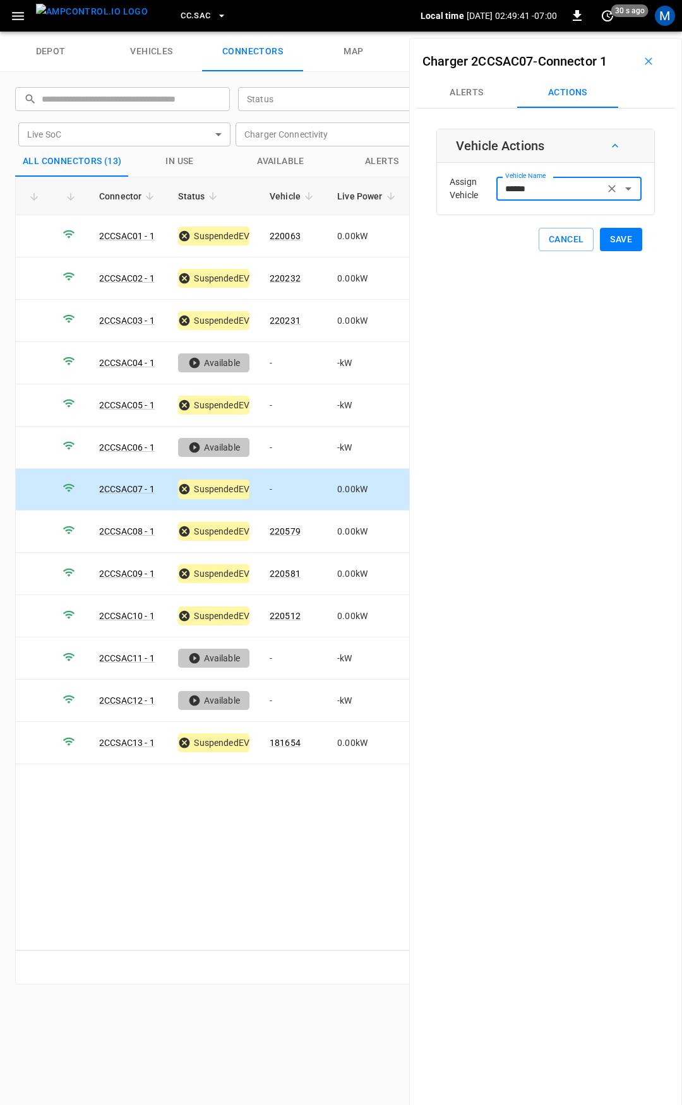
type input "******"
click at [603, 243] on button "Save" at bounding box center [621, 239] width 42 height 23
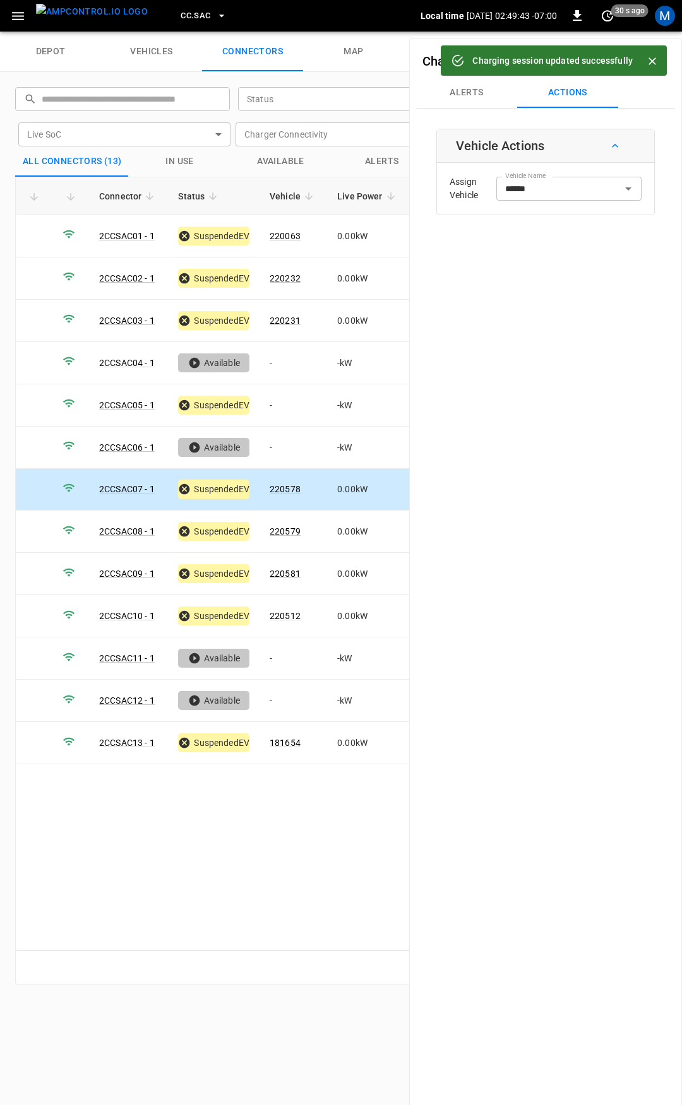
click at [181, 23] on span "CC.SAC" at bounding box center [196, 16] width 30 height 15
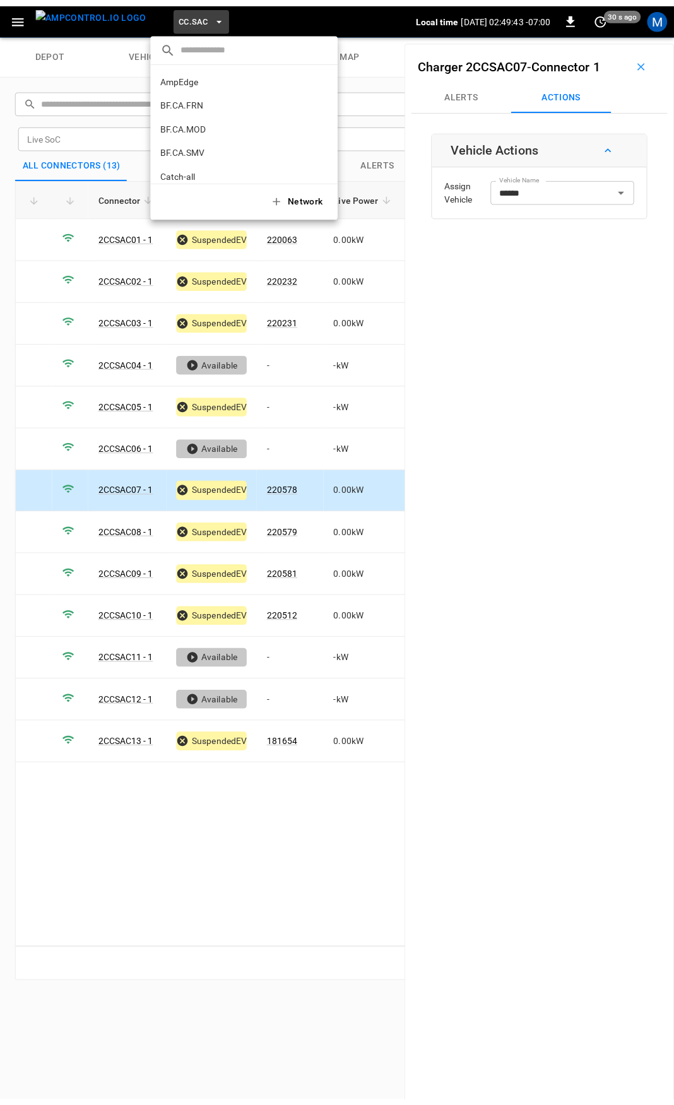
scroll to position [332, 0]
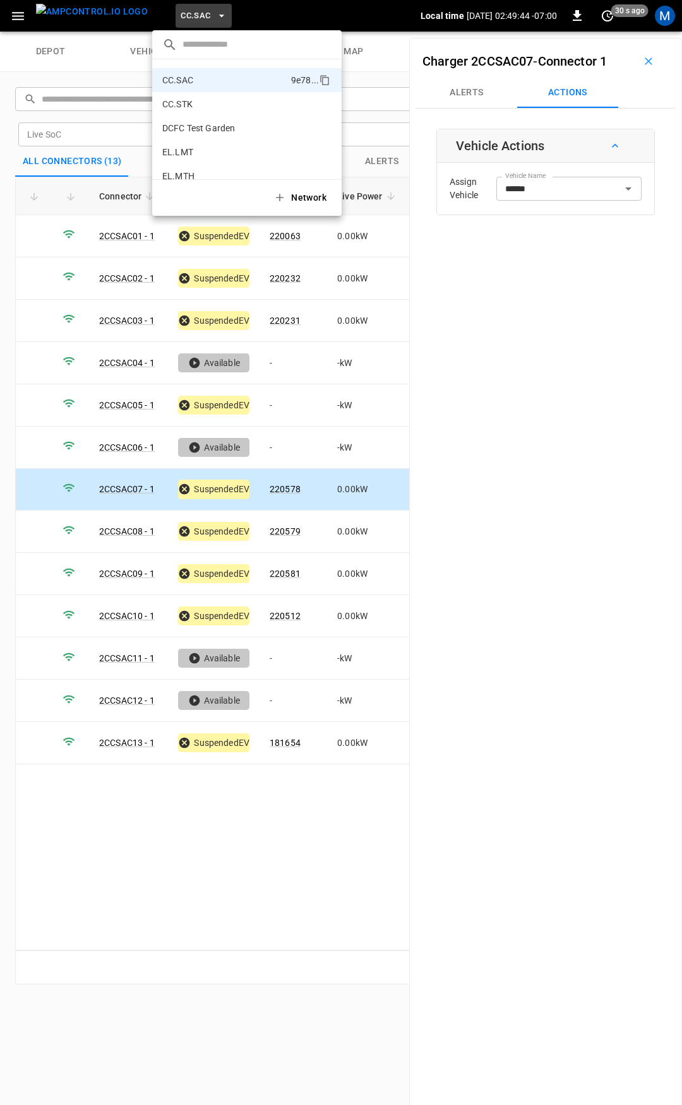
drag, startPoint x: 198, startPoint y: 102, endPoint x: 8, endPoint y: 204, distance: 215.2
click at [198, 102] on p "CC.STK" at bounding box center [224, 104] width 124 height 13
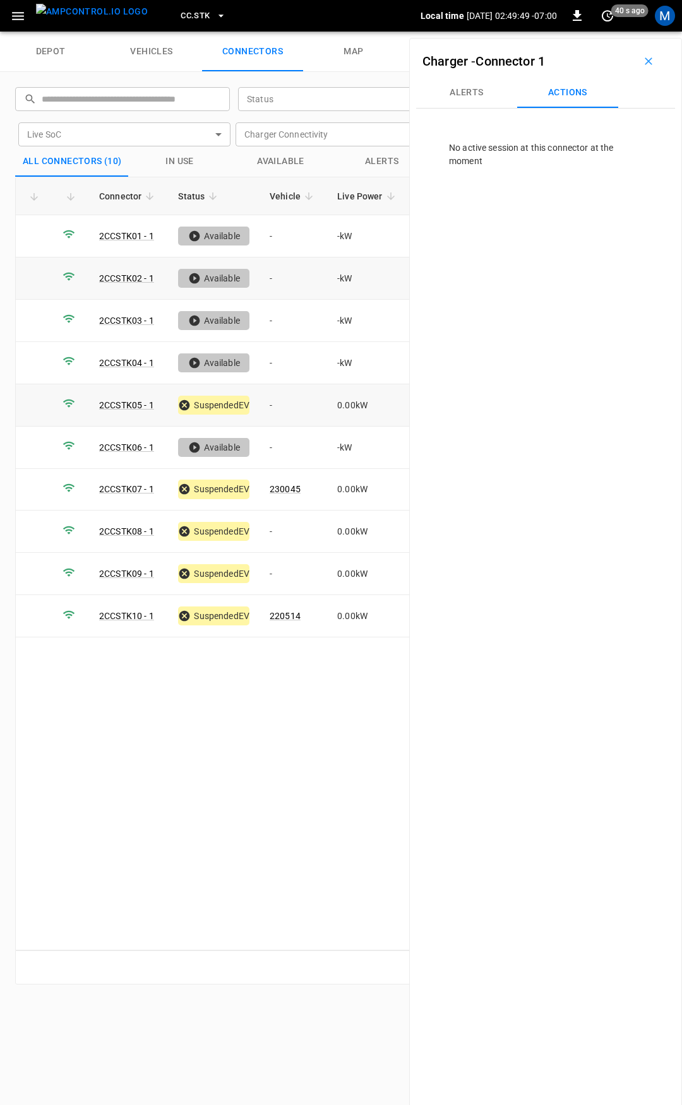
click at [288, 409] on td "-" at bounding box center [293, 405] width 68 height 42
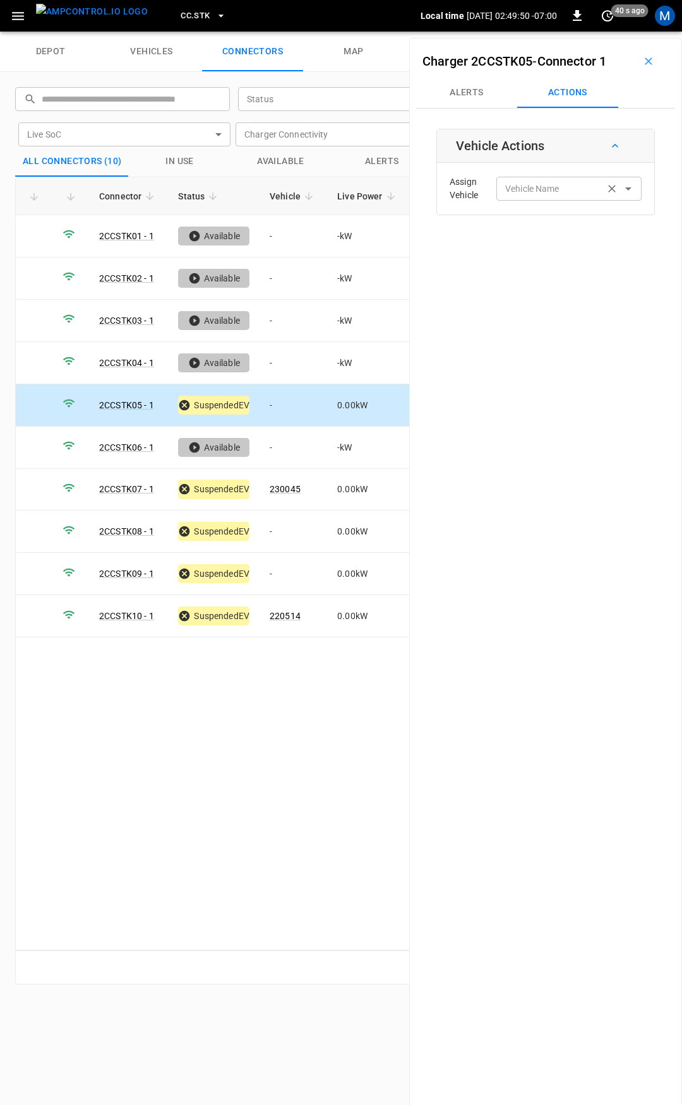
click at [552, 191] on div "Vehicle Name Vehicle Name" at bounding box center [568, 188] width 145 height 23
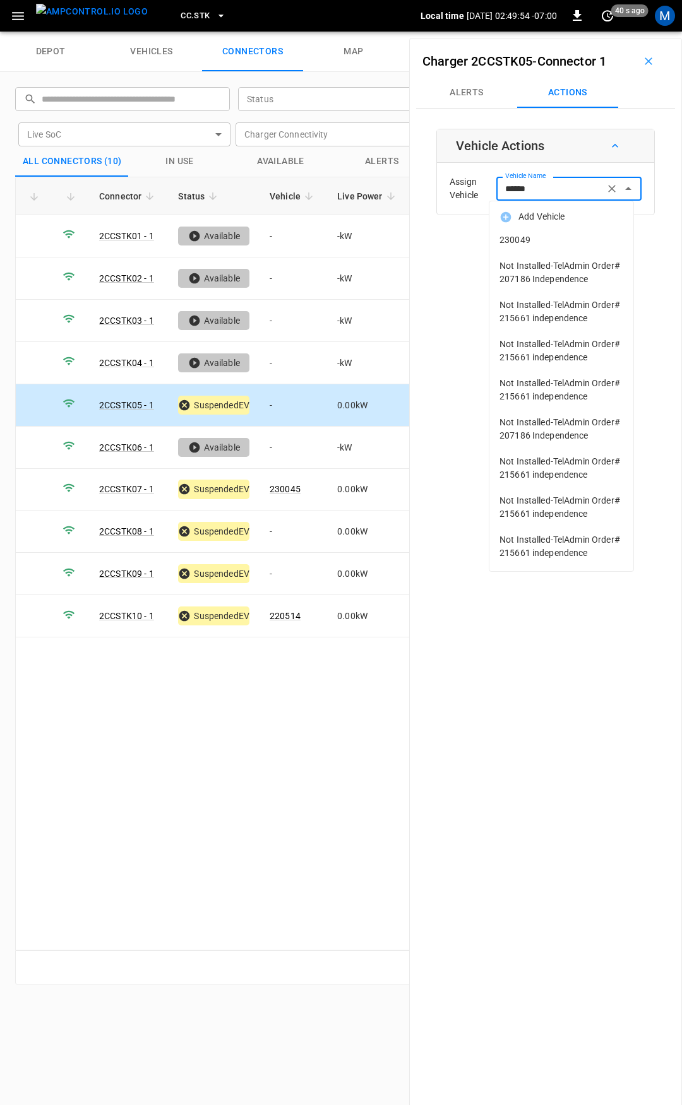
click at [555, 235] on span "230049" at bounding box center [561, 240] width 124 height 13
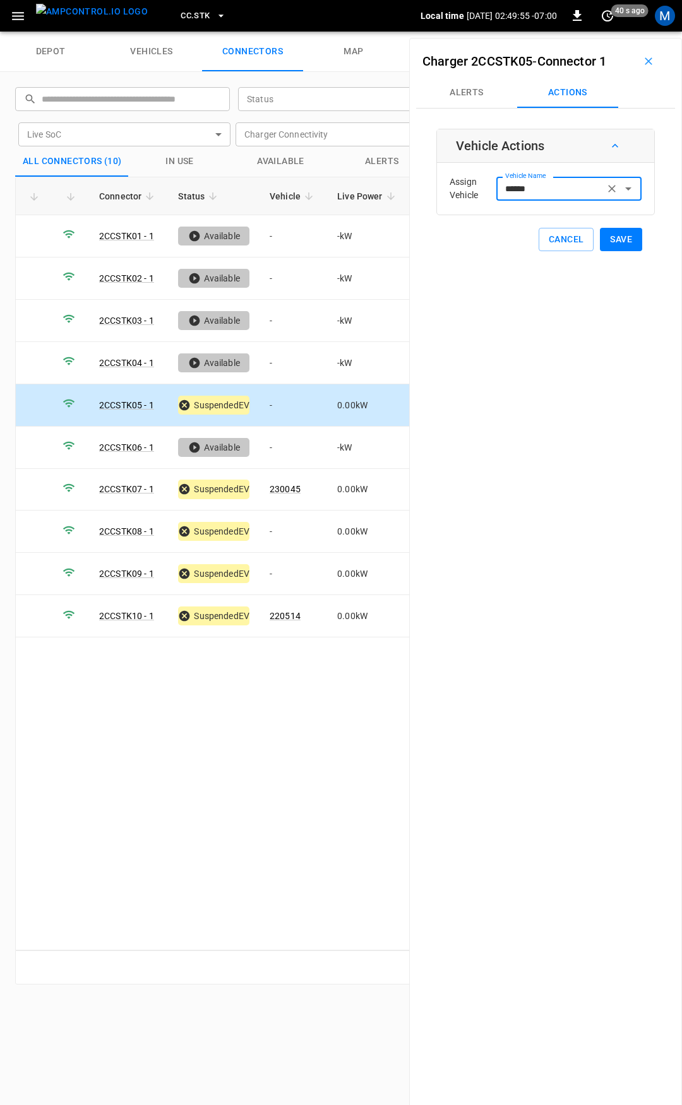
type input "******"
click at [615, 237] on button "Save" at bounding box center [621, 239] width 42 height 23
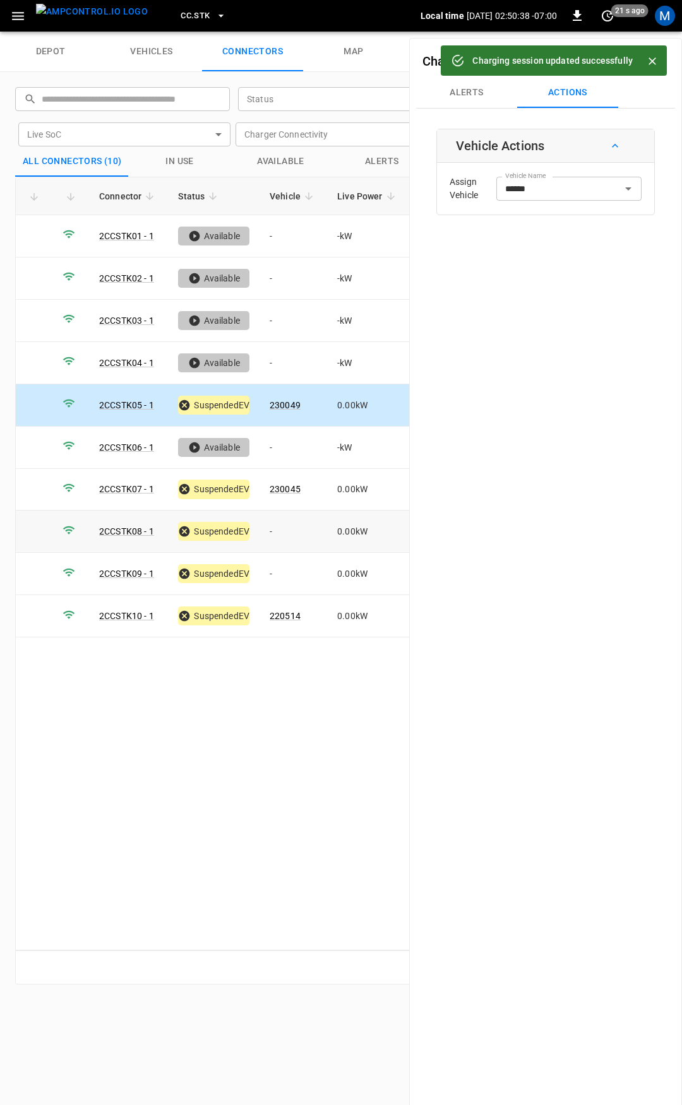
drag, startPoint x: 283, startPoint y: 528, endPoint x: 394, endPoint y: 417, distance: 156.7
click at [283, 529] on td "-" at bounding box center [293, 532] width 68 height 42
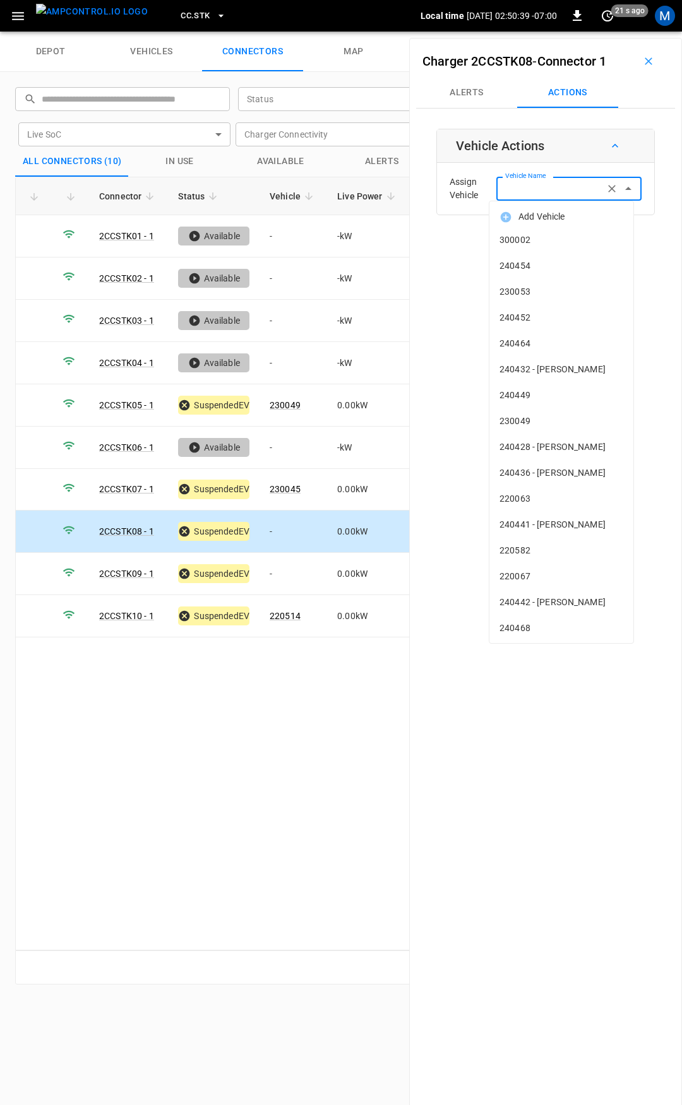
click at [529, 191] on input "Vehicle Name" at bounding box center [550, 189] width 100 height 16
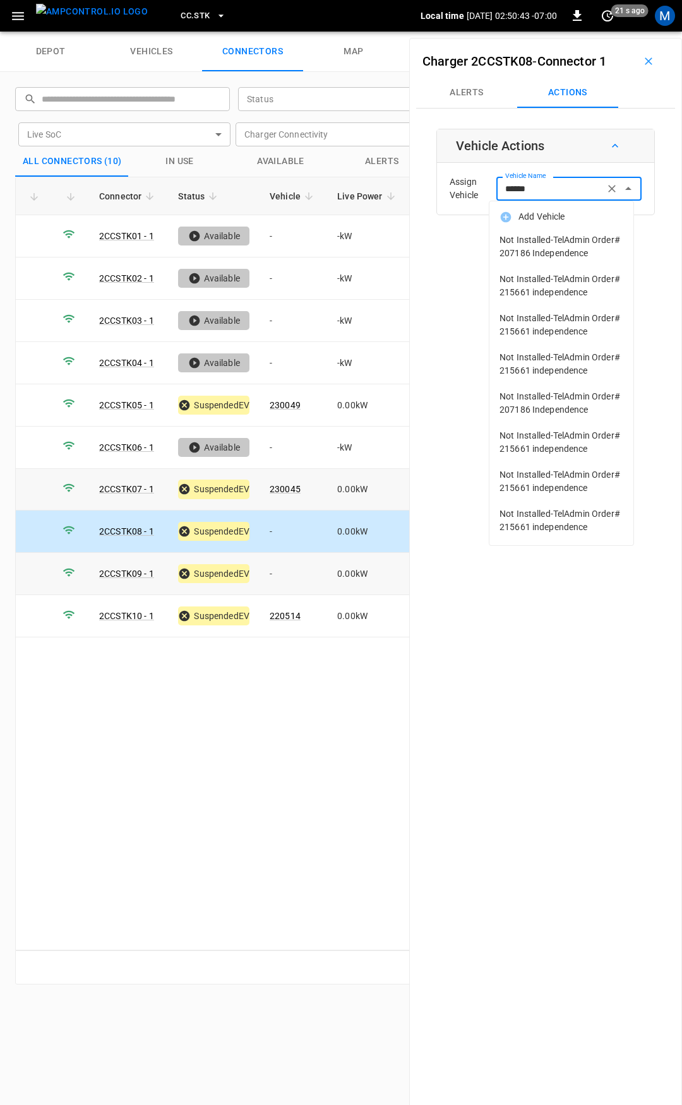
type input "******"
click at [291, 570] on td "-" at bounding box center [293, 574] width 68 height 42
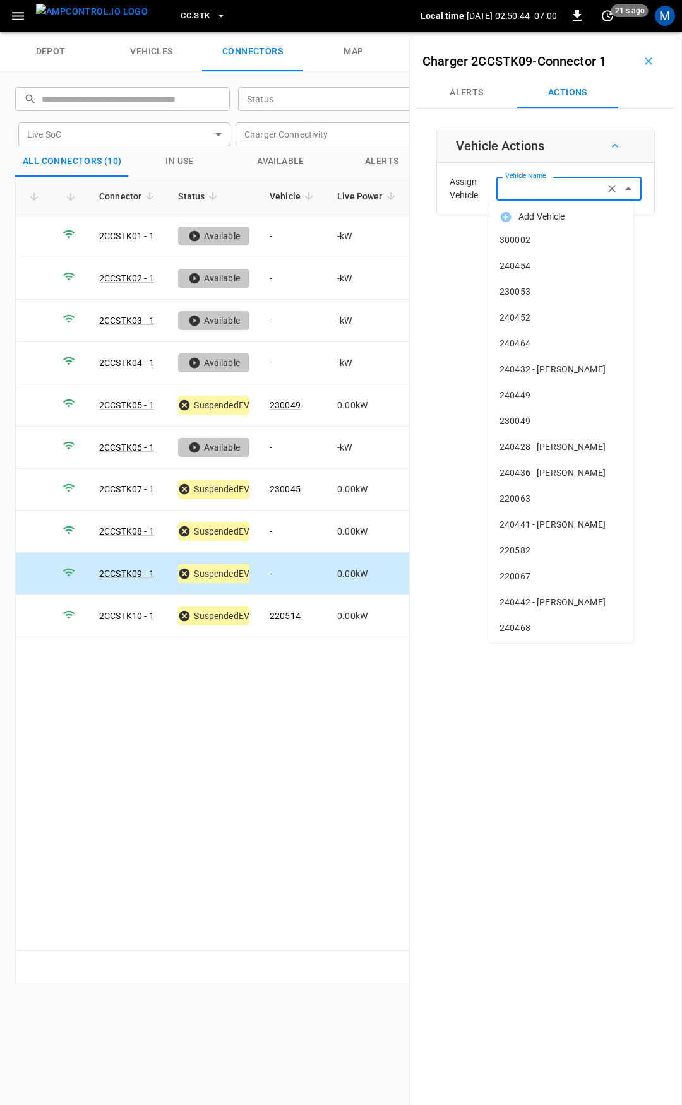
click at [535, 184] on div "Vehicle Name Vehicle Name" at bounding box center [568, 188] width 145 height 23
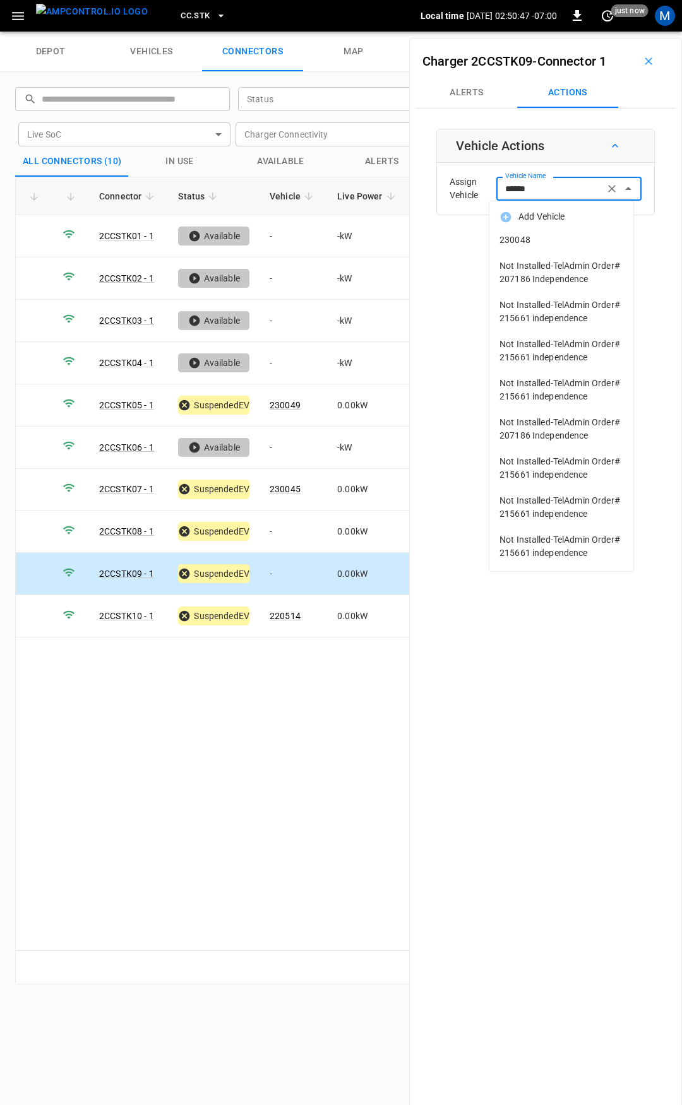
click at [554, 240] on span "230048" at bounding box center [561, 240] width 124 height 13
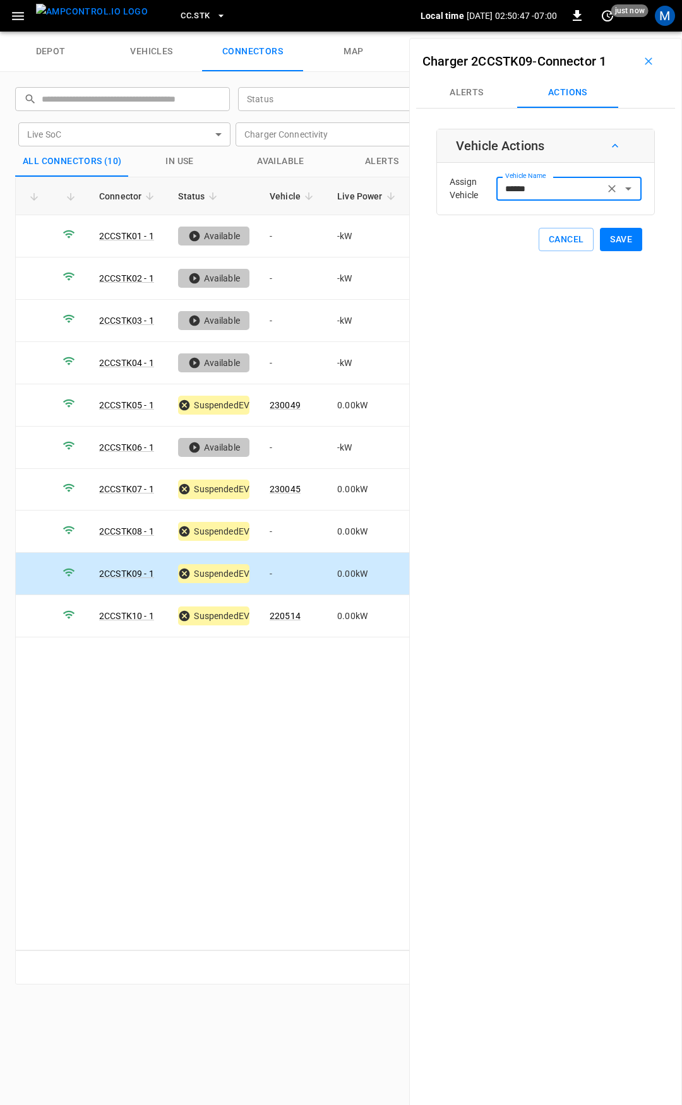
type input "******"
click at [607, 237] on button "Save" at bounding box center [621, 239] width 42 height 23
click at [145, 401] on link "2CCSTK05 - 1" at bounding box center [127, 405] width 60 height 15
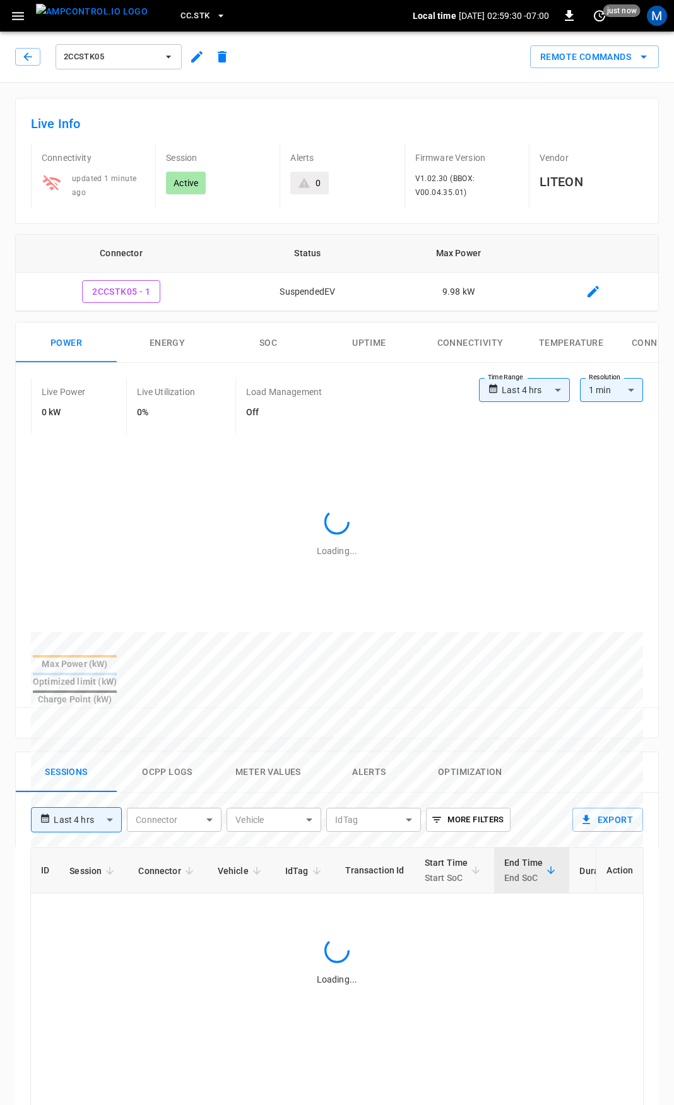
type input "**********"
